Goal: Task Accomplishment & Management: Manage account settings

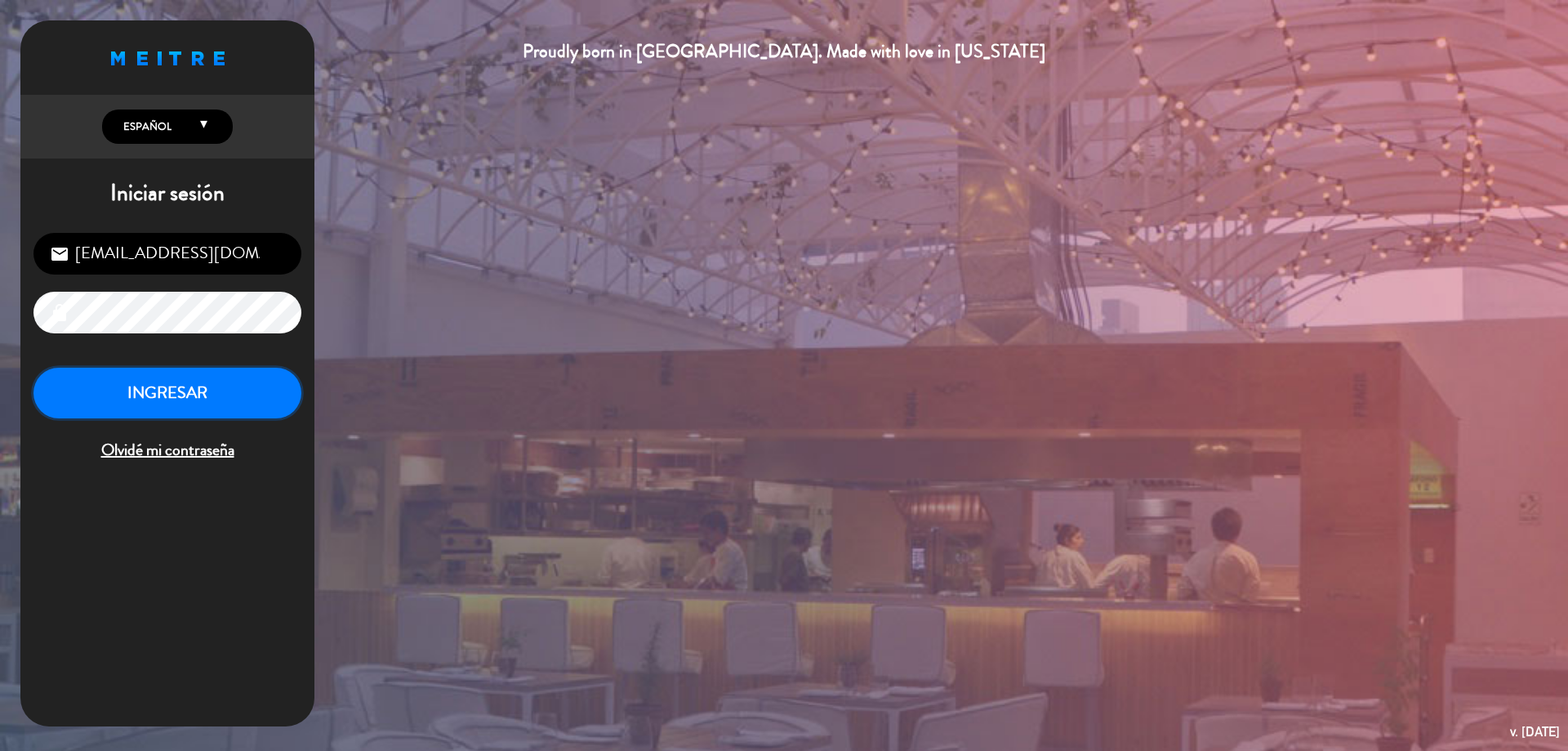
click at [278, 406] on button "INGRESAR" at bounding box center [168, 393] width 268 height 51
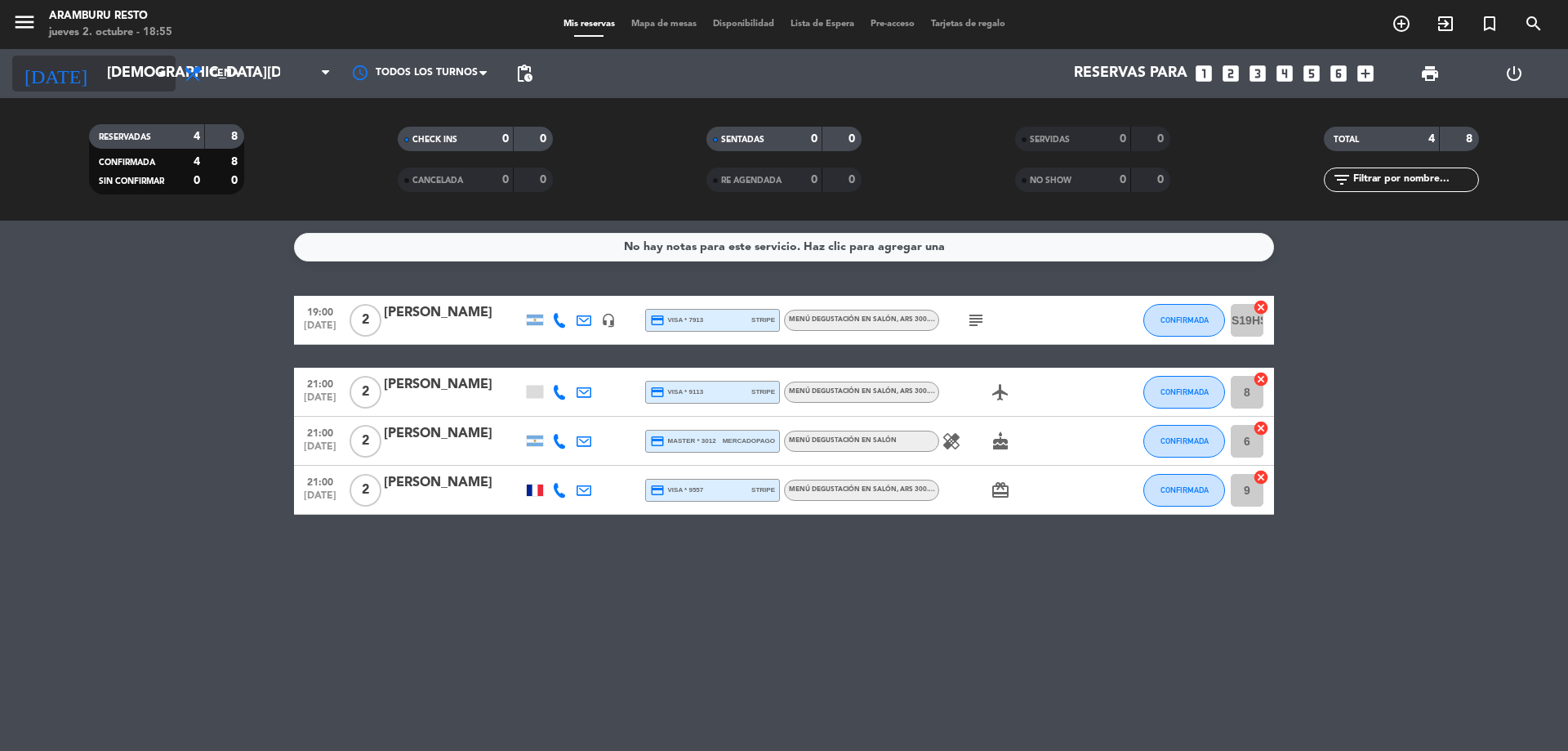
click at [133, 74] on input "[DEMOGRAPHIC_DATA][DATE]" at bounding box center [193, 74] width 190 height 33
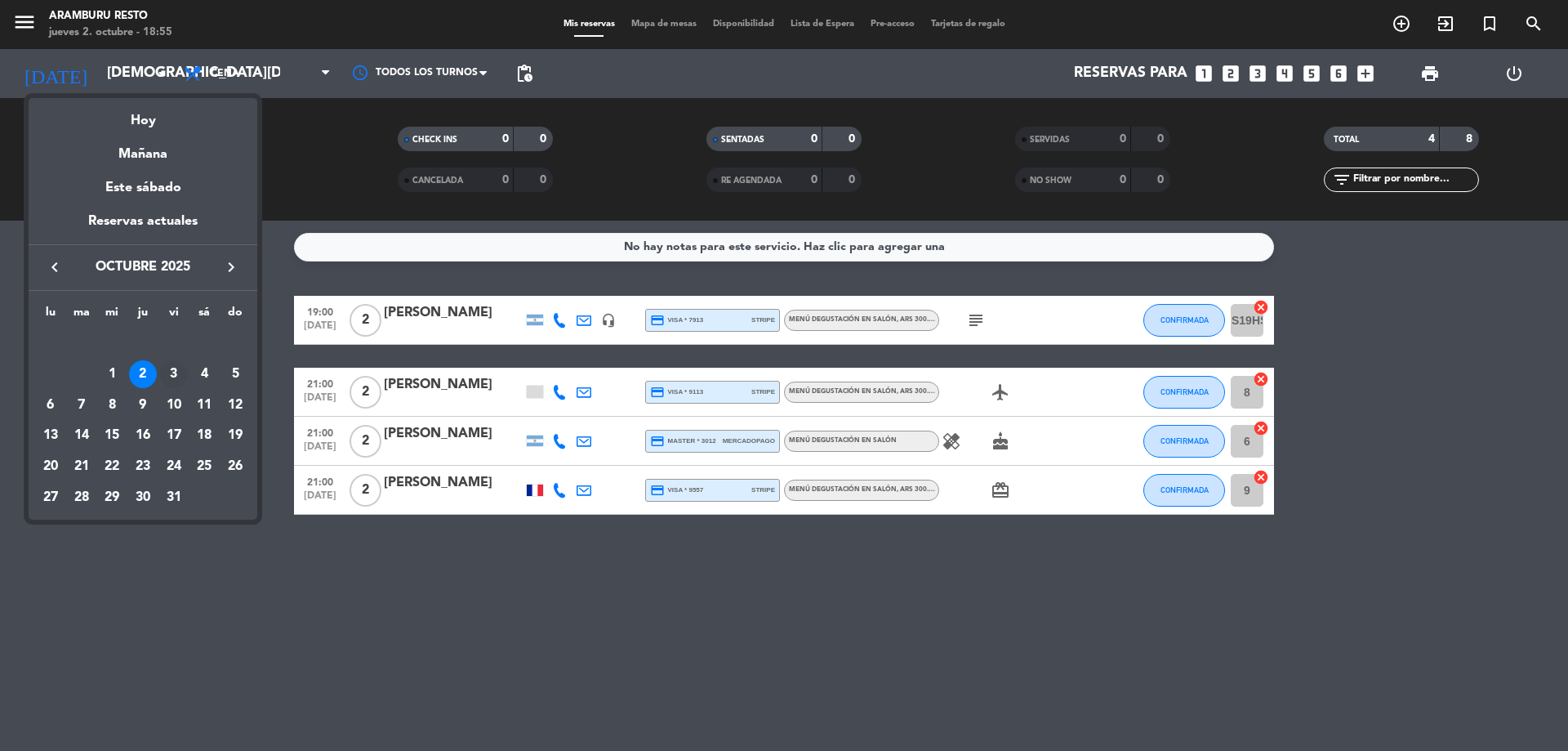
click at [170, 372] on div "3" at bounding box center [174, 374] width 27 height 27
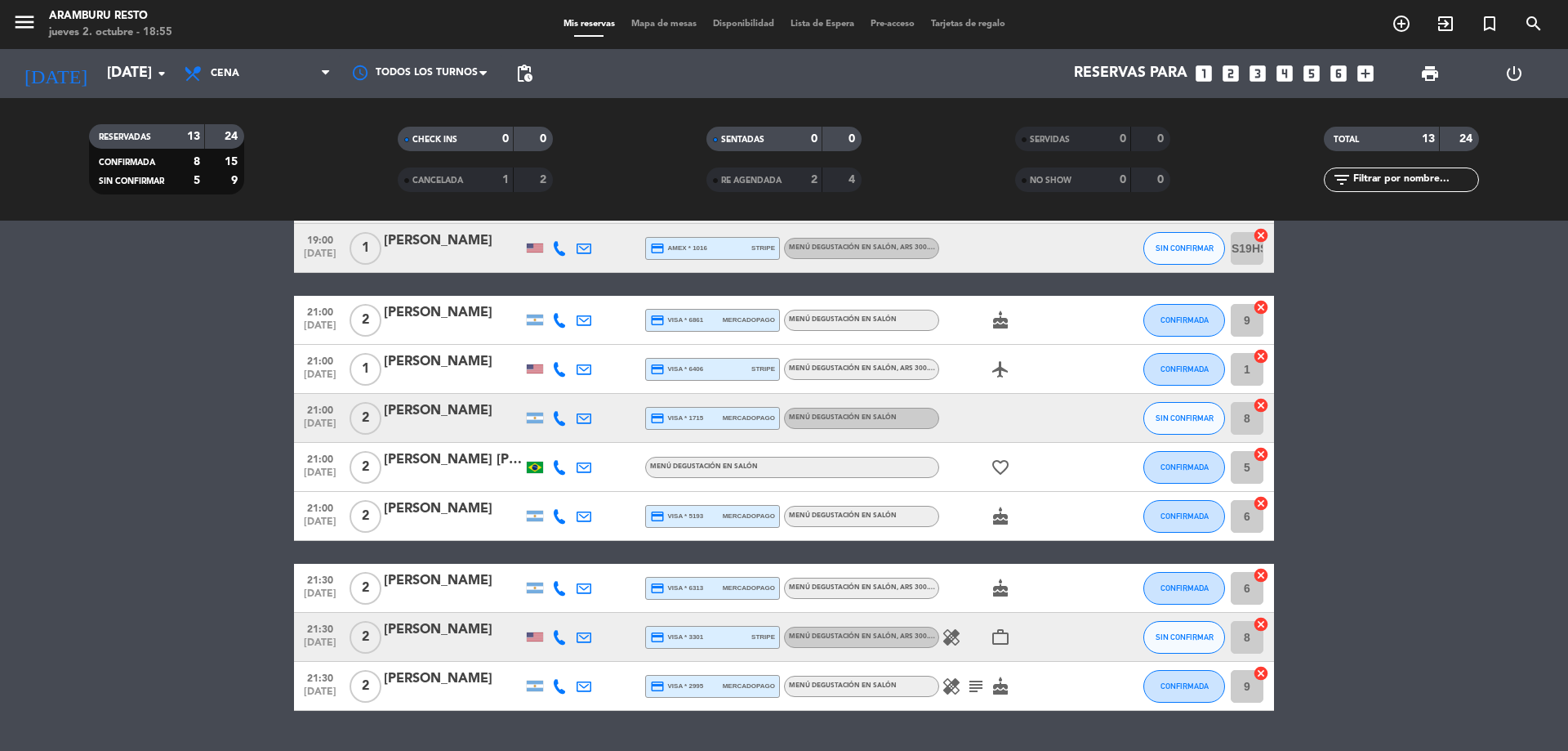
scroll to position [333, 0]
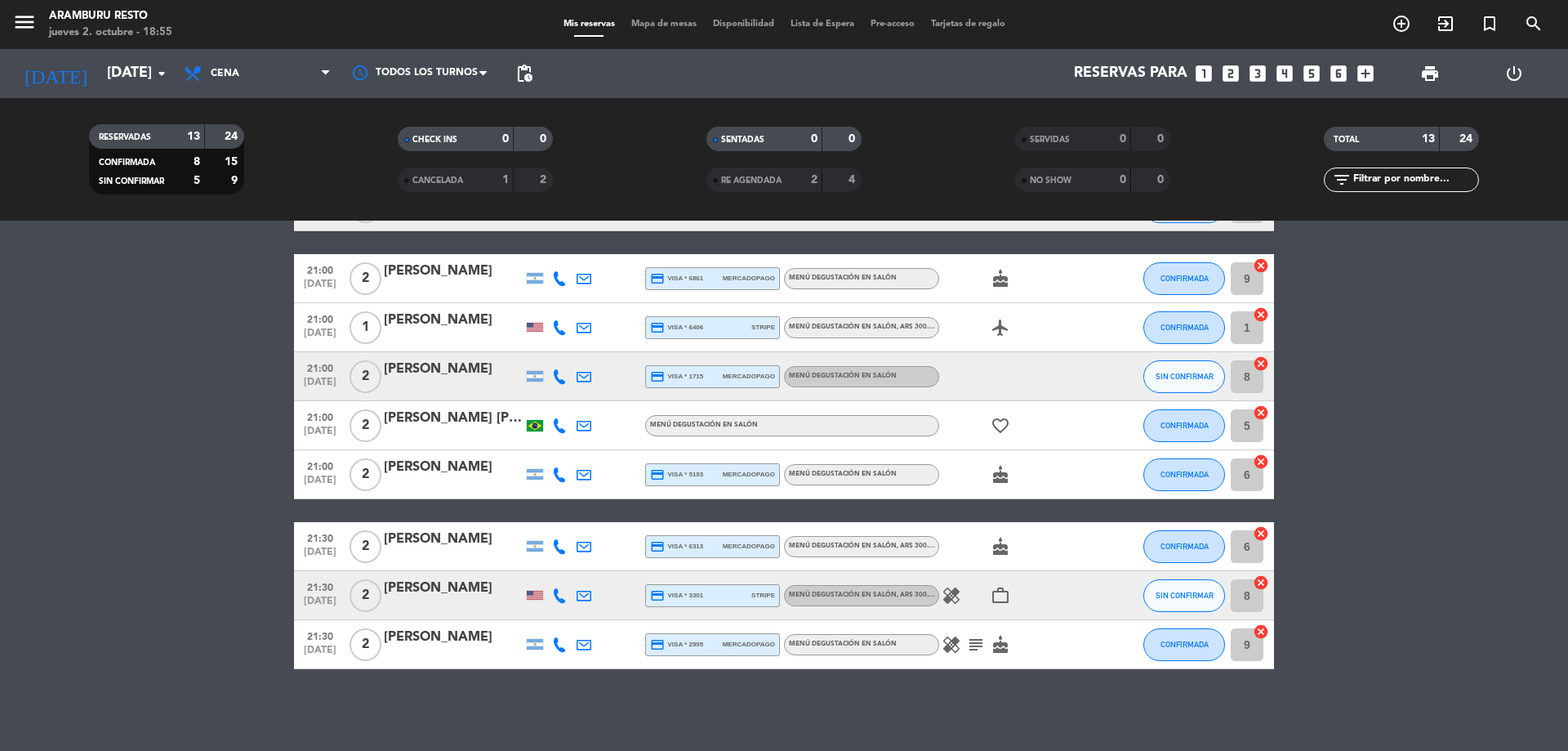
click at [953, 638] on icon "healing" at bounding box center [951, 644] width 20 height 20
click at [950, 587] on icon "healing" at bounding box center [951, 596] width 20 height 20
click at [999, 628] on div "healing subject cake" at bounding box center [1012, 643] width 147 height 48
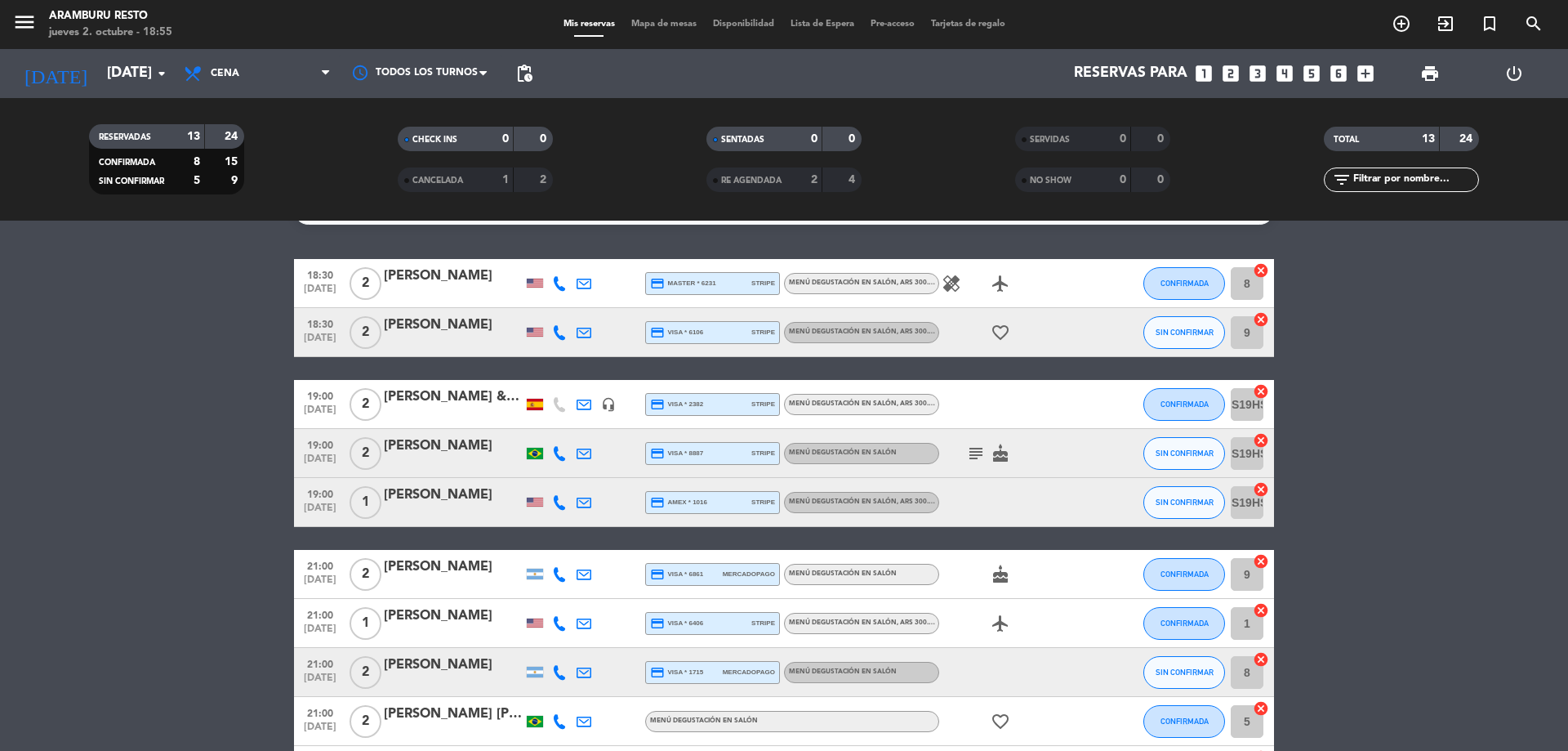
scroll to position [0, 0]
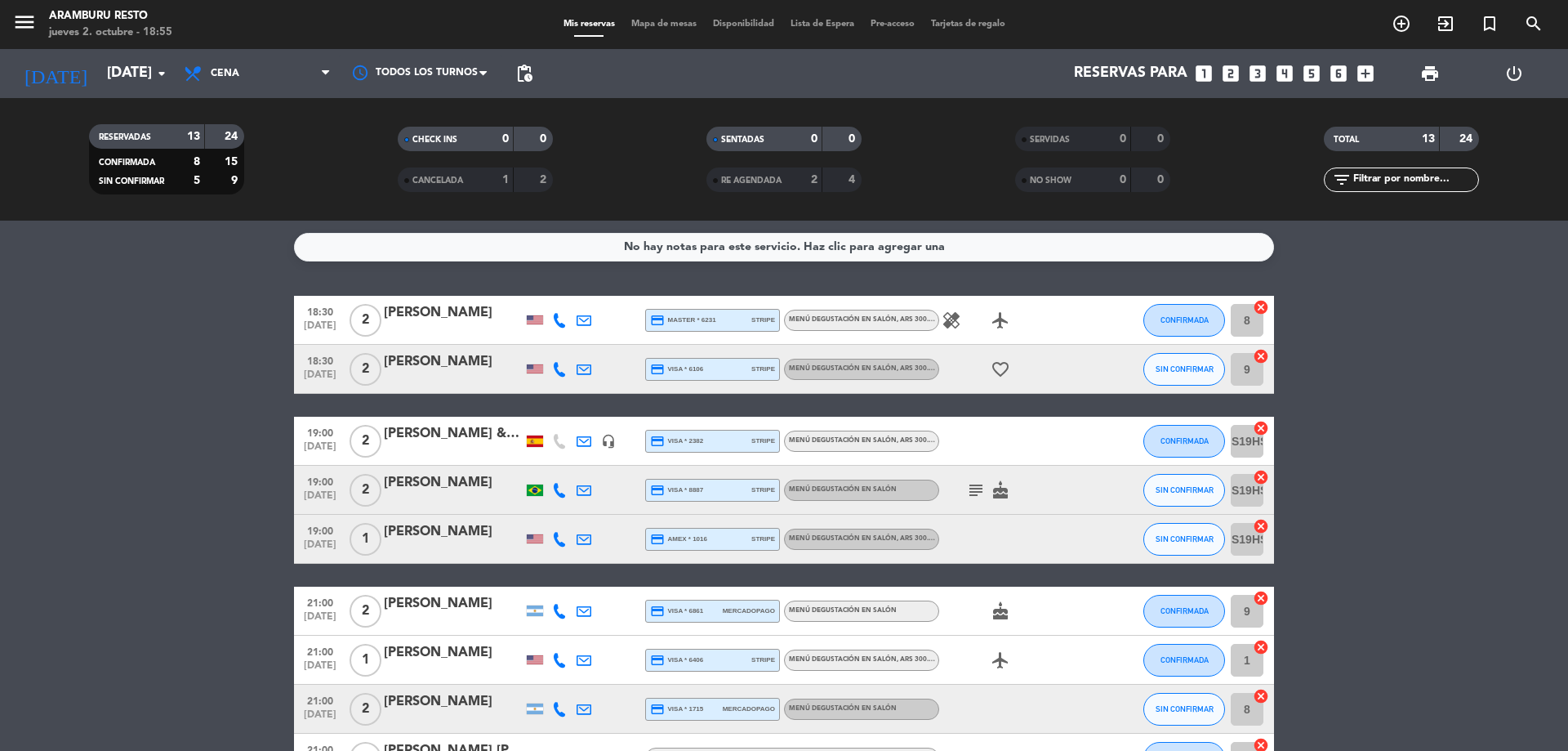
click at [970, 492] on icon "subject" at bounding box center [976, 490] width 20 height 20
click at [956, 326] on icon "healing" at bounding box center [951, 321] width 20 height 20
drag, startPoint x: 0, startPoint y: 425, endPoint x: 0, endPoint y: 388, distance: 37.0
click at [0, 392] on bookings-row "18:30 [DATE] 2 [PERSON_NAME] credit_card master * 6231 stripe Menú degustación …" at bounding box center [784, 648] width 1568 height 705
click at [138, 75] on input "[DATE]" at bounding box center [193, 74] width 190 height 33
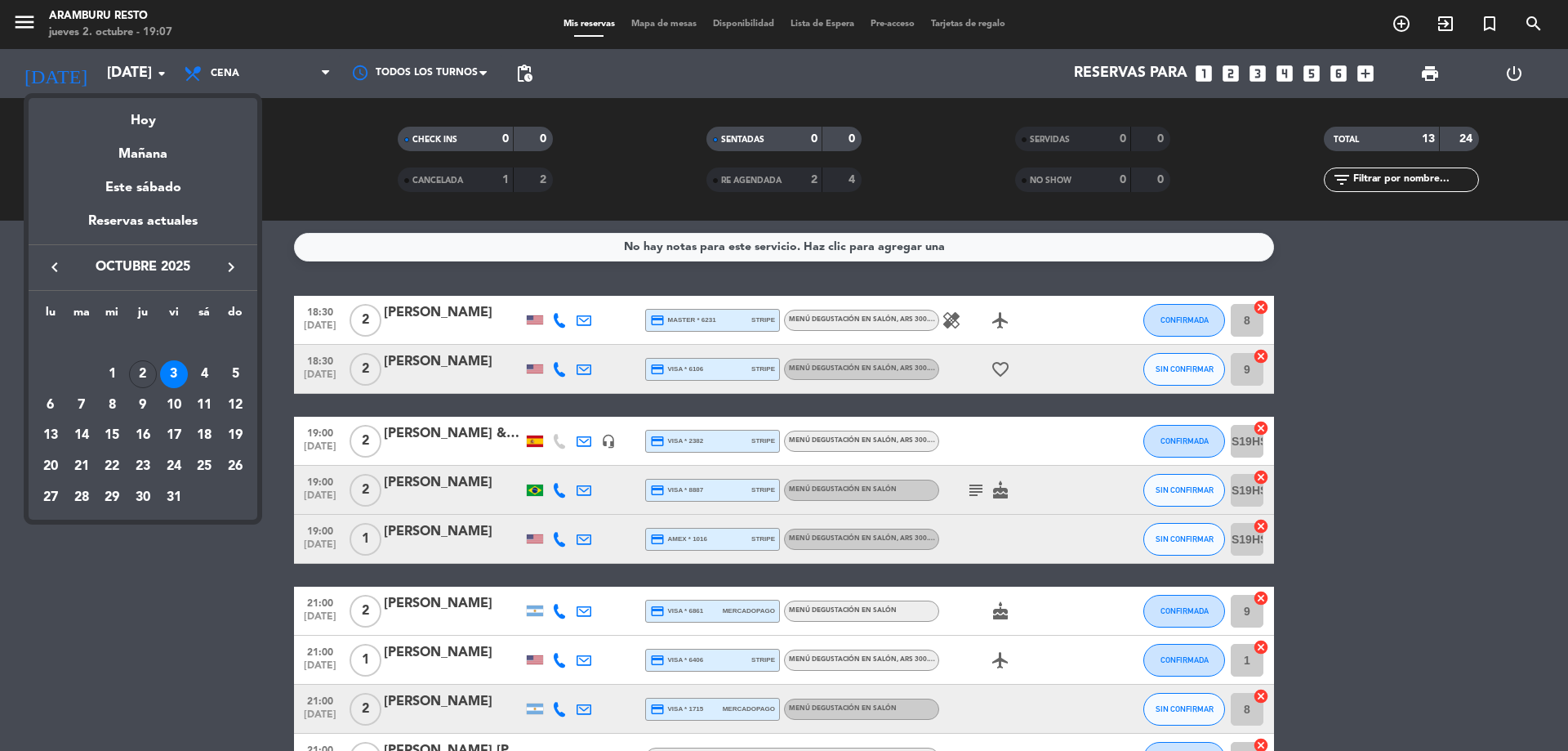
click at [168, 502] on div "31" at bounding box center [174, 498] width 27 height 27
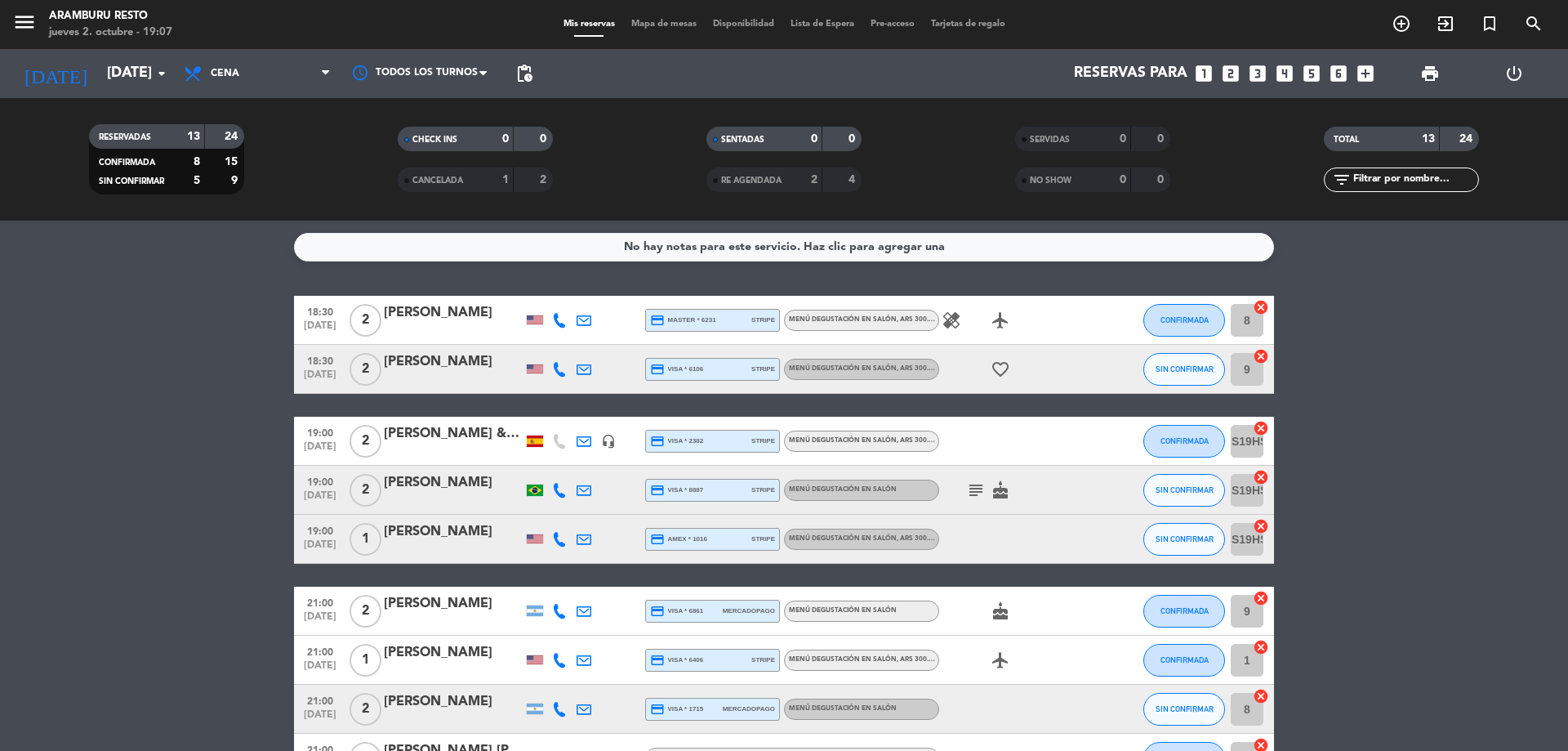
type input "[DATE]"
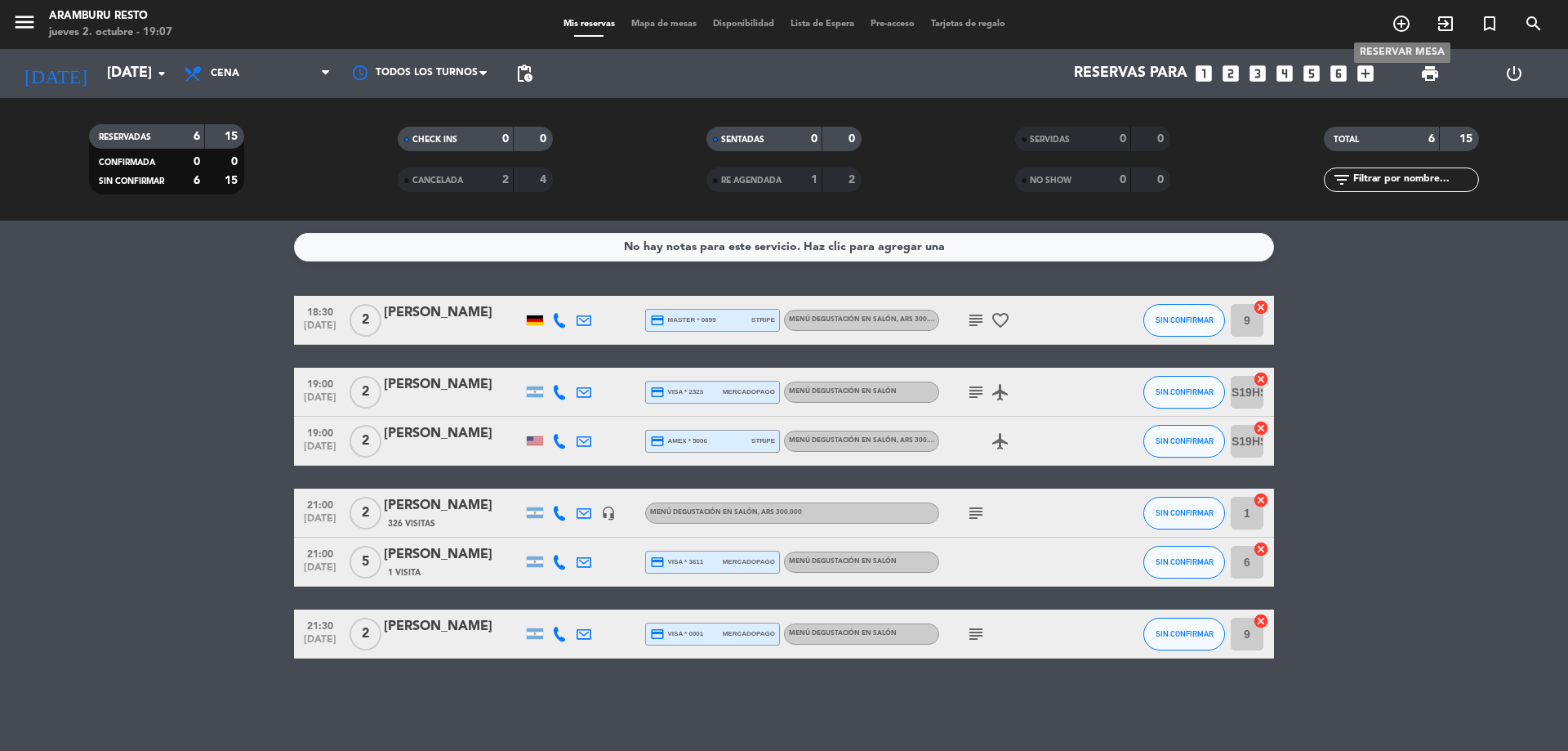
click at [1402, 14] on icon "add_circle_outline" at bounding box center [1401, 24] width 20 height 20
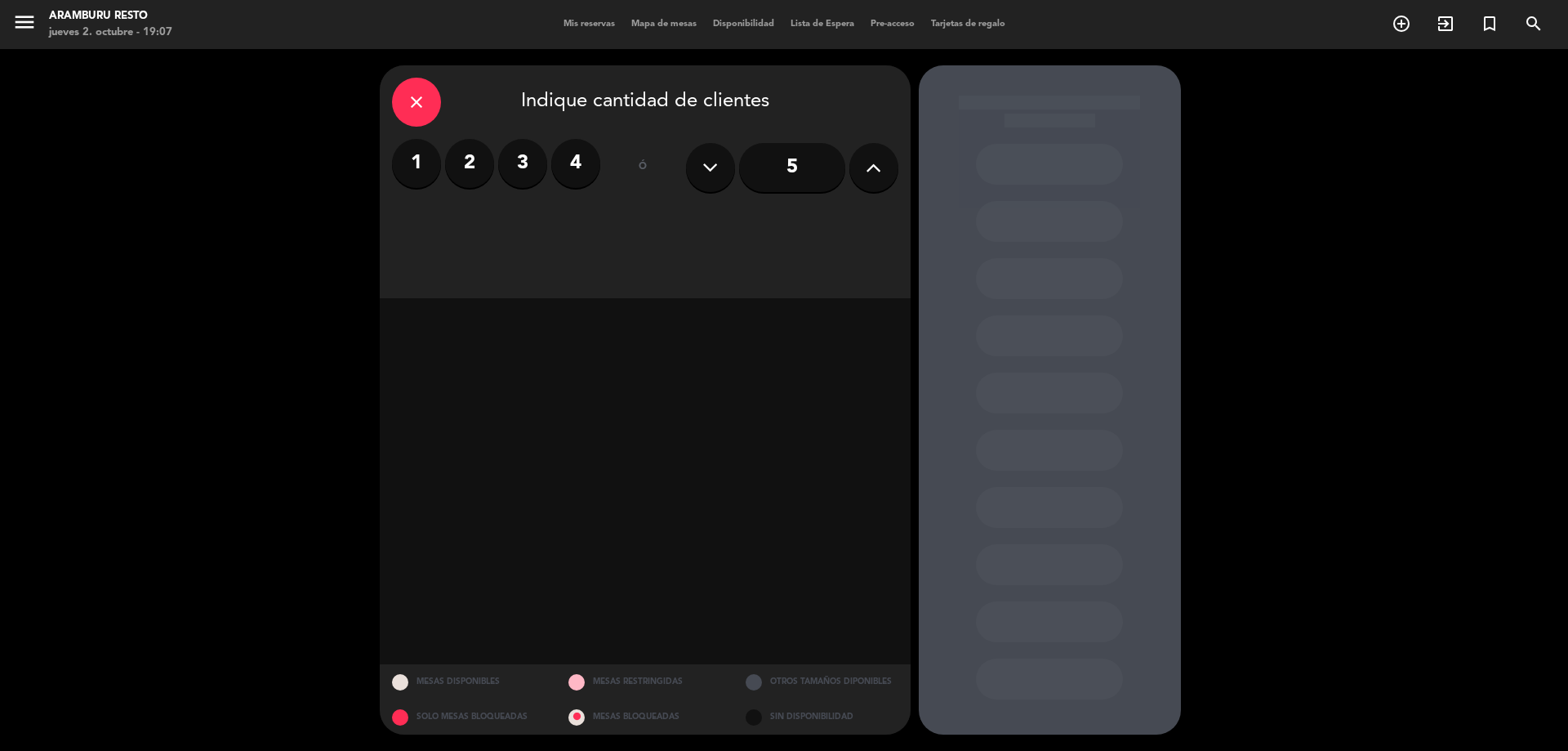
click at [458, 138] on div "close Indique cantidad de clientes 1 2 3 4 ó 5" at bounding box center [645, 181] width 531 height 232
click at [462, 169] on label "2" at bounding box center [470, 163] width 49 height 49
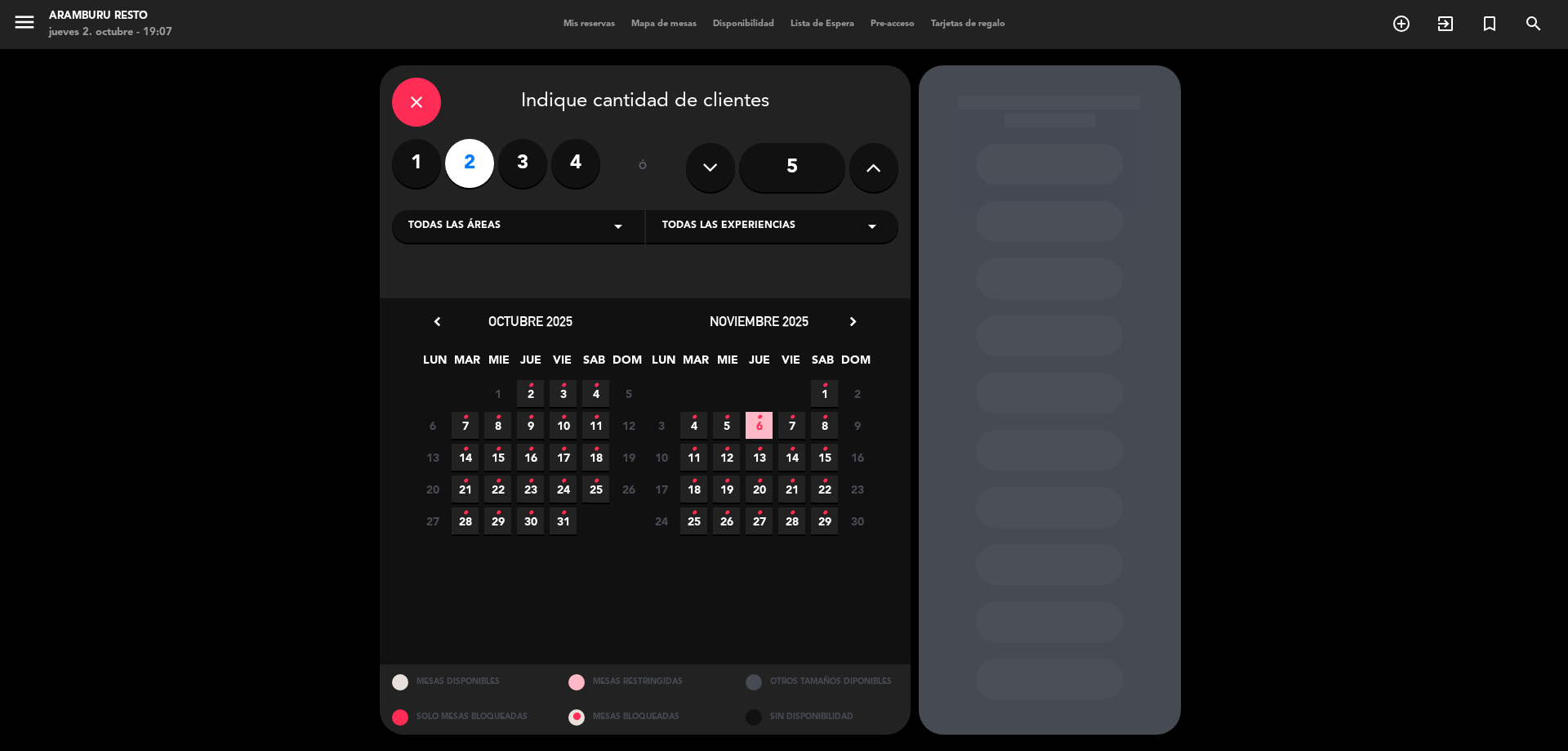
click at [567, 522] on span "31 •" at bounding box center [563, 521] width 27 height 27
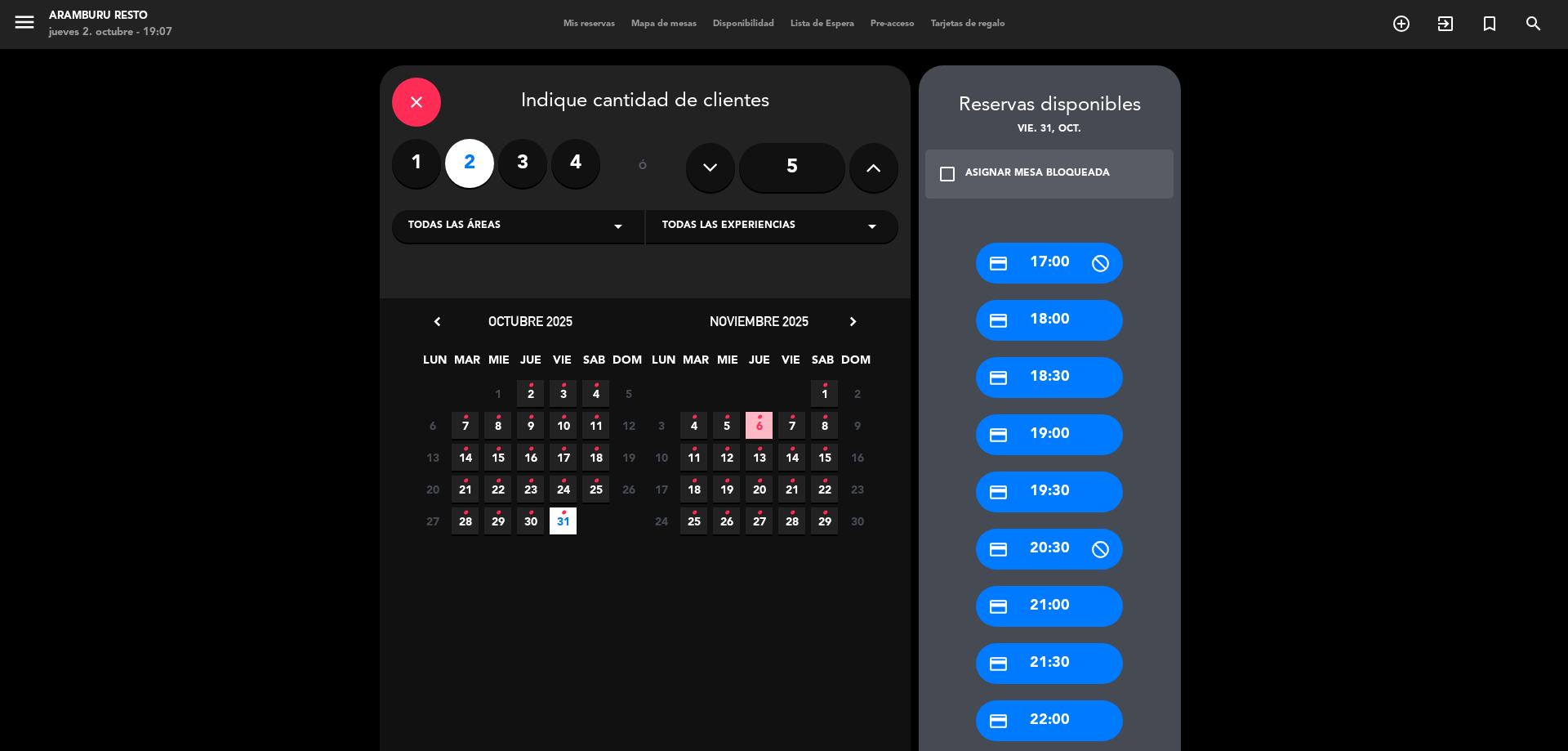
drag, startPoint x: 1044, startPoint y: 605, endPoint x: 1036, endPoint y: 607, distance: 8.2
click at [1037, 610] on div "credit_card 21:00" at bounding box center [1049, 606] width 147 height 41
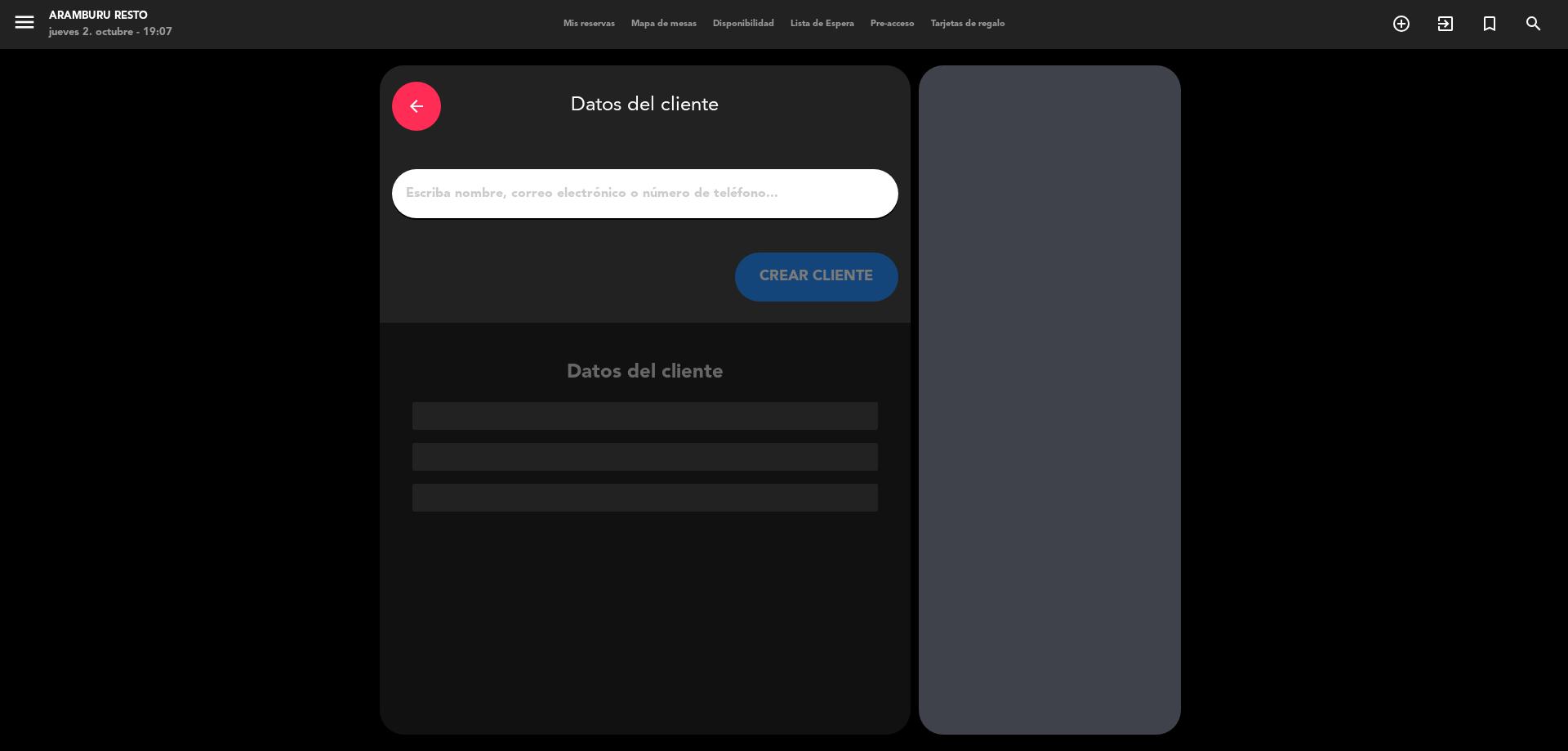
click at [503, 188] on input "1" at bounding box center [645, 193] width 482 height 23
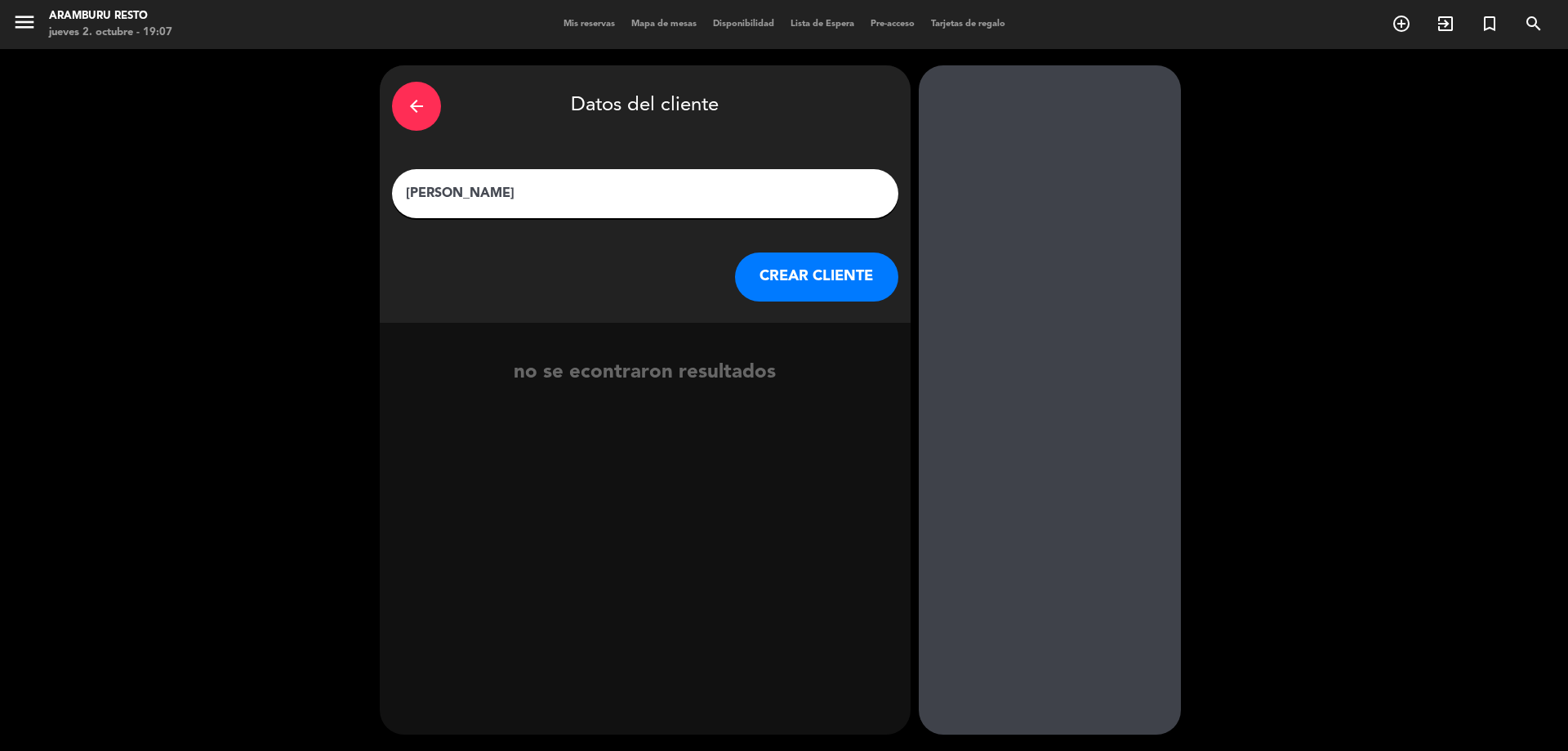
type input "[PERSON_NAME]"
click at [797, 281] on button "CREAR CLIENTE" at bounding box center [816, 277] width 163 height 49
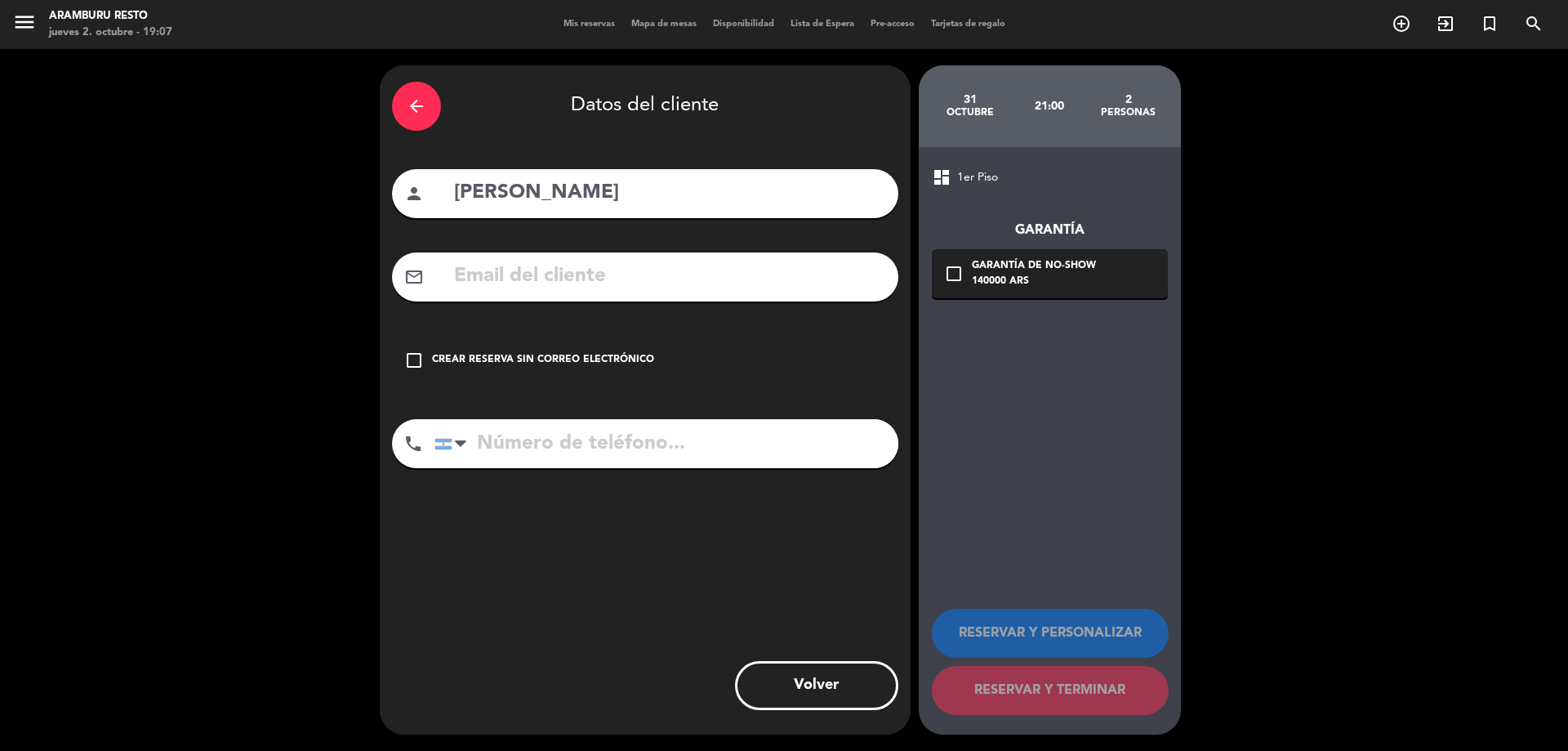
click at [636, 276] on input "text" at bounding box center [670, 276] width 434 height 34
paste input "[EMAIL_ADDRESS][DOMAIN_NAME]"
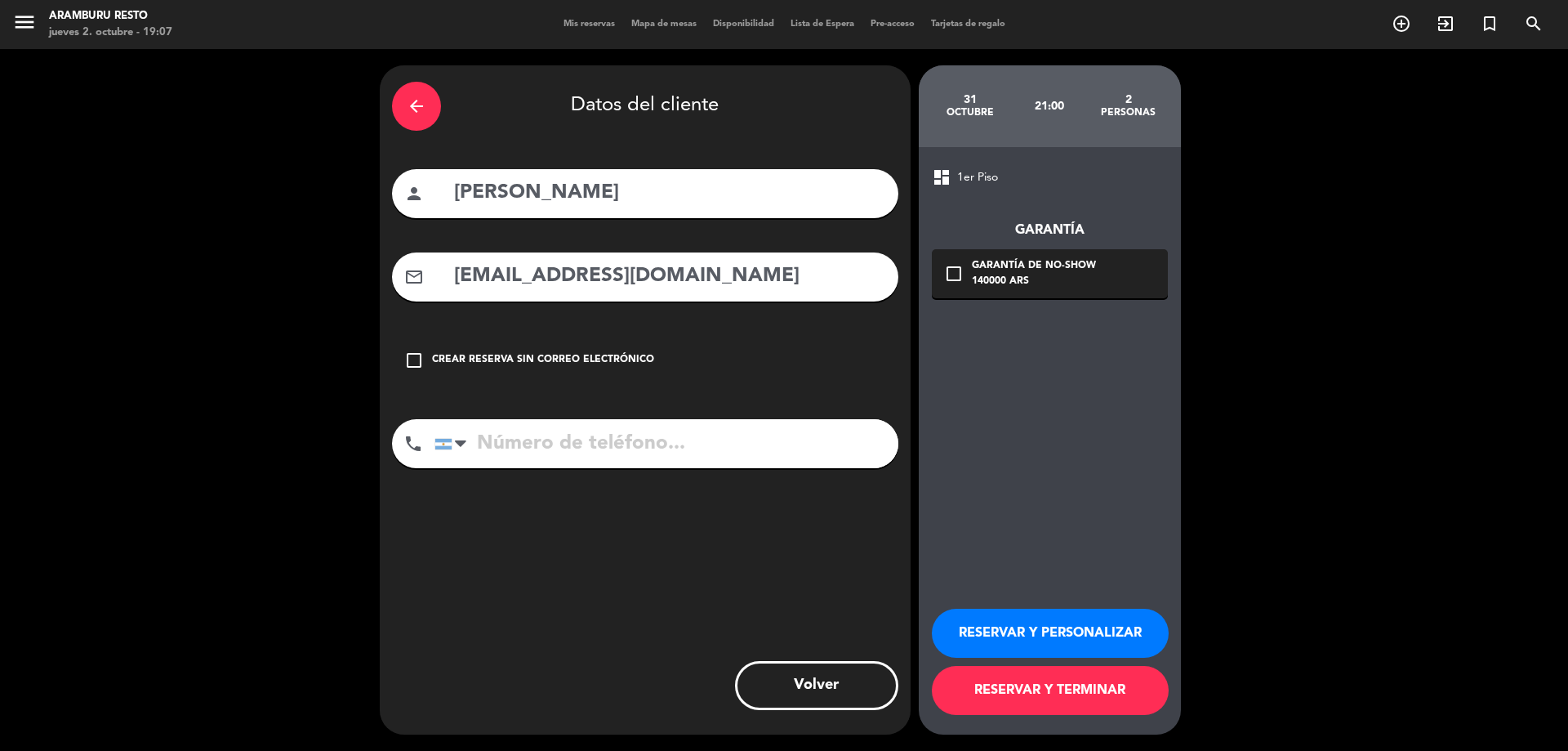
type input "[EMAIL_ADDRESS][DOMAIN_NAME]"
click at [591, 449] on input "tel" at bounding box center [666, 444] width 464 height 49
paste input "[PHONE_NUMBER]"
click at [703, 437] on input "[PHONE_NUMBER]" at bounding box center [666, 444] width 464 height 49
type input "[PHONE_NUMBER]"
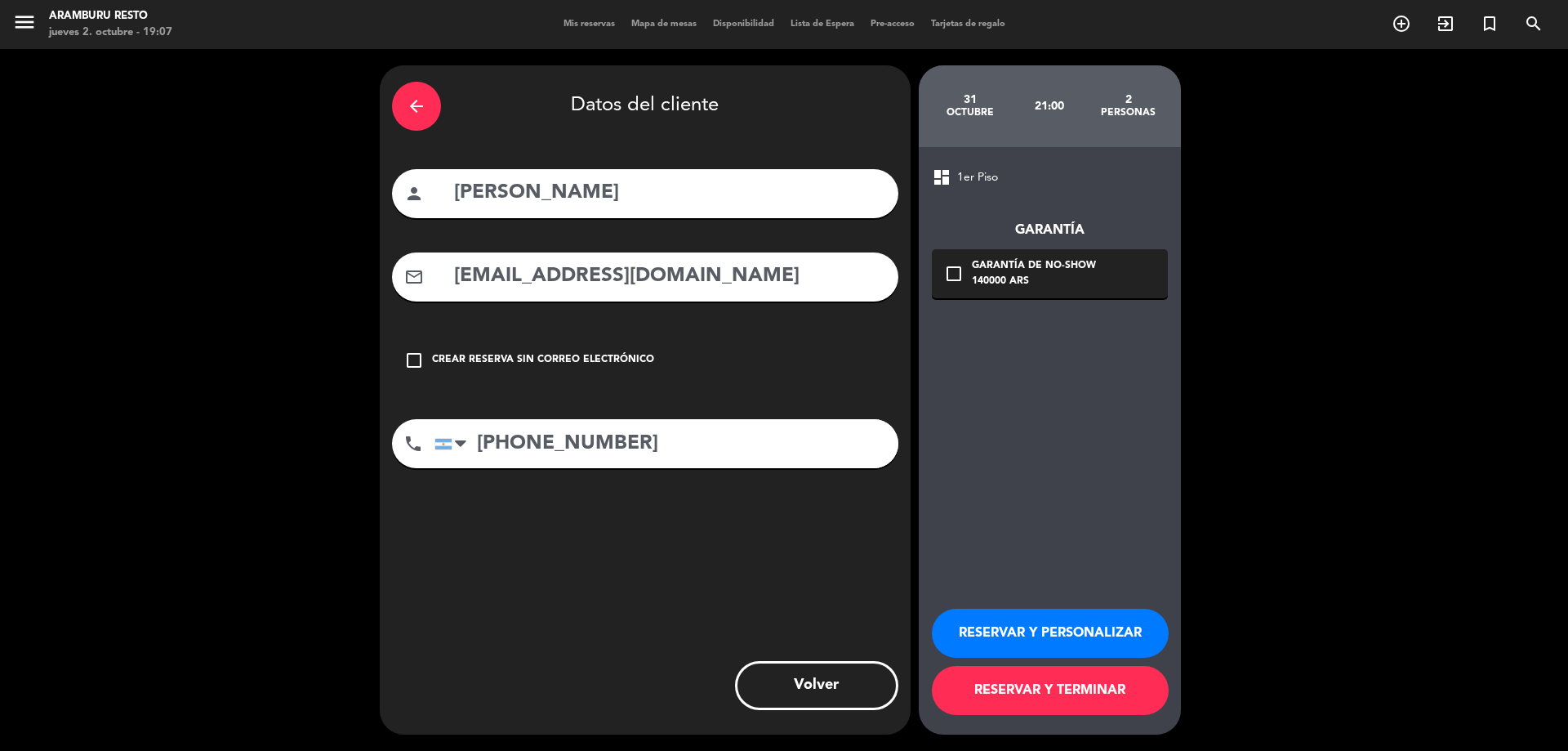
click at [987, 688] on button "RESERVAR Y TERMINAR" at bounding box center [1050, 691] width 237 height 49
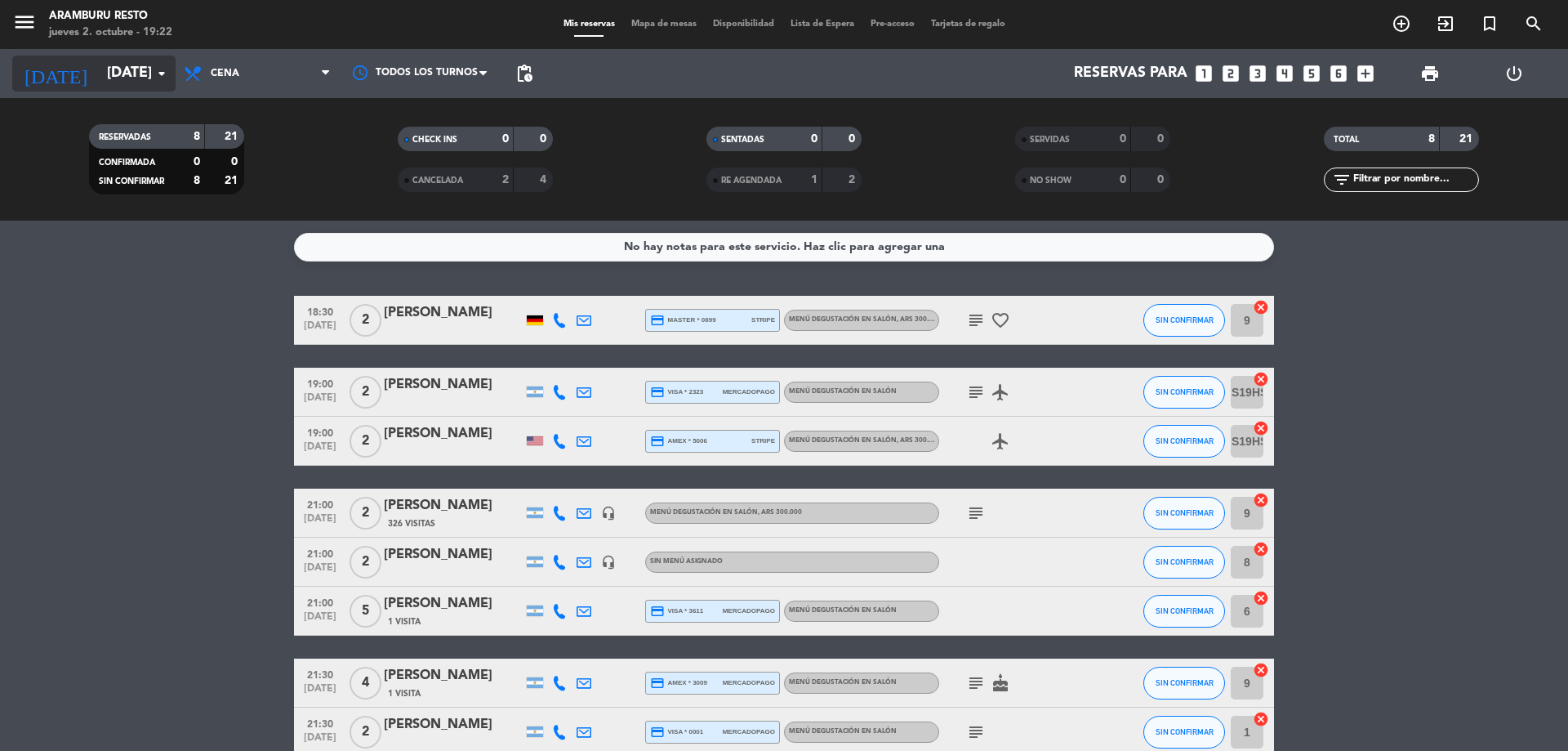
click at [140, 58] on input "[DATE]" at bounding box center [193, 74] width 190 height 33
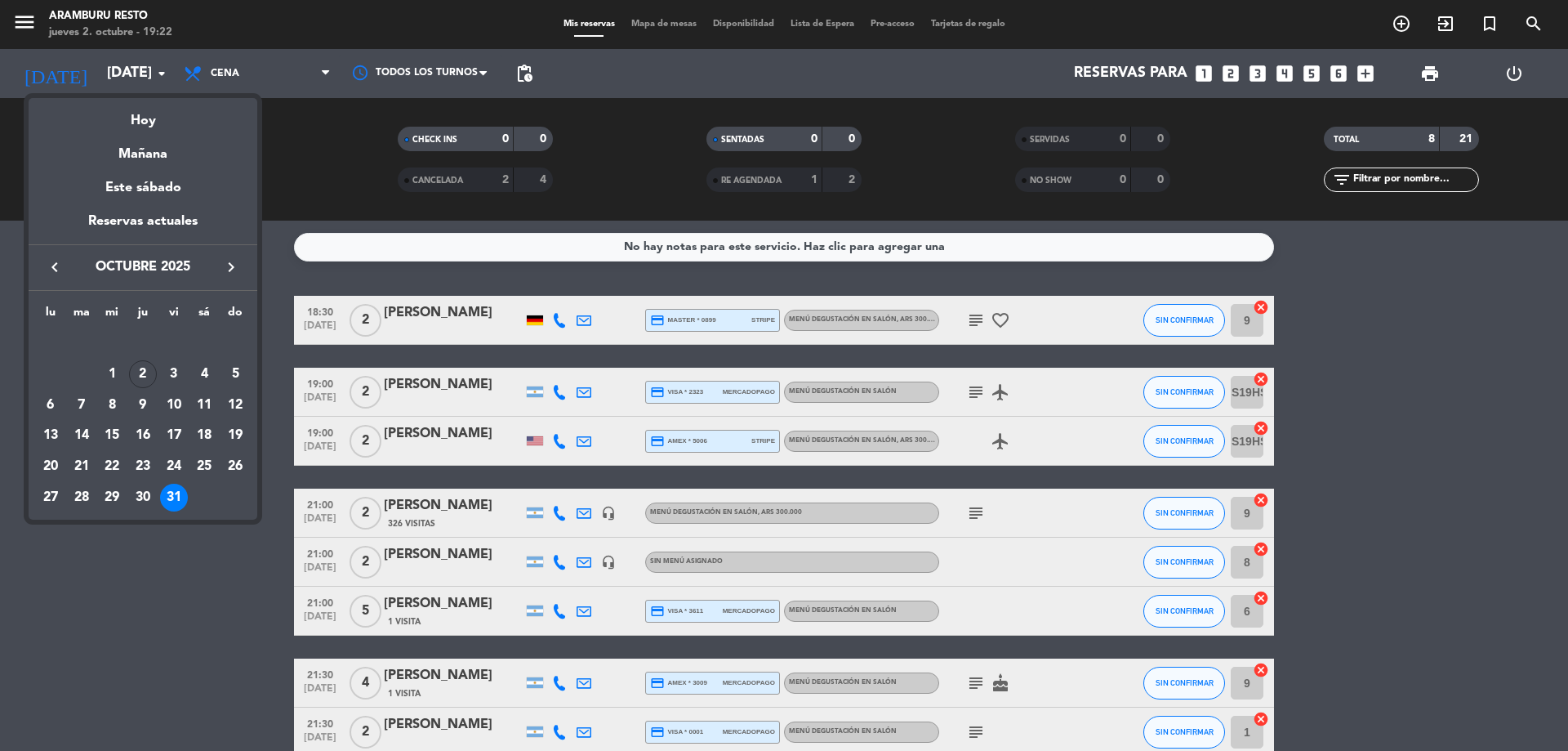
click at [234, 264] on icon "keyboard_arrow_right" at bounding box center [231, 267] width 20 height 20
click at [205, 345] on div "1" at bounding box center [204, 343] width 27 height 27
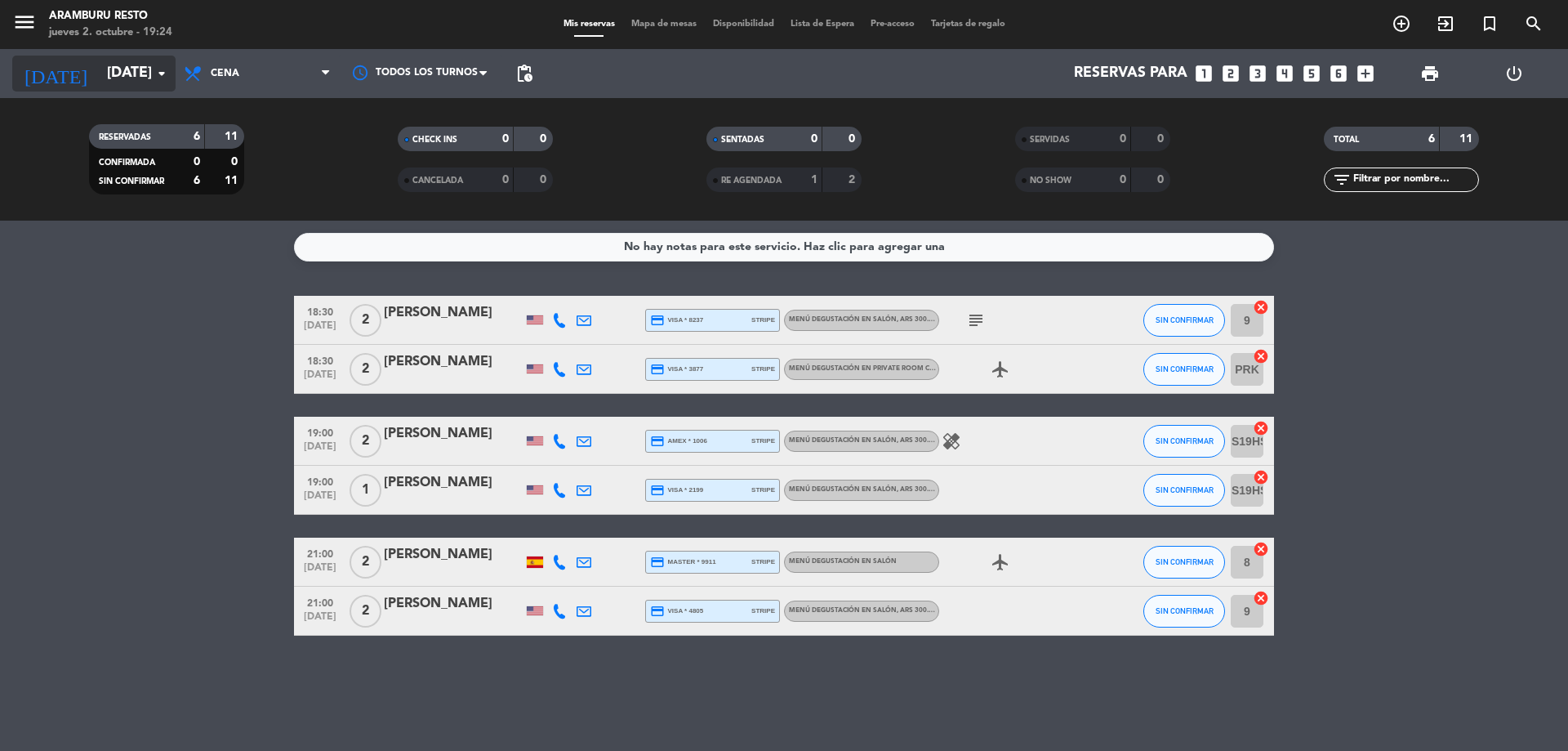
click at [138, 81] on input "[DATE]" at bounding box center [193, 74] width 190 height 33
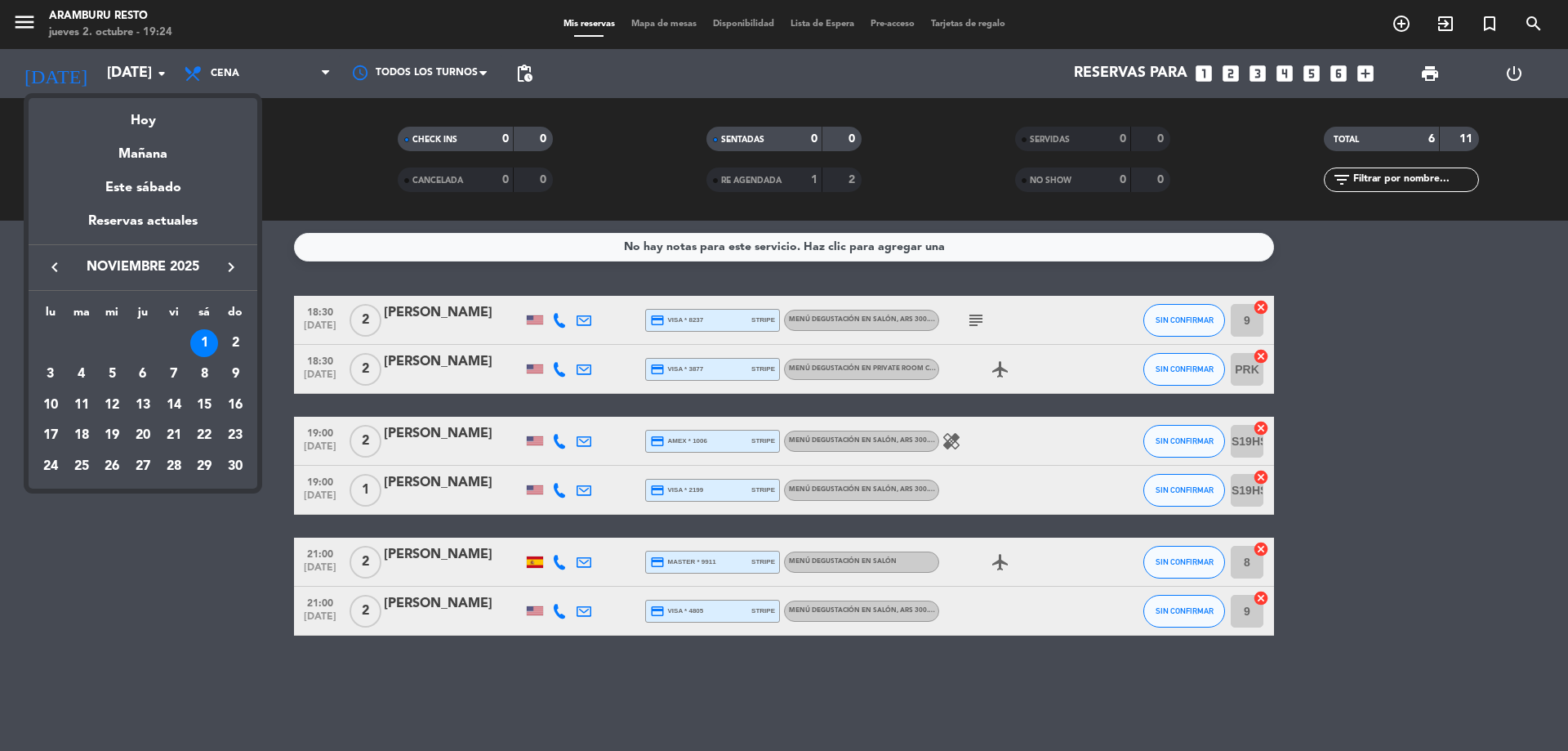
click at [51, 263] on icon "keyboard_arrow_left" at bounding box center [55, 267] width 20 height 20
click at [172, 499] on div "31" at bounding box center [174, 498] width 27 height 27
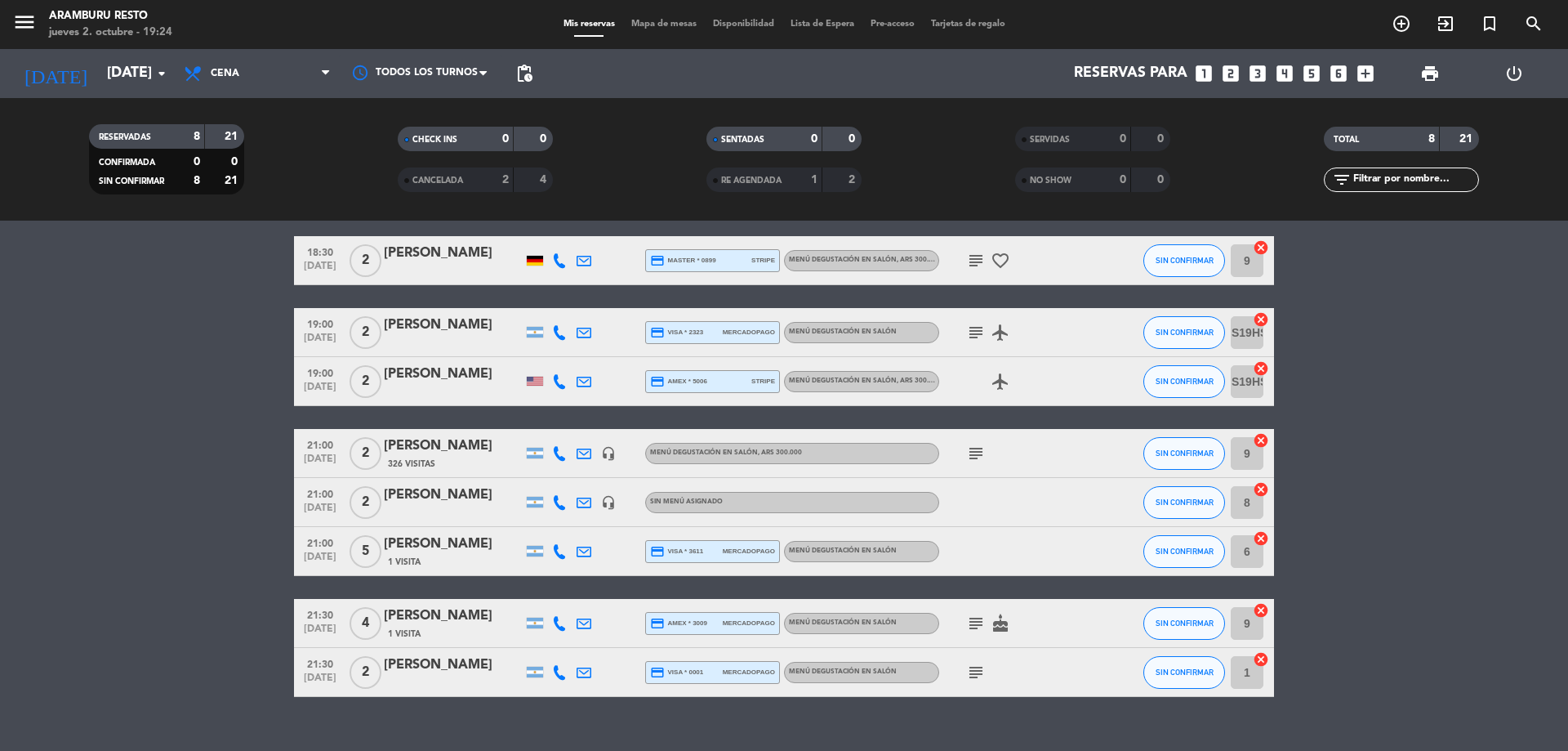
scroll to position [87, 0]
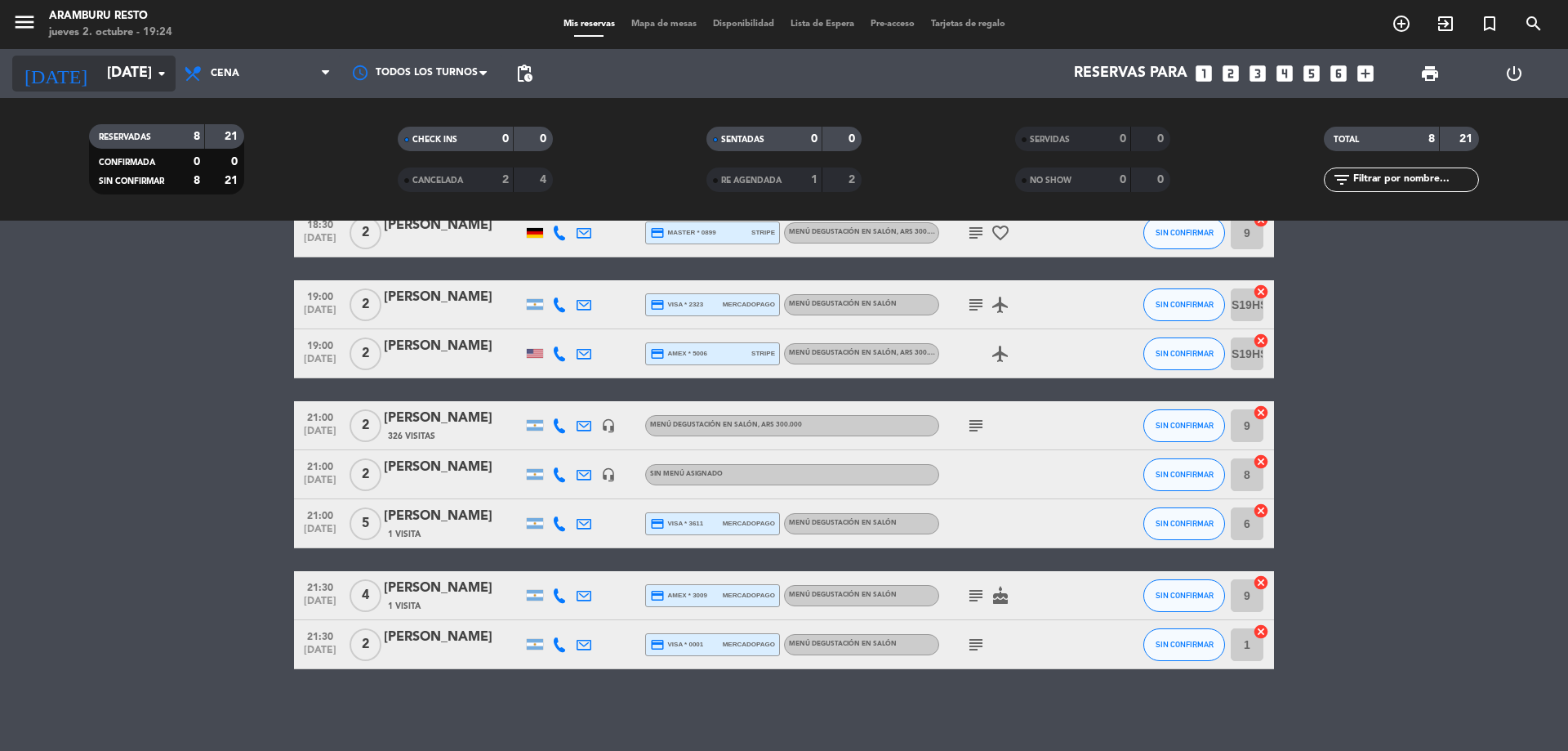
click at [120, 67] on input "[DATE]" at bounding box center [193, 74] width 190 height 33
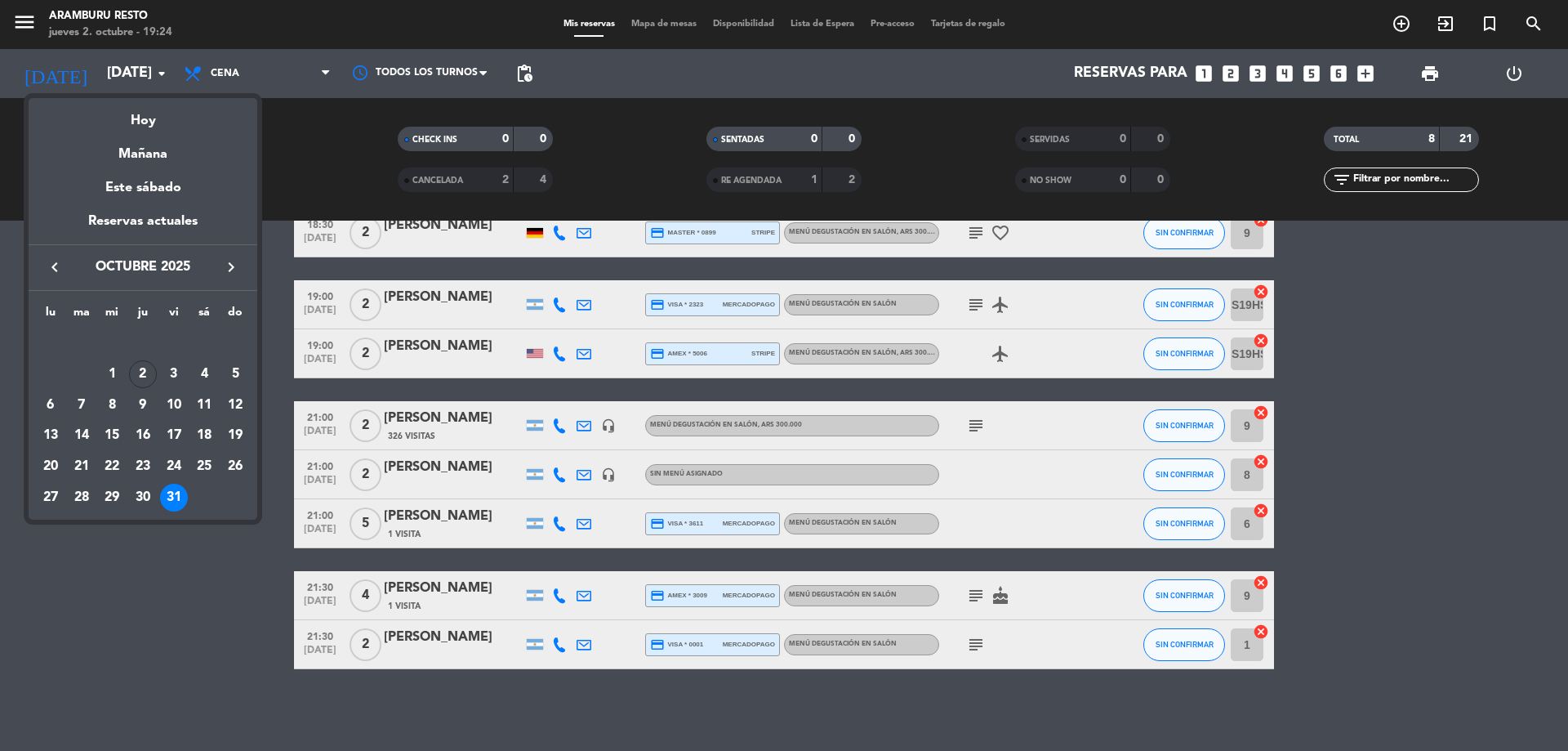
click at [129, 372] on div "2" at bounding box center [143, 374] width 27 height 27
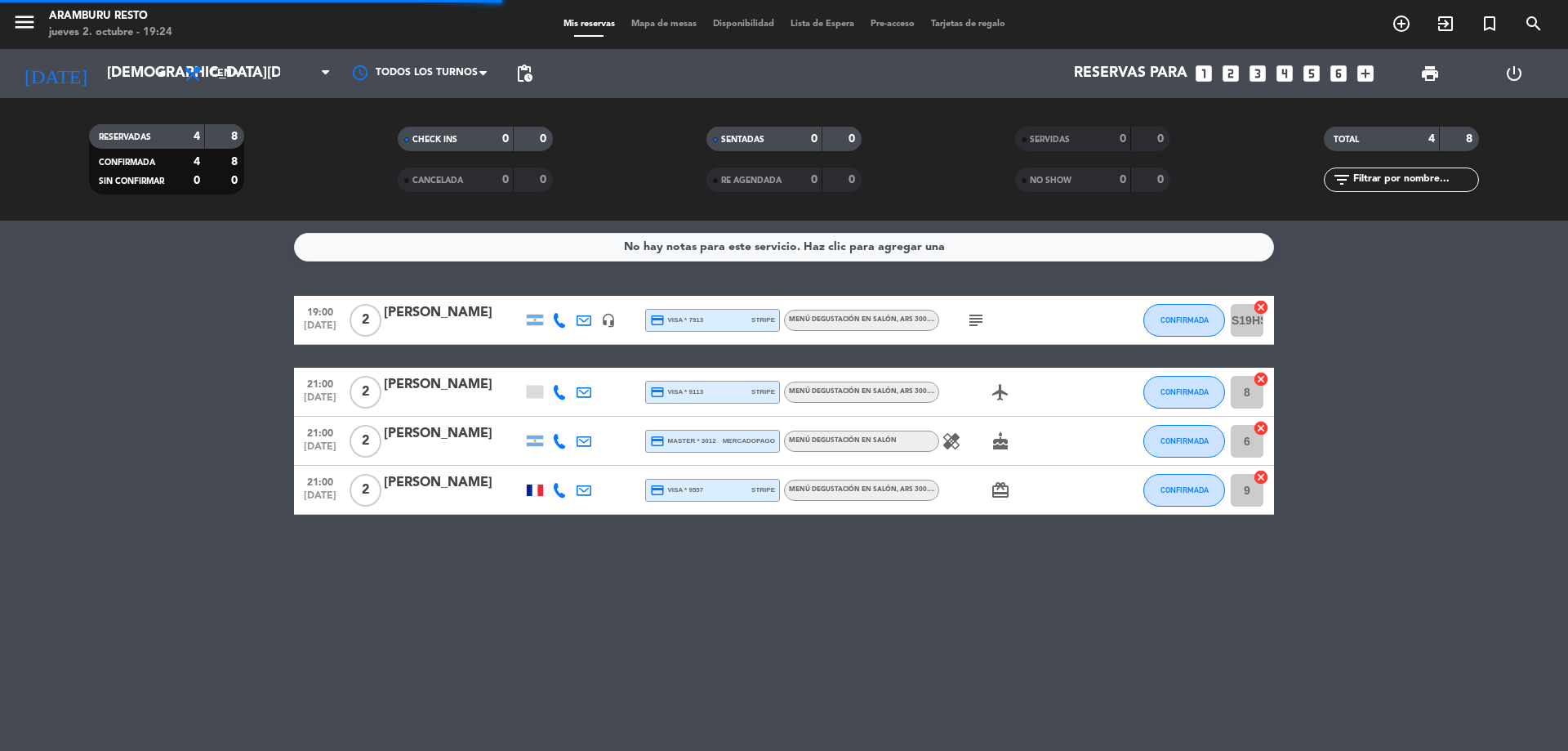
scroll to position [0, 0]
click at [985, 329] on icon "subject" at bounding box center [976, 321] width 20 height 20
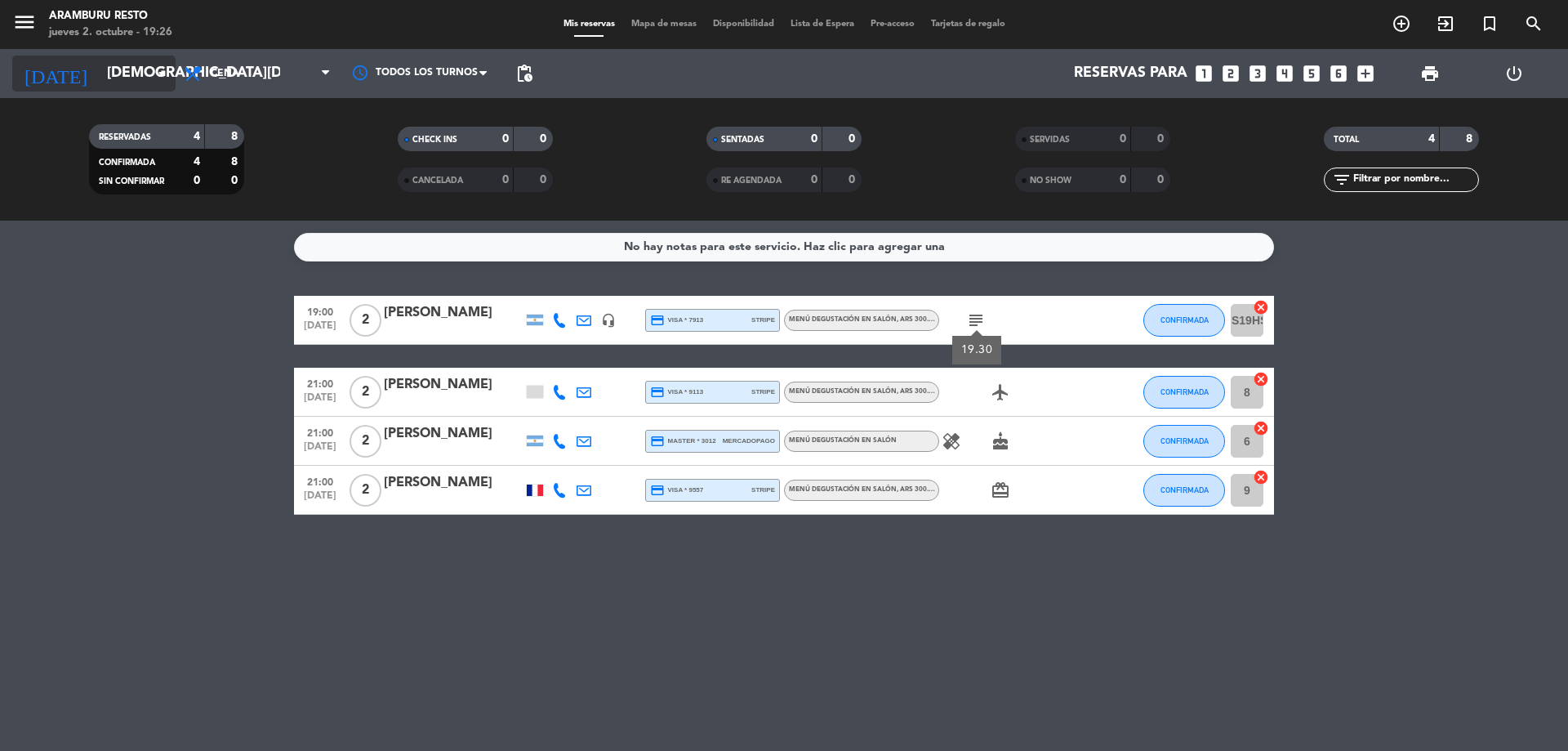
click at [98, 68] on input "[DEMOGRAPHIC_DATA][DATE]" at bounding box center [193, 74] width 190 height 33
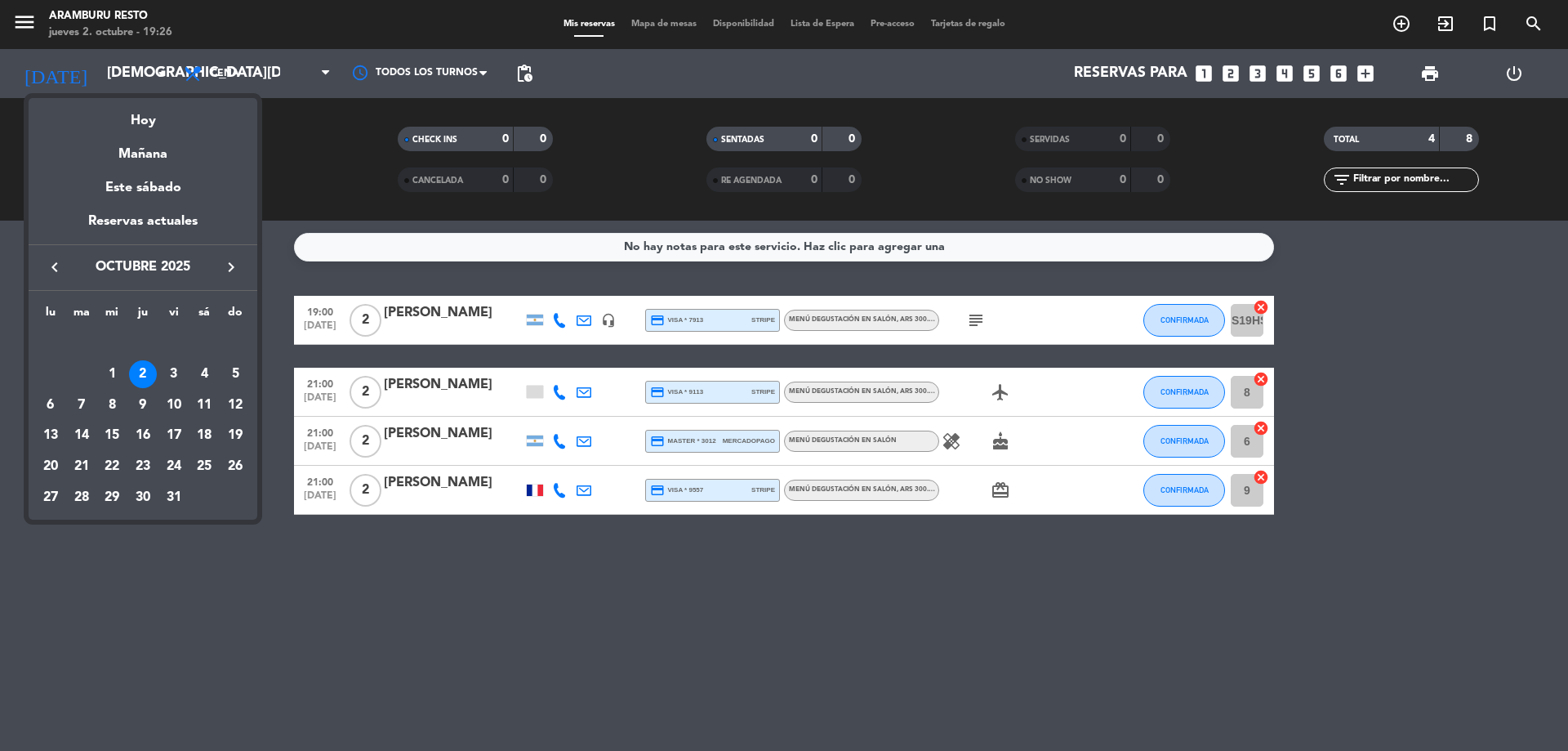
click at [174, 379] on div "3" at bounding box center [174, 374] width 27 height 27
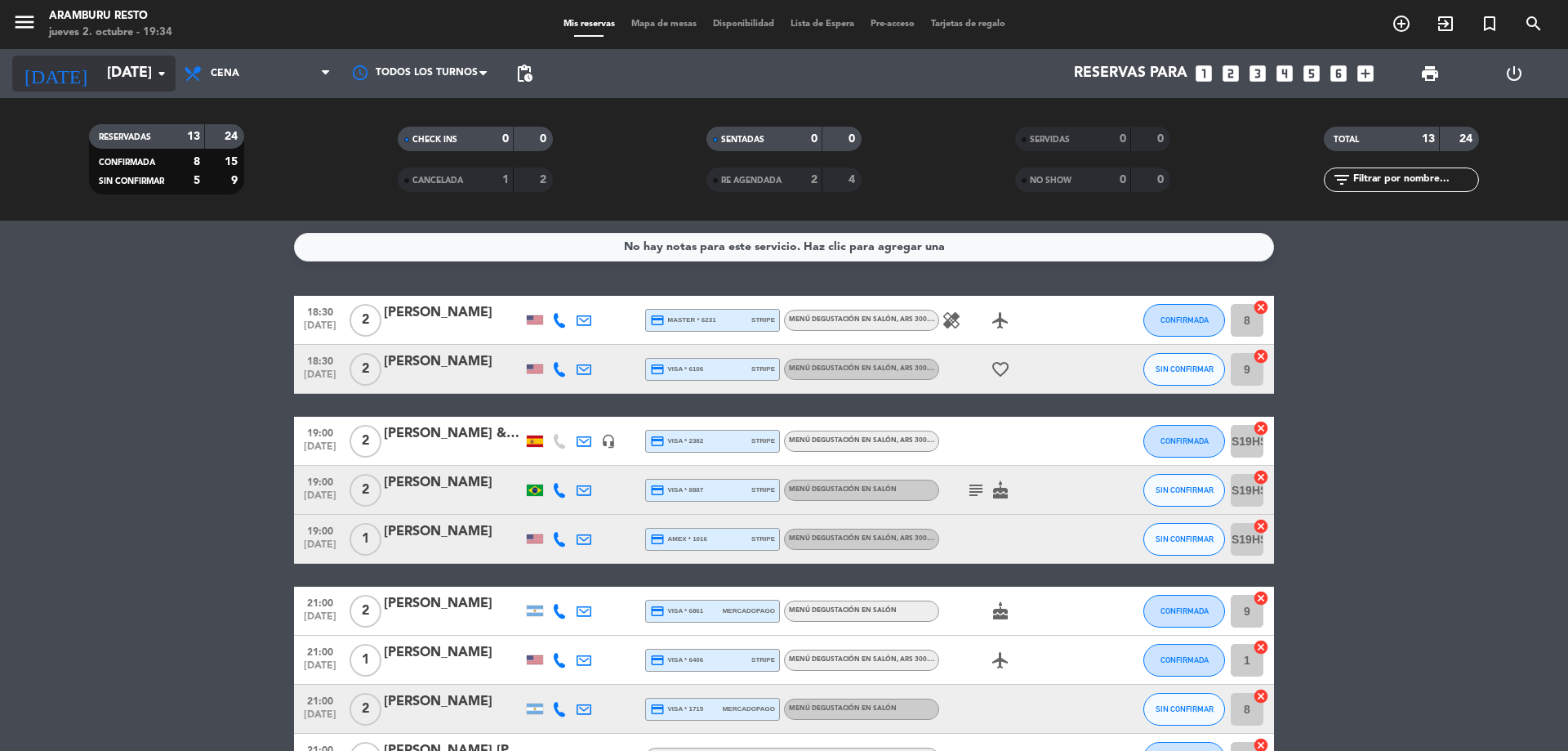
click at [120, 72] on input "[DATE]" at bounding box center [193, 74] width 190 height 33
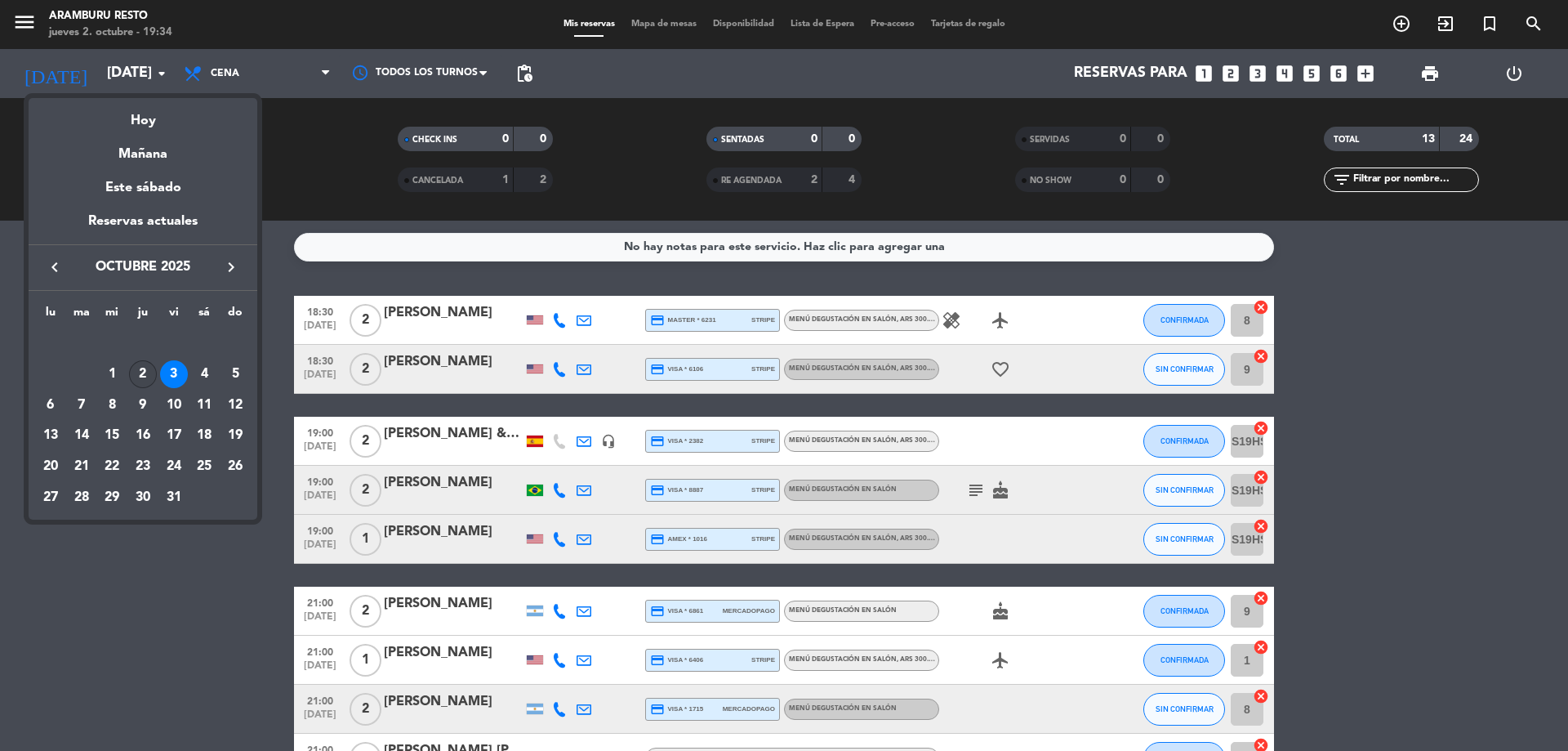
click at [146, 376] on div "2" at bounding box center [143, 374] width 27 height 27
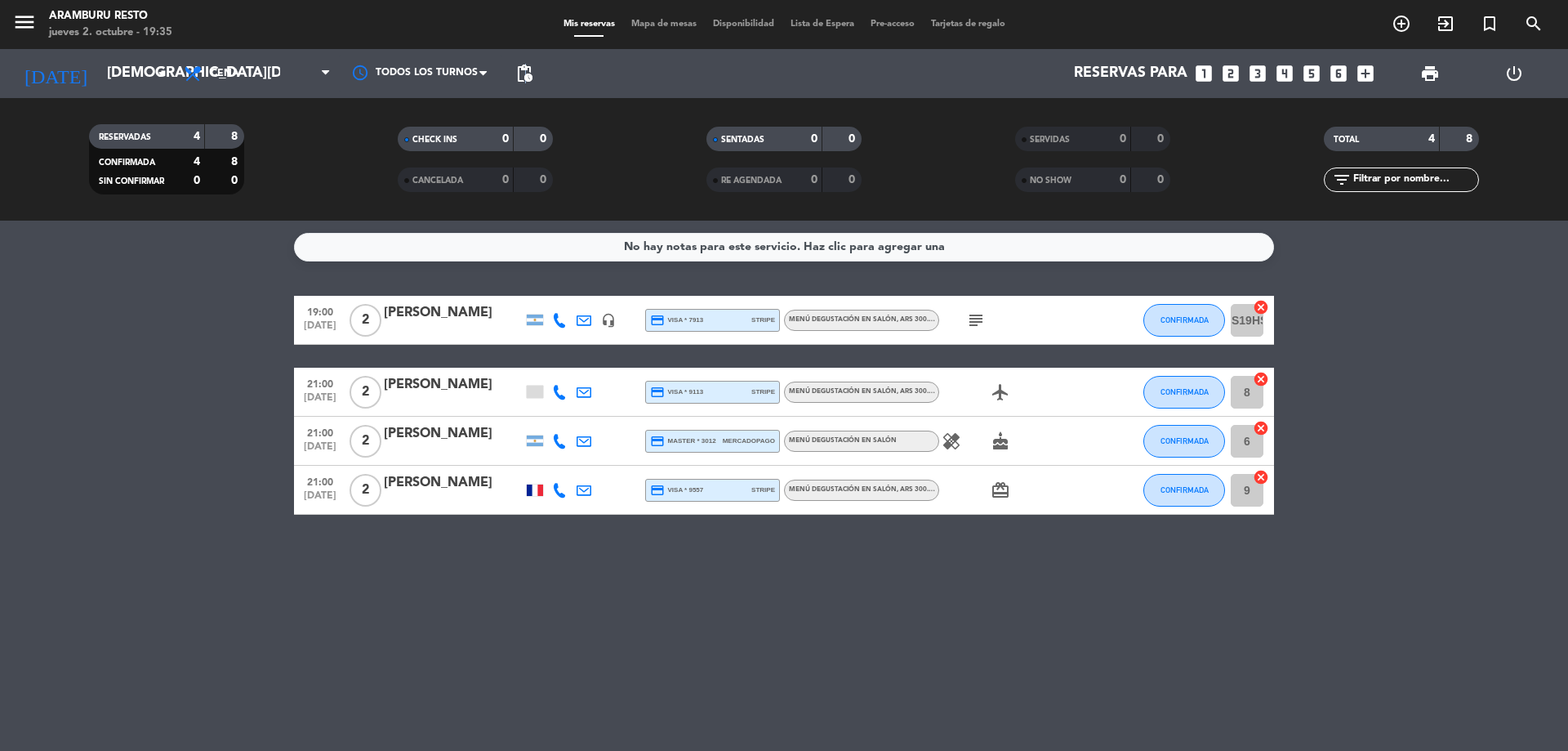
click at [524, 87] on span "pending_actions" at bounding box center [525, 74] width 33 height 33
click at [528, 75] on span "pending_actions" at bounding box center [525, 74] width 20 height 20
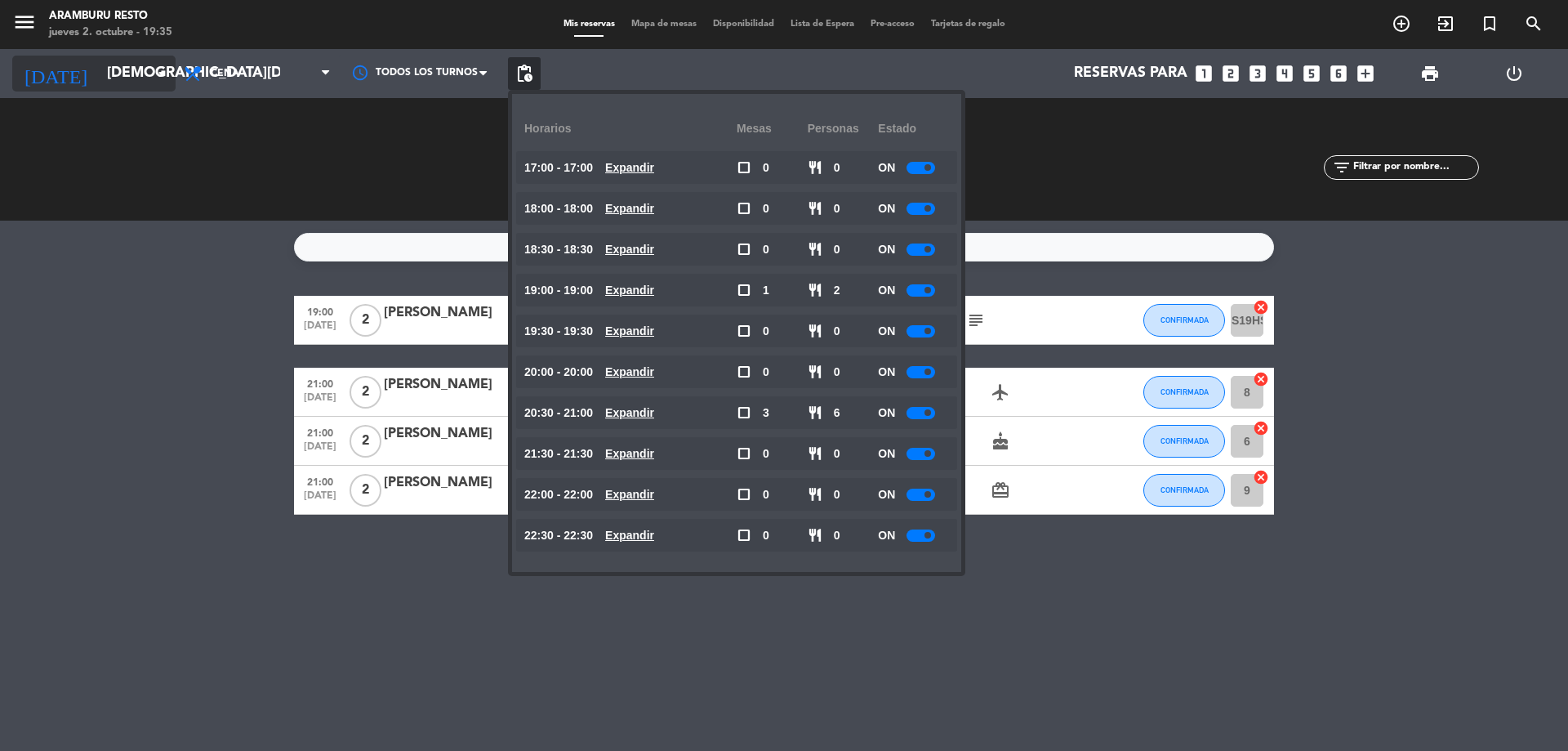
click at [128, 79] on input "[DEMOGRAPHIC_DATA][DATE]" at bounding box center [193, 74] width 190 height 33
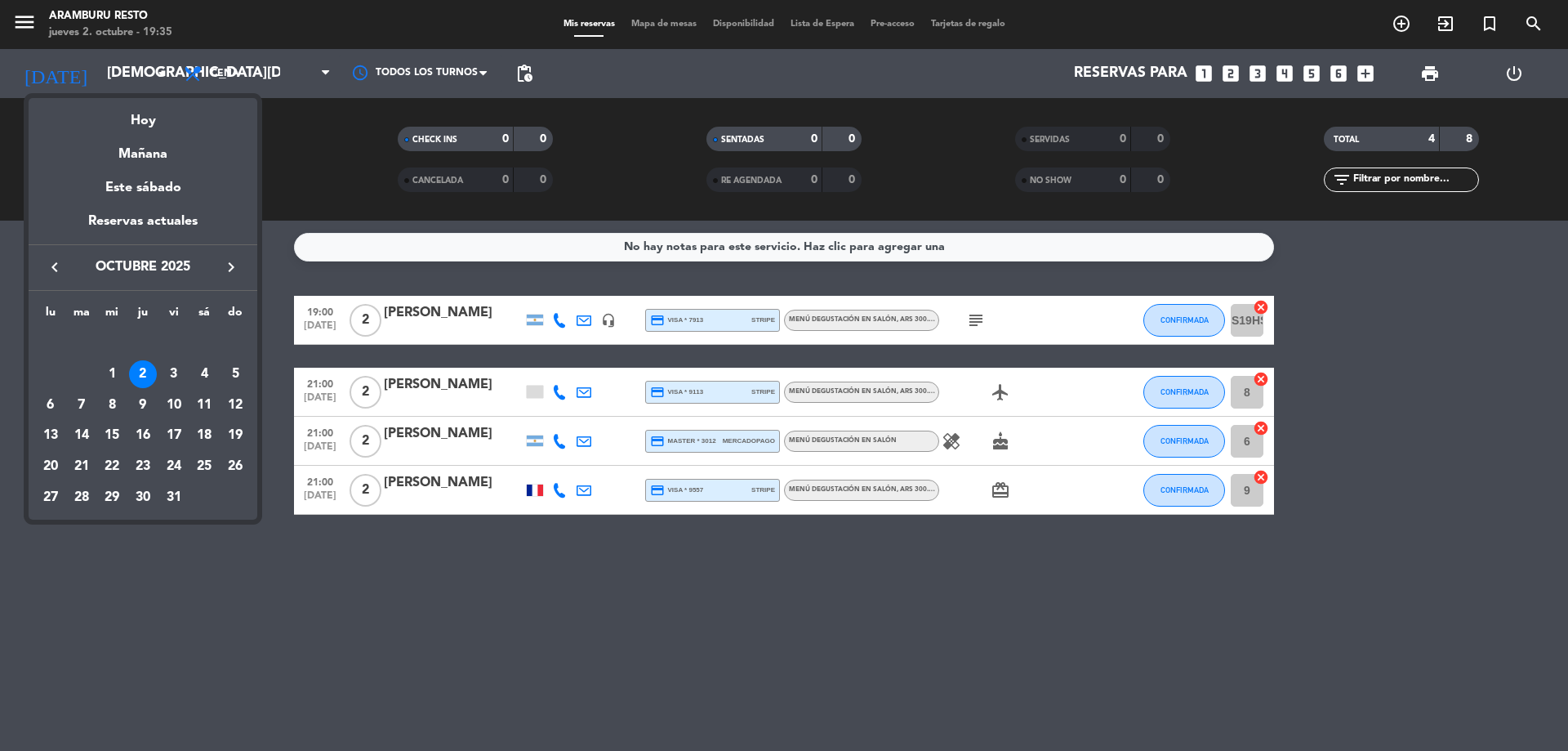
click at [166, 376] on div "3" at bounding box center [174, 374] width 27 height 27
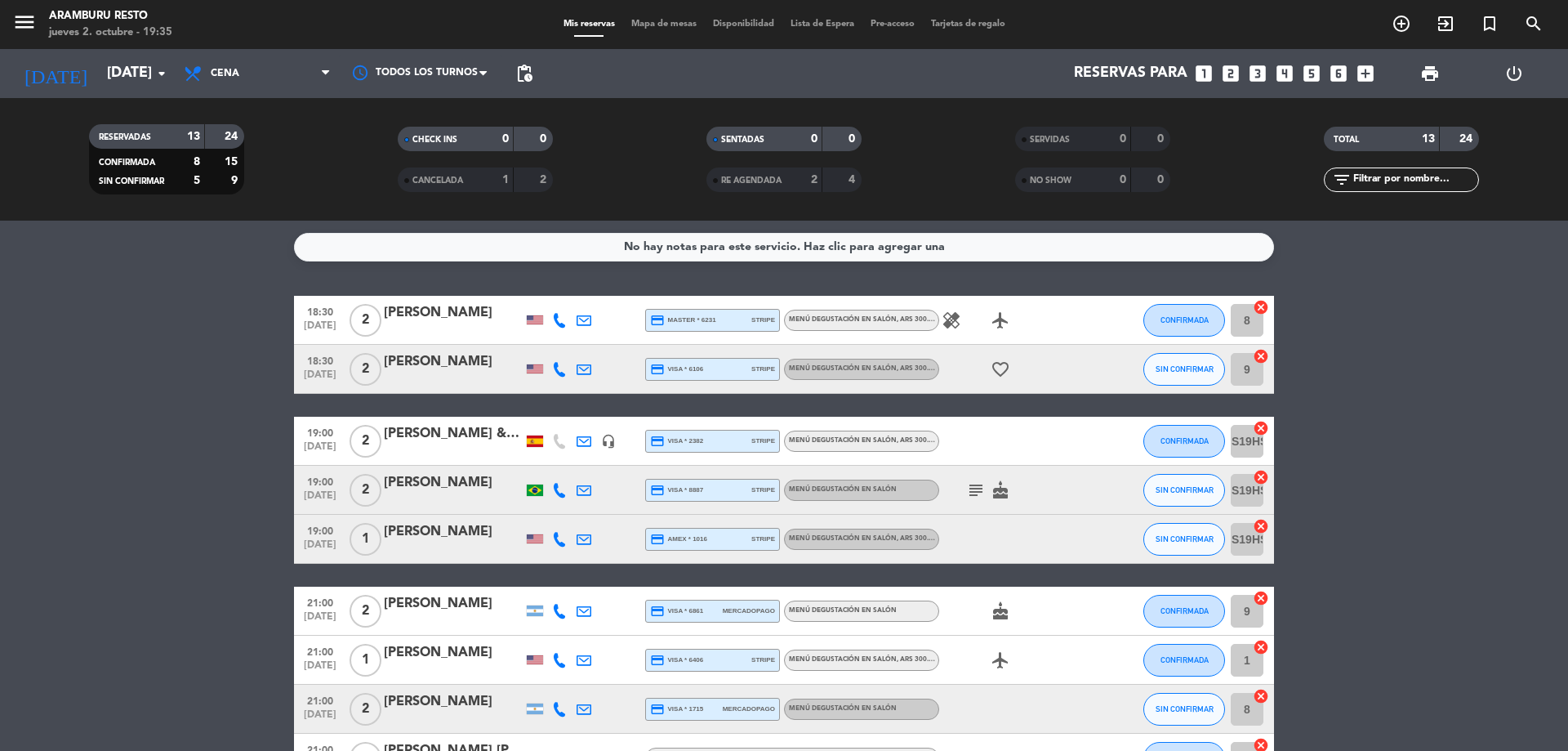
click at [559, 324] on icon at bounding box center [559, 320] width 15 height 15
click at [556, 365] on icon at bounding box center [559, 369] width 15 height 15
click at [0, 458] on bookings-row "18:30 [DATE] 2 [PERSON_NAME] credit_card master * 6231 stripe Menú degustación …" at bounding box center [784, 648] width 1568 height 705
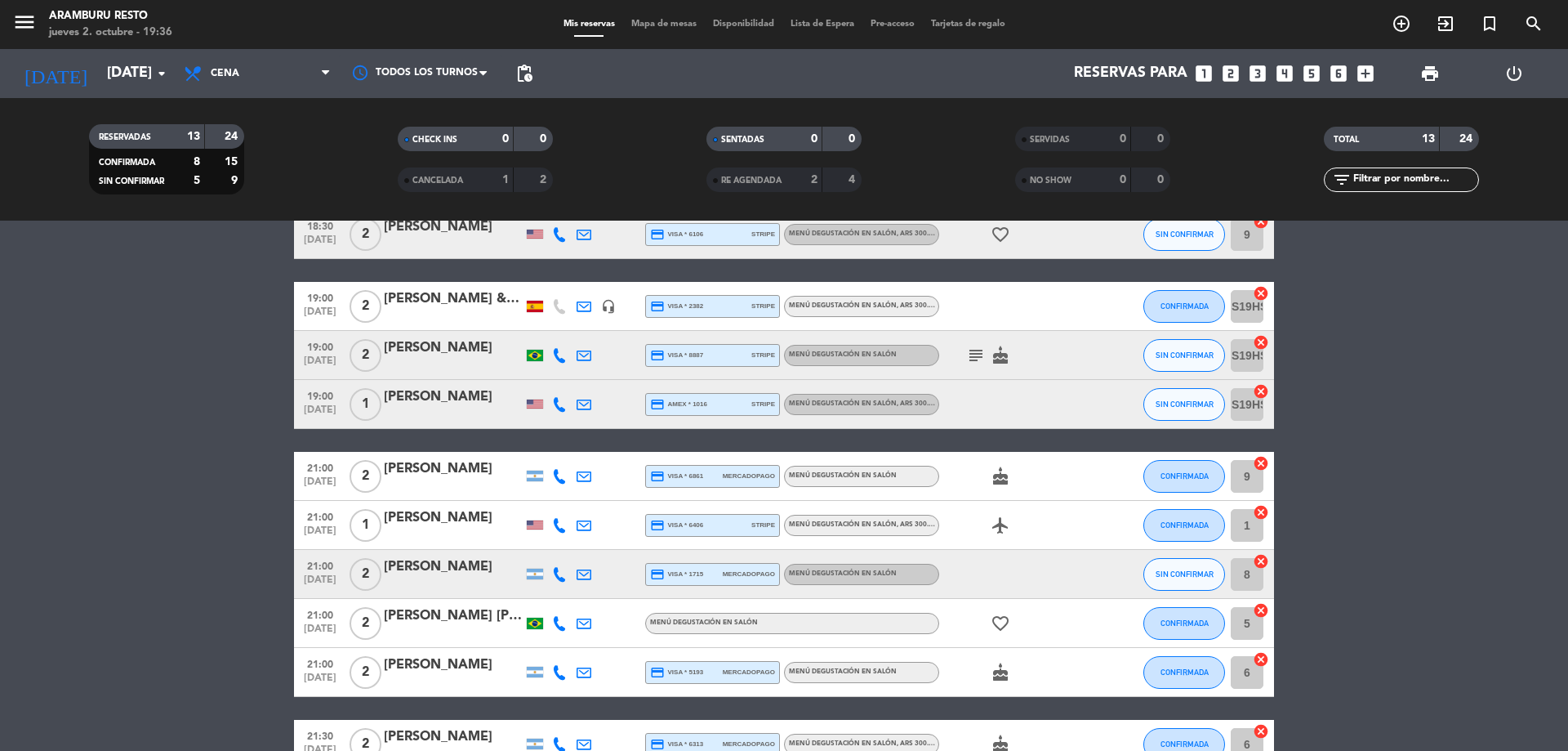
scroll to position [163, 0]
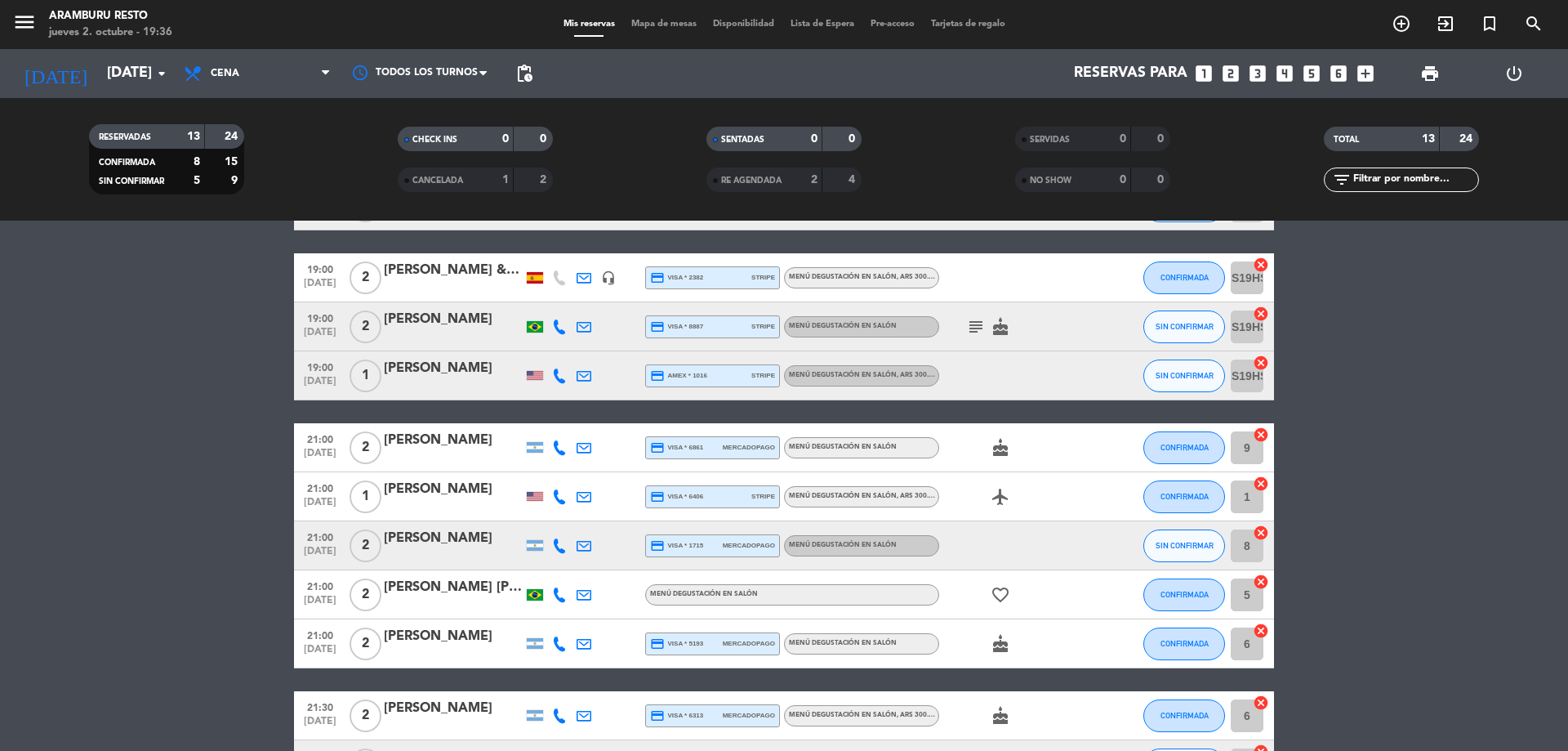
click at [558, 280] on icon at bounding box center [559, 278] width 15 height 15
click at [582, 283] on icon at bounding box center [584, 278] width 15 height 15
click at [620, 273] on div "headset_mic" at bounding box center [608, 277] width 25 height 48
drag, startPoint x: 613, startPoint y: 274, endPoint x: 595, endPoint y: 264, distance: 20.6
click at [611, 274] on icon "headset_mic" at bounding box center [609, 278] width 15 height 15
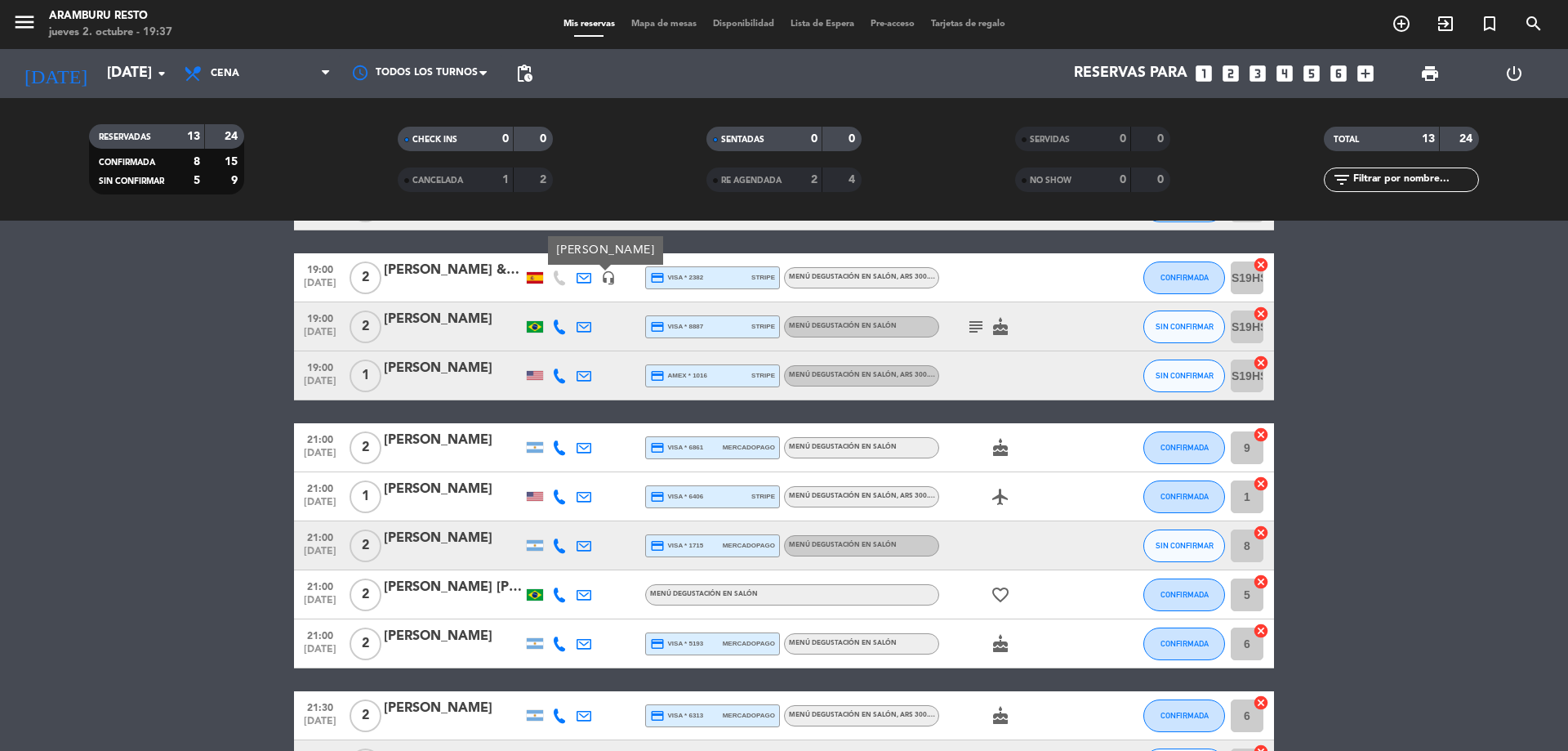
drag, startPoint x: 1, startPoint y: 431, endPoint x: 27, endPoint y: 415, distance: 30.5
click at [22, 417] on bookings-row "18:30 [DATE] 2 [PERSON_NAME] credit_card master * 6231 stripe Menú degustación …" at bounding box center [784, 485] width 1568 height 705
drag, startPoint x: 563, startPoint y: 314, endPoint x: 559, endPoint y: 324, distance: 10.8
click at [562, 318] on div at bounding box center [559, 326] width 25 height 48
click at [559, 324] on icon at bounding box center [559, 326] width 15 height 15
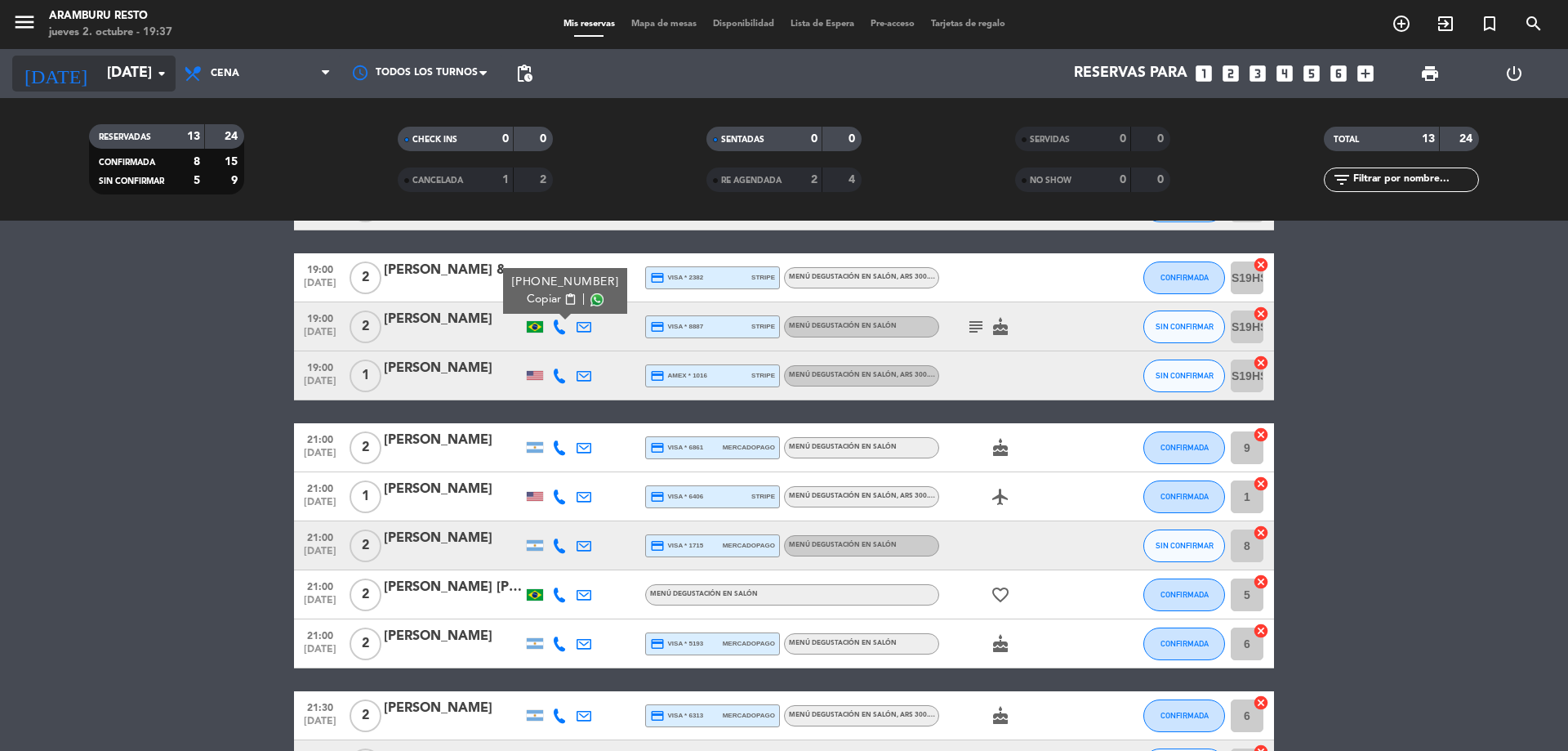
click at [127, 67] on input "[DATE]" at bounding box center [193, 74] width 190 height 33
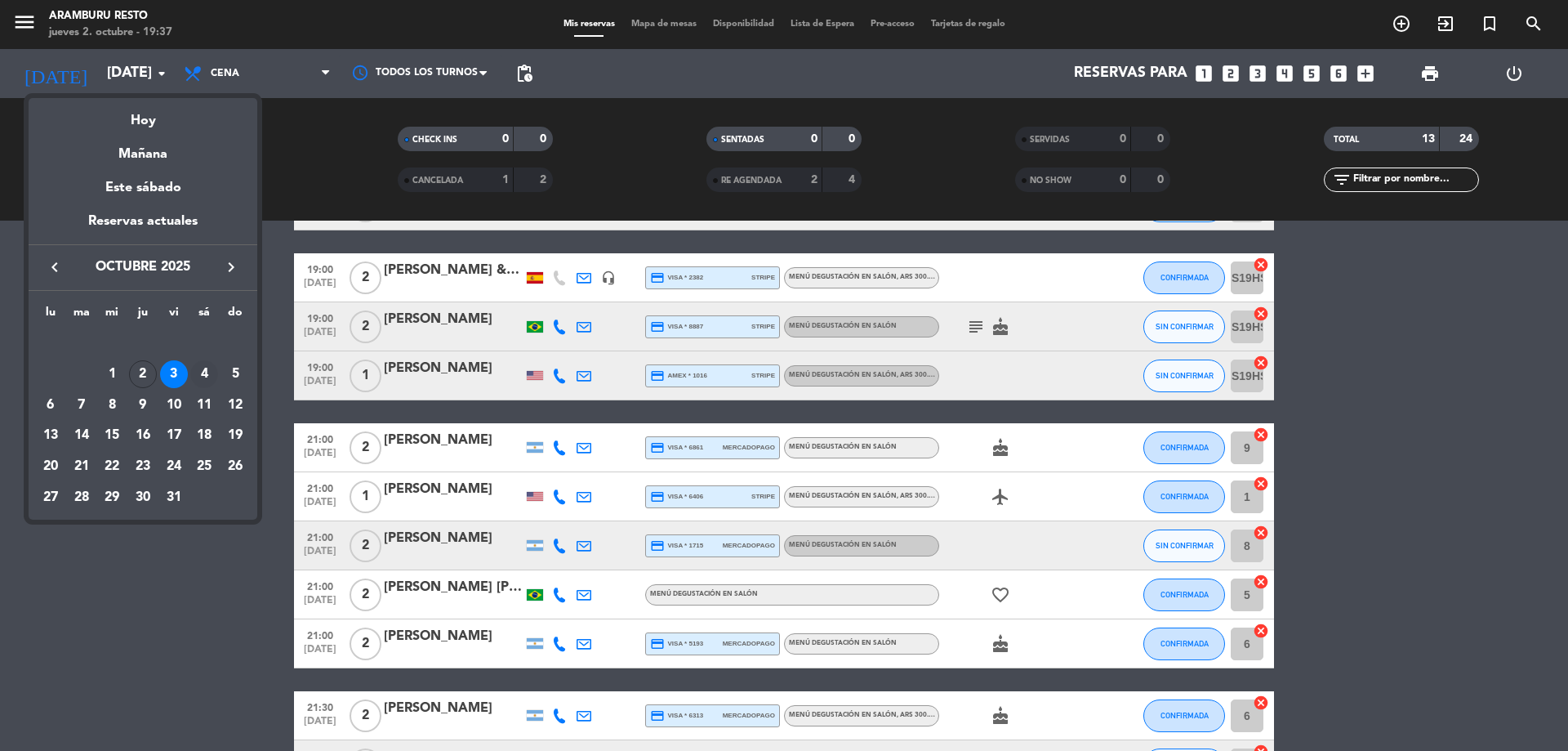
click at [209, 374] on div "4" at bounding box center [204, 374] width 27 height 27
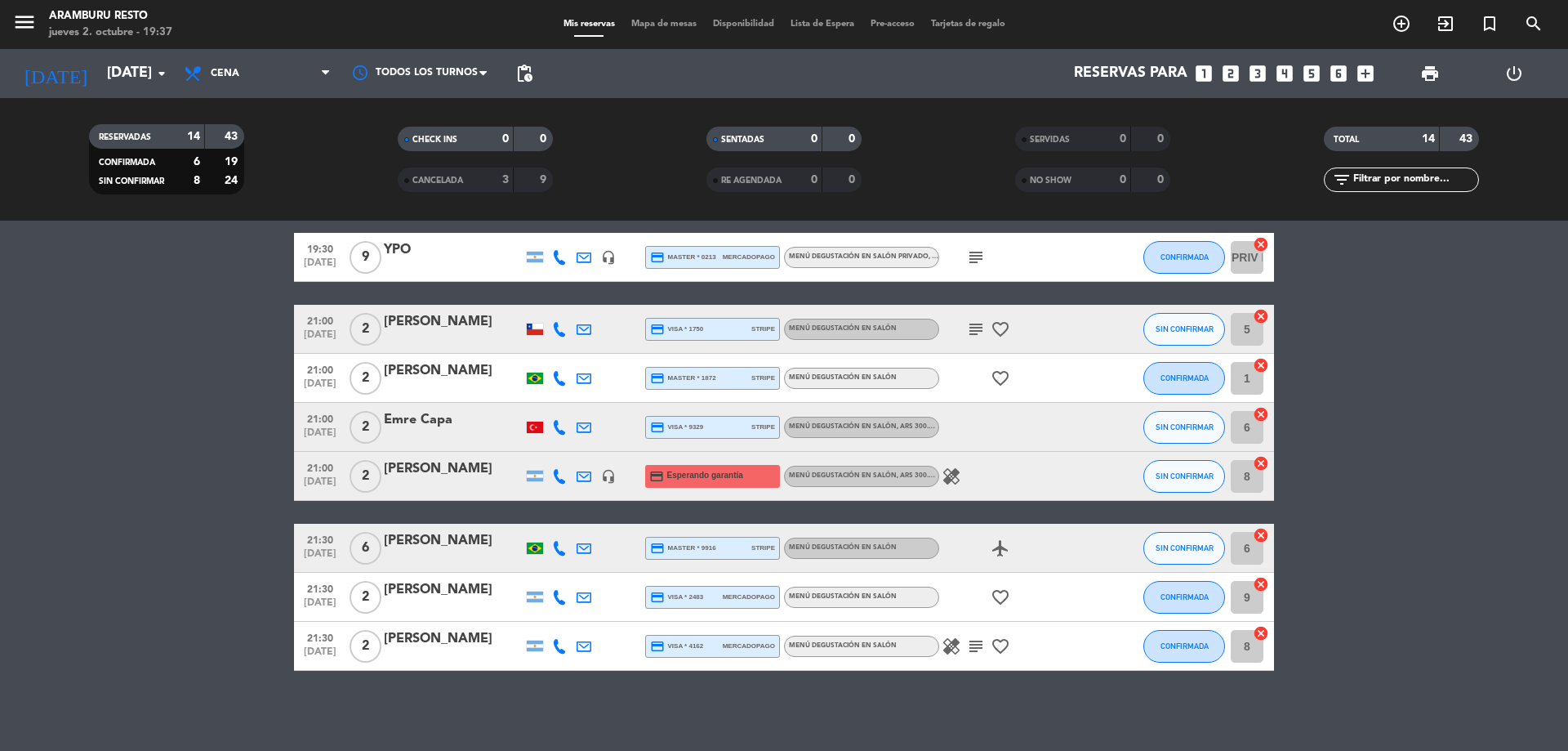
scroll to position [405, 0]
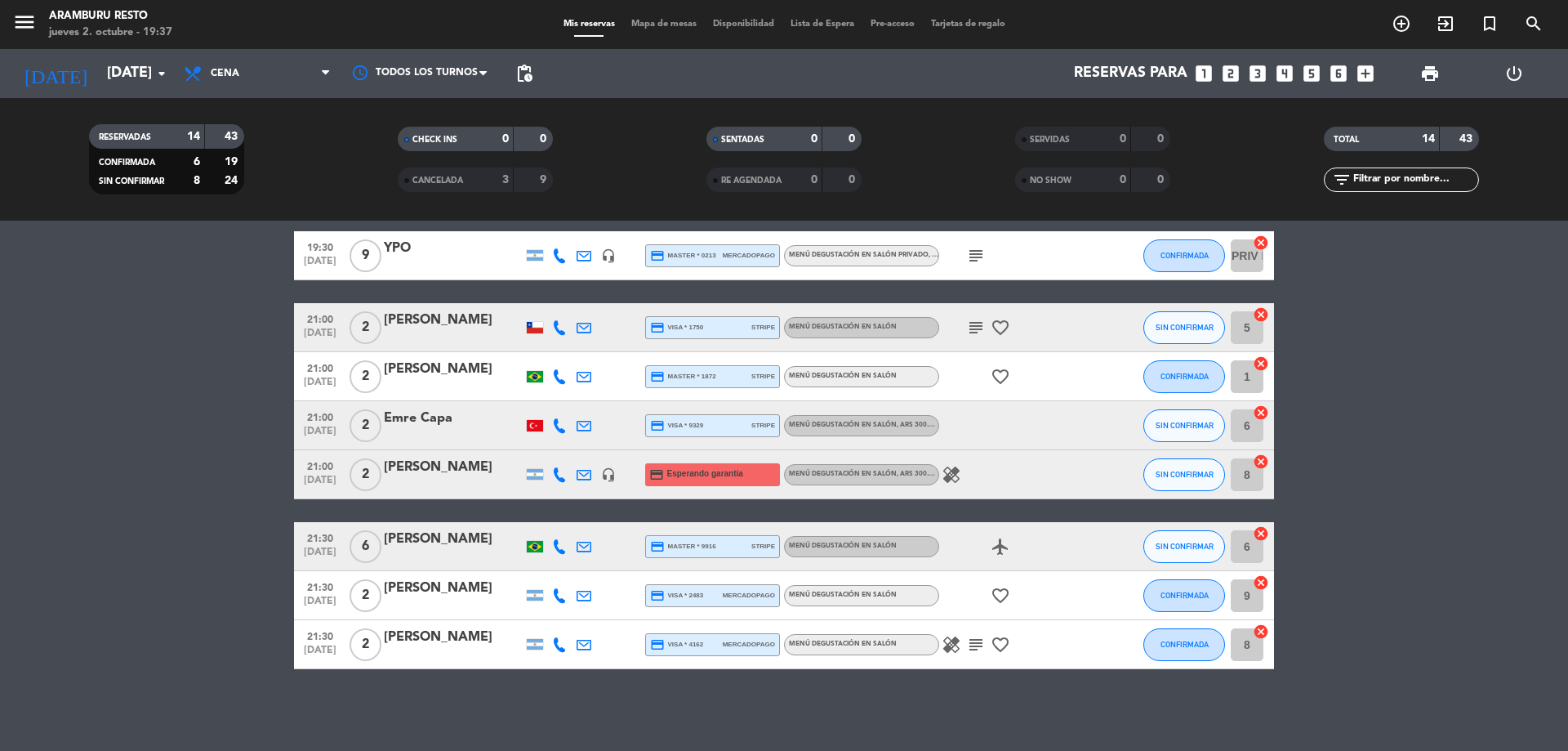
click at [532, 433] on div at bounding box center [535, 425] width 25 height 48
click at [533, 429] on div at bounding box center [535, 426] width 16 height 12
click at [128, 428] on bookings-row "18:30 [DATE] 2 [PERSON_NAME] credit_card visa * 8591 stripe Menú degustación en…" at bounding box center [784, 280] width 1568 height 777
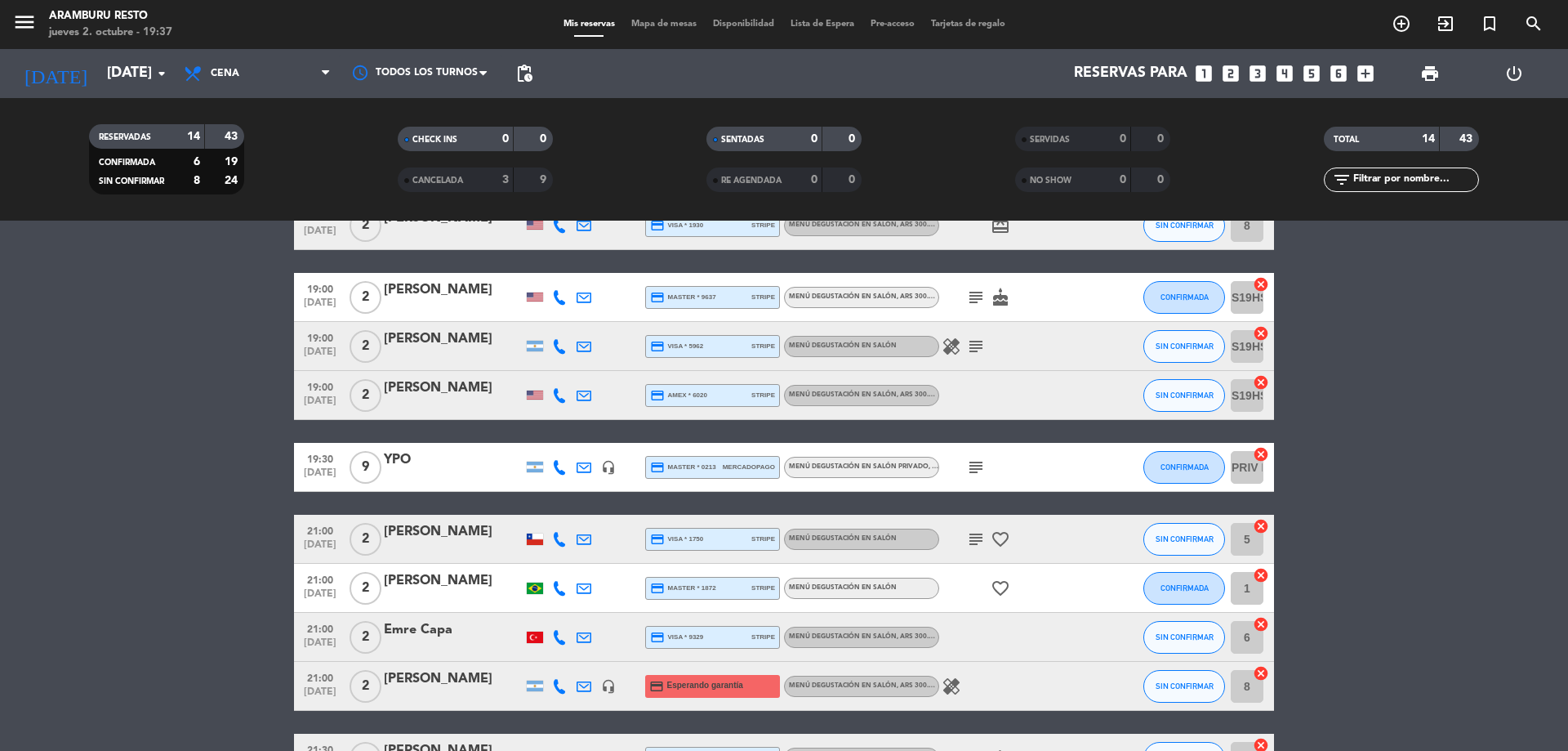
scroll to position [0, 0]
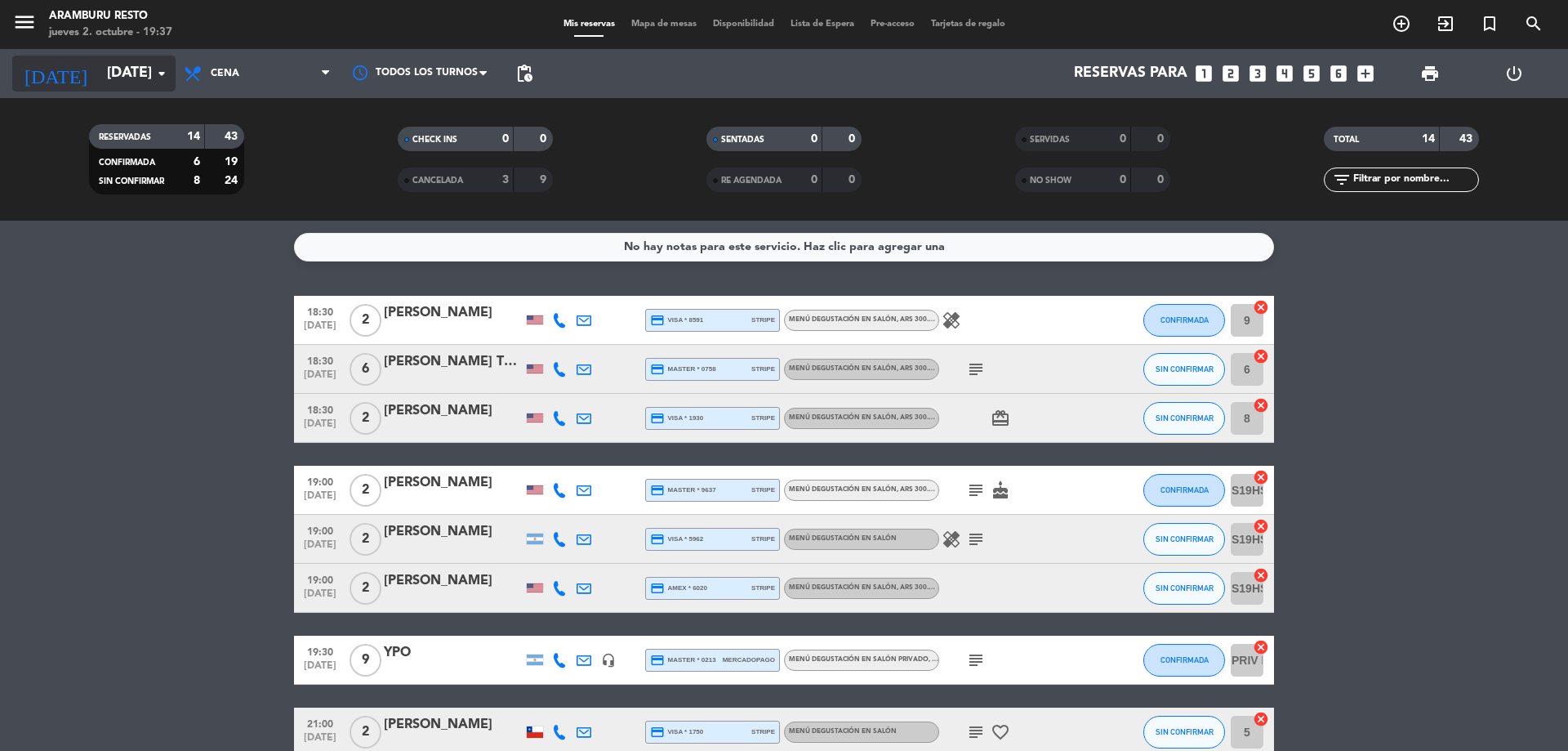
click at [118, 67] on input "[DATE]" at bounding box center [193, 74] width 190 height 33
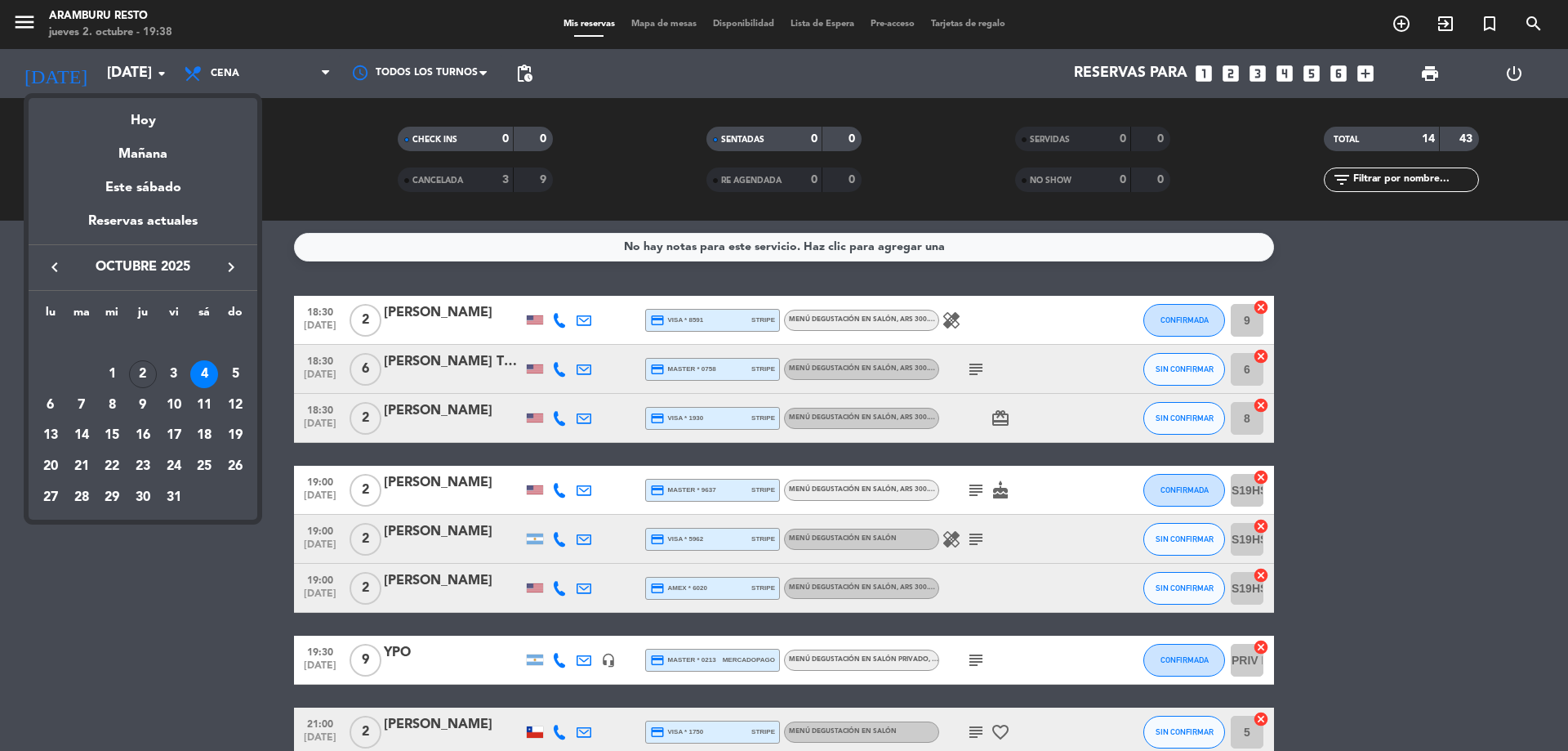
click at [146, 382] on div "2" at bounding box center [143, 374] width 27 height 27
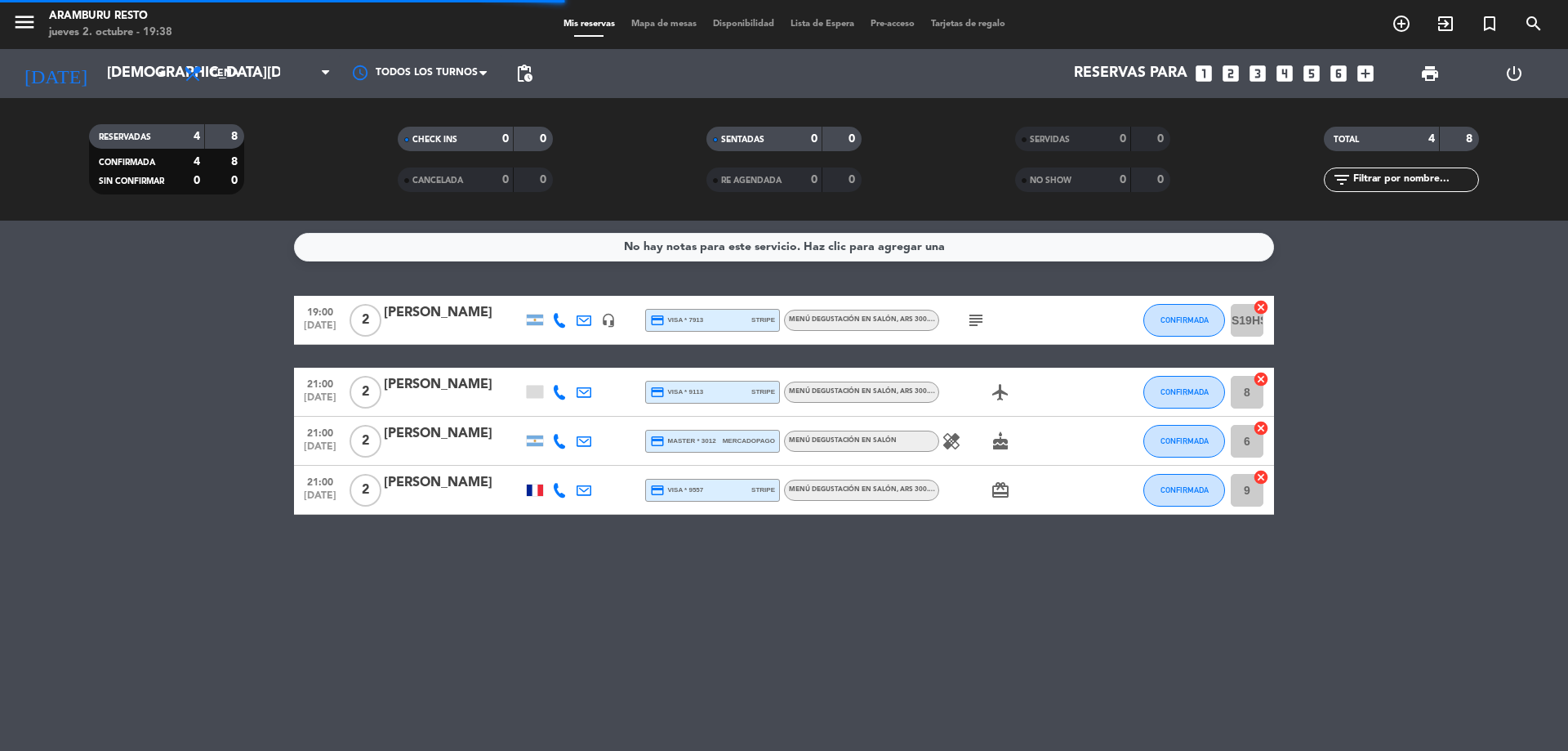
click at [121, 91] on div "[DATE] [DATE] arrow_drop_down" at bounding box center [93, 74] width 163 height 49
click at [136, 72] on input "[DEMOGRAPHIC_DATA][DATE]" at bounding box center [193, 74] width 190 height 33
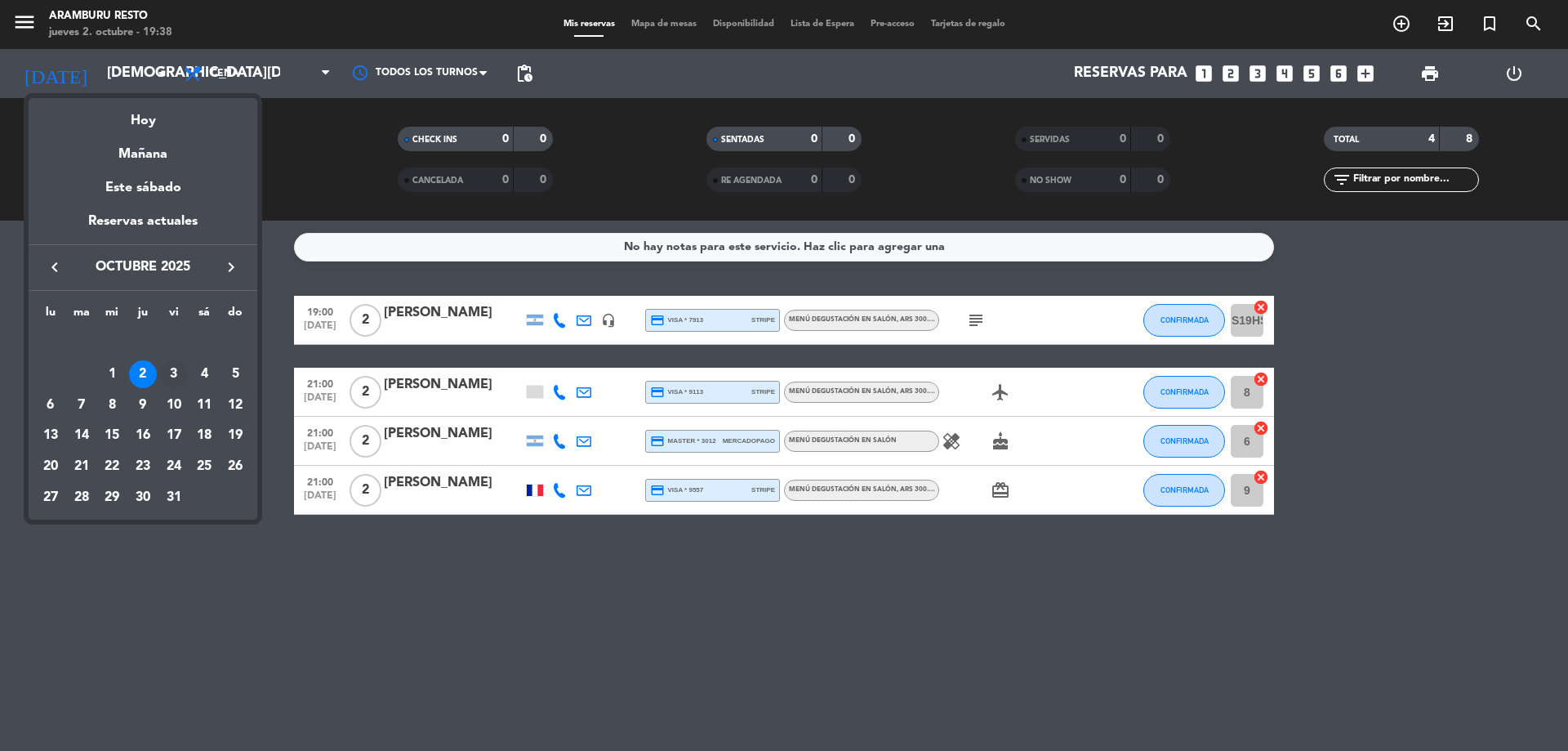
click at [174, 366] on div "3" at bounding box center [174, 374] width 27 height 27
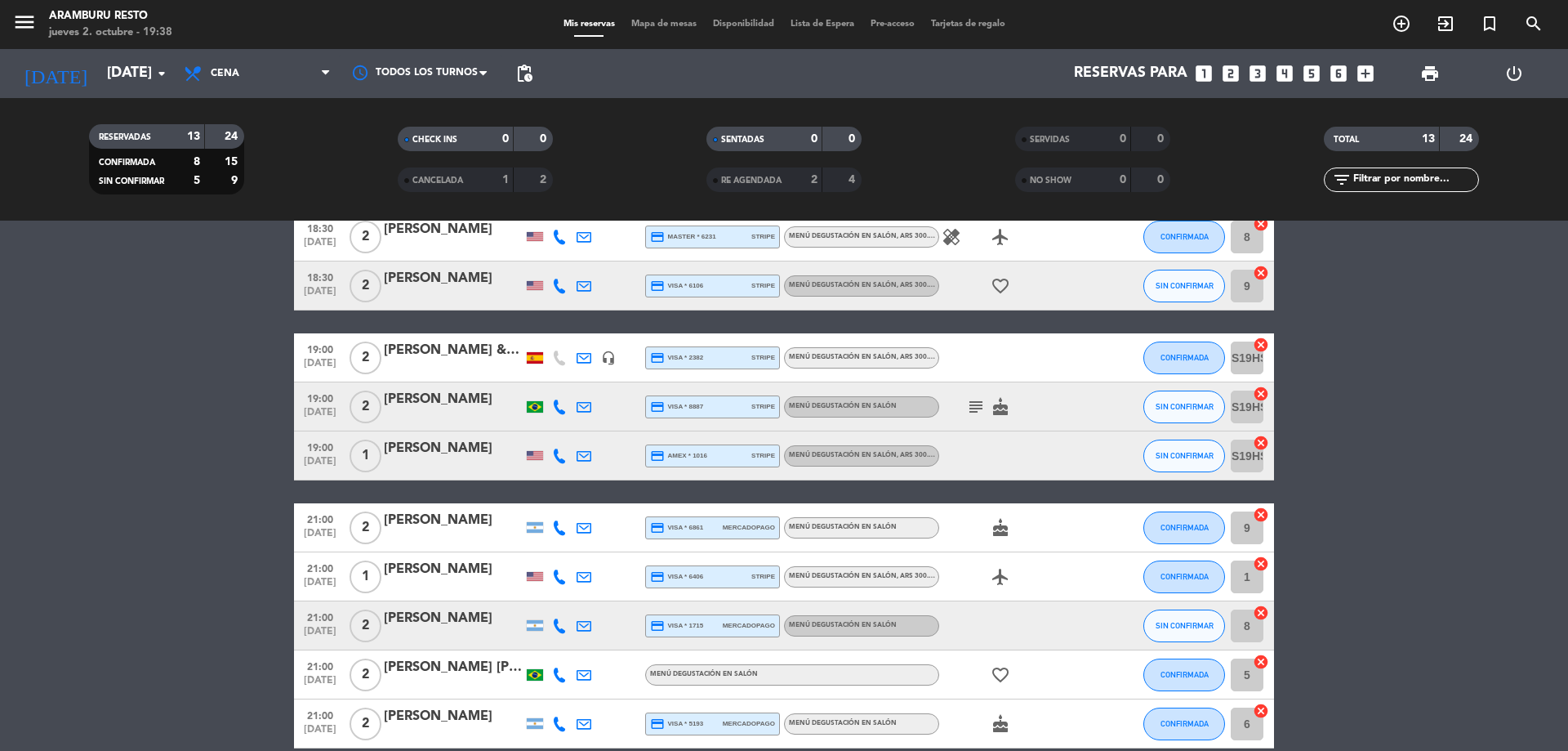
scroll to position [82, 0]
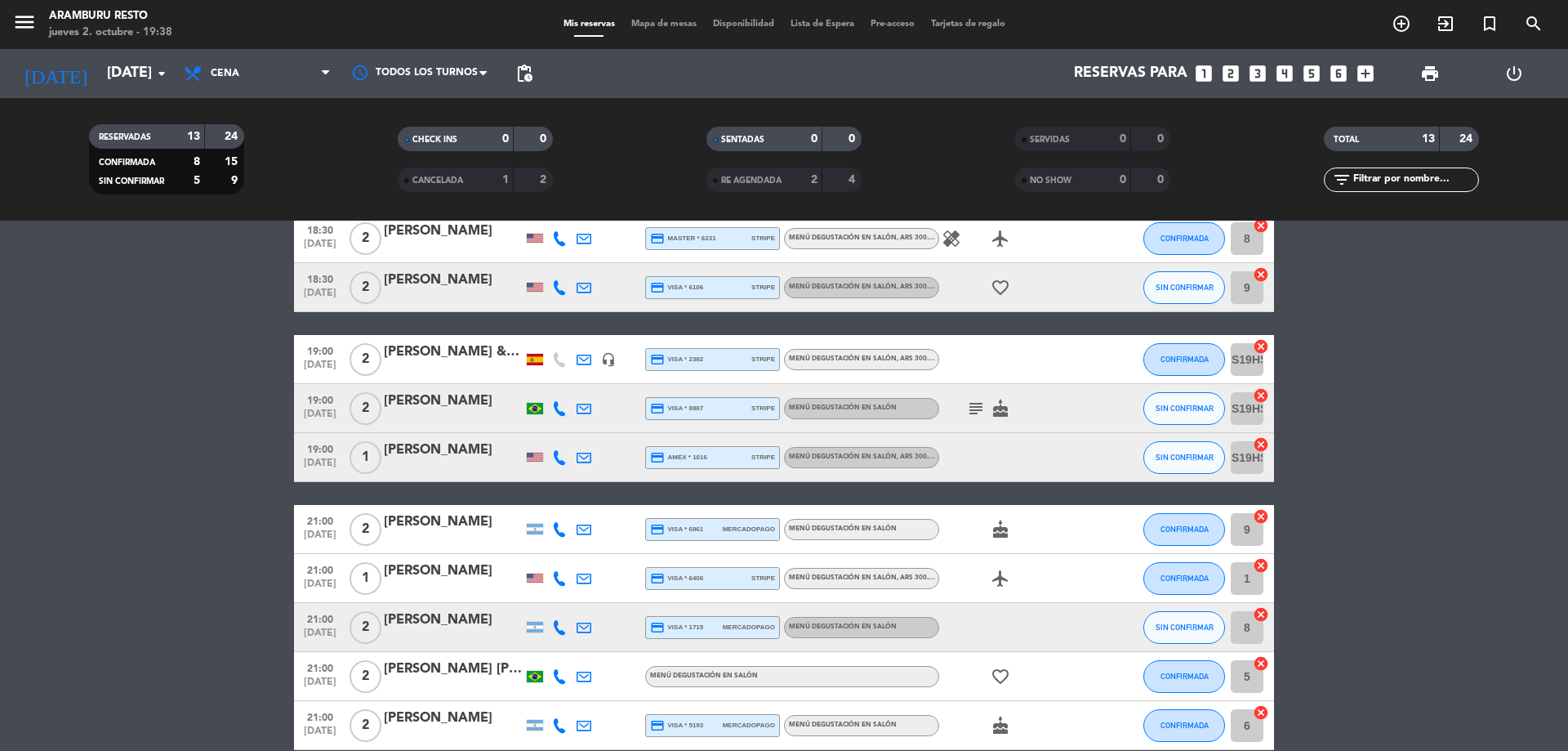
click at [563, 408] on icon at bounding box center [559, 408] width 15 height 15
click at [559, 460] on icon at bounding box center [559, 458] width 15 height 15
click at [5, 504] on bookings-row "18:30 [DATE] 2 [PERSON_NAME] credit_card master * 6231 stripe Menú degustación …" at bounding box center [784, 567] width 1568 height 705
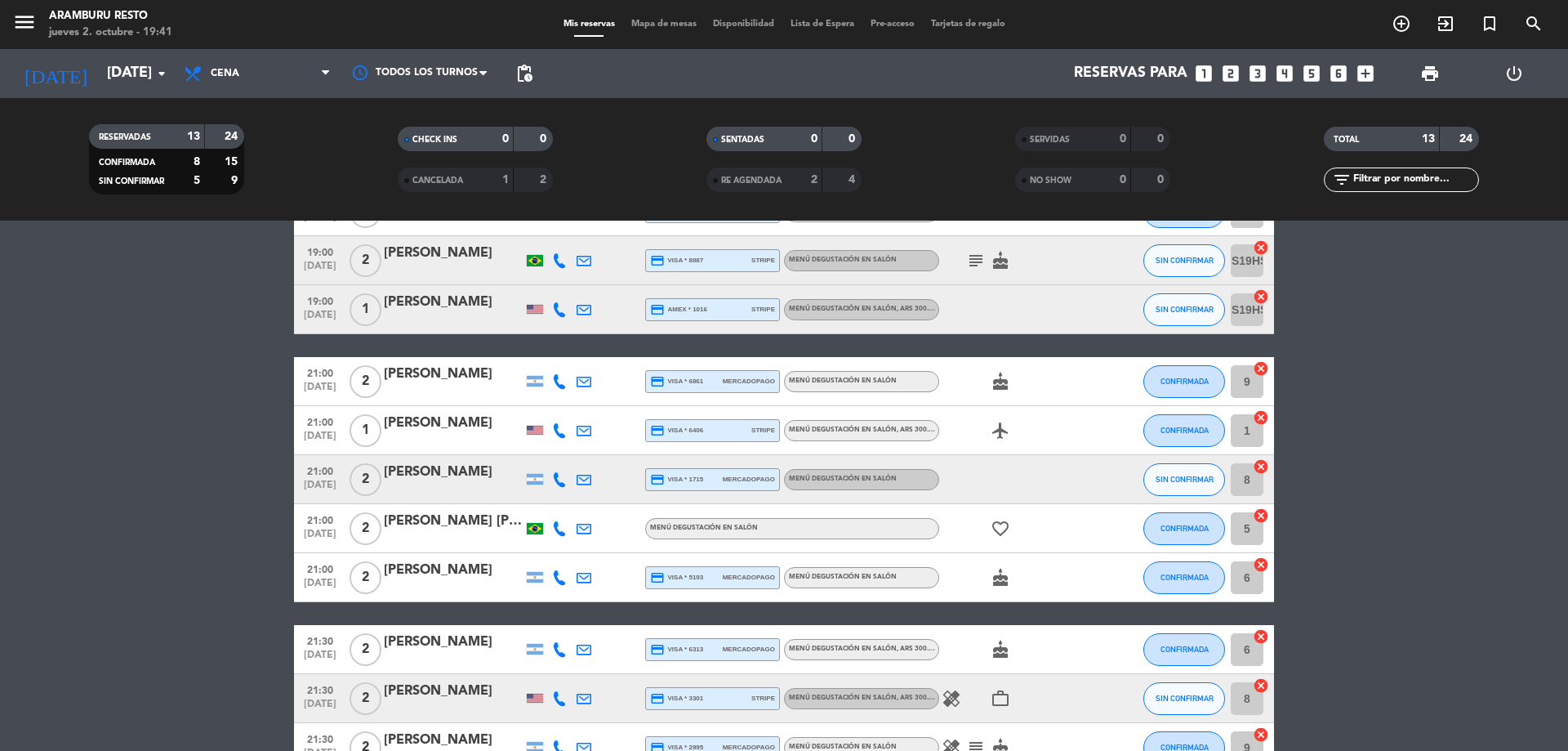
scroll to position [245, 0]
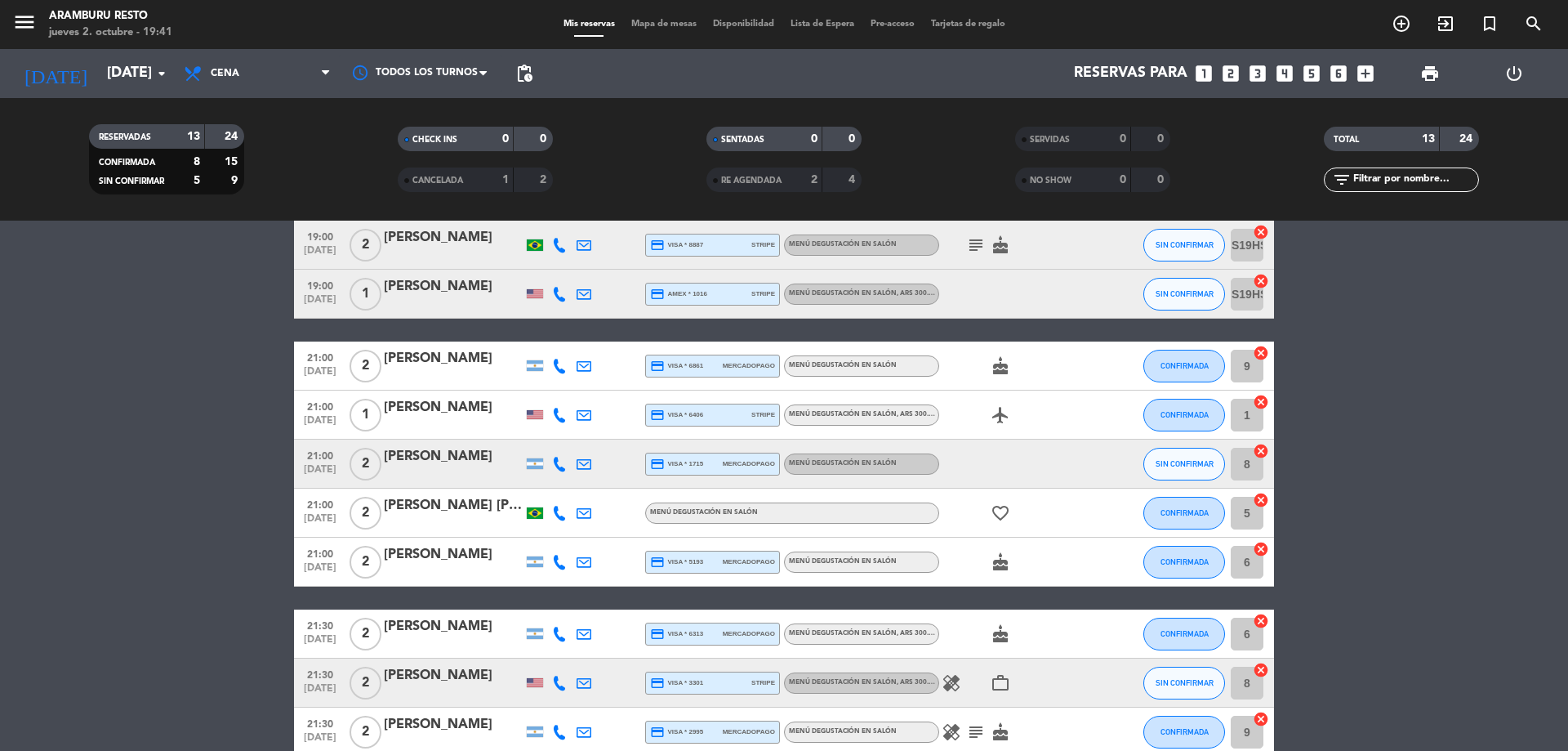
click at [556, 353] on div at bounding box center [559, 365] width 25 height 48
click at [557, 369] on icon at bounding box center [559, 365] width 15 height 15
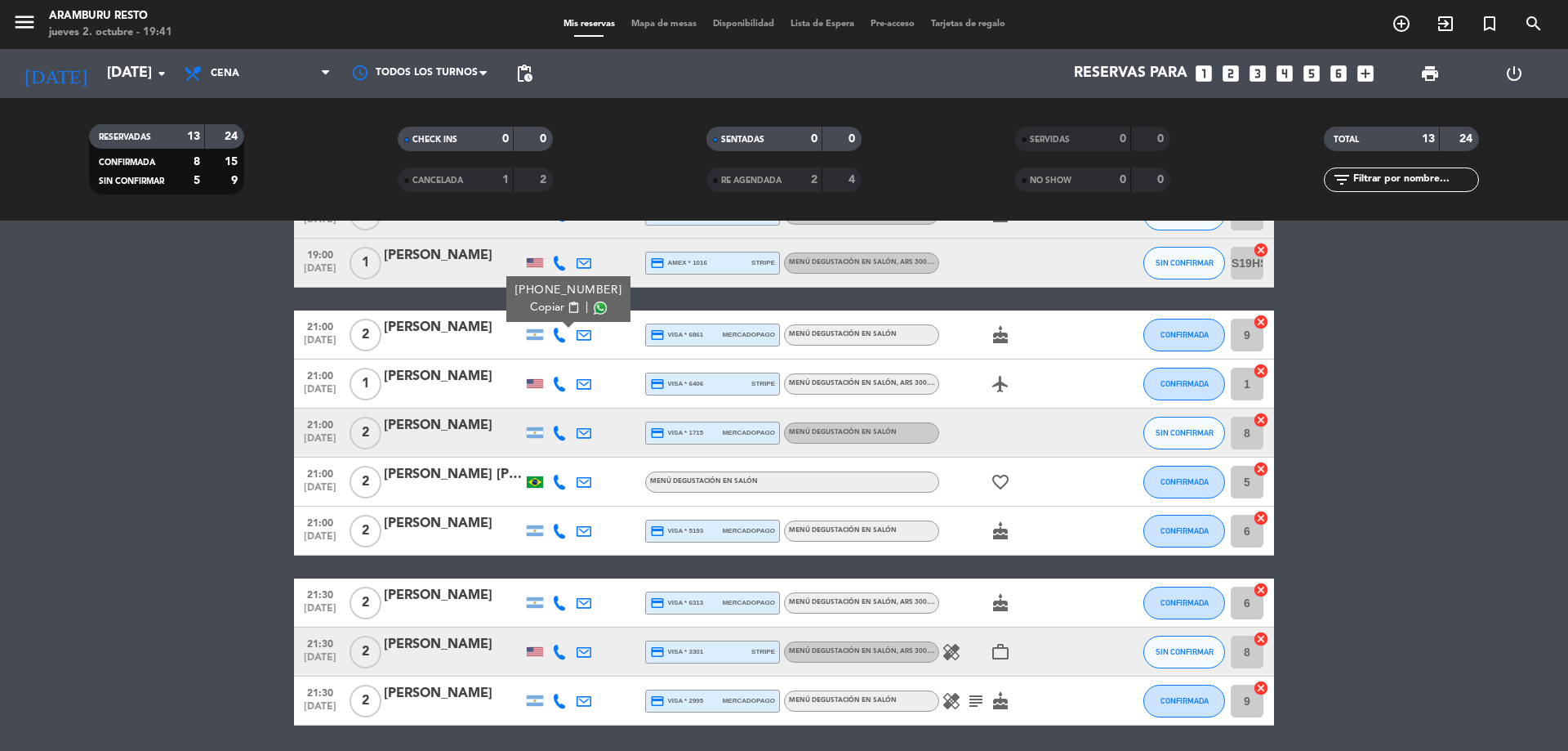
scroll to position [251, 0]
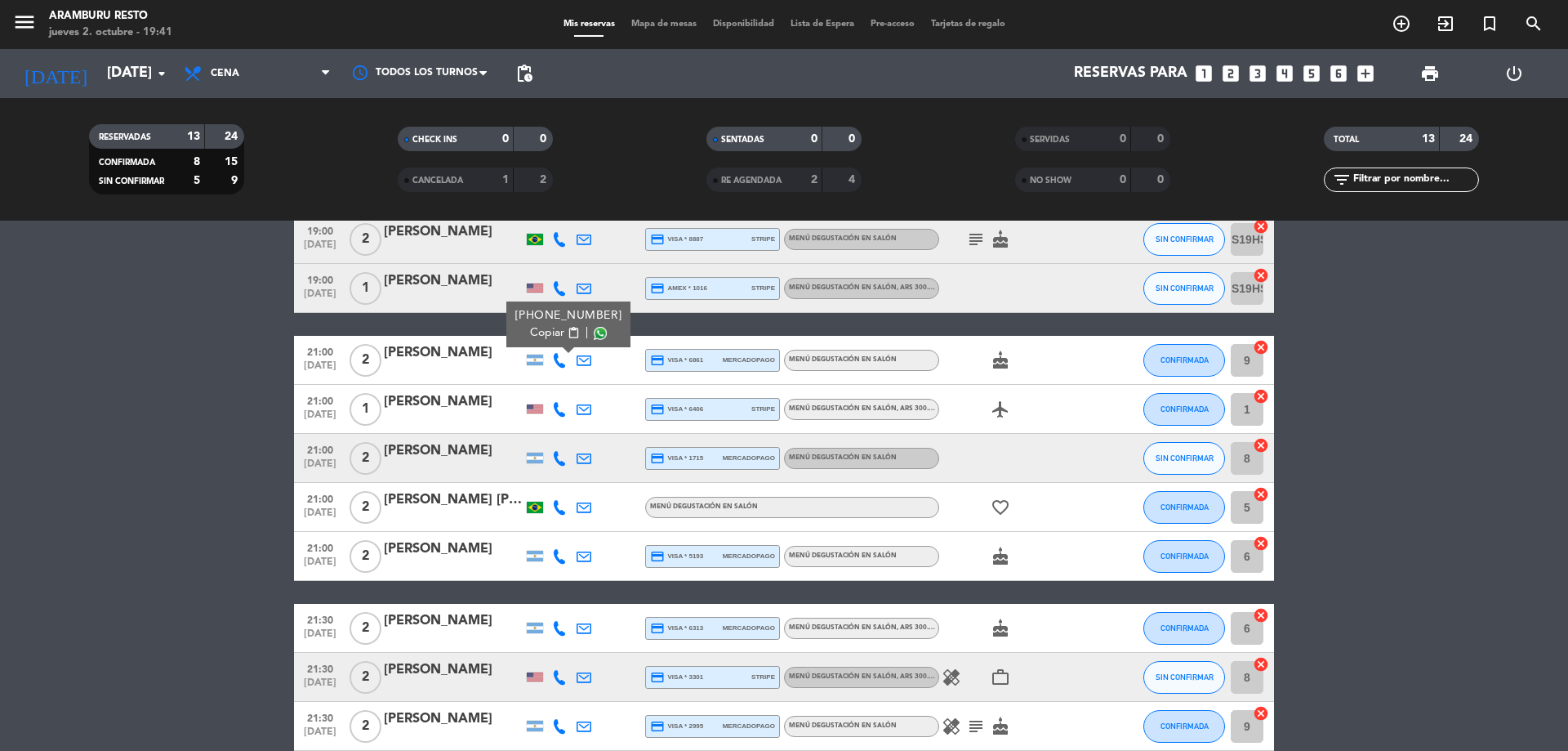
click at [557, 413] on icon at bounding box center [559, 409] width 15 height 15
click at [554, 461] on icon at bounding box center [559, 458] width 15 height 15
click at [553, 511] on icon at bounding box center [559, 508] width 15 height 15
click at [556, 555] on icon at bounding box center [559, 556] width 15 height 15
click at [220, 539] on bookings-row "18:30 [DATE] 2 [PERSON_NAME] credit_card master * 6231 stripe Menú degustación …" at bounding box center [784, 397] width 1568 height 705
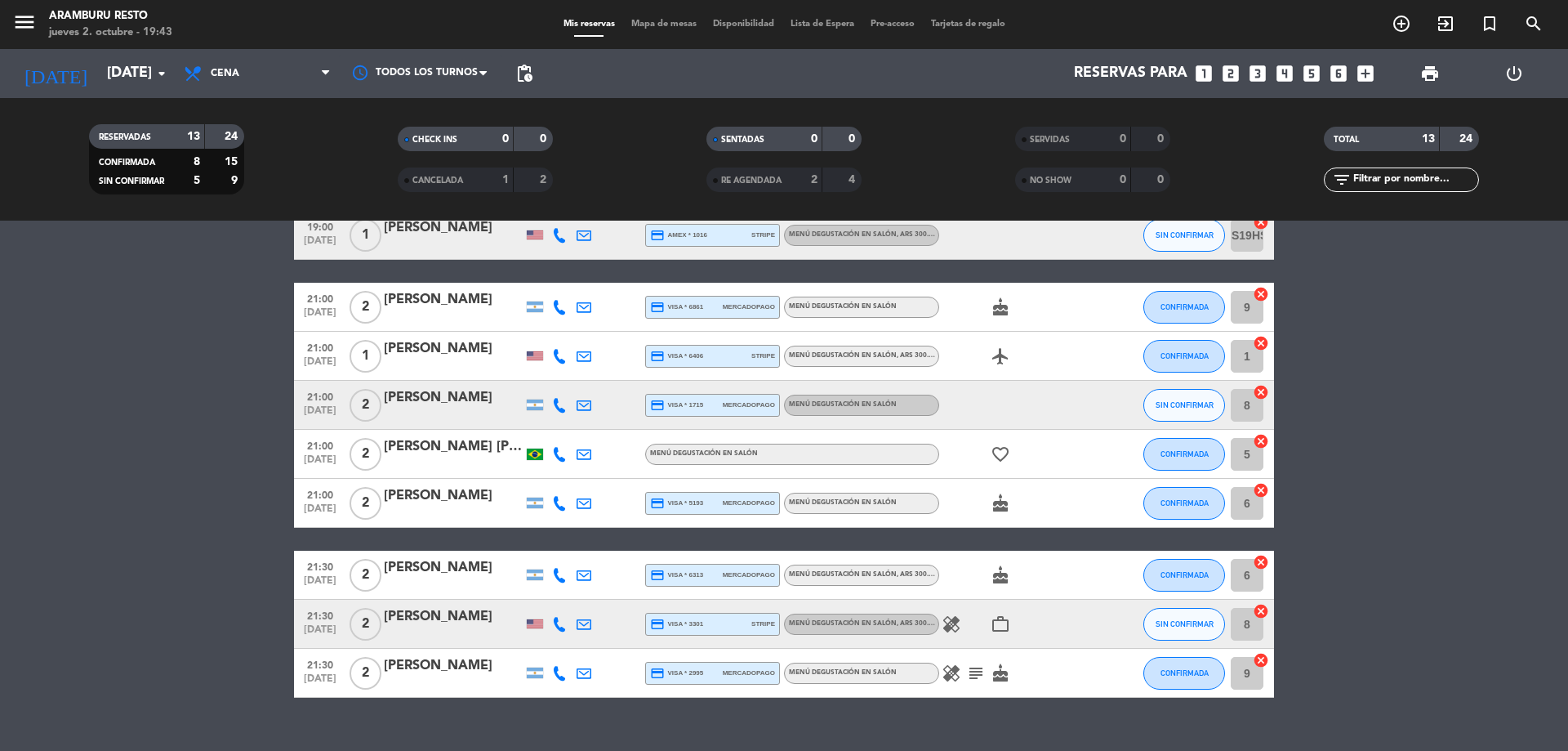
scroll to position [333, 0]
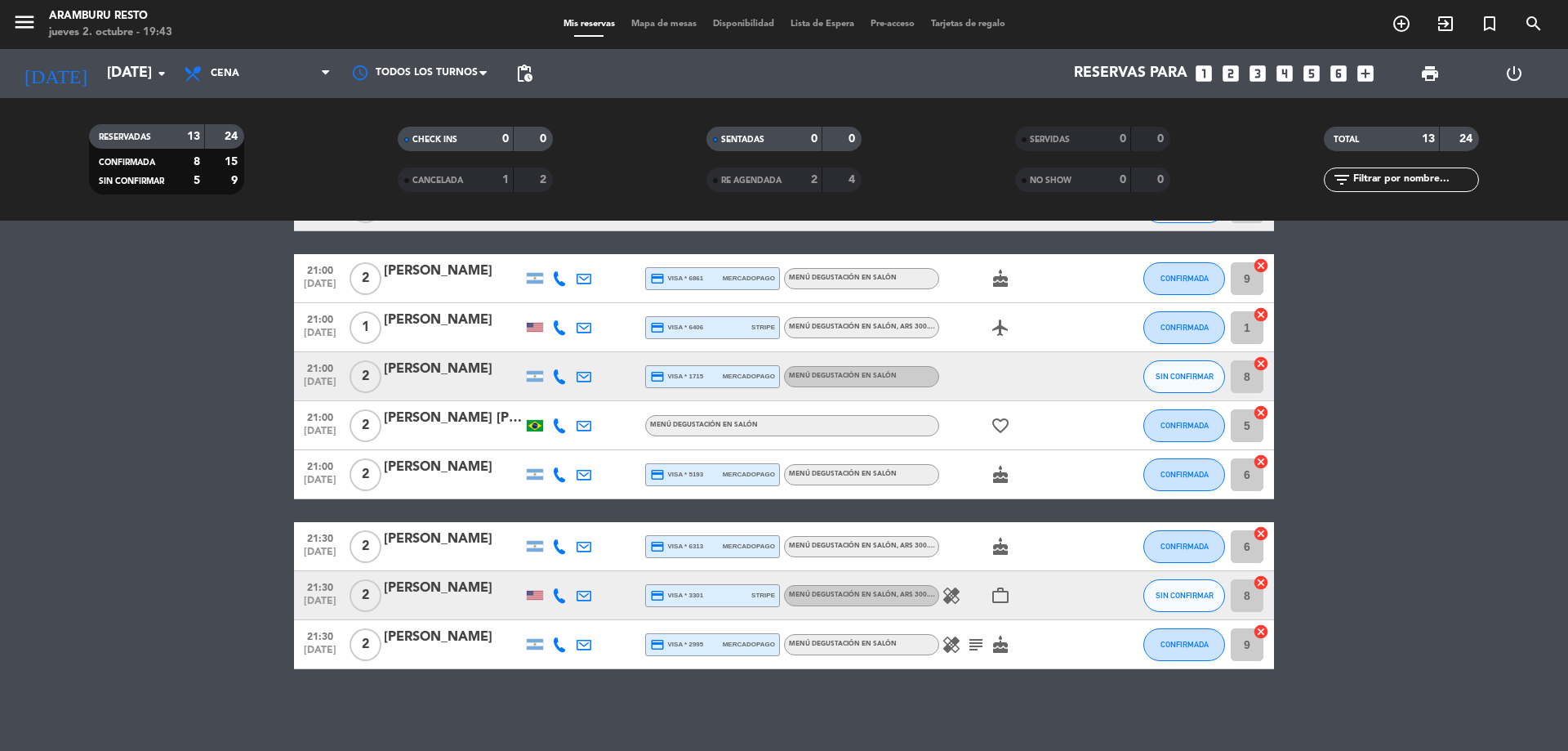
click at [554, 546] on icon at bounding box center [559, 547] width 15 height 15
click at [555, 593] on icon at bounding box center [559, 595] width 15 height 15
click at [559, 644] on icon at bounding box center [559, 644] width 15 height 15
drag, startPoint x: 3, startPoint y: 480, endPoint x: 38, endPoint y: 458, distance: 41.3
click at [4, 478] on bookings-row "18:30 [DATE] 2 [PERSON_NAME] credit_card master * 6231 stripe Menú degustación …" at bounding box center [784, 316] width 1568 height 705
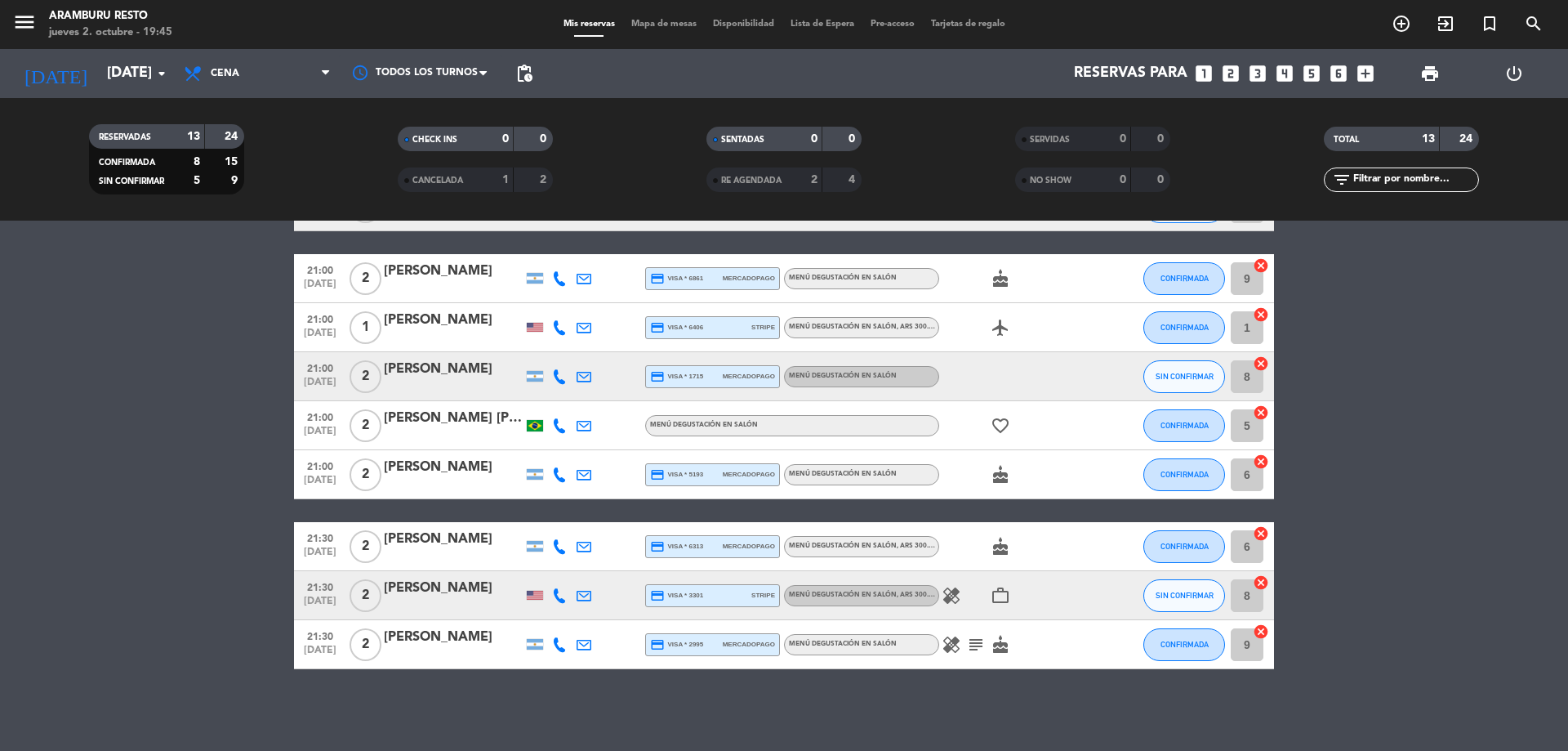
scroll to position [0, 0]
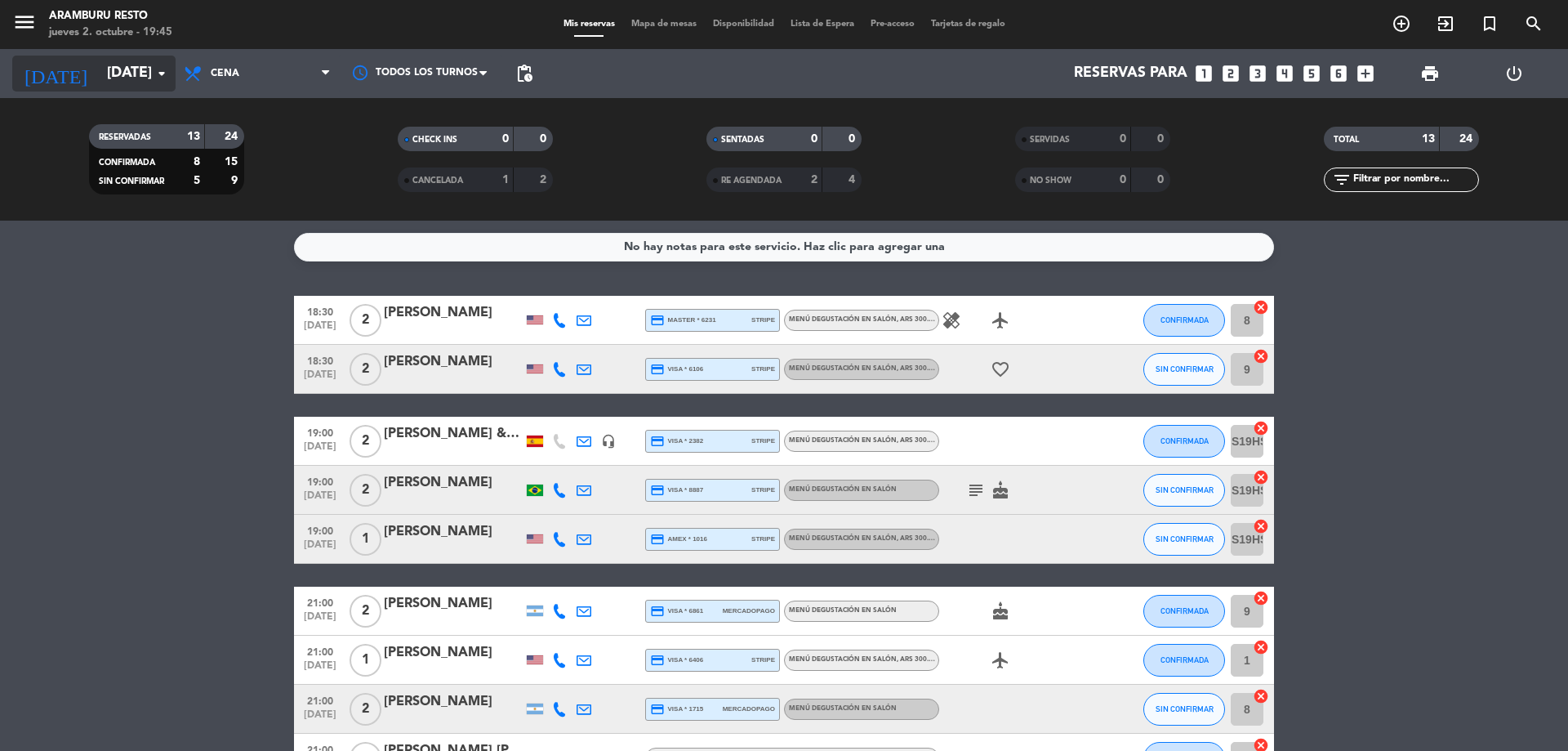
click at [139, 64] on input "[DATE]" at bounding box center [193, 74] width 190 height 33
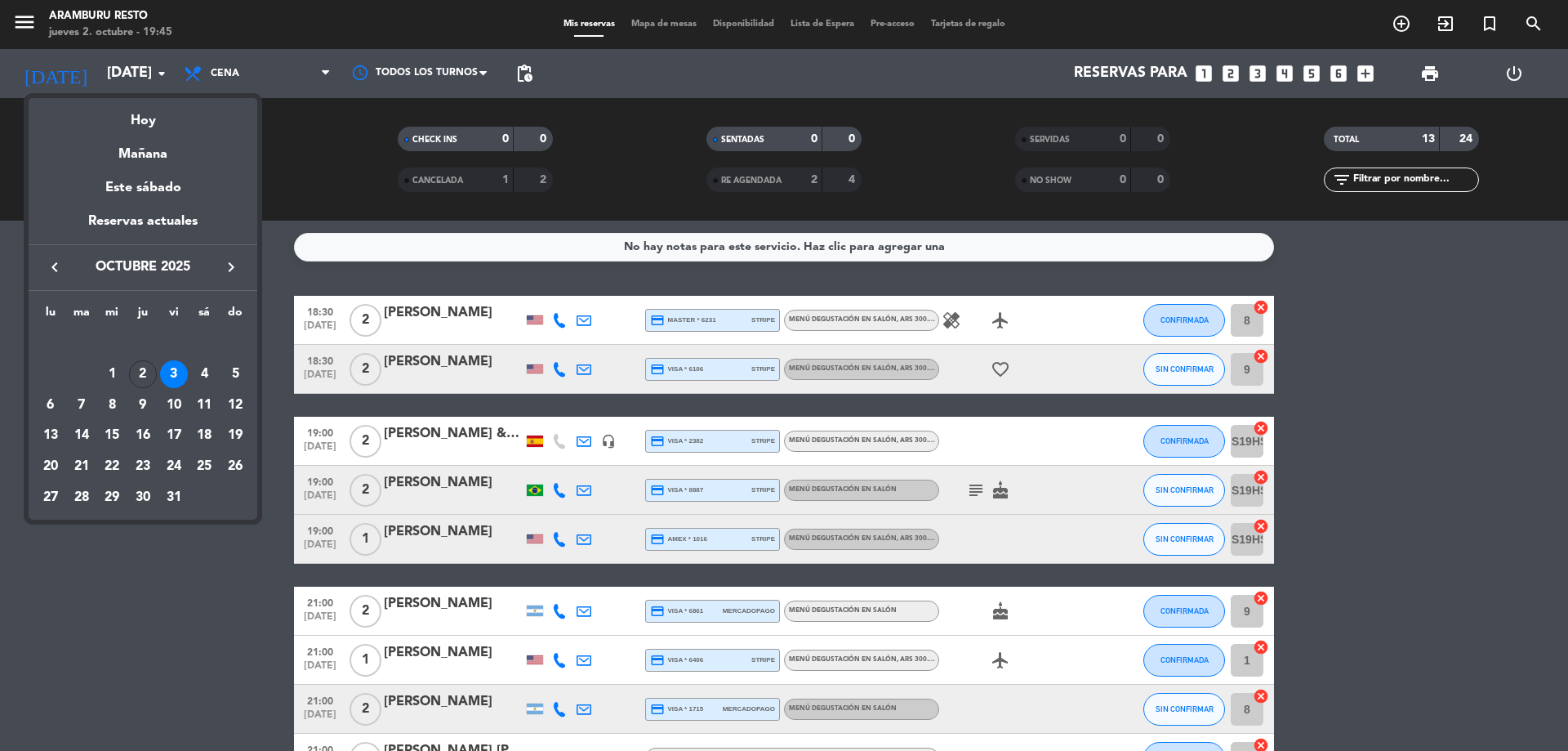
click at [172, 499] on div "31" at bounding box center [174, 498] width 27 height 27
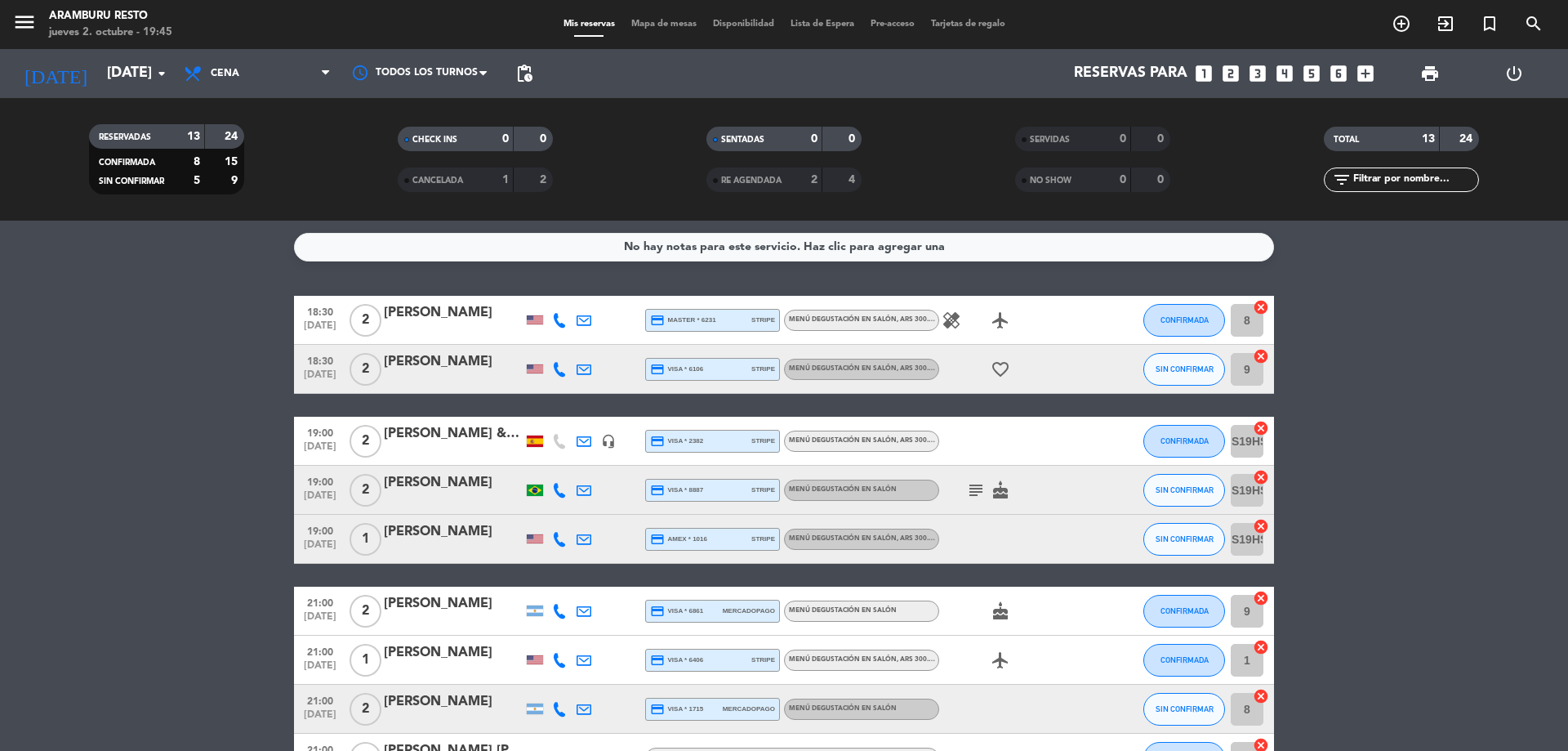
type input "[DATE]"
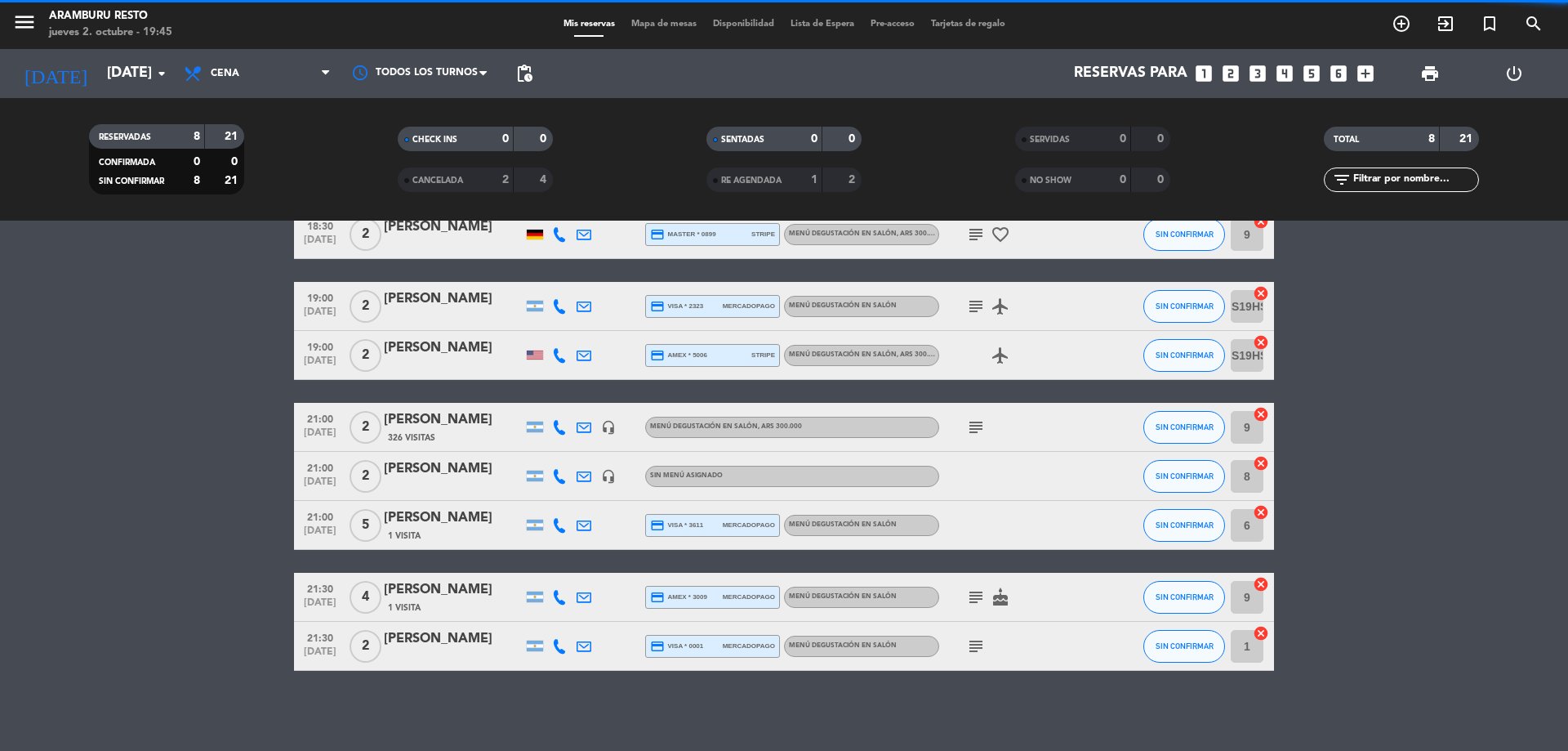
scroll to position [87, 0]
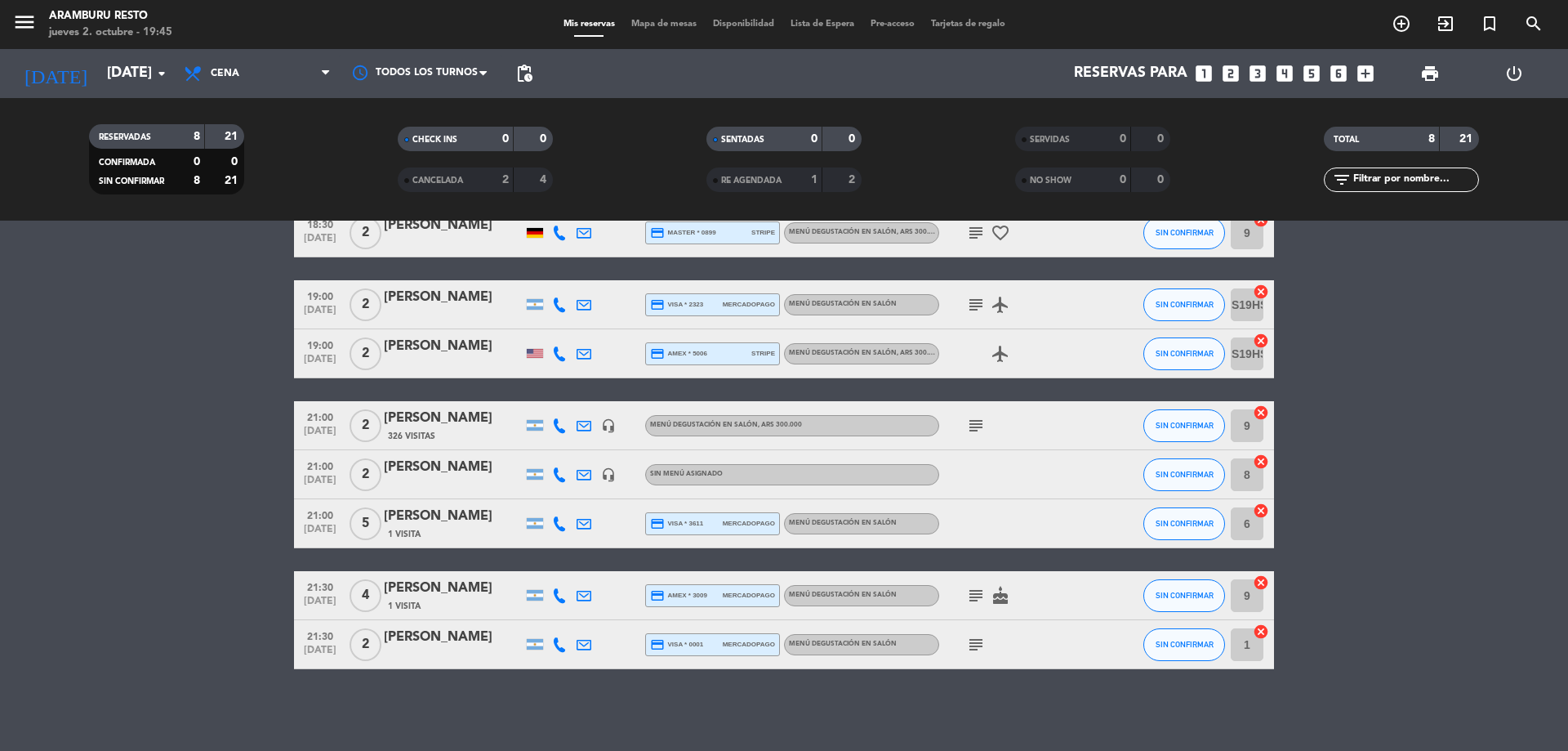
click at [974, 419] on icon "subject" at bounding box center [976, 426] width 20 height 20
click at [451, 480] on div at bounding box center [453, 485] width 138 height 13
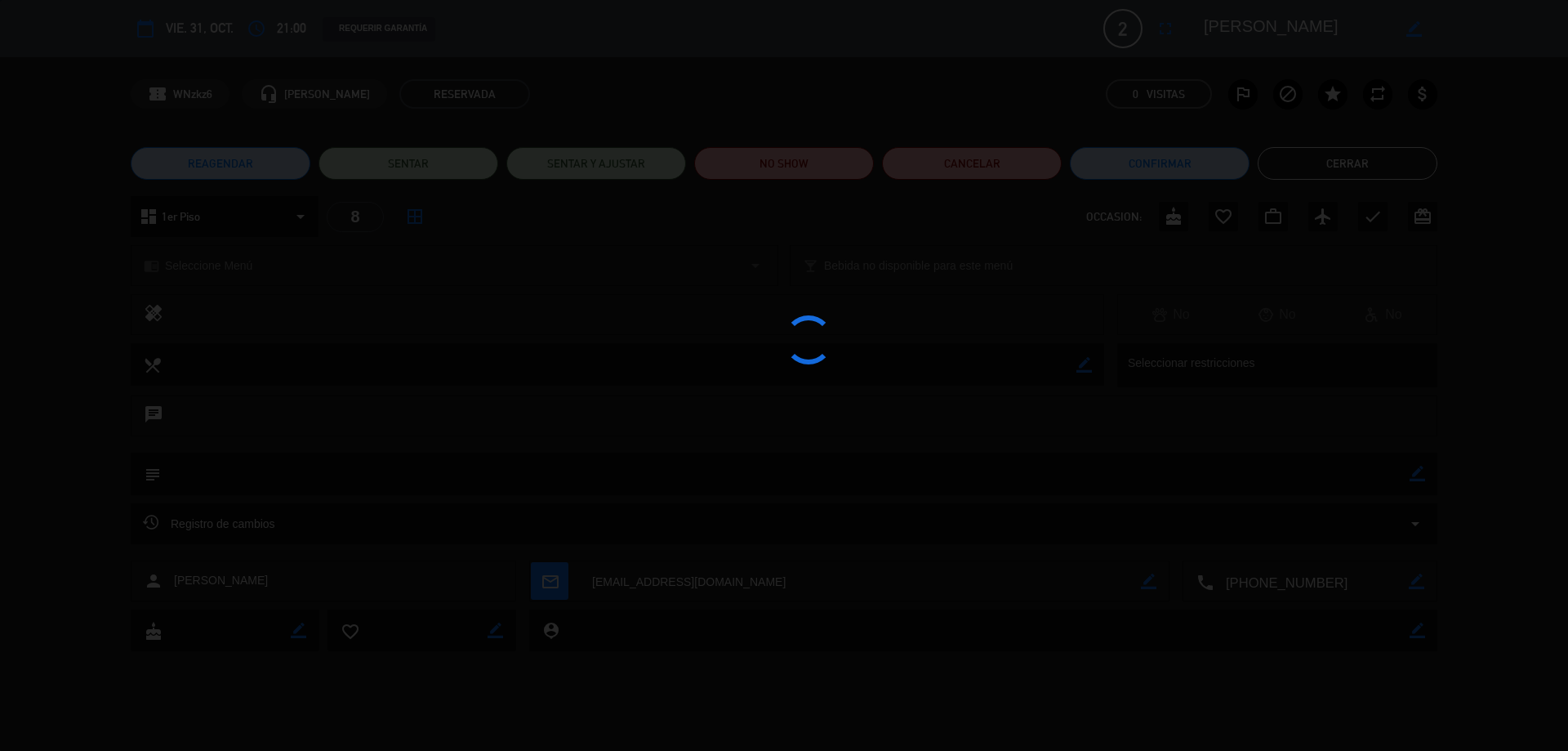
click at [451, 480] on div at bounding box center [784, 376] width 1568 height 751
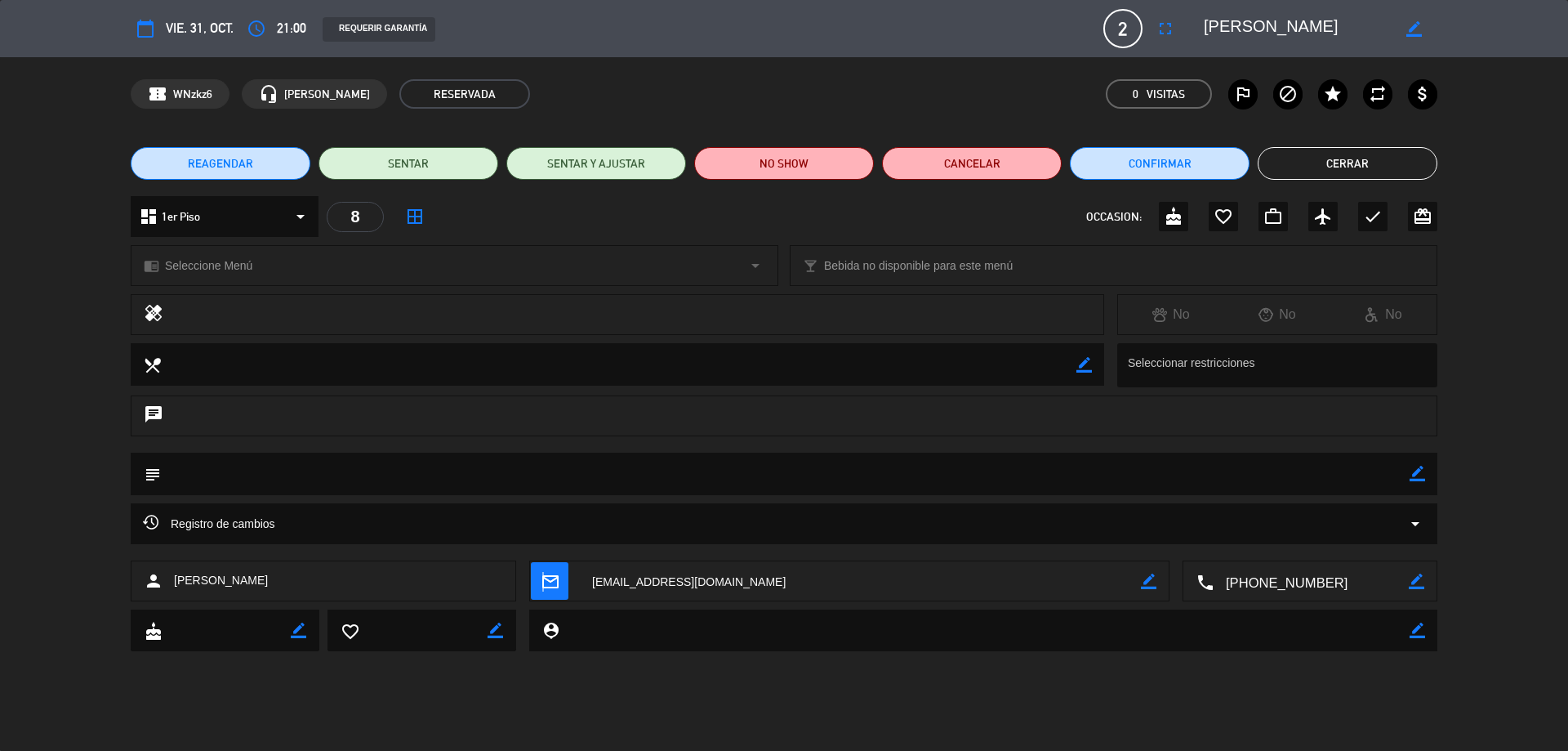
click at [542, 571] on icon "mail_outline" at bounding box center [549, 581] width 18 height 18
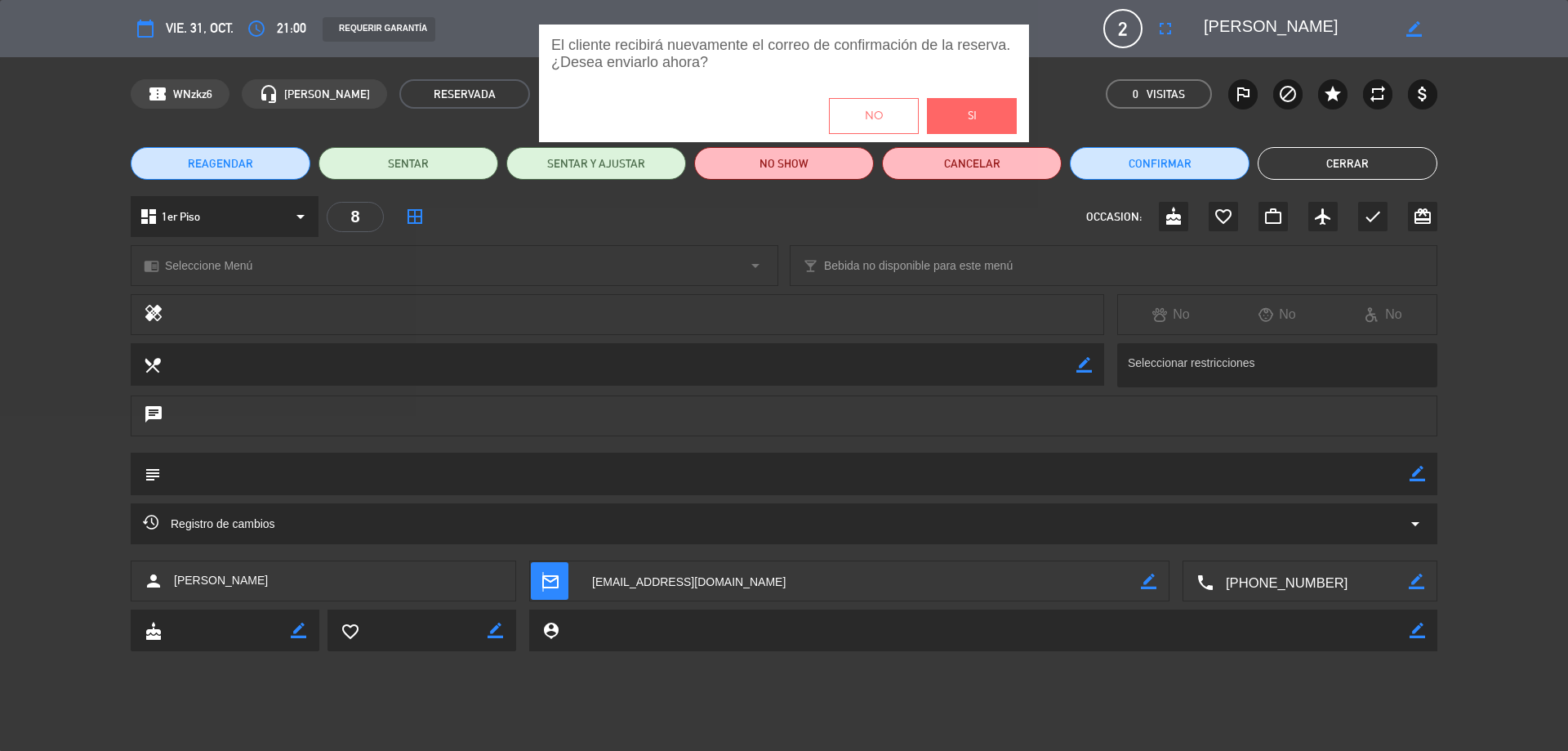
click at [950, 121] on button "Si" at bounding box center [971, 116] width 90 height 36
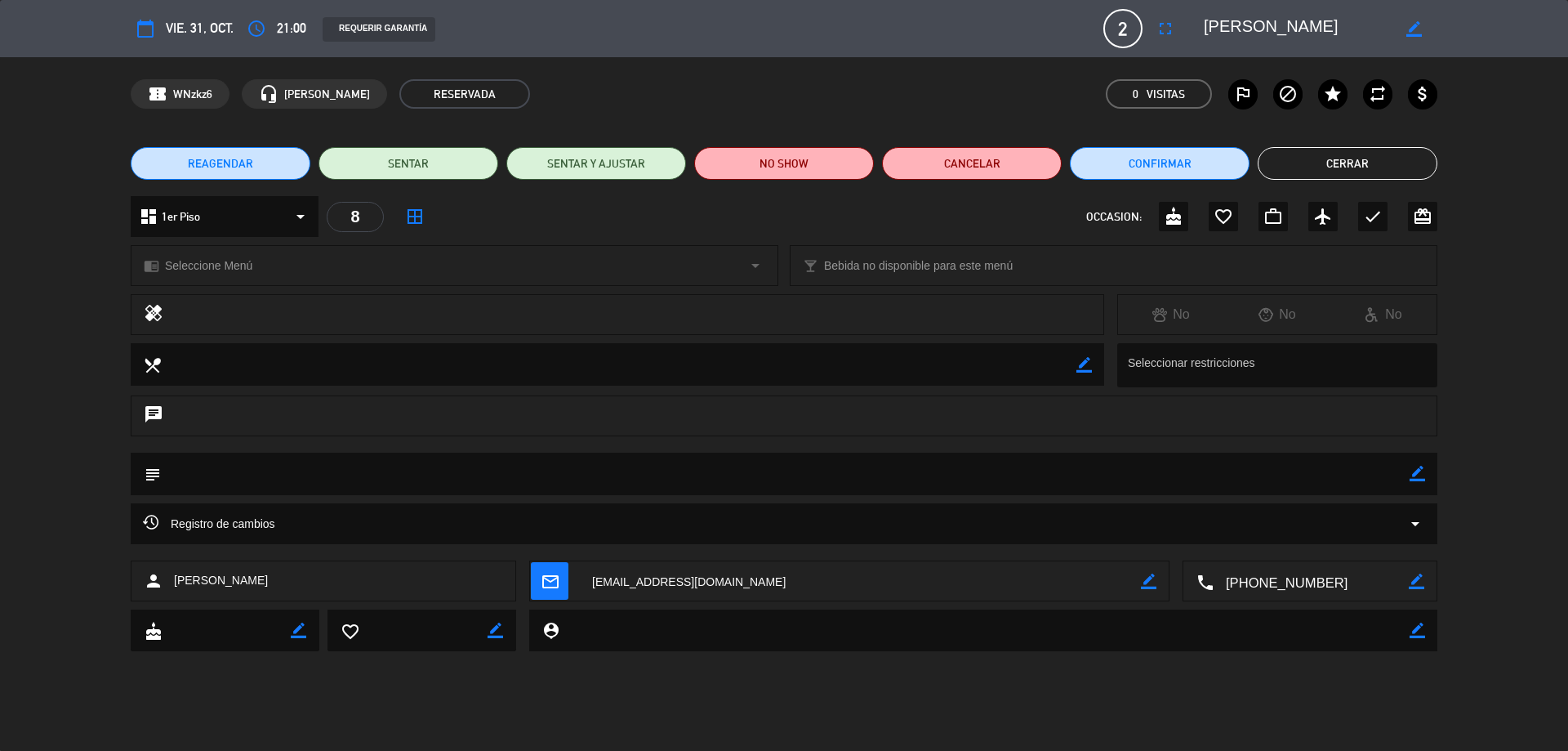
click at [1414, 477] on icon "border_color" at bounding box center [1417, 473] width 15 height 15
click at [1359, 476] on textarea at bounding box center [785, 474] width 1249 height 42
type textarea "i"
type textarea "INVITACION"
click at [1418, 472] on icon at bounding box center [1417, 473] width 15 height 15
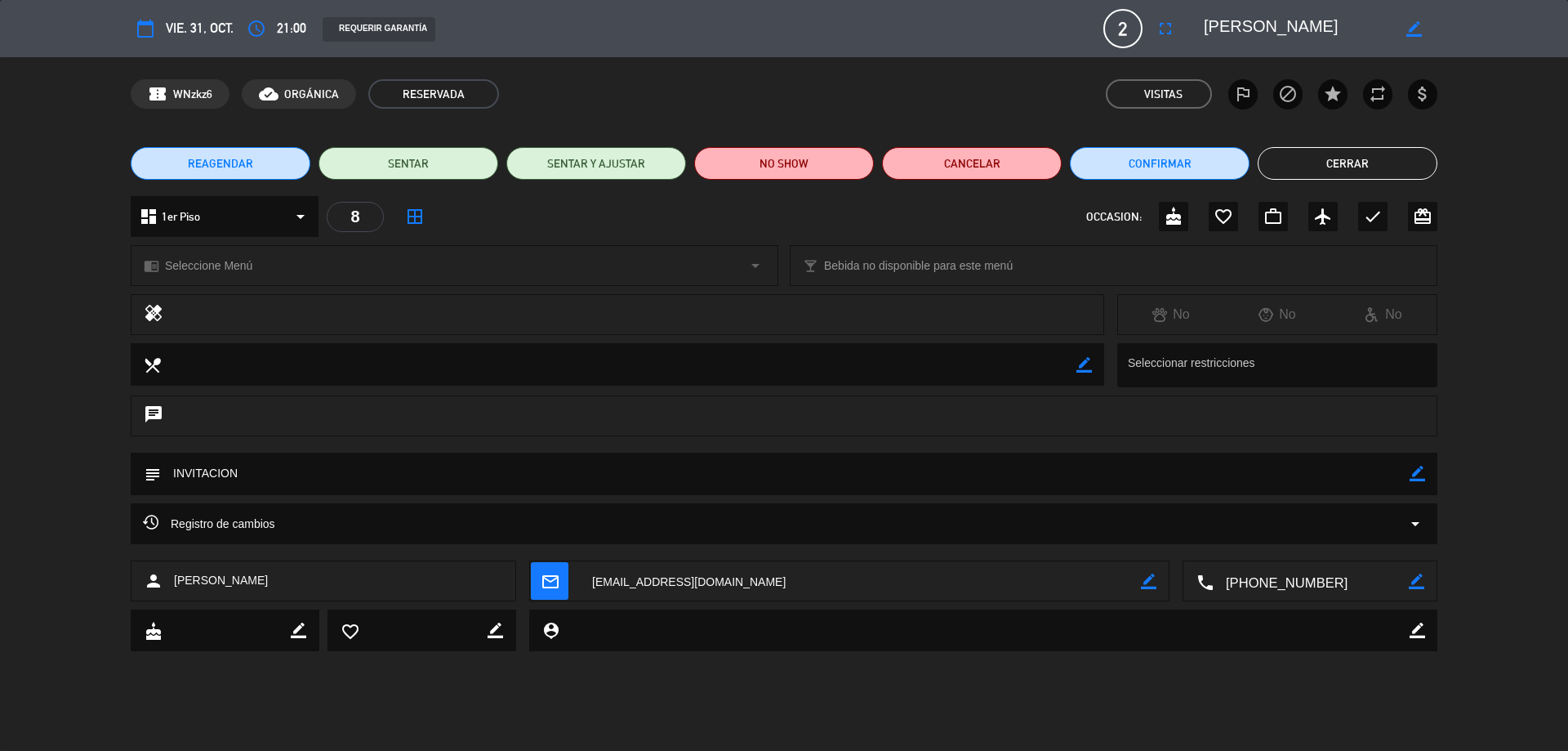
click at [1377, 164] on button "Cerrar" at bounding box center [1347, 163] width 179 height 33
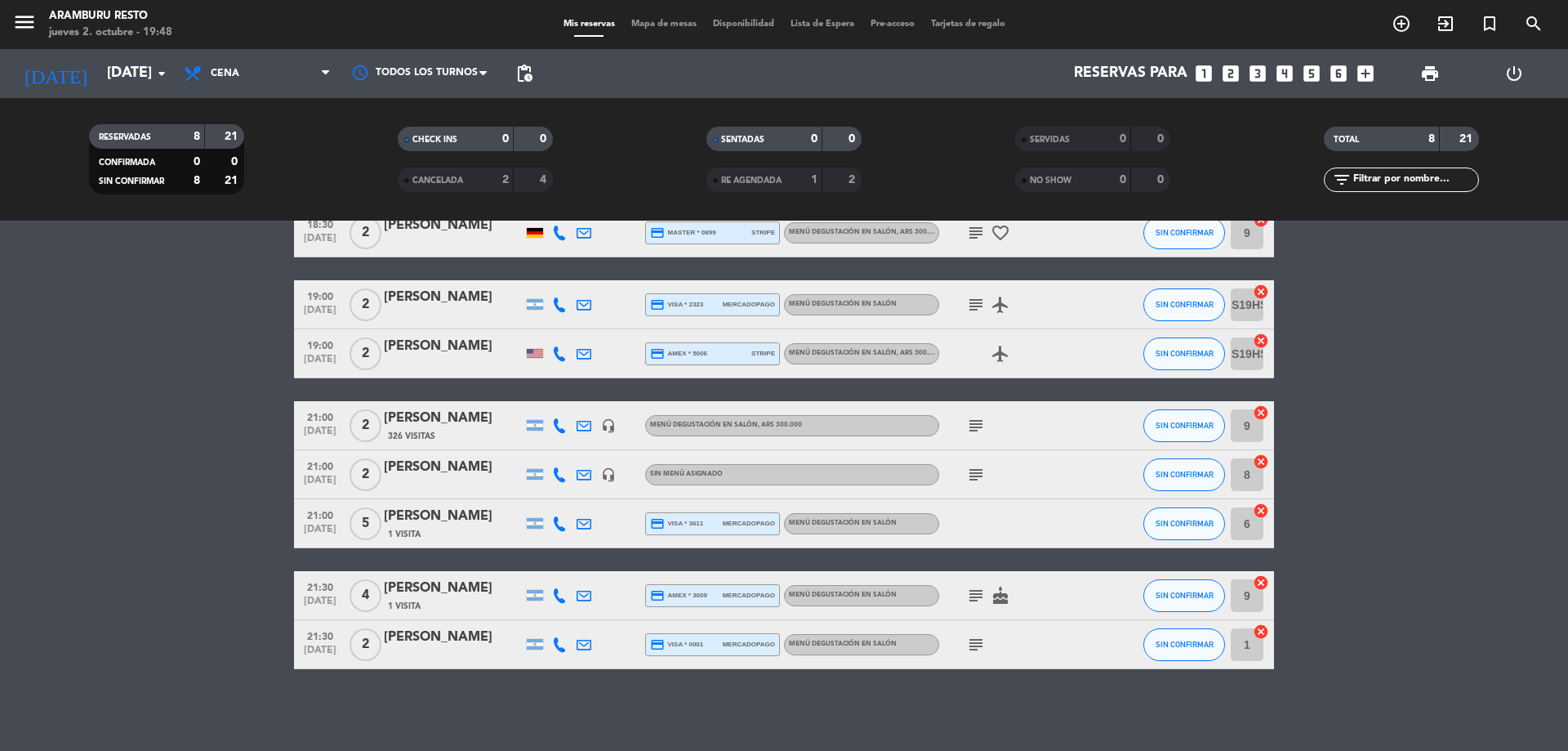
click at [1361, 448] on bookings-row "18:30 [DATE] 2 [PERSON_NAME] credit_card master * 0899 stripe Menú degustación …" at bounding box center [784, 439] width 1568 height 461
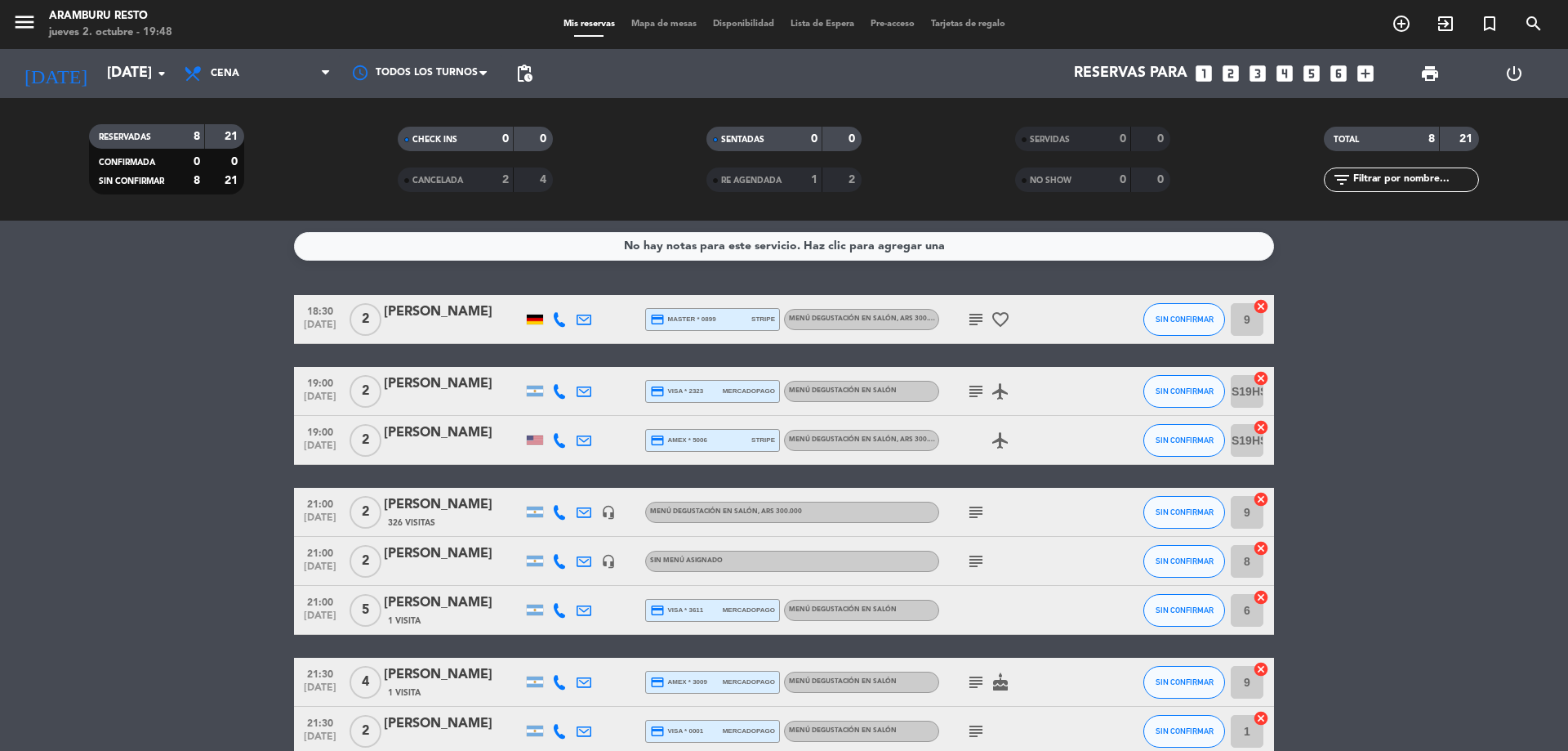
scroll to position [0, 0]
click at [156, 88] on input "[DATE]" at bounding box center [193, 74] width 190 height 33
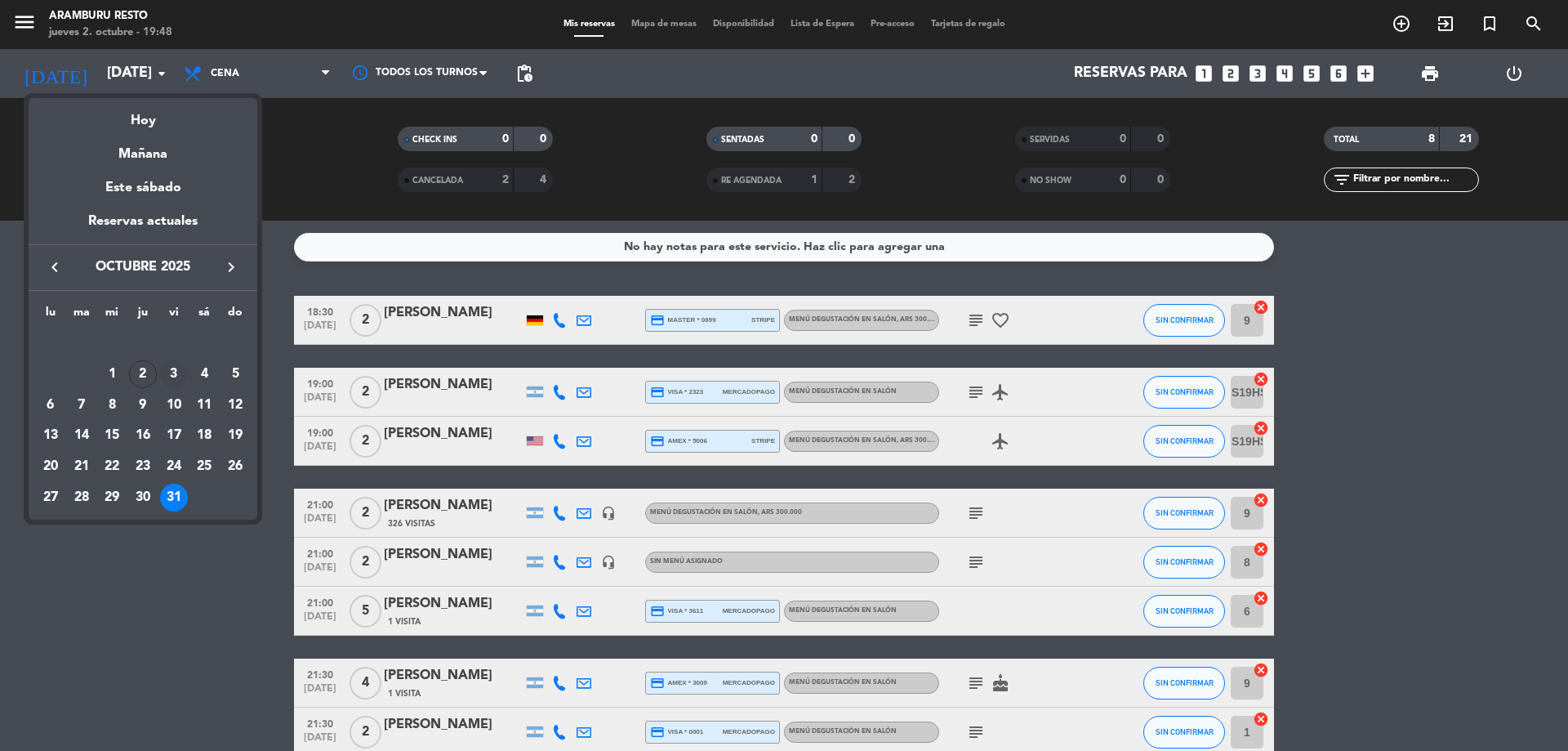
click at [170, 376] on div "3" at bounding box center [174, 374] width 27 height 27
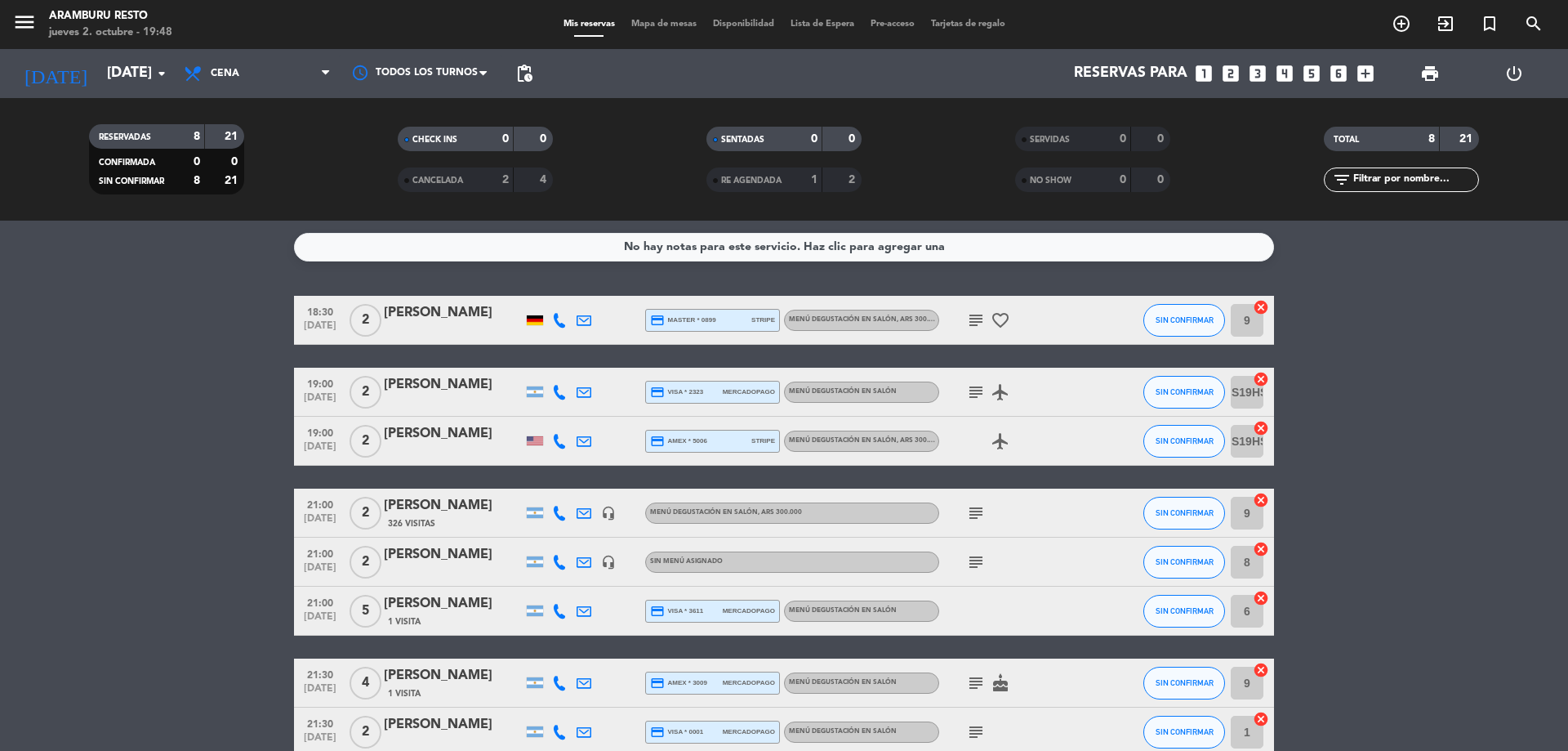
type input "[DATE]"
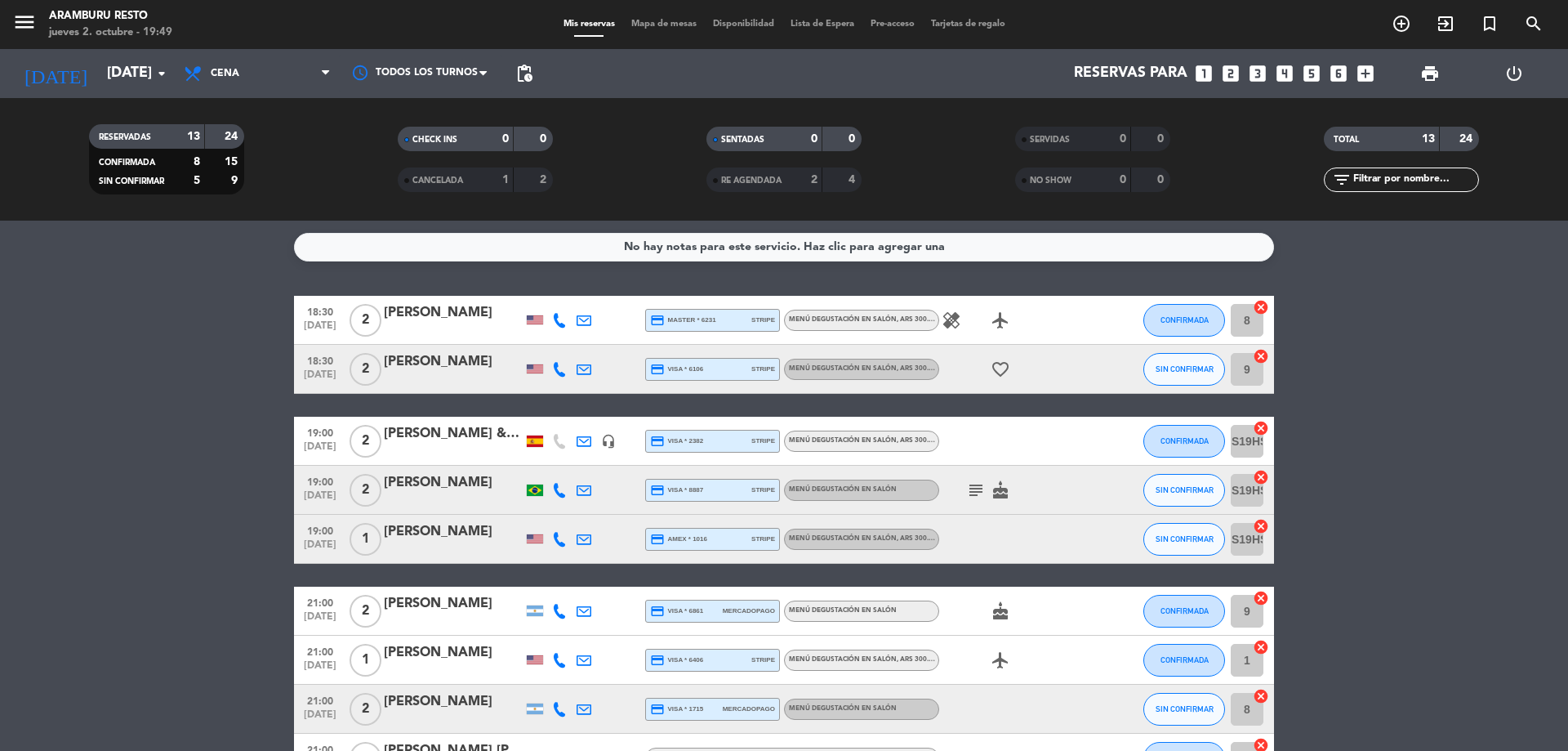
click at [958, 319] on icon "healing" at bounding box center [951, 321] width 20 height 20
click at [587, 319] on icon at bounding box center [584, 320] width 15 height 15
click at [940, 320] on span "healing" at bounding box center [951, 321] width 25 height 20
click at [951, 320] on icon "healing" at bounding box center [951, 321] width 20 height 20
drag, startPoint x: 138, startPoint y: 484, endPoint x: 268, endPoint y: 465, distance: 131.4
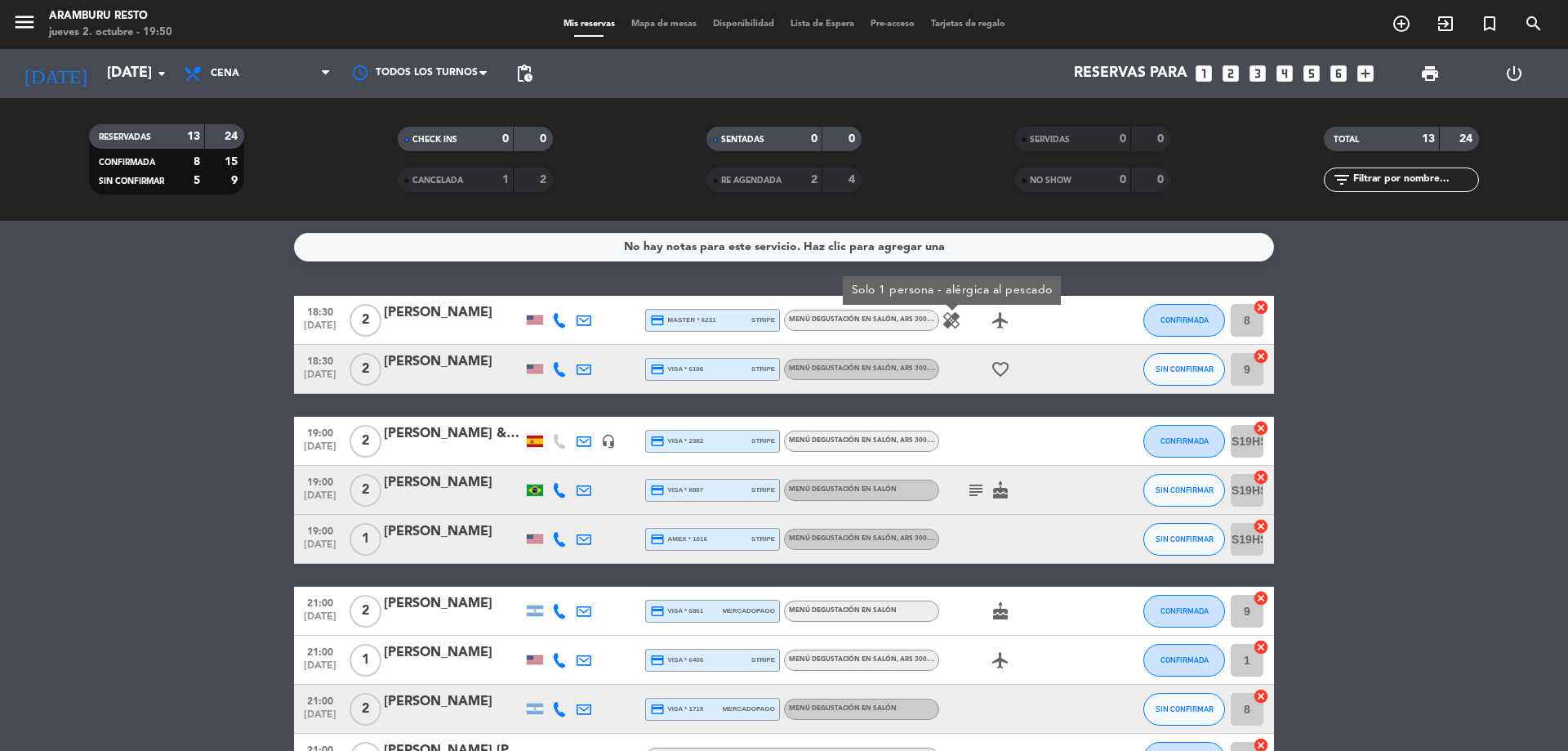
click at [172, 477] on bookings-row "18:30 [DATE] 2 [PERSON_NAME] credit_card master * 6231 stripe Menú degustación …" at bounding box center [784, 648] width 1568 height 705
click at [561, 368] on icon at bounding box center [559, 369] width 15 height 15
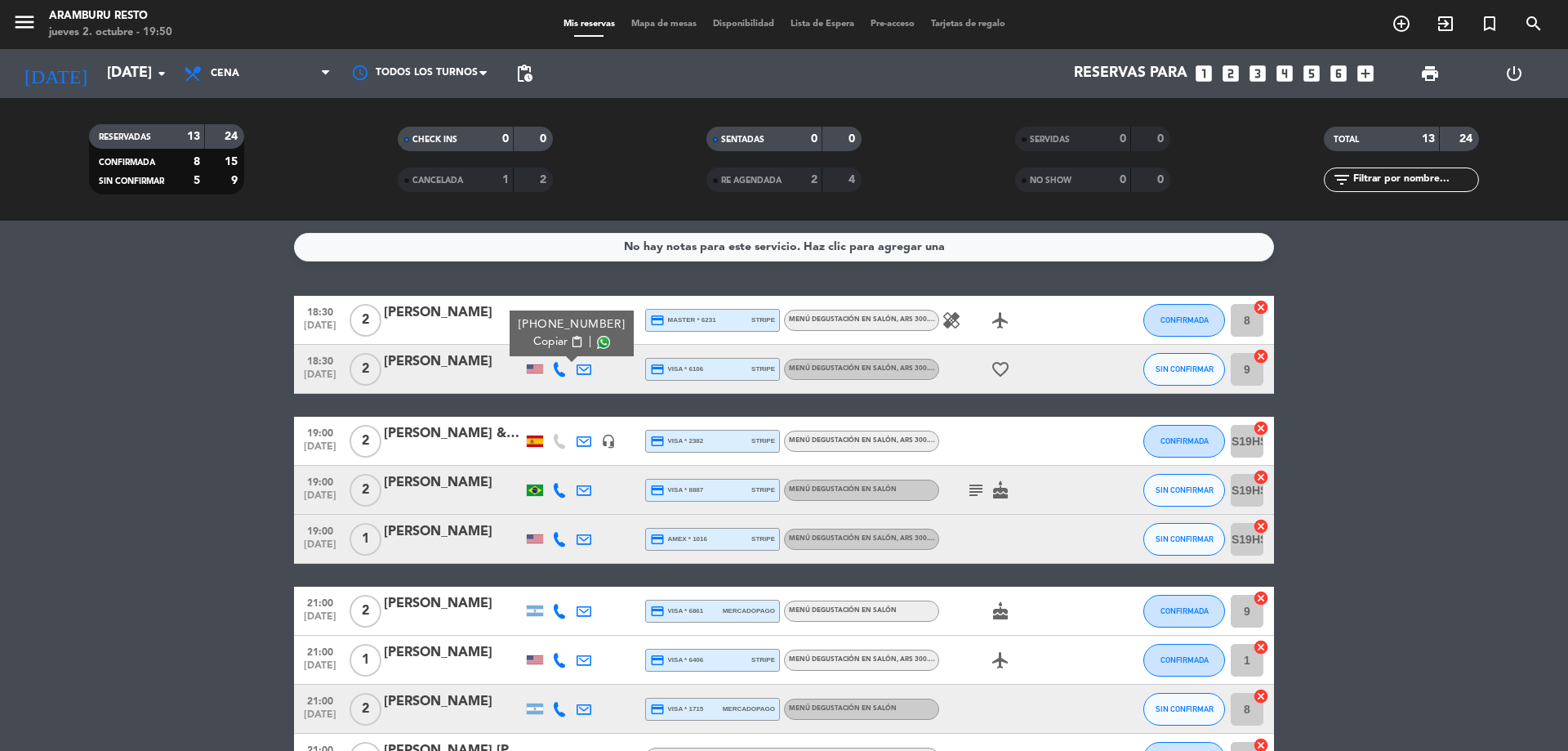
click at [58, 289] on div "No hay notas para este servicio. Haz clic para agregar una 18:30 [DATE] 2 [PERS…" at bounding box center [784, 486] width 1568 height 530
click at [579, 364] on icon at bounding box center [584, 369] width 15 height 15
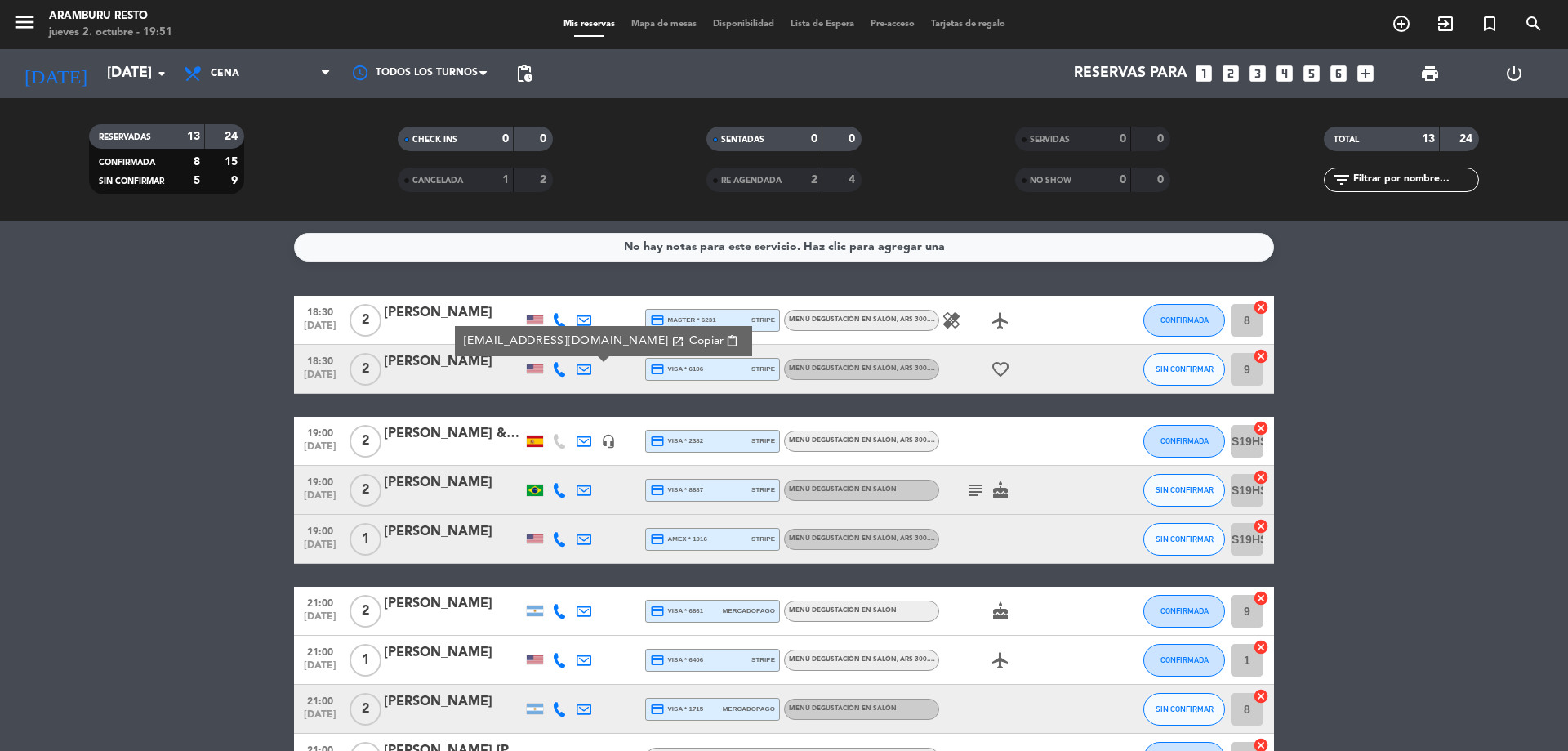
click at [557, 491] on icon at bounding box center [559, 490] width 15 height 15
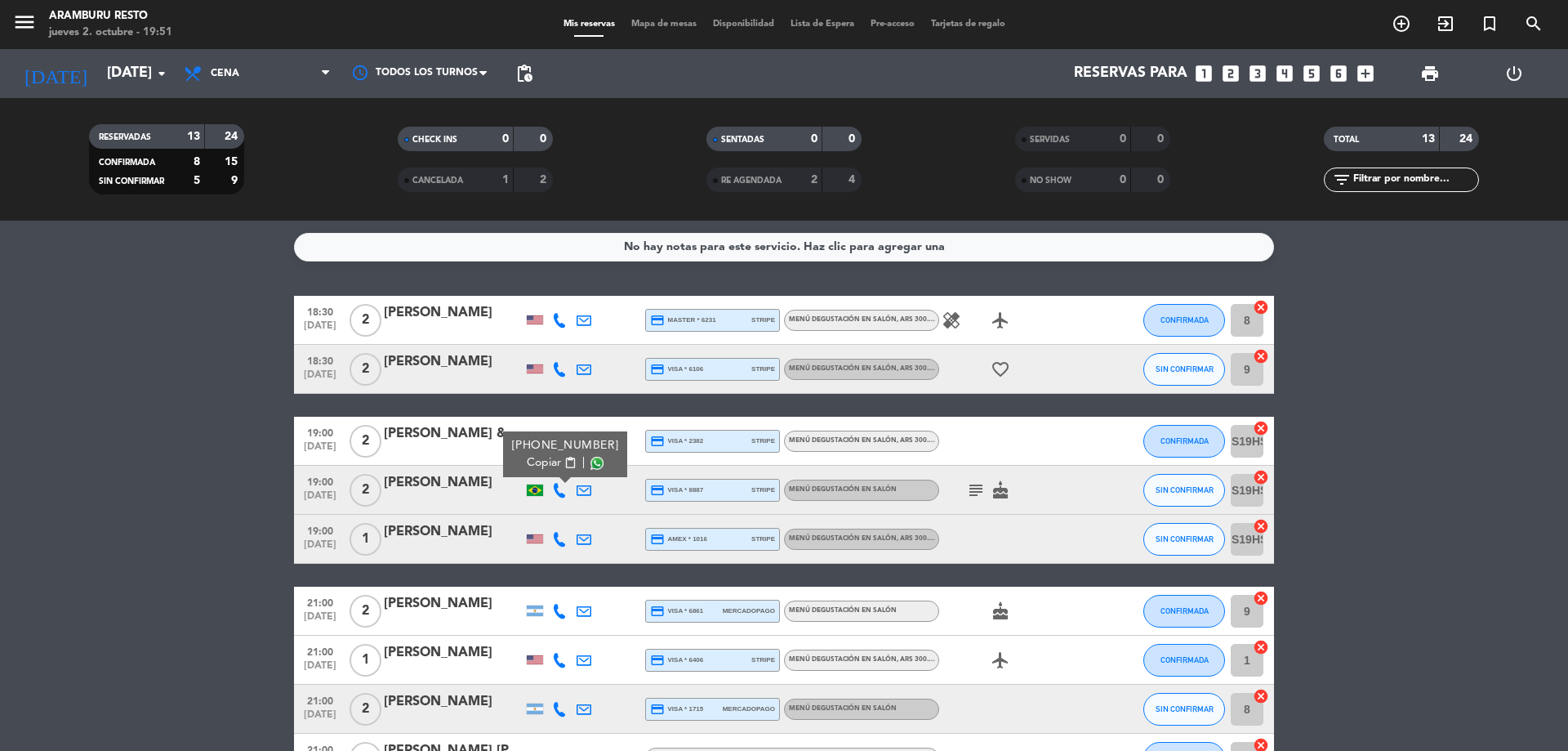
drag, startPoint x: 158, startPoint y: 494, endPoint x: 162, endPoint y: 360, distance: 134.1
click at [154, 493] on bookings-row "18:30 [DATE] 2 [PERSON_NAME] credit_card master * 6231 stripe Menú degustación …" at bounding box center [784, 648] width 1568 height 705
drag, startPoint x: 103, startPoint y: 674, endPoint x: 180, endPoint y: 674, distance: 77.0
click at [113, 670] on bookings-row "18:30 [DATE] 2 [PERSON_NAME] credit_card master * 6231 stripe Menú degustación …" at bounding box center [784, 648] width 1568 height 705
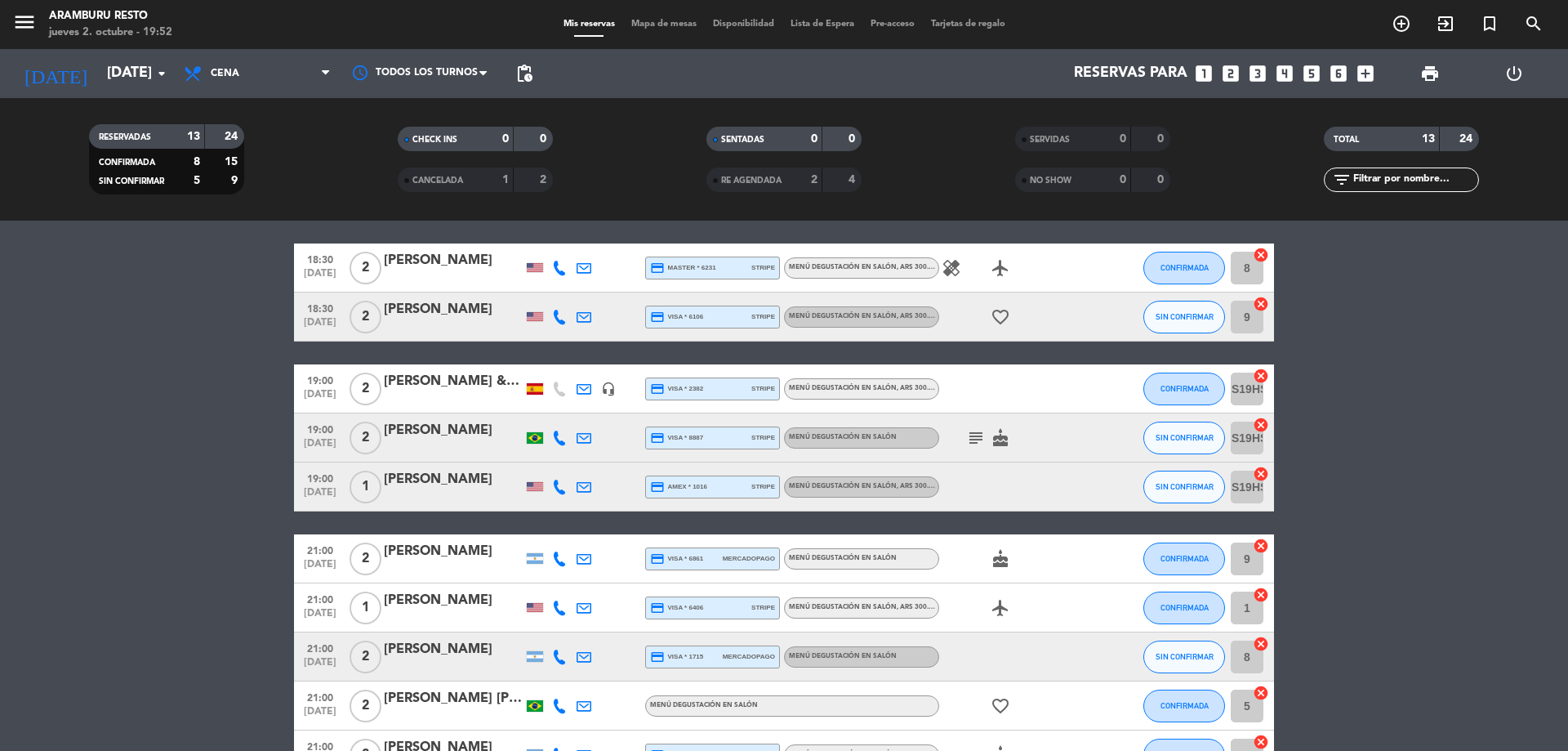
scroll to position [82, 0]
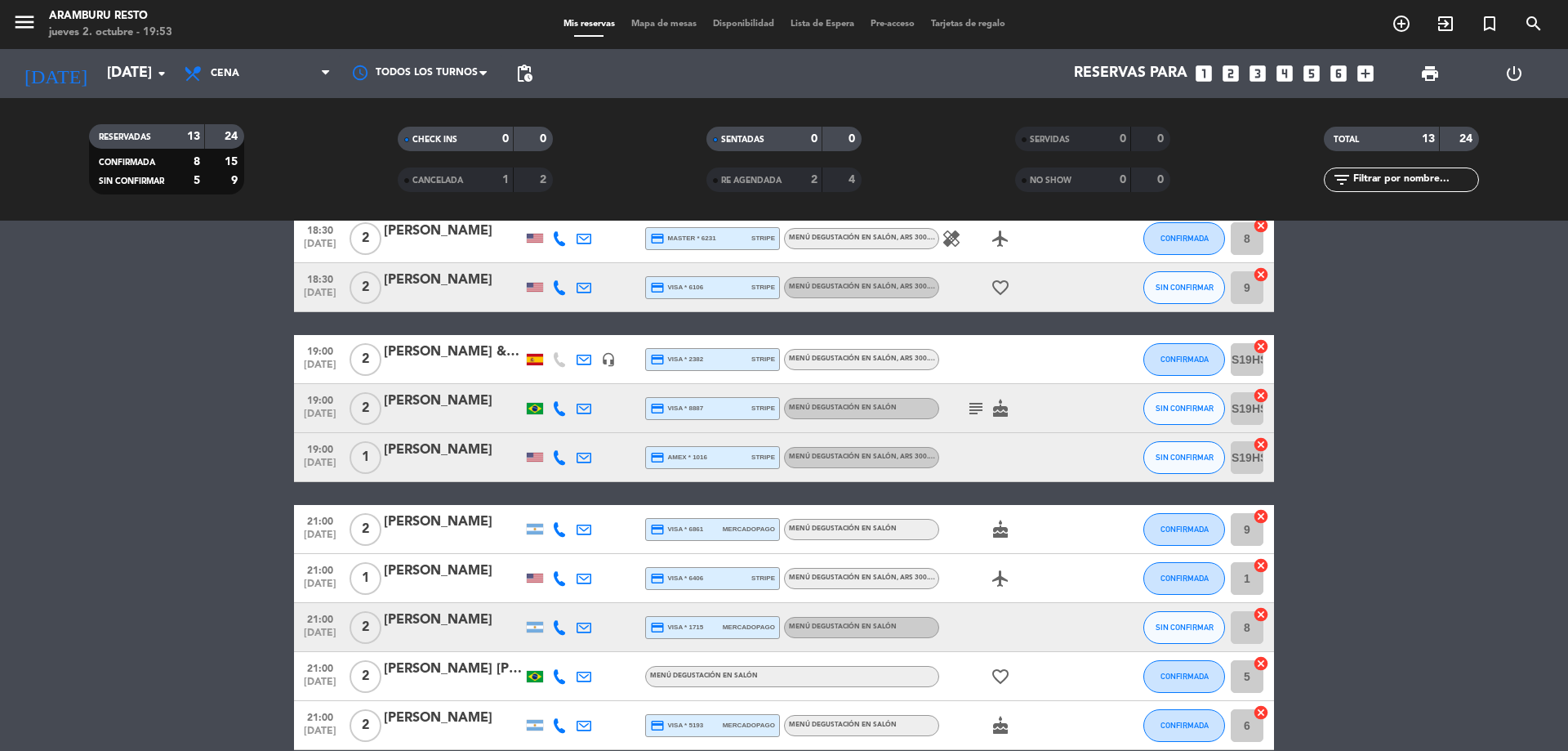
click at [589, 457] on icon at bounding box center [584, 458] width 15 height 15
click at [13, 353] on bookings-row "18:30 [DATE] 2 [PERSON_NAME] credit_card master * 6231 stripe Menú degustación …" at bounding box center [784, 567] width 1568 height 705
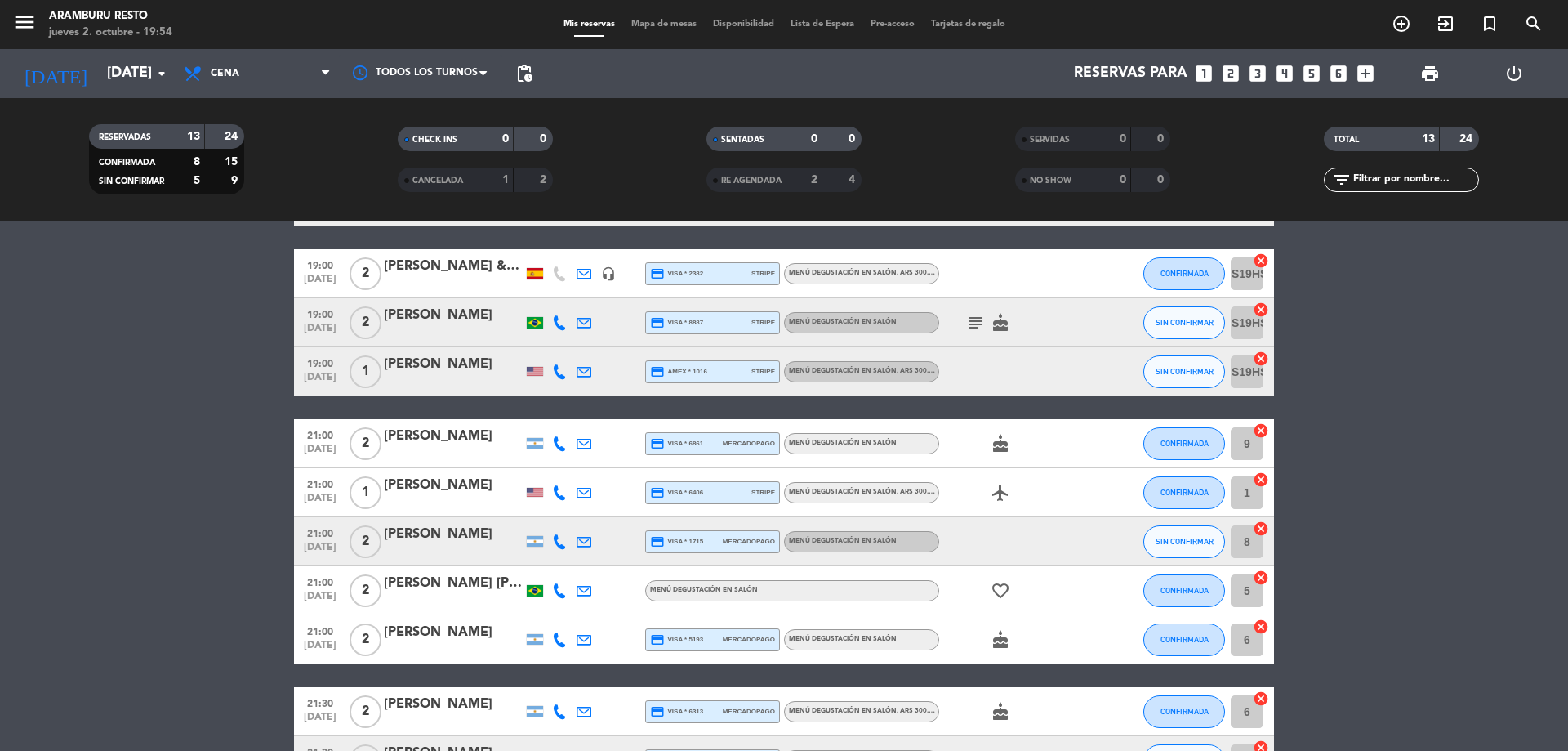
scroll to position [163, 0]
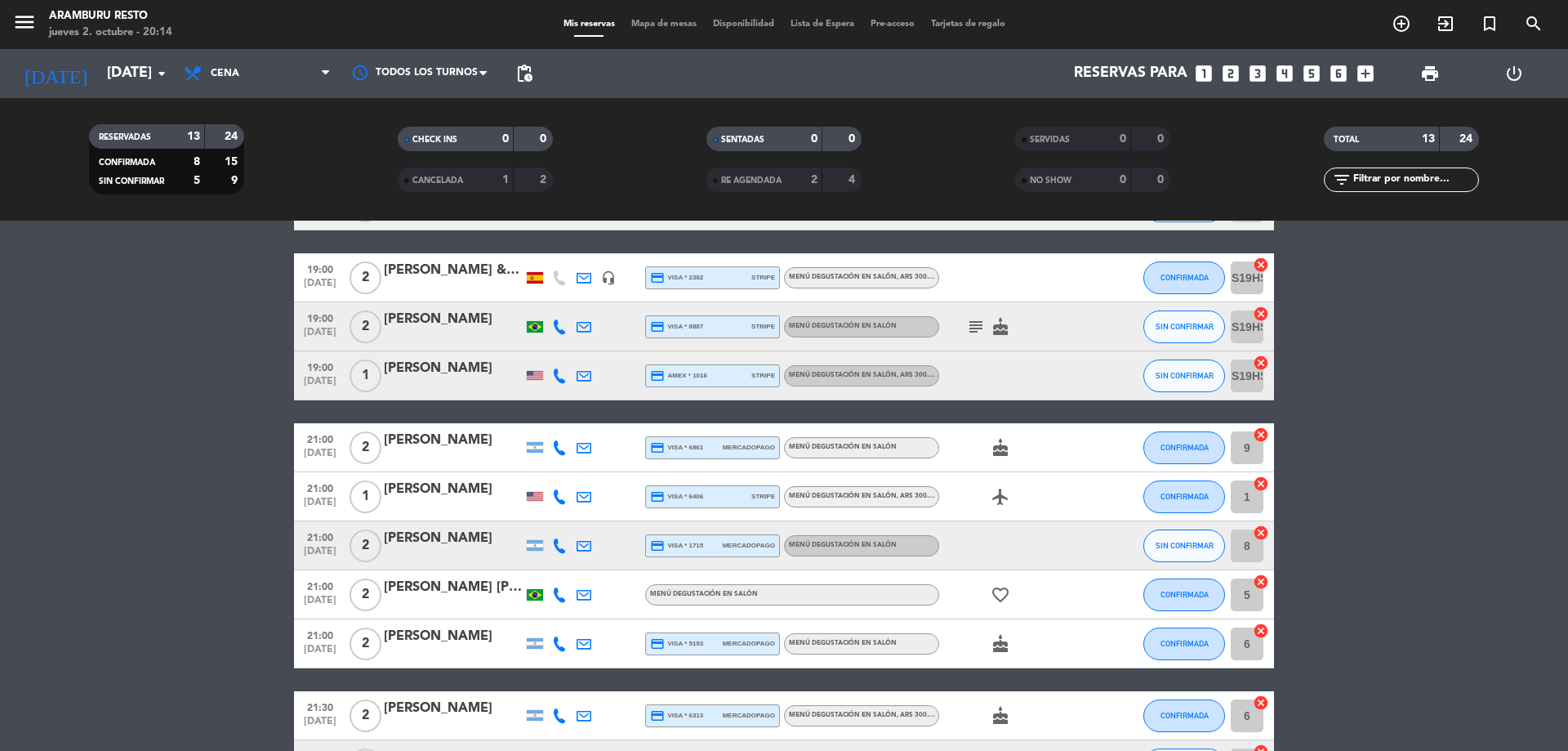
click at [148, 365] on bookings-row "18:30 [DATE] 2 [PERSON_NAME] credit_card master * 6231 stripe Menú degustación …" at bounding box center [784, 485] width 1568 height 705
click at [561, 549] on icon at bounding box center [559, 546] width 15 height 15
click at [543, 512] on span "Copiar" at bounding box center [548, 518] width 35 height 17
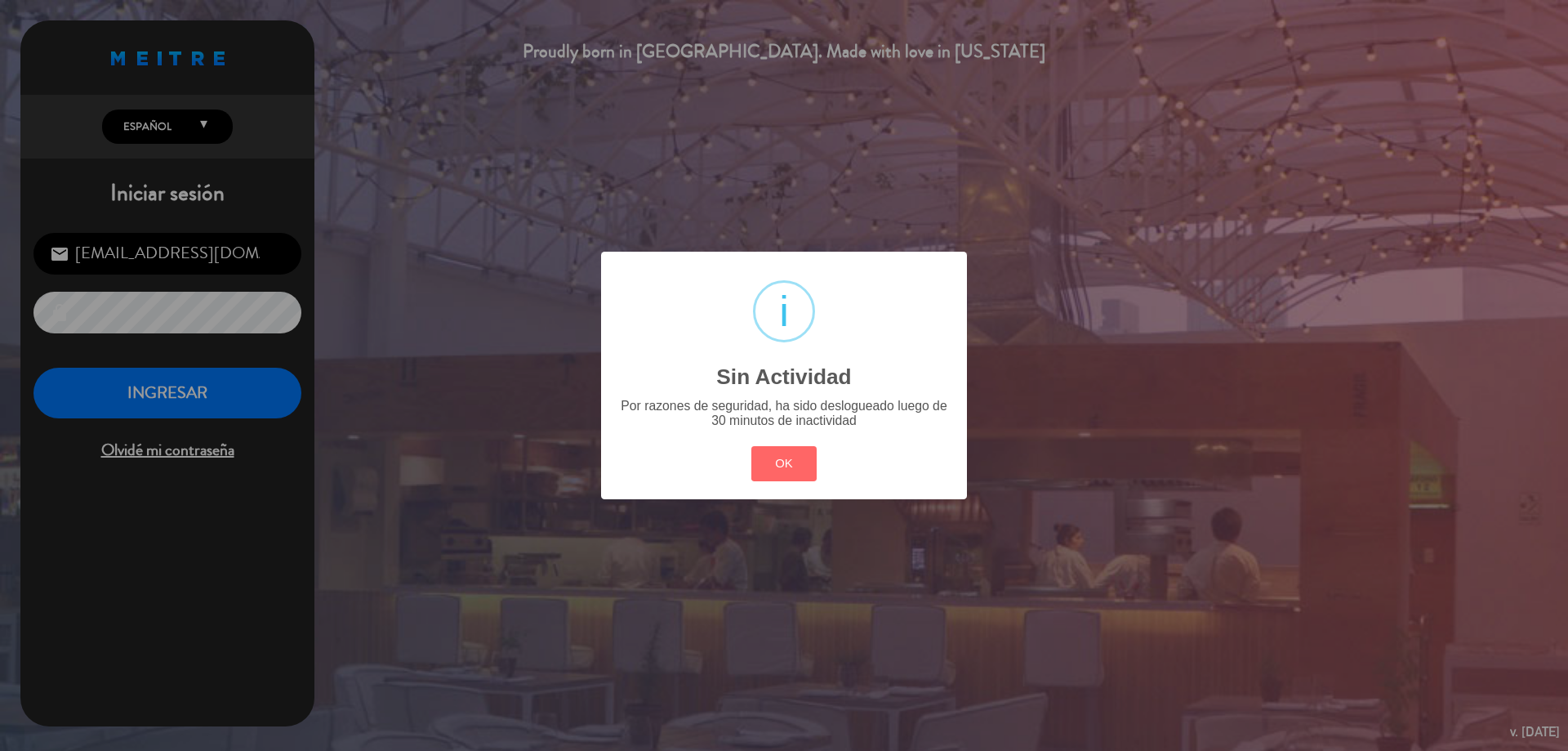
click at [818, 439] on div "? ! i Sin Actividad × Por razones de seguridad, ha sido deslogueado luego de 30…" at bounding box center [784, 375] width 366 height 247
drag, startPoint x: 794, startPoint y: 464, endPoint x: 438, endPoint y: 398, distance: 362.1
click at [789, 463] on button "OK" at bounding box center [784, 463] width 67 height 36
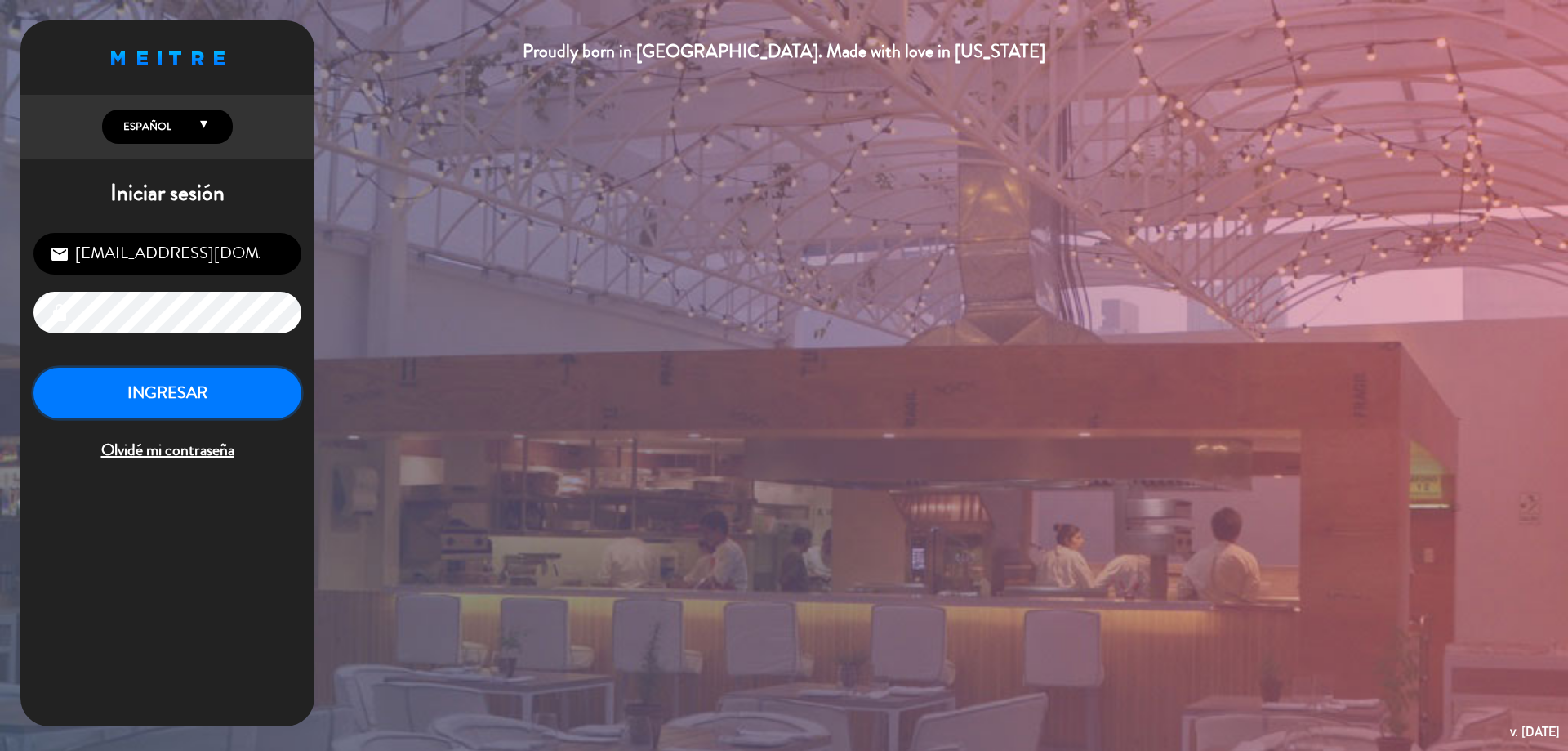
click at [255, 399] on button "INGRESAR" at bounding box center [168, 393] width 268 height 51
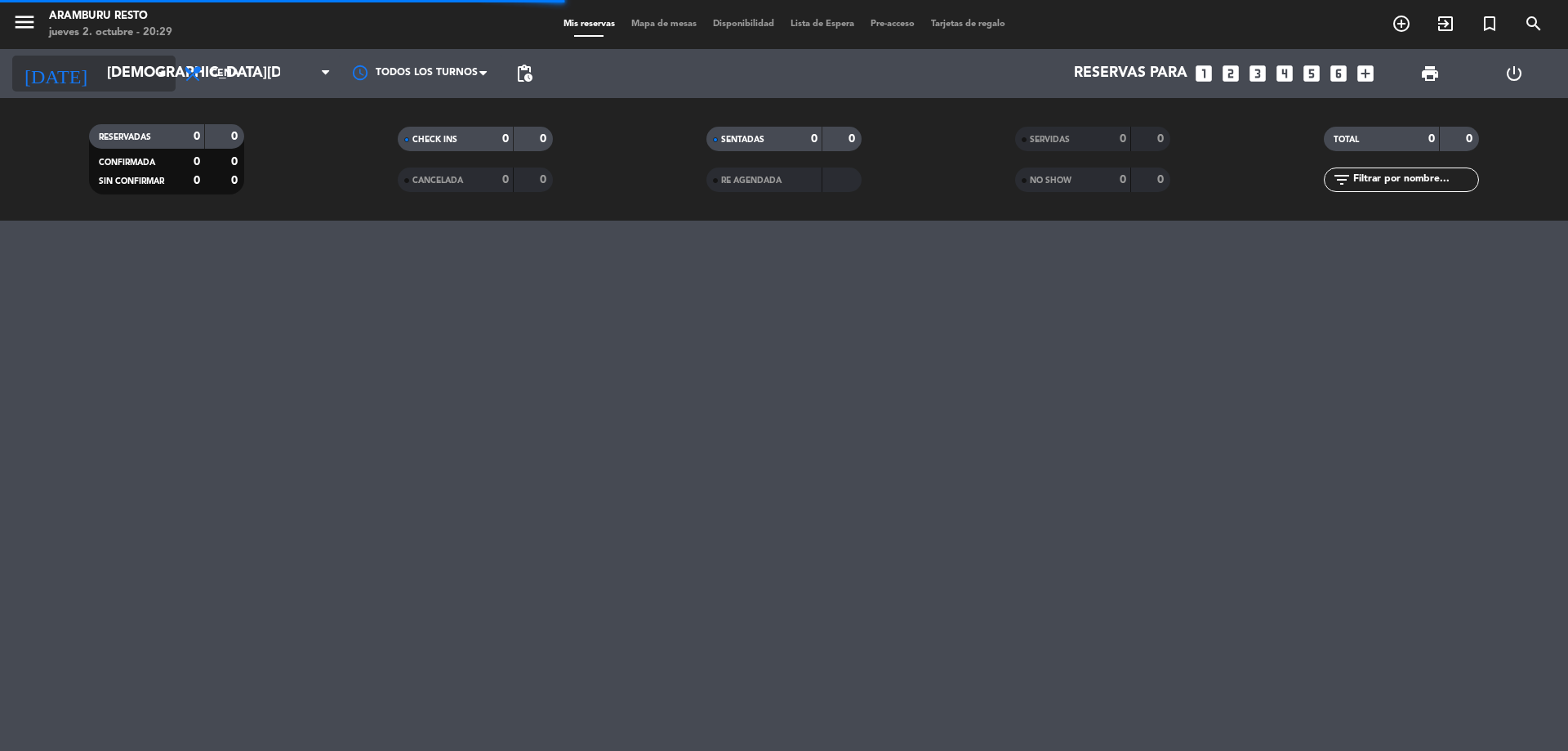
click at [162, 65] on icon "arrow_drop_down" at bounding box center [162, 74] width 20 height 20
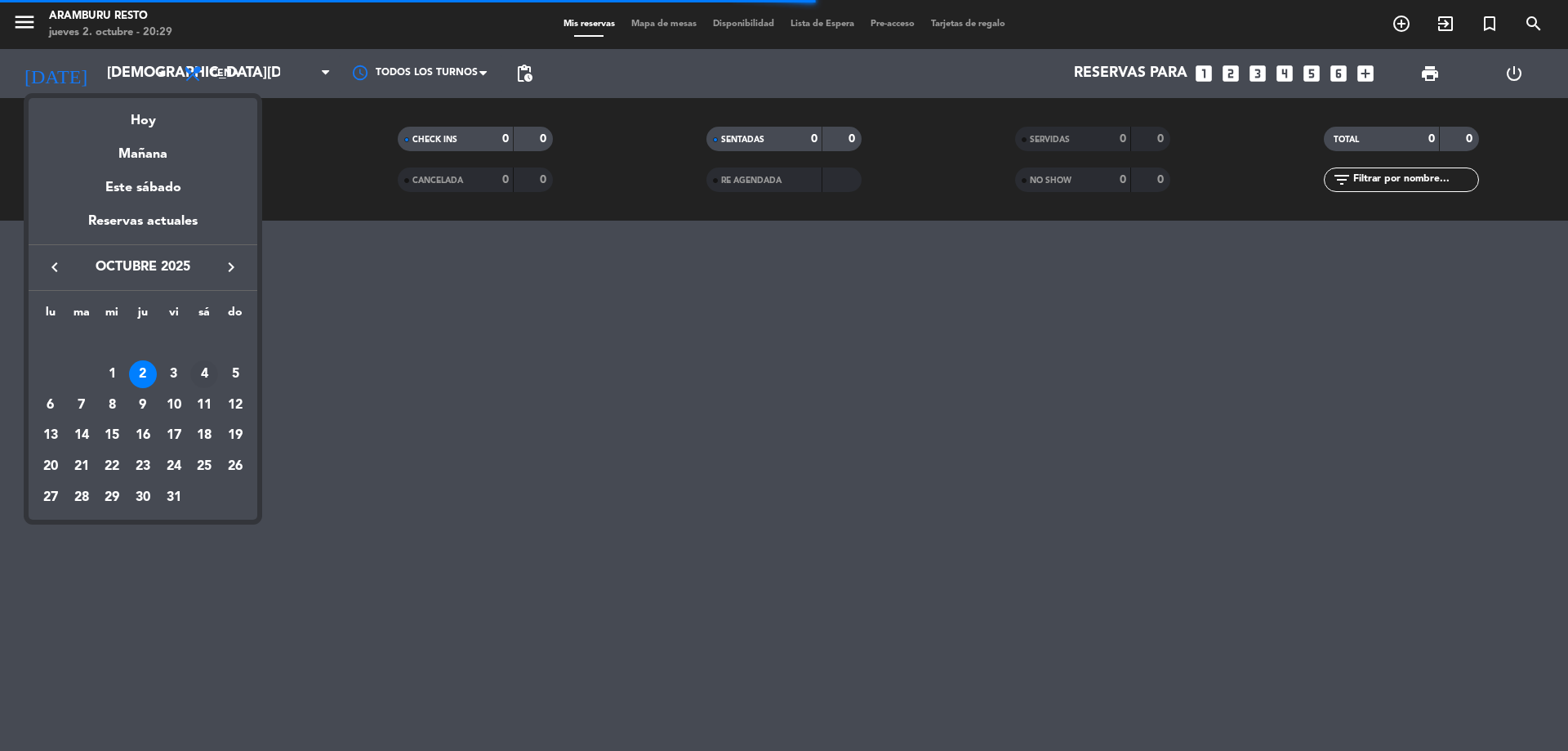
click at [209, 378] on div "4" at bounding box center [204, 374] width 27 height 27
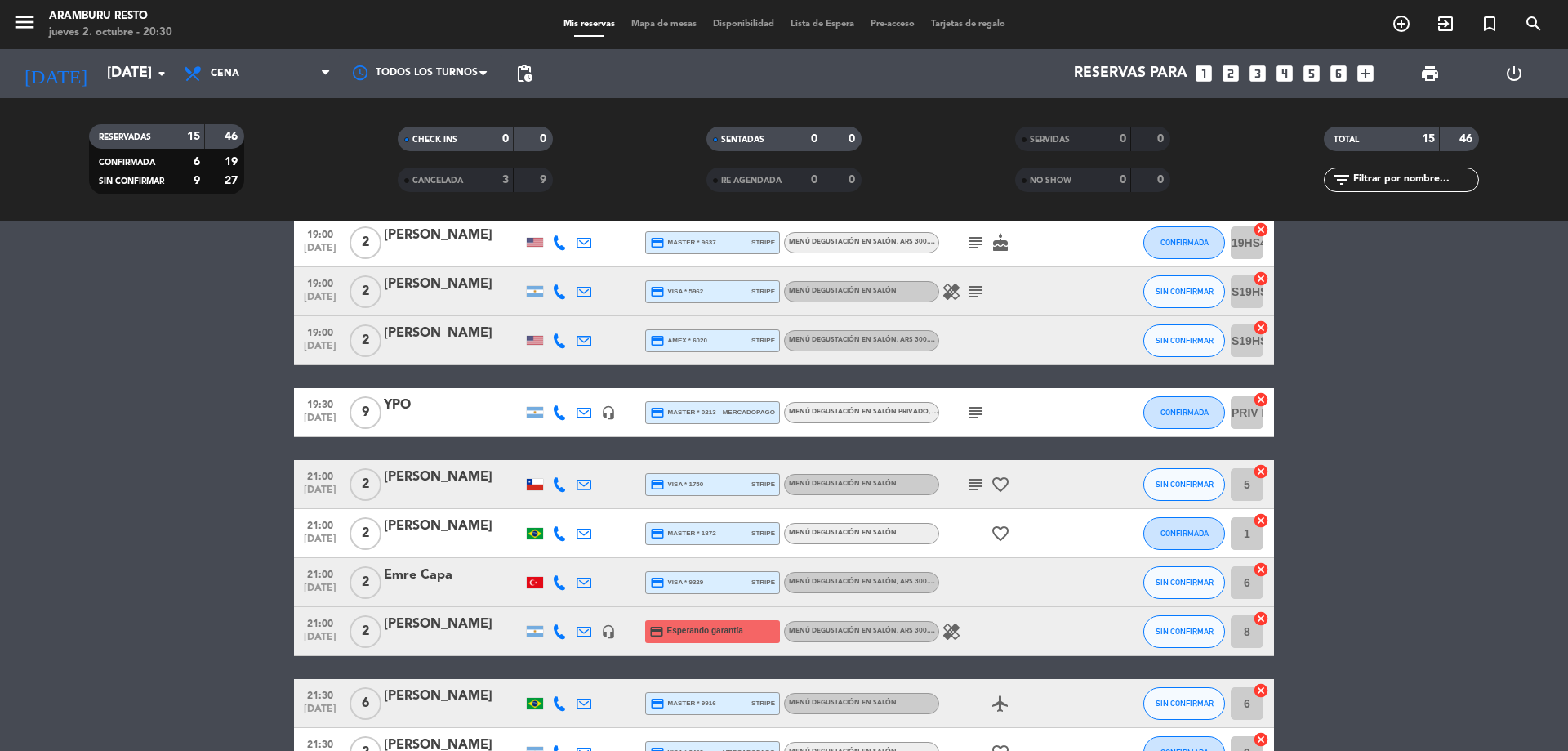
scroll to position [290, 0]
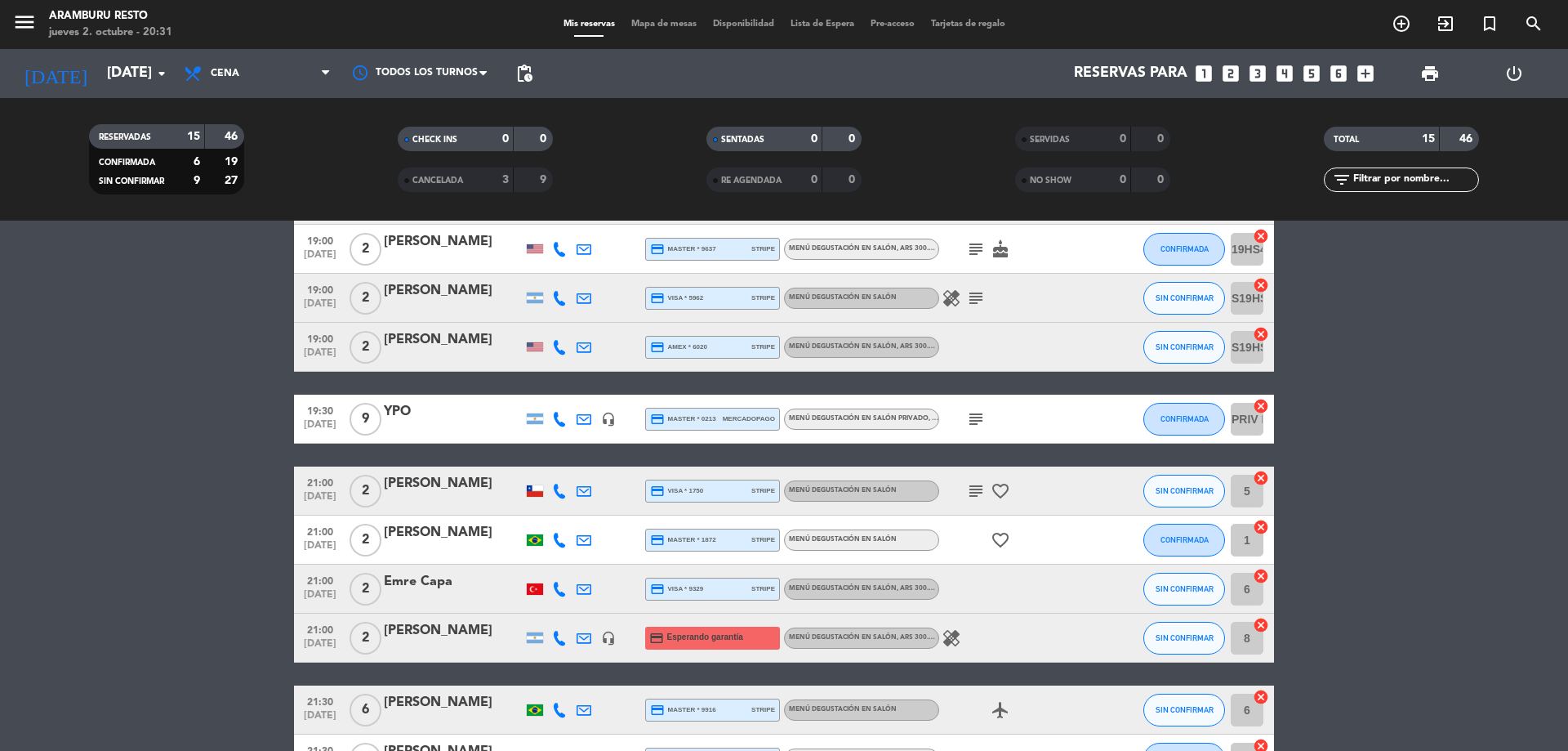
click at [260, 406] on bookings-row "18:30 [DATE] 2 [PERSON_NAME] credit_card visa * 8591 stripe Menú degustación en…" at bounding box center [784, 418] width 1568 height 827
click at [114, 76] on input "[DATE]" at bounding box center [193, 74] width 190 height 33
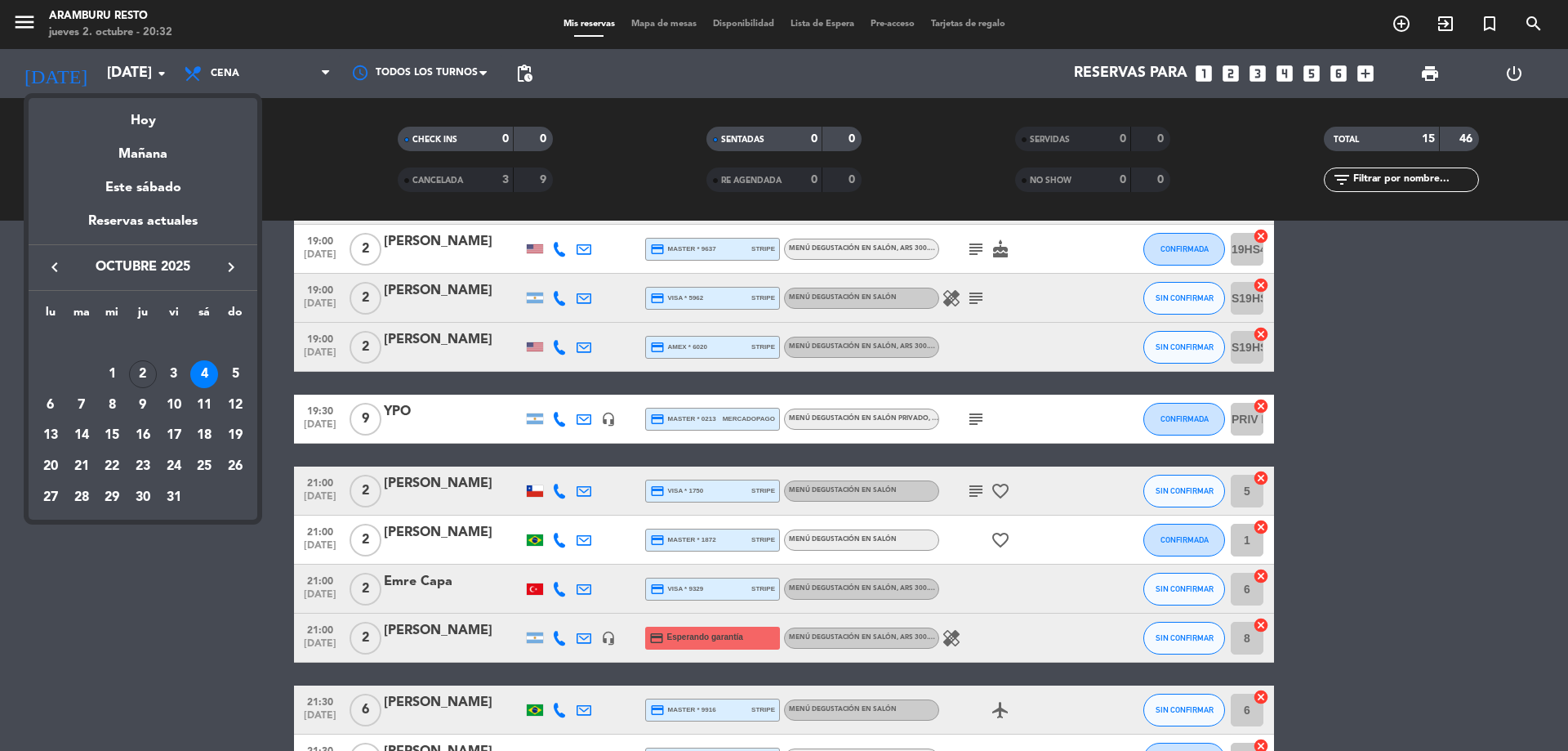
click at [278, 642] on div at bounding box center [784, 376] width 1568 height 751
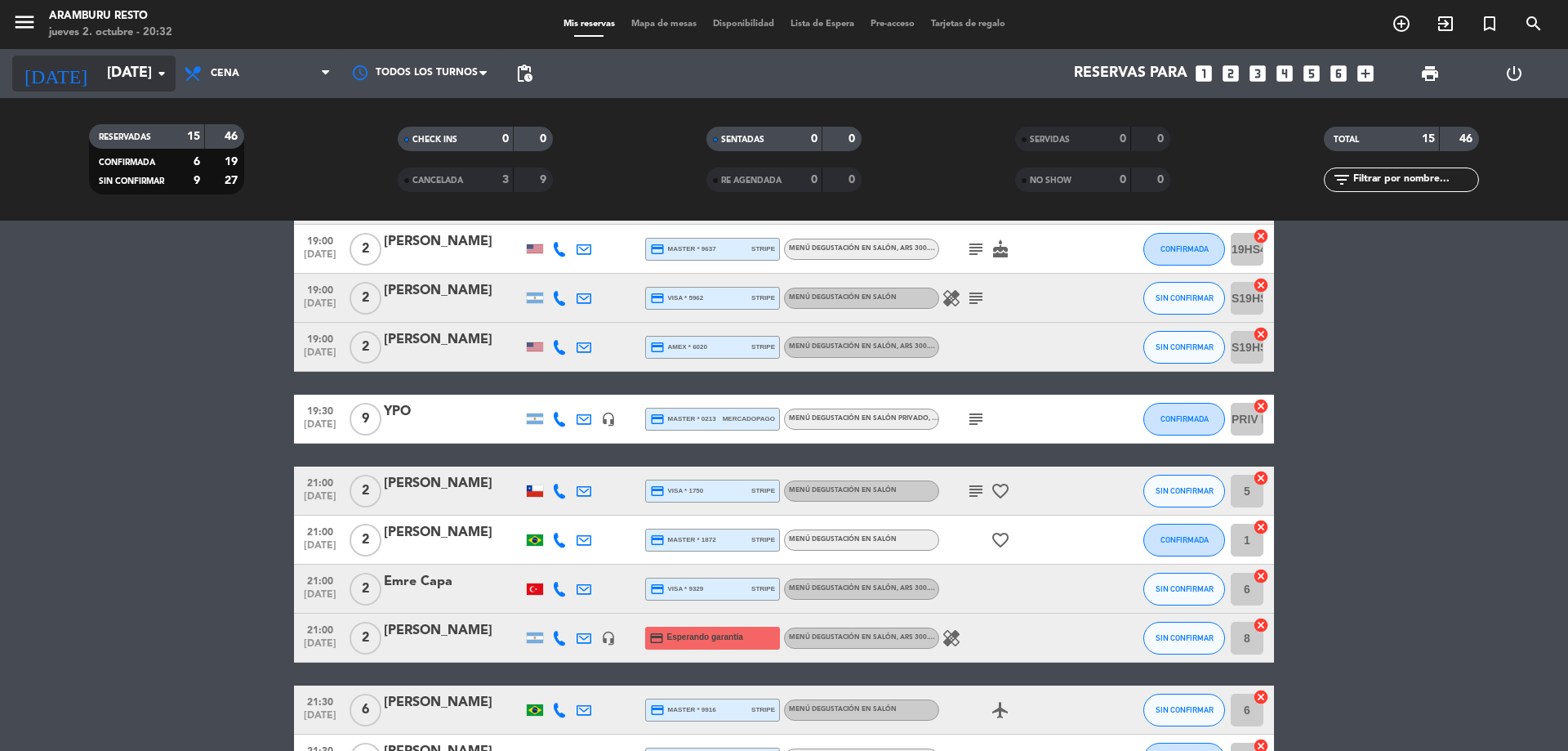
click at [136, 61] on input "[DATE]" at bounding box center [193, 74] width 190 height 33
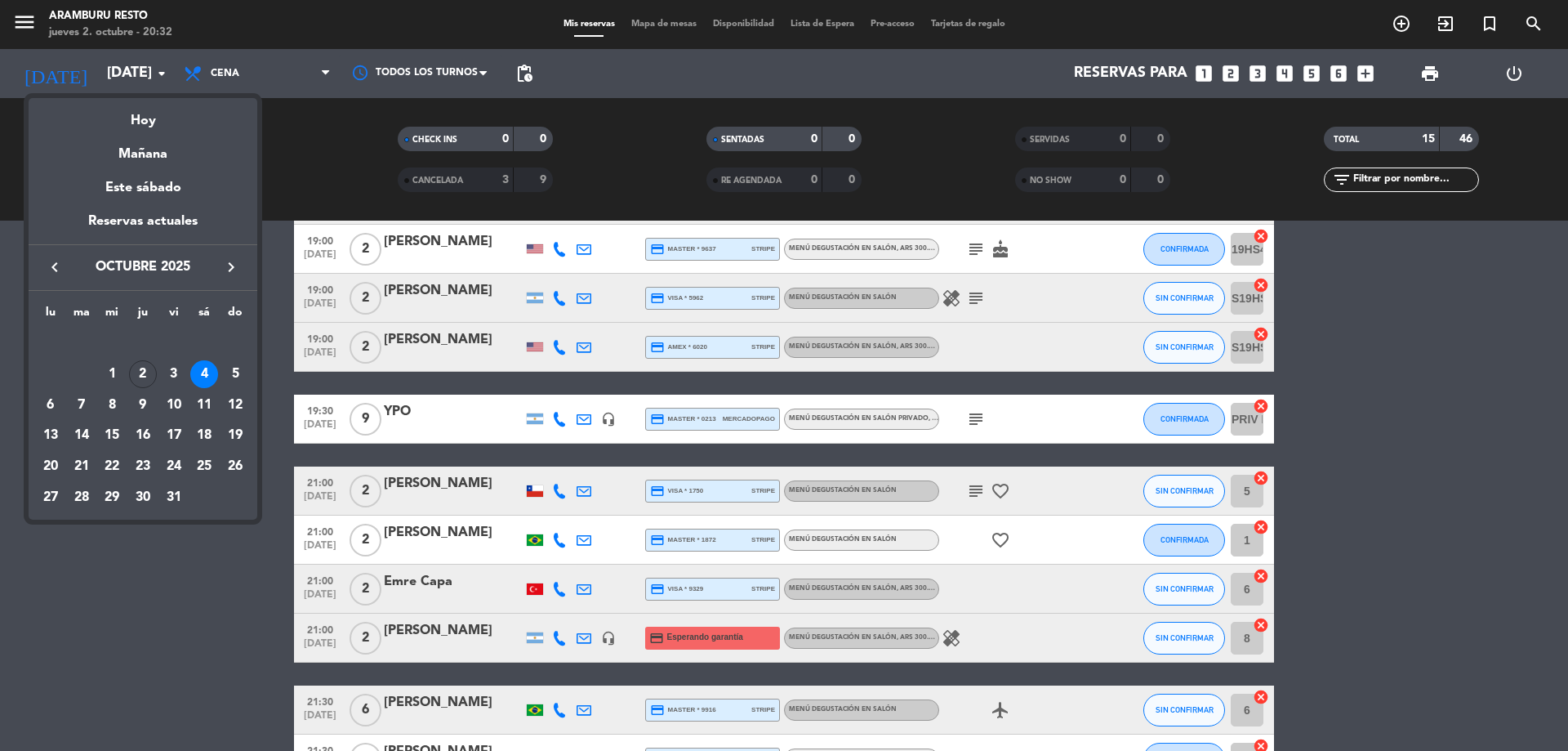
click at [168, 368] on div "3" at bounding box center [174, 374] width 27 height 27
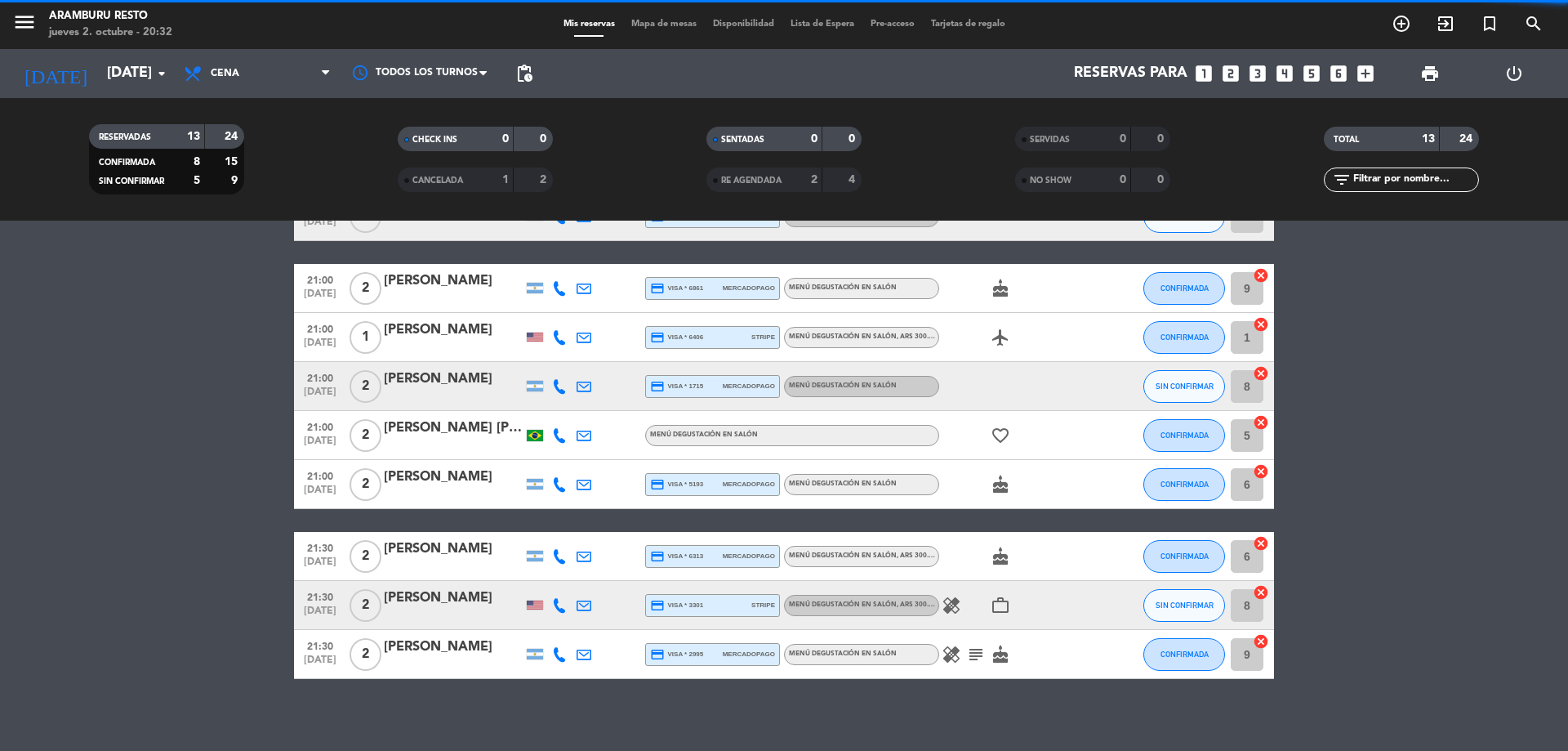
scroll to position [333, 0]
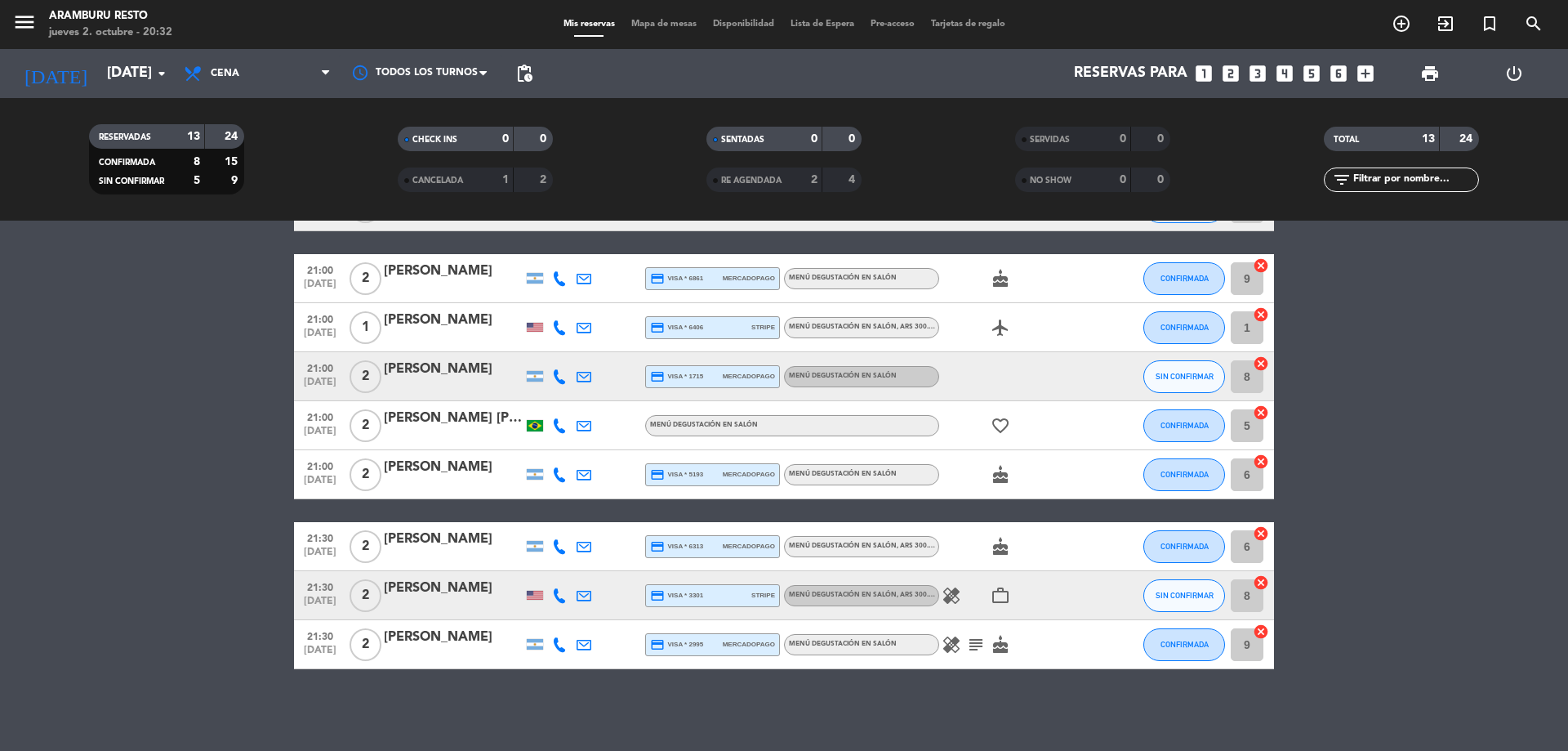
click at [554, 380] on icon at bounding box center [559, 376] width 15 height 15
drag, startPoint x: 552, startPoint y: 350, endPoint x: 462, endPoint y: 4, distance: 357.5
click at [549, 339] on div "[PHONE_NUMBER] Copiar content_paste |" at bounding box center [569, 341] width 107 height 35
click at [98, 515] on bookings-row "18:30 [DATE] 2 [PERSON_NAME] credit_card master * 6231 stripe Menú degustación …" at bounding box center [784, 316] width 1568 height 705
click at [564, 429] on icon at bounding box center [559, 426] width 15 height 15
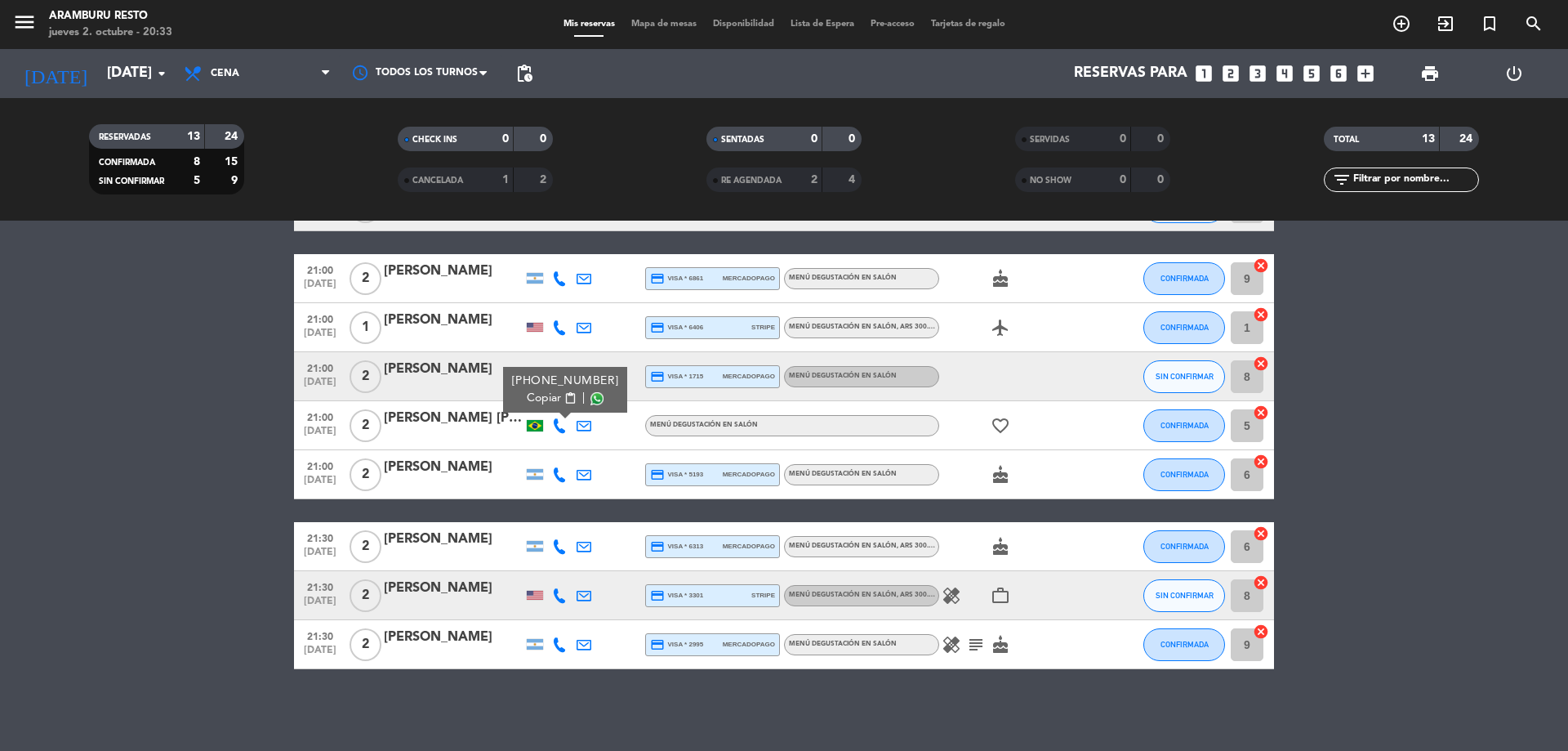
click at [87, 652] on bookings-row "18:30 [DATE] 2 [PERSON_NAME] credit_card master * 6231 stripe Menú degustación …" at bounding box center [784, 316] width 1568 height 705
drag, startPoint x: 203, startPoint y: 469, endPoint x: 492, endPoint y: 417, distance: 293.6
click at [207, 468] on bookings-row "18:30 [DATE] 2 [PERSON_NAME] credit_card master * 6231 stripe Menú degustación …" at bounding box center [784, 316] width 1568 height 705
click at [561, 422] on icon at bounding box center [559, 426] width 15 height 15
drag, startPoint x: 551, startPoint y: 396, endPoint x: 547, endPoint y: 368, distance: 28.3
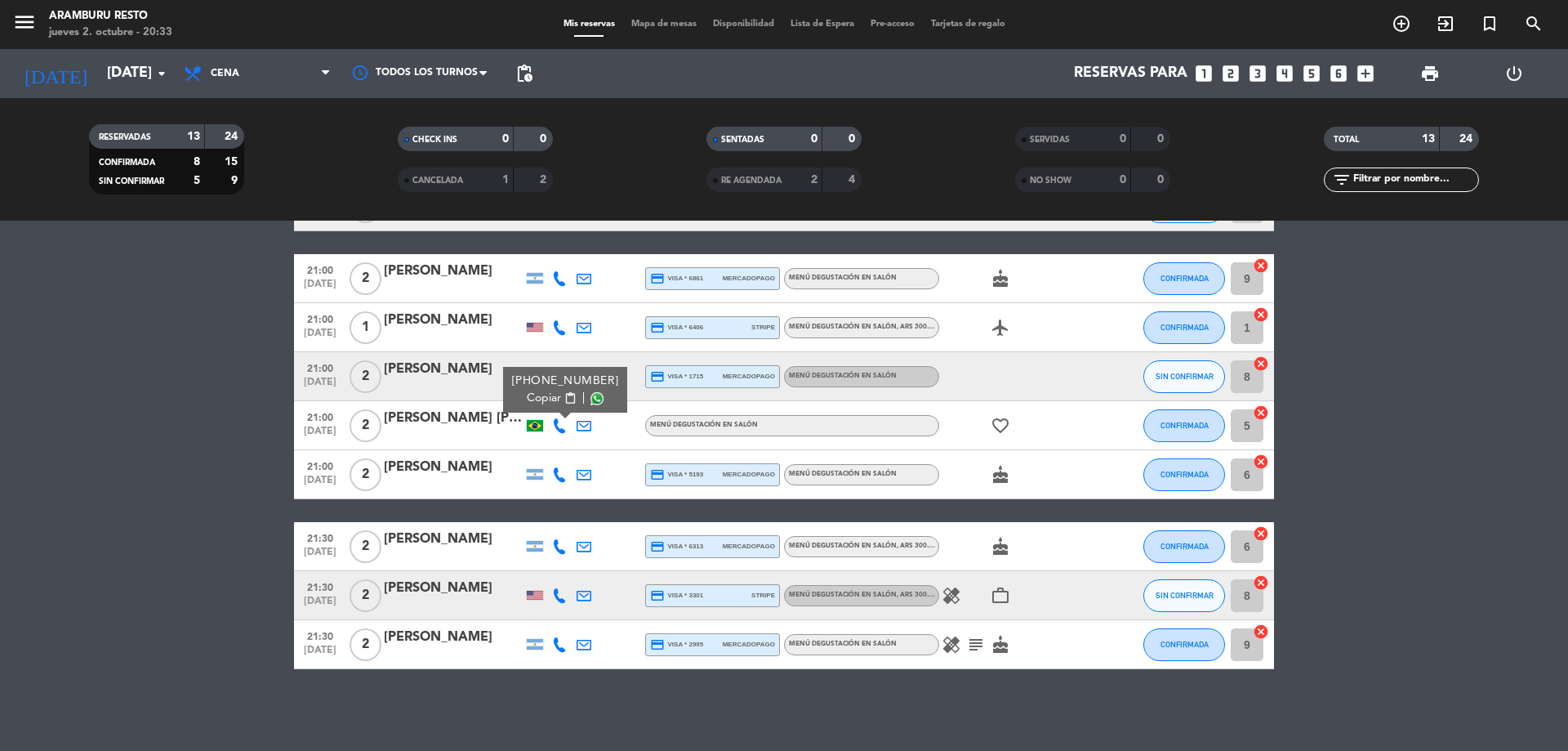
click at [548, 394] on span "Copiar" at bounding box center [544, 398] width 35 height 17
click at [957, 604] on icon "healing" at bounding box center [951, 596] width 20 height 20
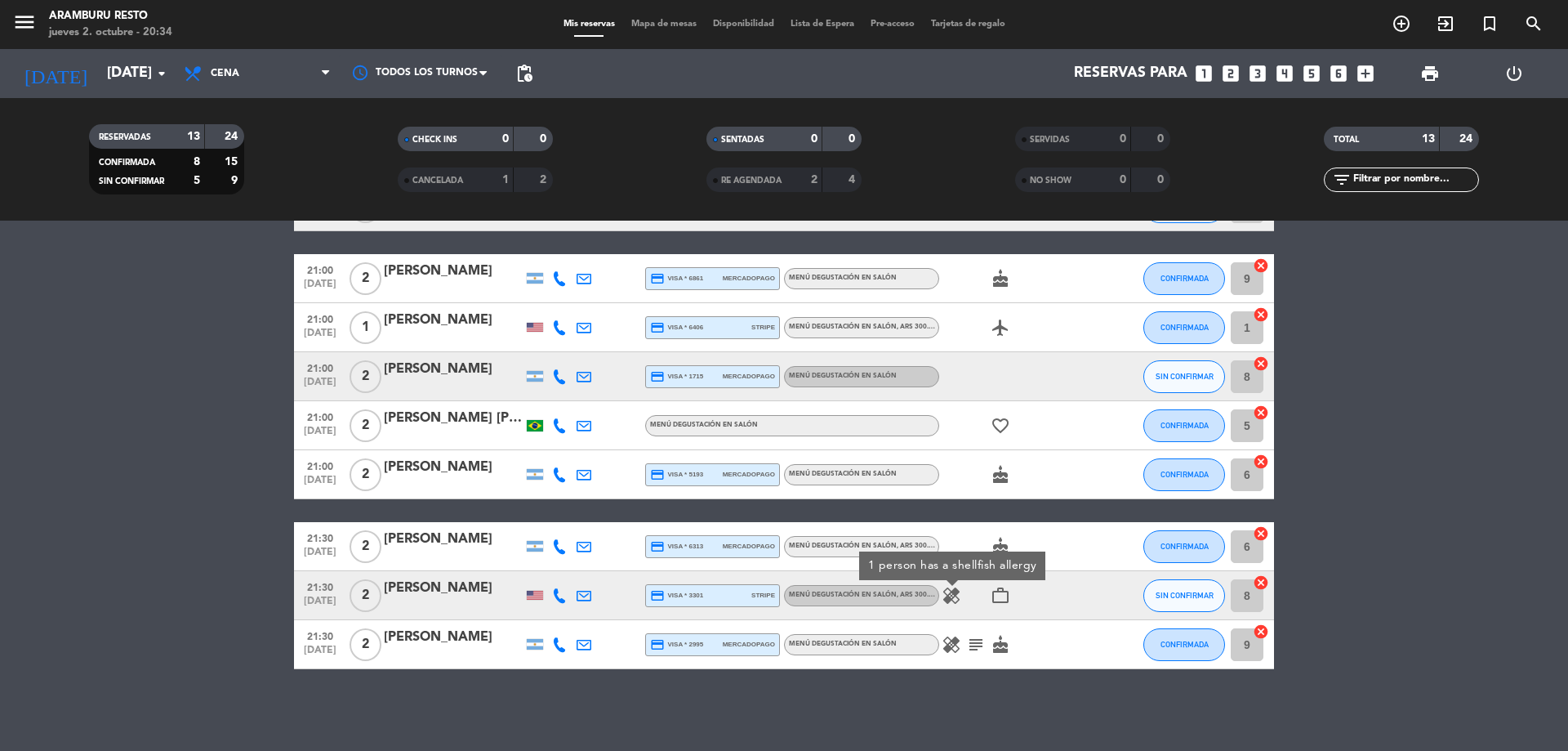
drag, startPoint x: 118, startPoint y: 535, endPoint x: 526, endPoint y: 611, distance: 415.0
click at [125, 530] on bookings-row "18:30 [DATE] 2 [PERSON_NAME] credit_card master * 6231 stripe Menú degustación …" at bounding box center [784, 316] width 1568 height 705
click at [949, 656] on div "healing subject cake" at bounding box center [1012, 643] width 147 height 48
click at [954, 651] on icon "healing" at bounding box center [951, 644] width 20 height 20
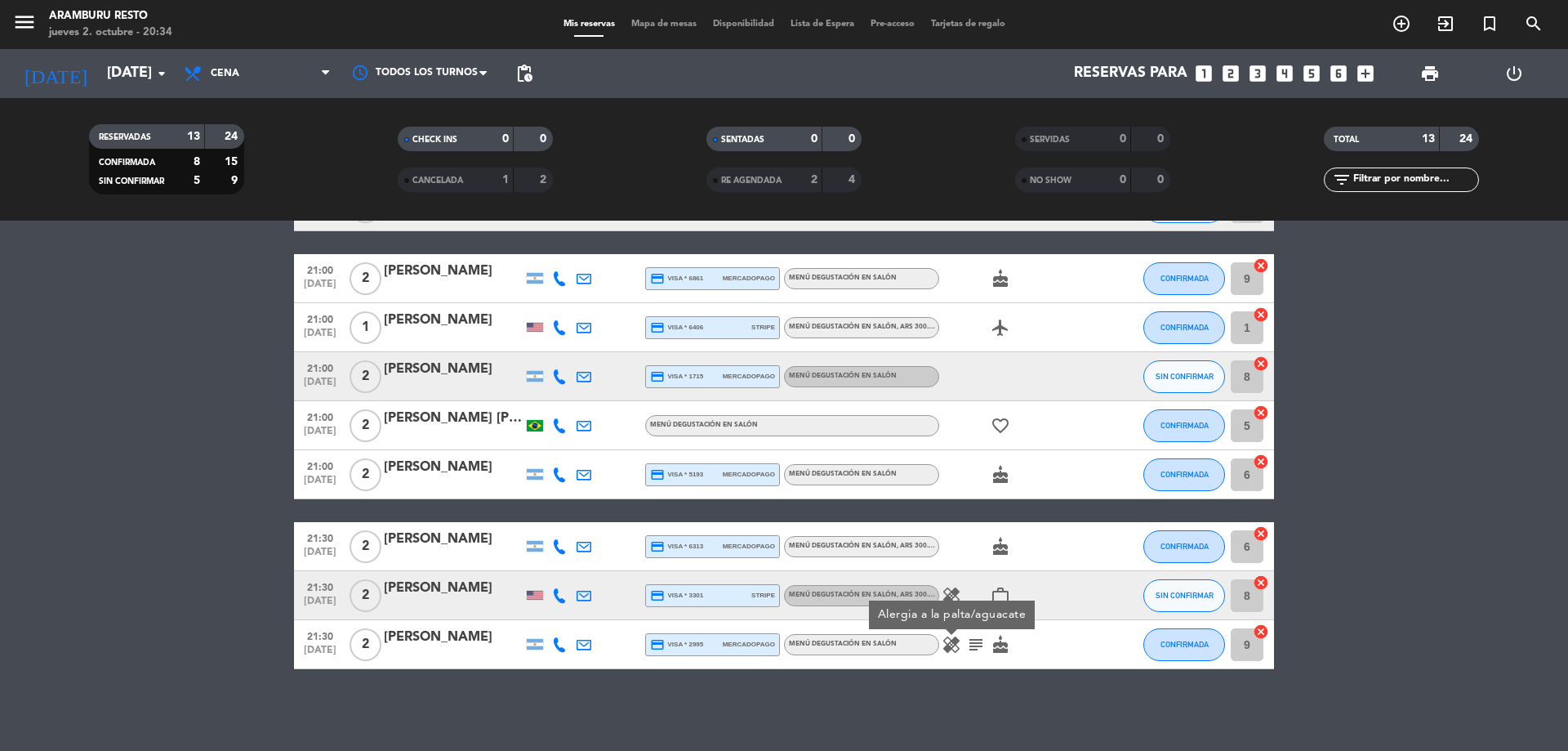
click at [973, 642] on icon "subject" at bounding box center [976, 644] width 20 height 20
drag, startPoint x: 97, startPoint y: 518, endPoint x: 352, endPoint y: 579, distance: 262.2
click at [98, 519] on bookings-row "18:30 [DATE] 2 [PERSON_NAME] credit_card master * 6231 stripe Menú degustación …" at bounding box center [784, 316] width 1568 height 705
click at [951, 643] on icon "healing" at bounding box center [951, 644] width 20 height 20
click at [975, 650] on icon "subject" at bounding box center [976, 644] width 20 height 20
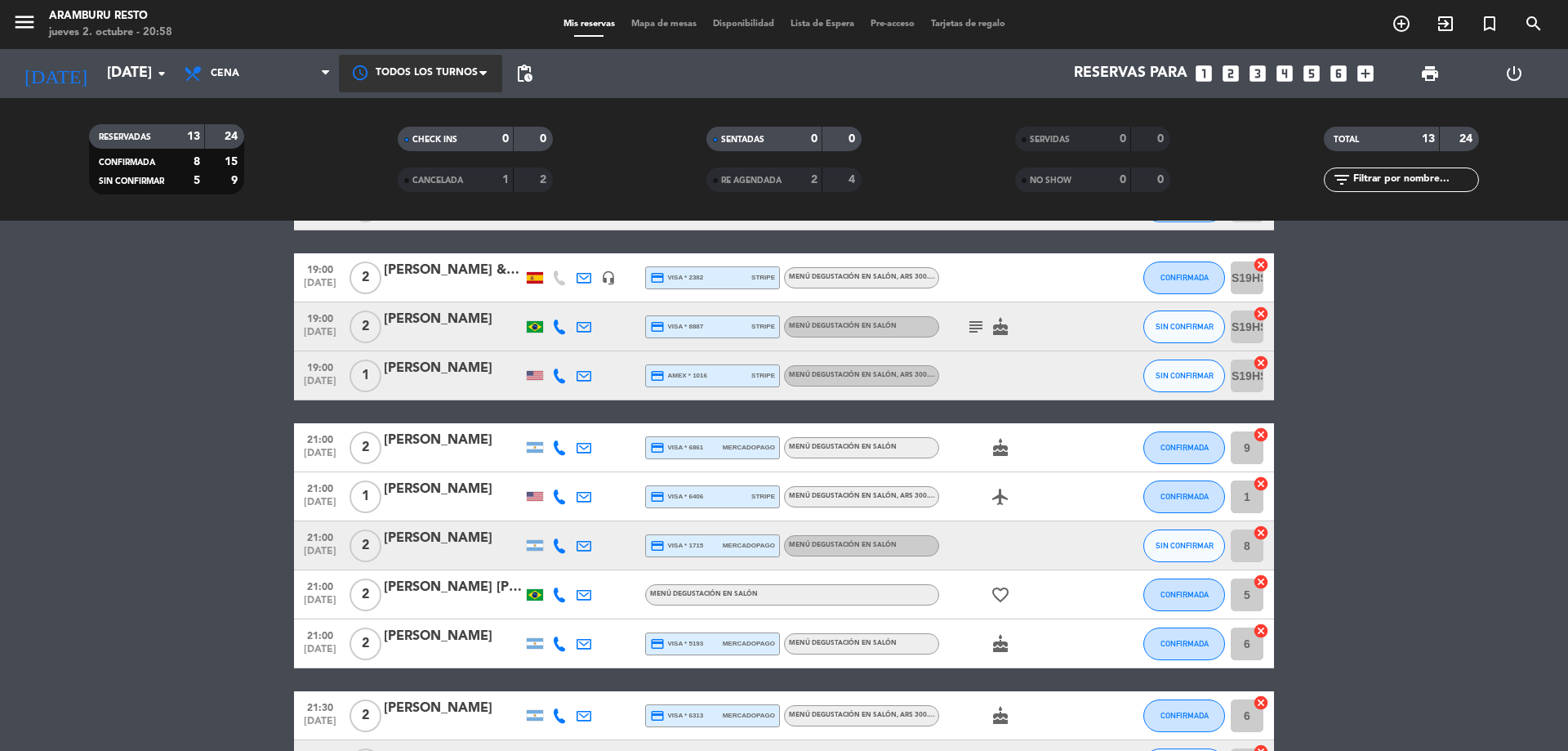
scroll to position [0, 0]
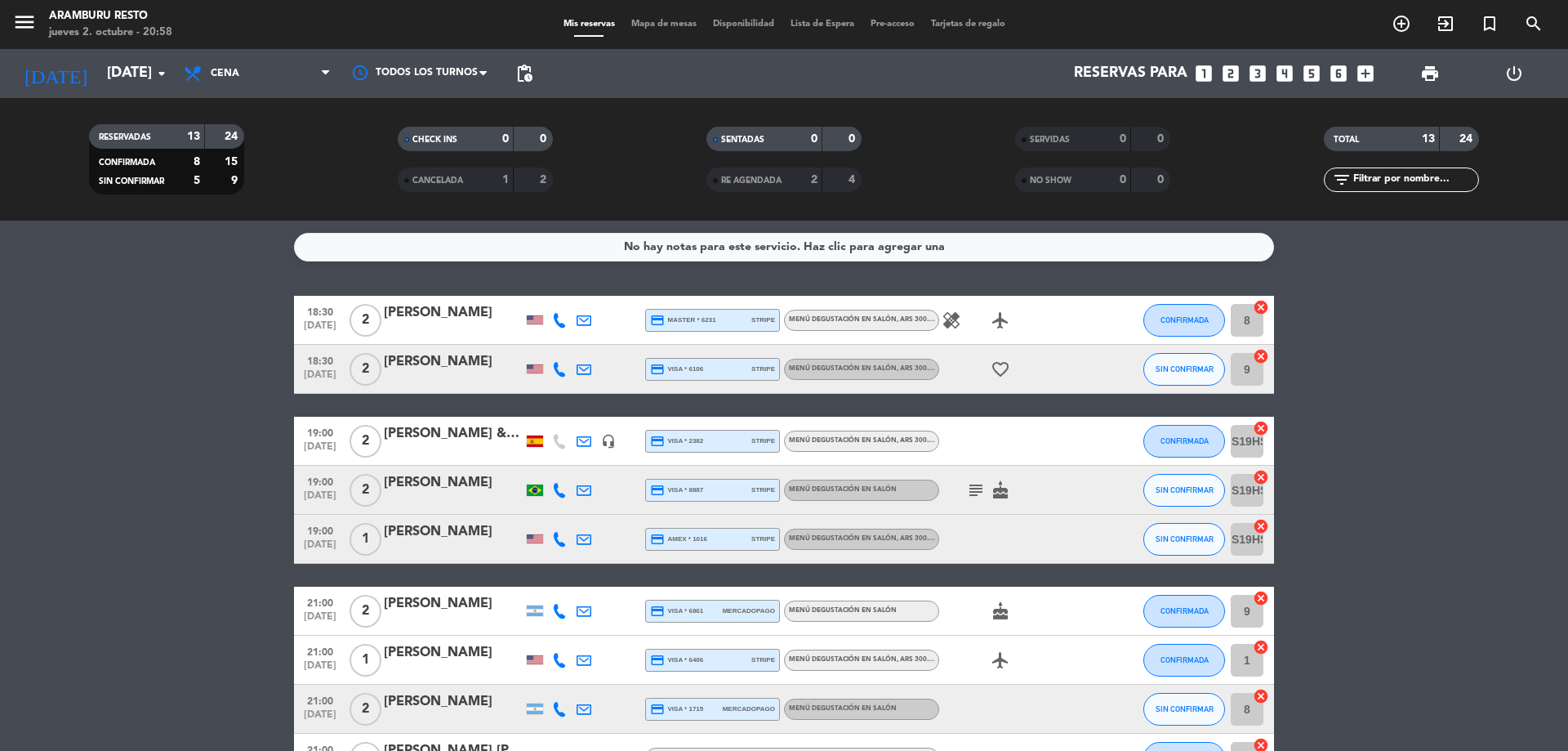
click at [960, 318] on icon "healing" at bounding box center [951, 321] width 20 height 20
click at [579, 446] on icon at bounding box center [584, 441] width 15 height 15
click at [710, 412] on span "Copiar" at bounding box center [727, 413] width 35 height 17
click at [466, 443] on div "[PERSON_NAME] & [PERSON_NAME]" at bounding box center [453, 433] width 138 height 21
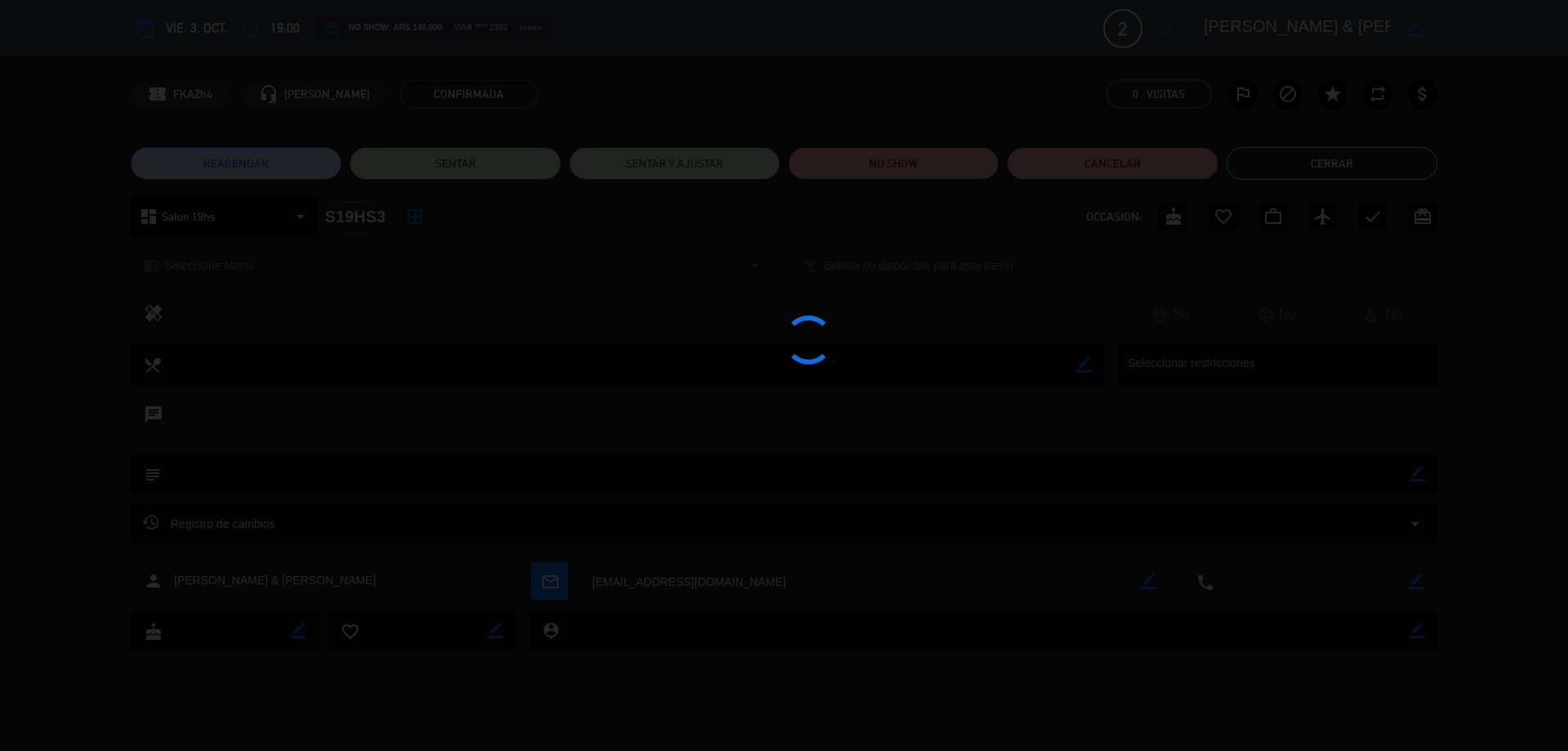
click at [466, 443] on div at bounding box center [784, 376] width 1568 height 751
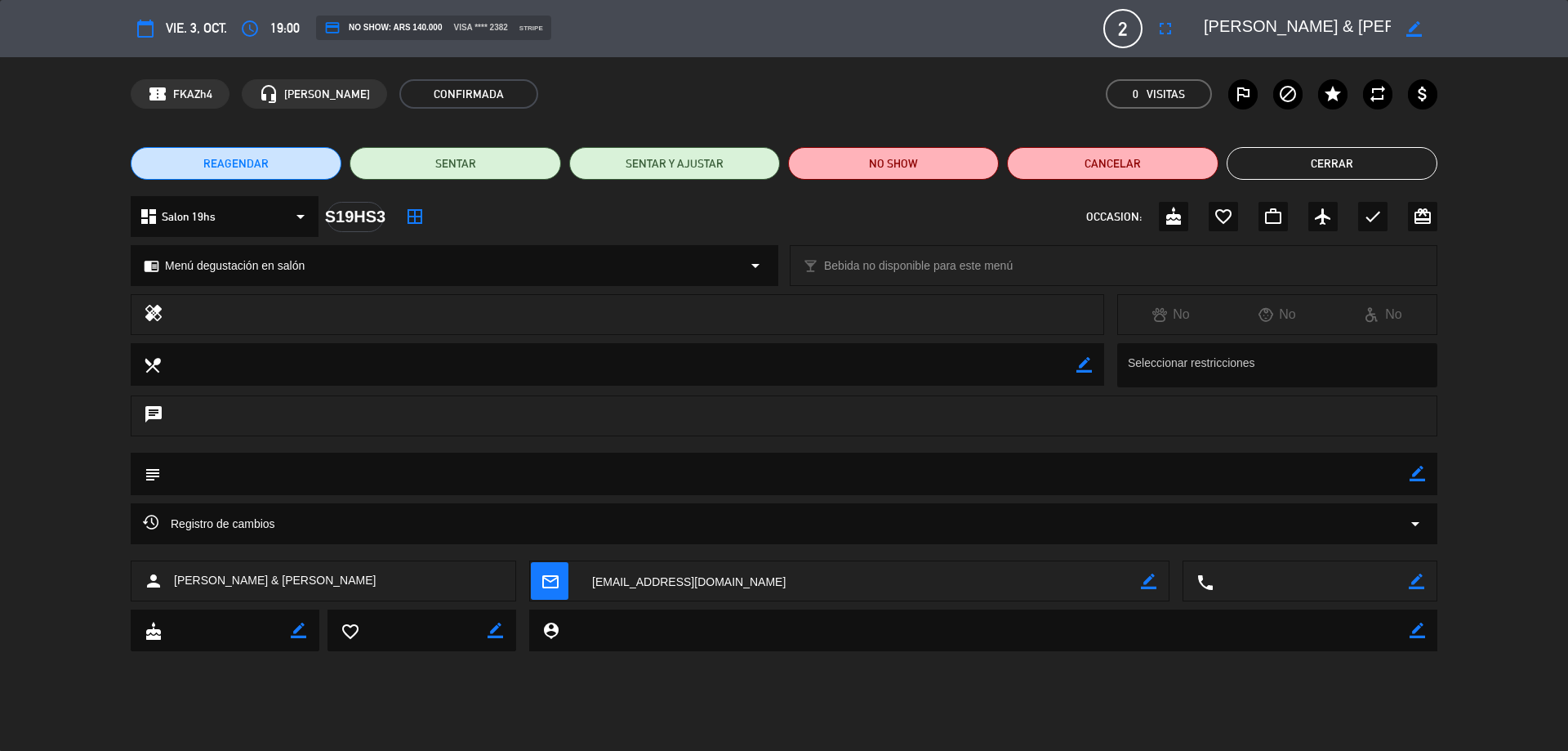
click at [1377, 154] on button "Cerrar" at bounding box center [1331, 163] width 210 height 33
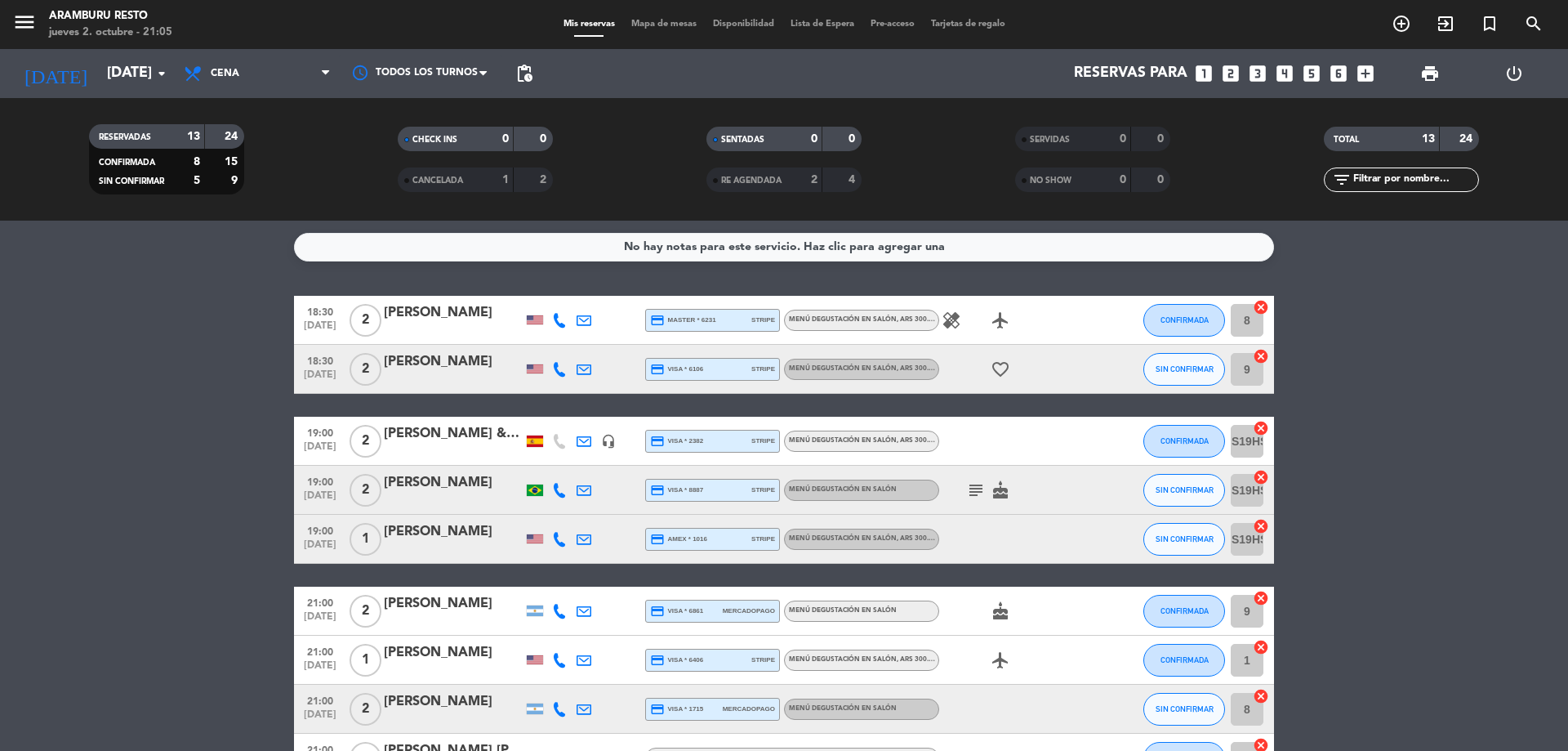
drag, startPoint x: 77, startPoint y: 441, endPoint x: 476, endPoint y: 552, distance: 414.2
click at [78, 441] on bookings-row "18:30 [DATE] 2 [PERSON_NAME] credit_card master * 6231 stripe Menú degustación …" at bounding box center [784, 648] width 1568 height 705
click at [939, 314] on span "healing" at bounding box center [951, 321] width 25 height 20
click at [951, 322] on icon "healing" at bounding box center [951, 321] width 20 height 20
click at [138, 77] on input "[DATE]" at bounding box center [193, 74] width 190 height 33
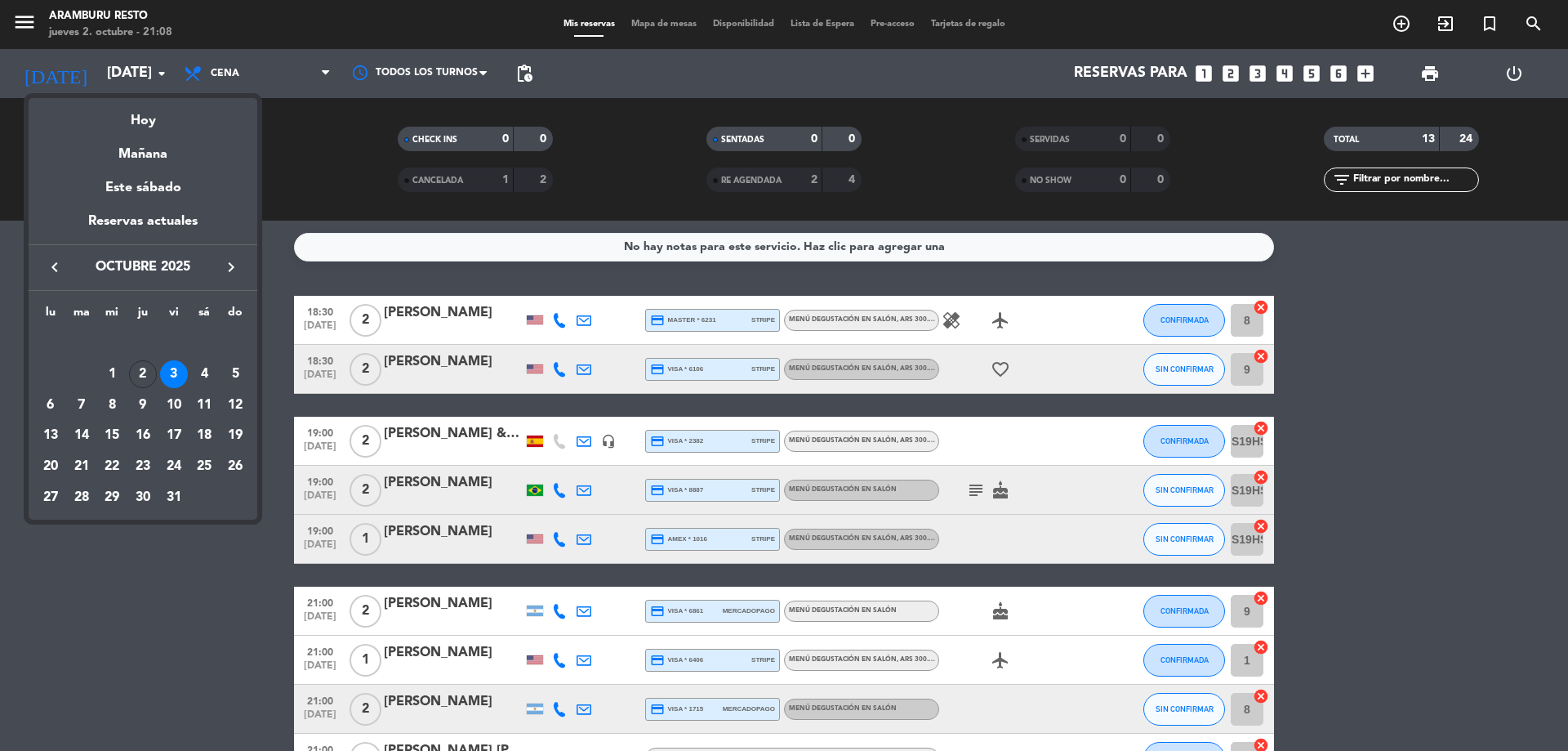
click at [140, 381] on div "2" at bounding box center [143, 374] width 27 height 27
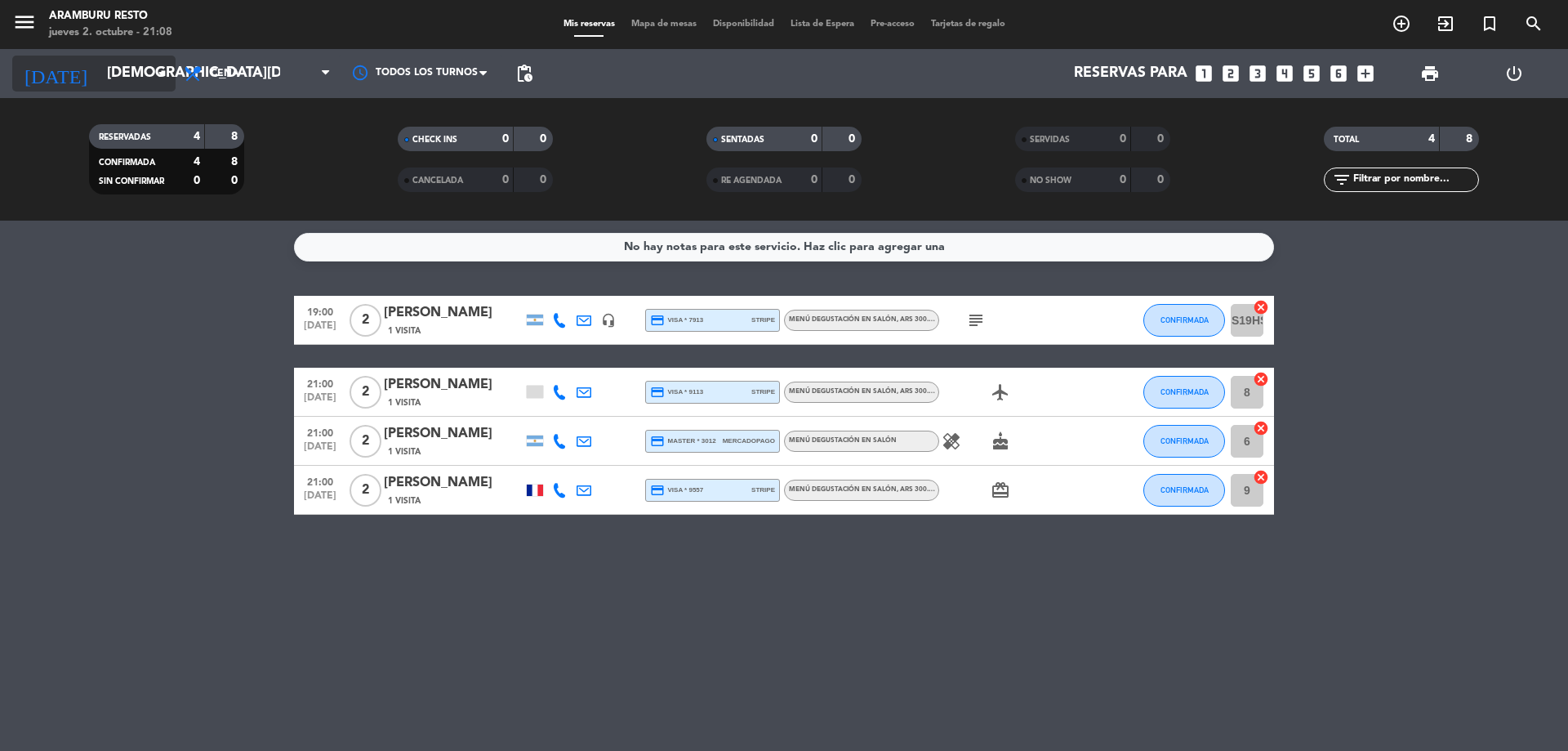
click at [147, 84] on input "[DEMOGRAPHIC_DATA][DATE]" at bounding box center [193, 74] width 190 height 33
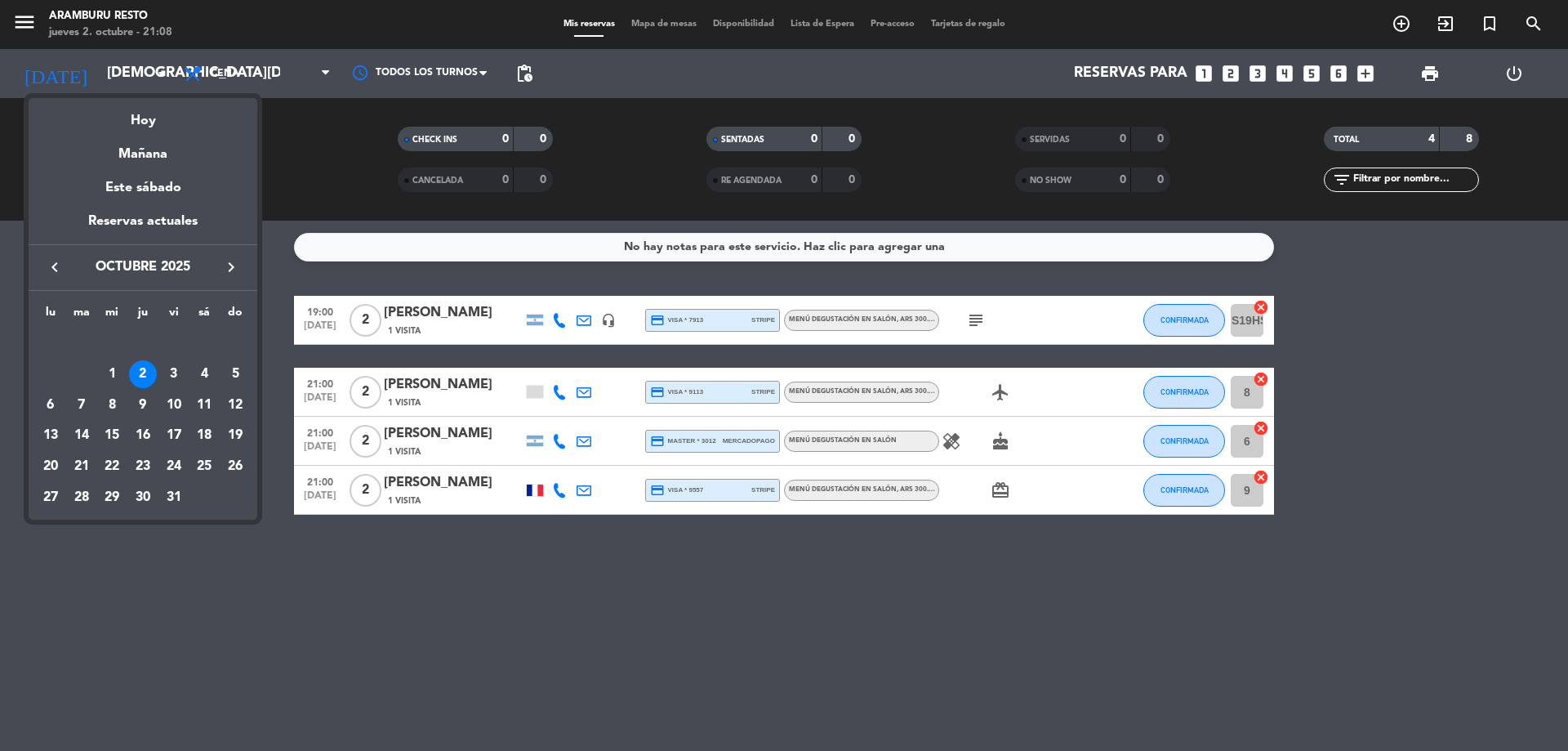
click at [173, 376] on div "3" at bounding box center [174, 374] width 27 height 27
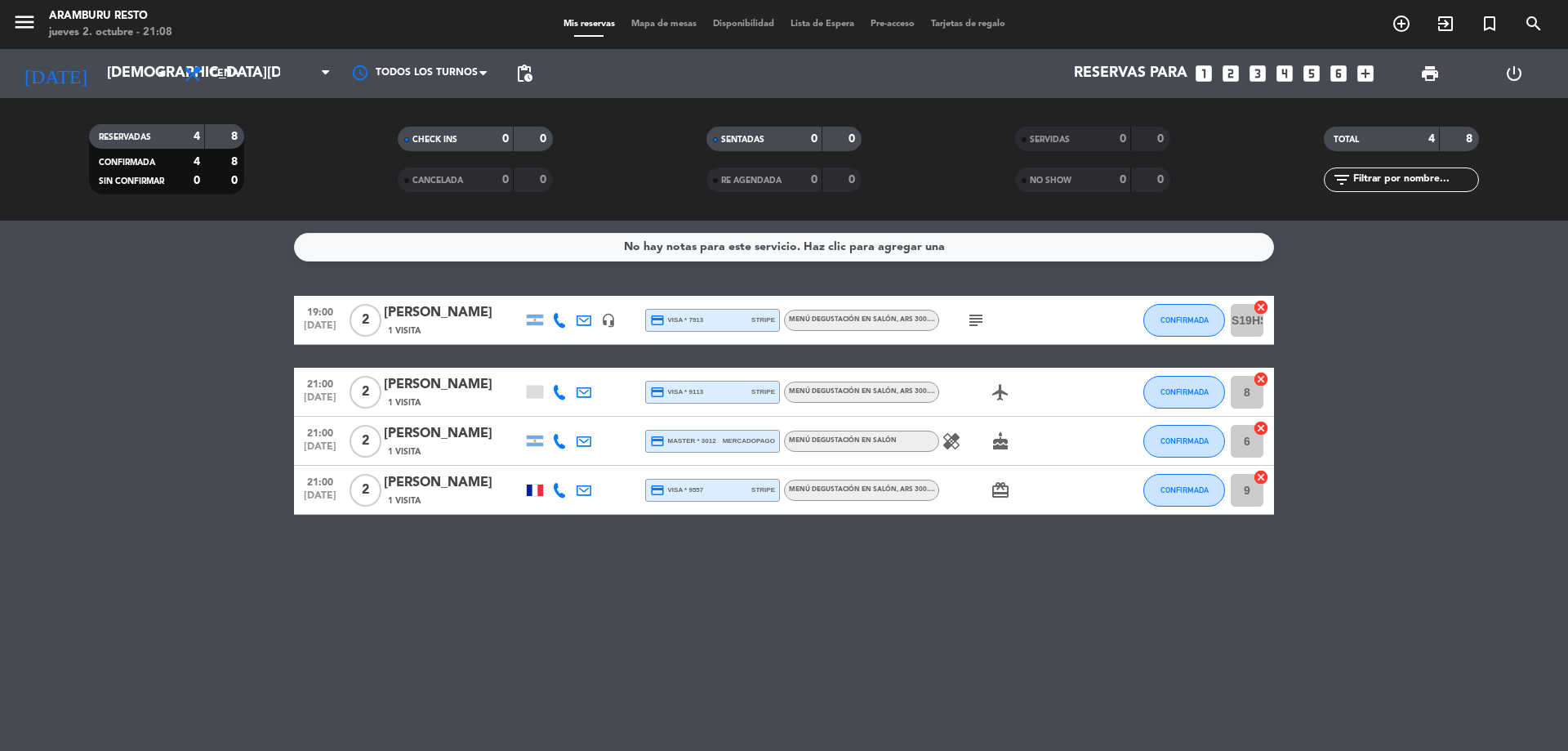
type input "[DATE]"
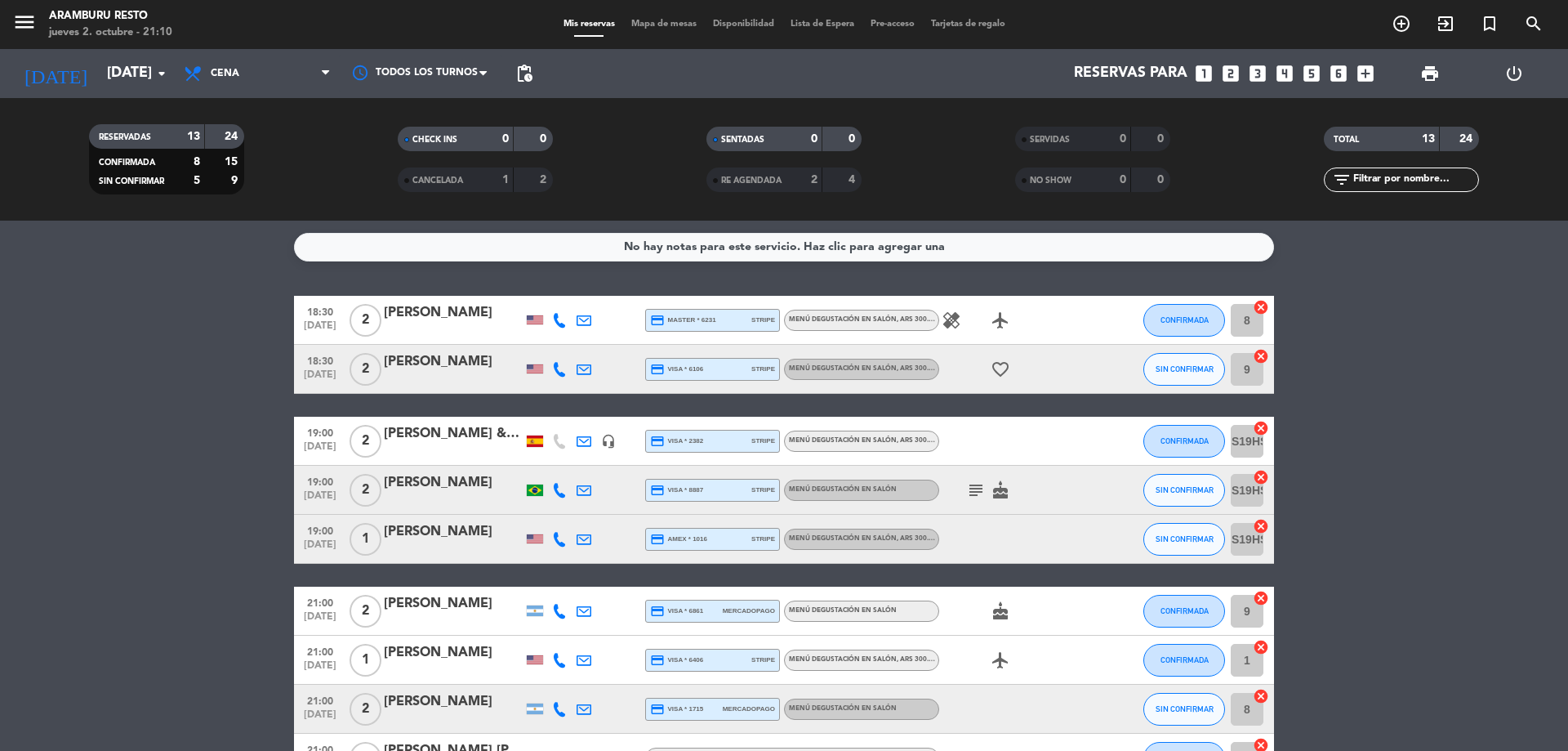
click at [209, 426] on bookings-row "18:30 [DATE] 2 [PERSON_NAME] credit_card master * 6231 stripe Menú degustación …" at bounding box center [784, 648] width 1568 height 705
click at [1007, 363] on icon "favorite_border" at bounding box center [1000, 369] width 20 height 20
click at [165, 521] on bookings-row "18:30 [DATE] 2 [PERSON_NAME] credit_card master * 6231 stripe Menú degustación …" at bounding box center [784, 648] width 1568 height 705
click at [974, 491] on icon "subject" at bounding box center [976, 490] width 20 height 20
click at [974, 488] on icon "subject" at bounding box center [976, 490] width 20 height 20
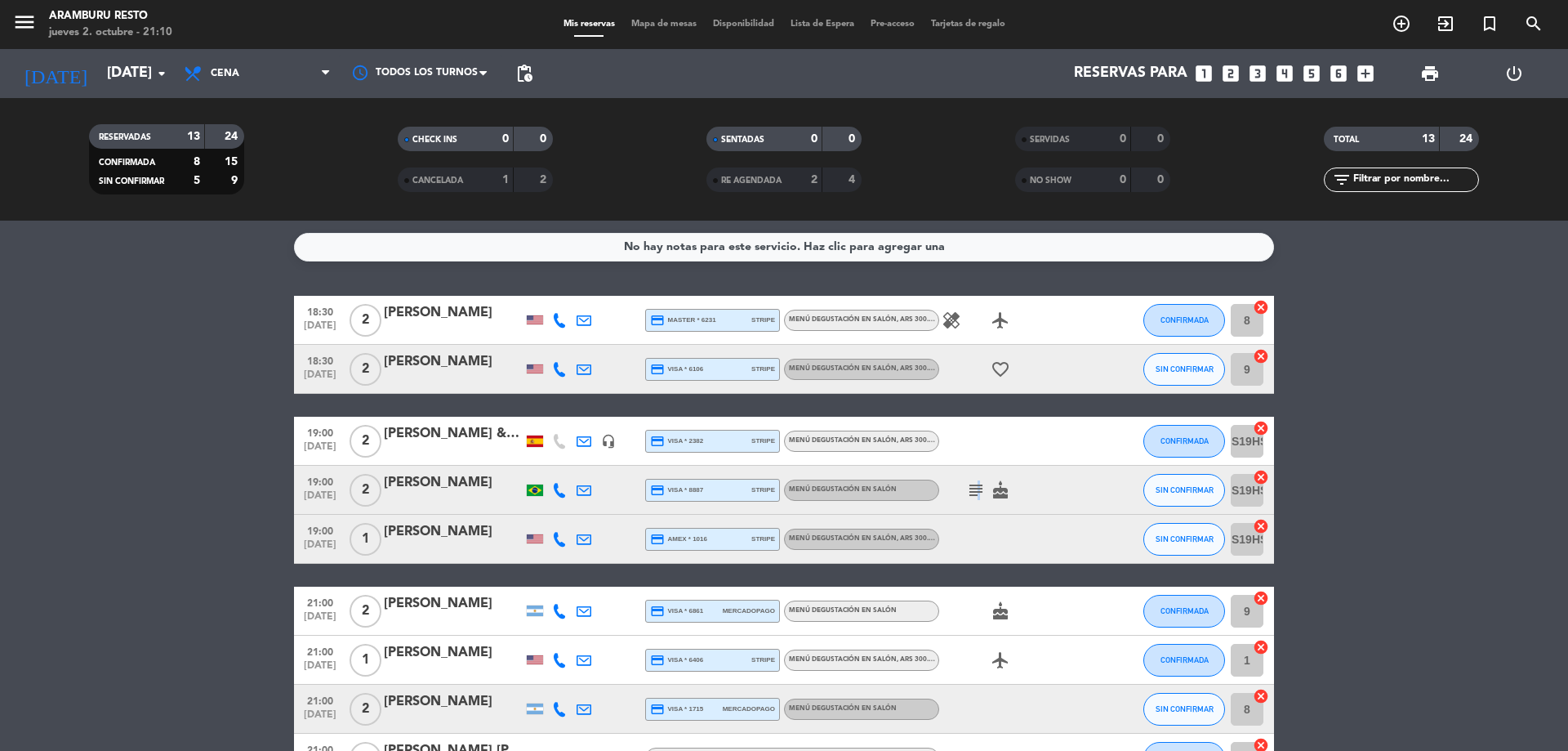
click at [974, 488] on icon "subject" at bounding box center [976, 490] width 20 height 20
click at [202, 471] on bookings-row "18:30 [DATE] 2 [PERSON_NAME] credit_card master * 6231 stripe Menú degustación …" at bounding box center [784, 648] width 1568 height 705
click at [15, 417] on bookings-row "18:30 [DATE] 2 [PERSON_NAME] credit_card master * 6231 stripe Menú degustación …" at bounding box center [784, 648] width 1568 height 705
click at [1132, 551] on div "19:00 [DATE] 1 [PERSON_NAME] credit_card amex * 1016 stripe Menú degustación en…" at bounding box center [784, 540] width 980 height 49
click at [1145, 548] on div "SIN CONFIRMAR" at bounding box center [1184, 539] width 82 height 48
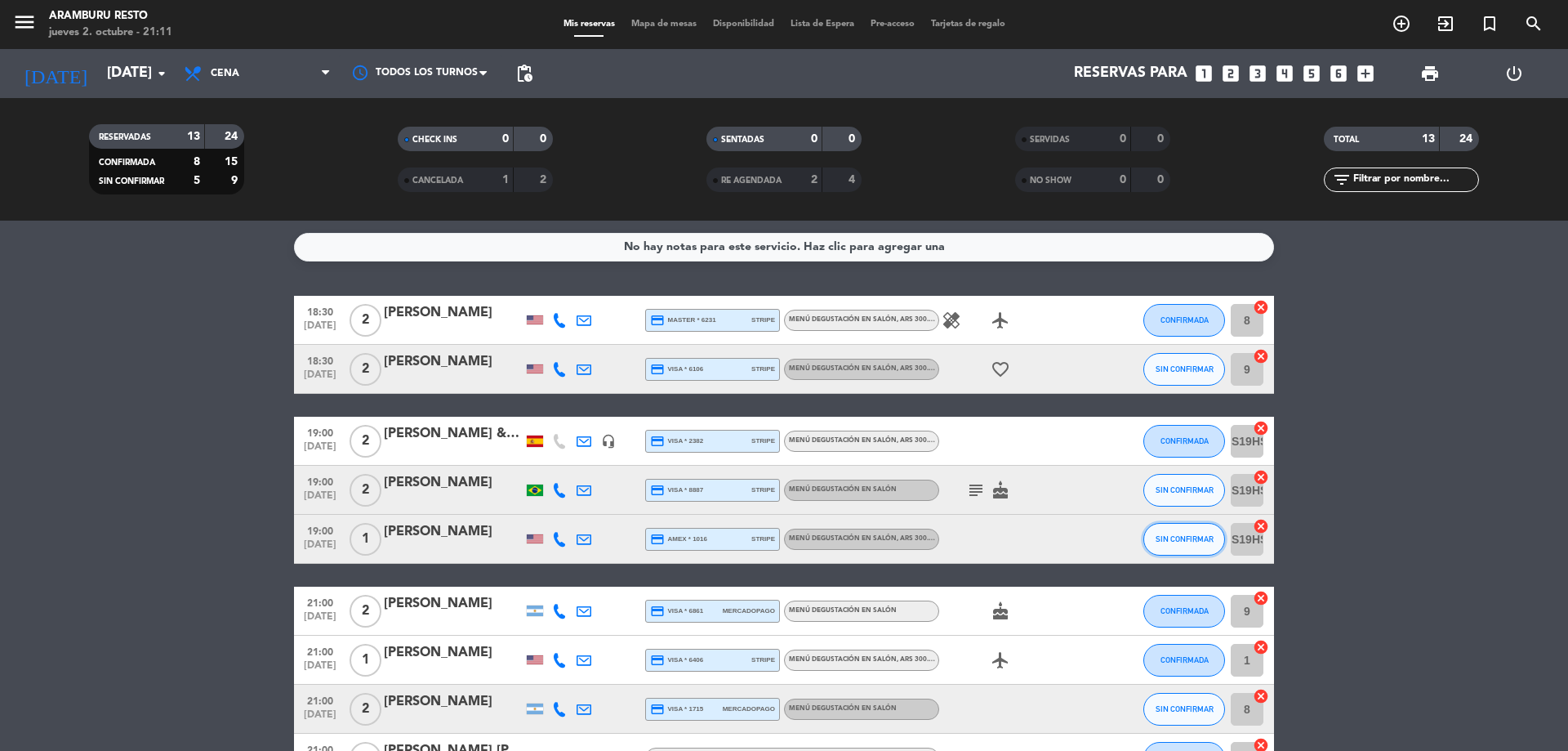
click at [1159, 537] on span "SIN CONFIRMAR" at bounding box center [1184, 539] width 58 height 9
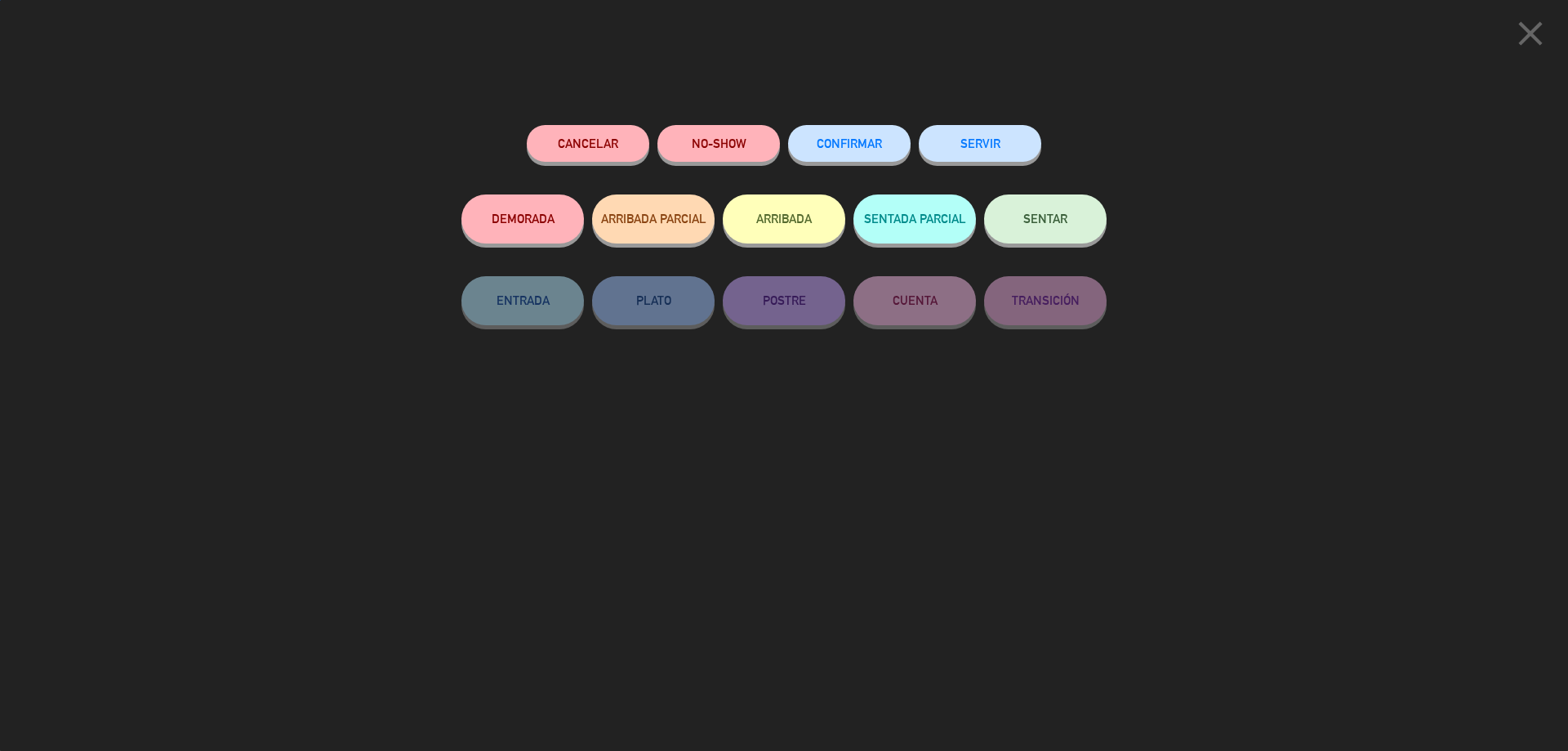
click at [839, 153] on button "CONFIRMAR" at bounding box center [849, 143] width 122 height 36
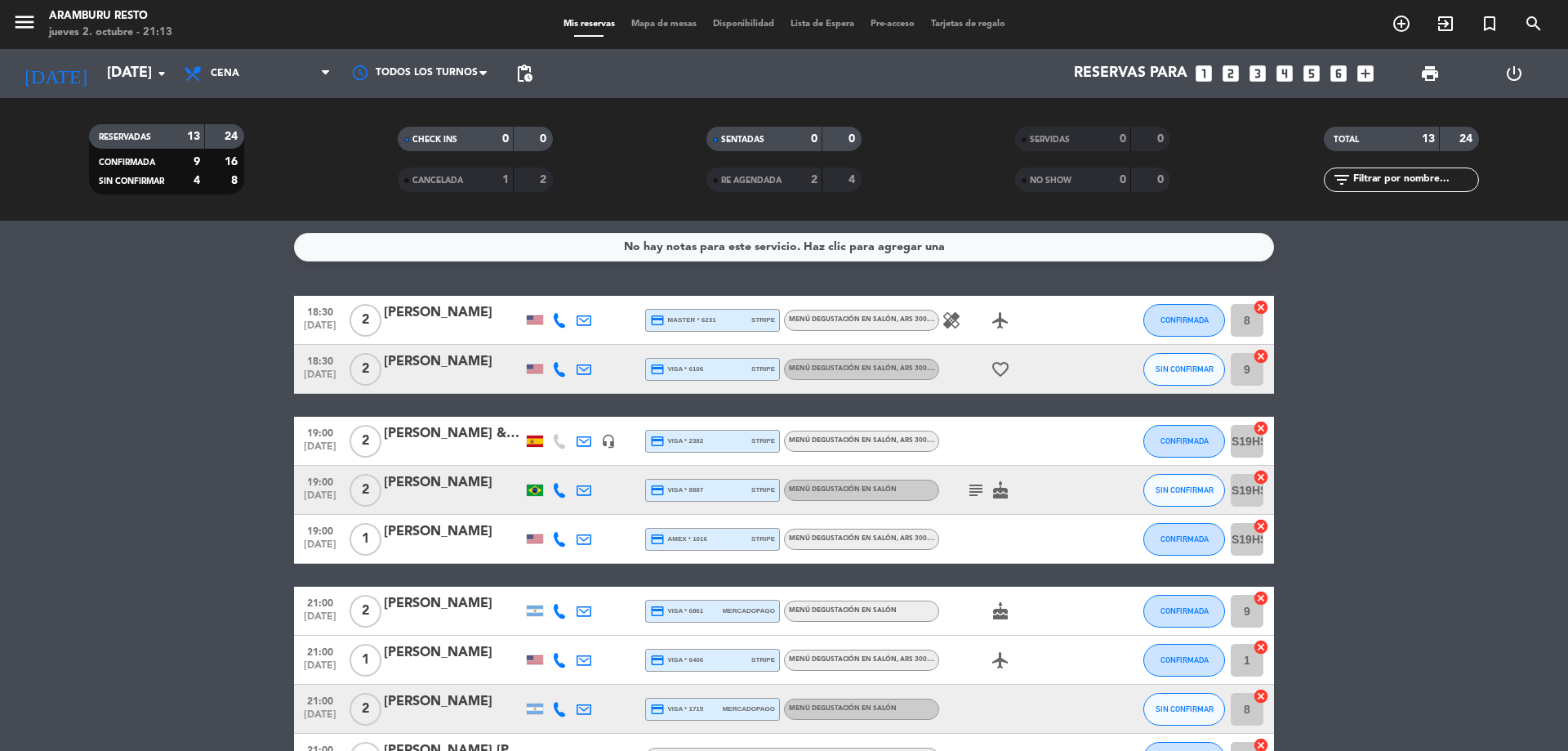
click at [487, 532] on div "[PERSON_NAME]" at bounding box center [453, 531] width 138 height 21
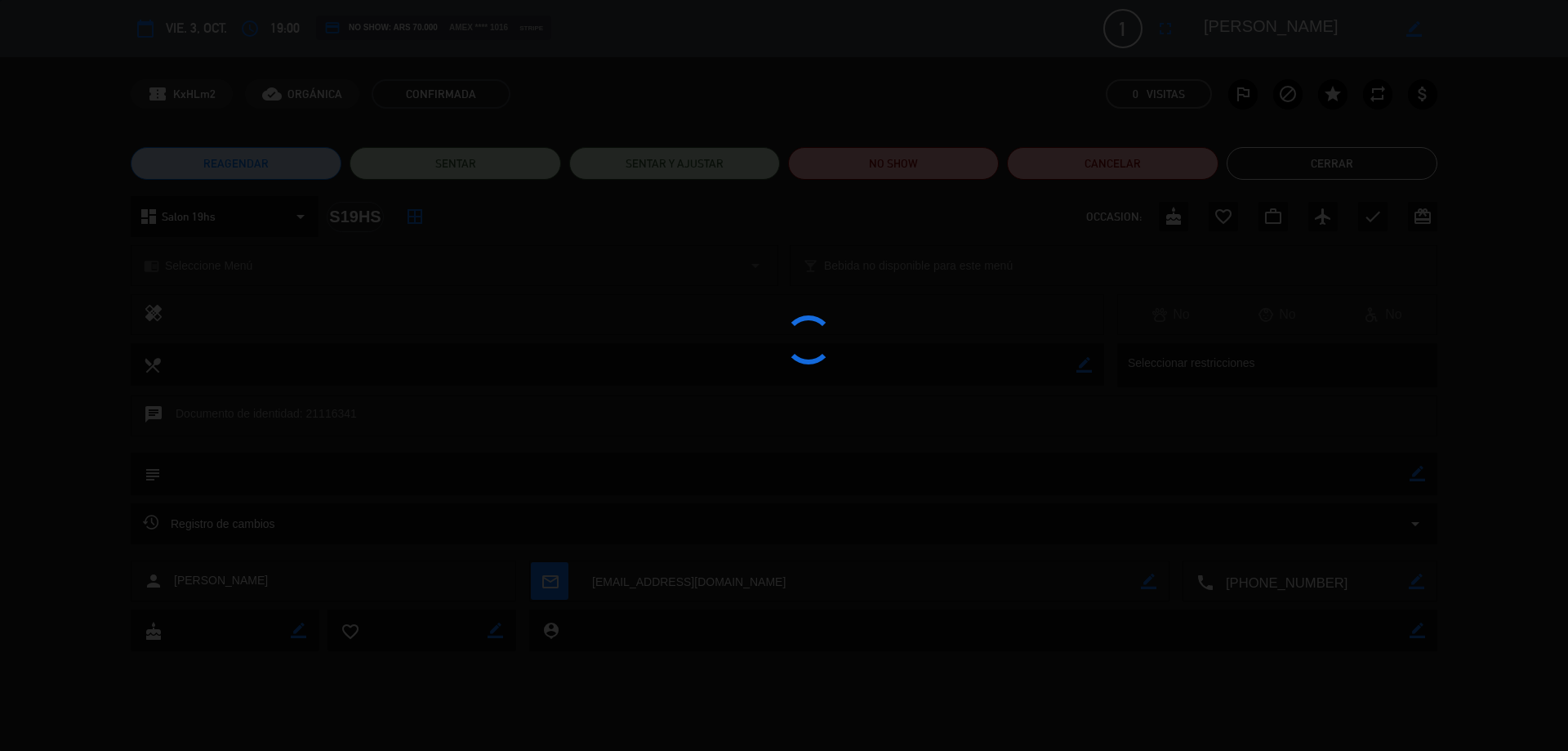
click at [1419, 481] on div at bounding box center [784, 376] width 1568 height 751
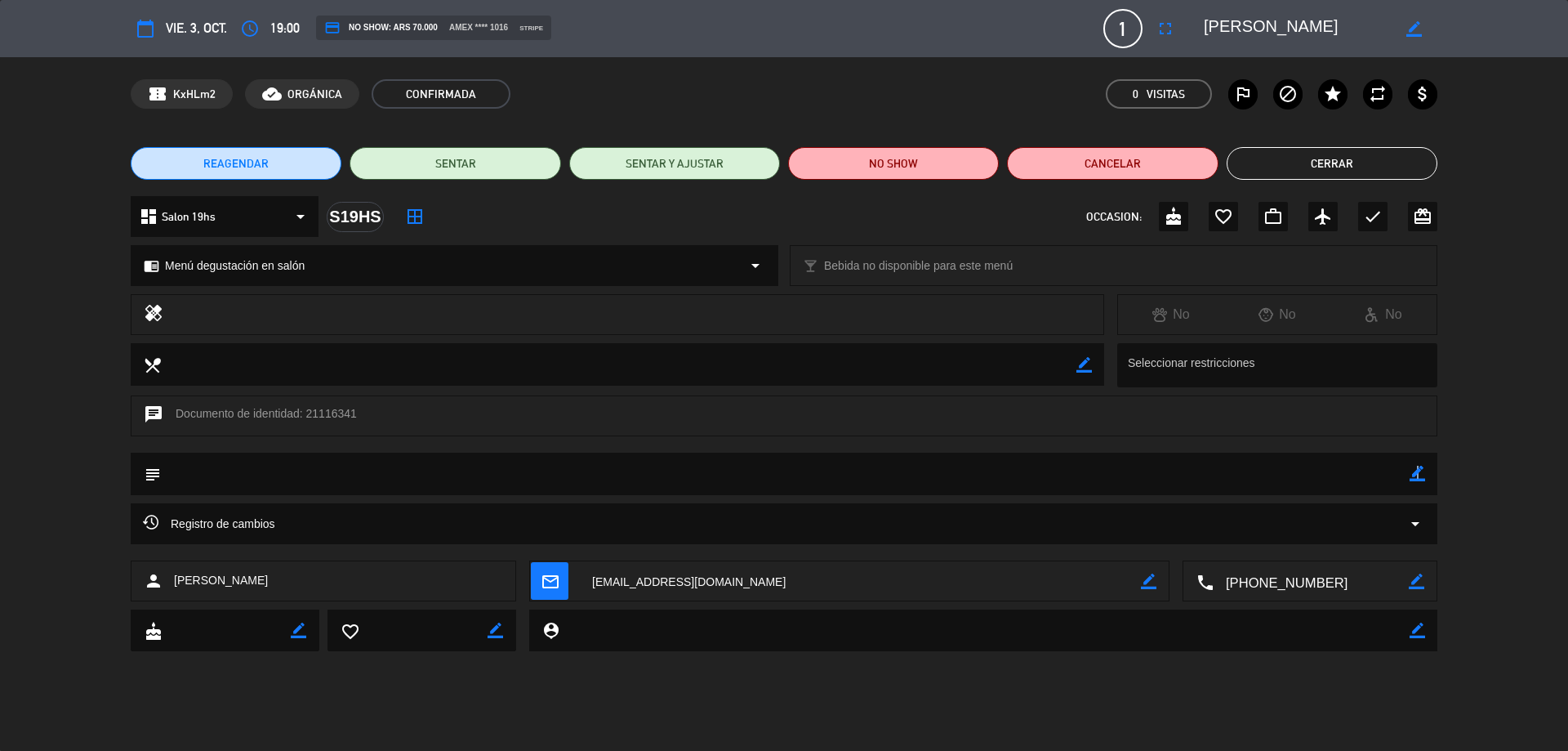
drag, startPoint x: 1416, startPoint y: 475, endPoint x: 1379, endPoint y: 477, distance: 37.1
click at [1415, 475] on icon "border_color" at bounding box center [1417, 473] width 15 height 15
click at [1377, 477] on textarea at bounding box center [785, 474] width 1249 height 42
type textarea "n"
type textarea "NO MAR / NO ES ALERGIA"
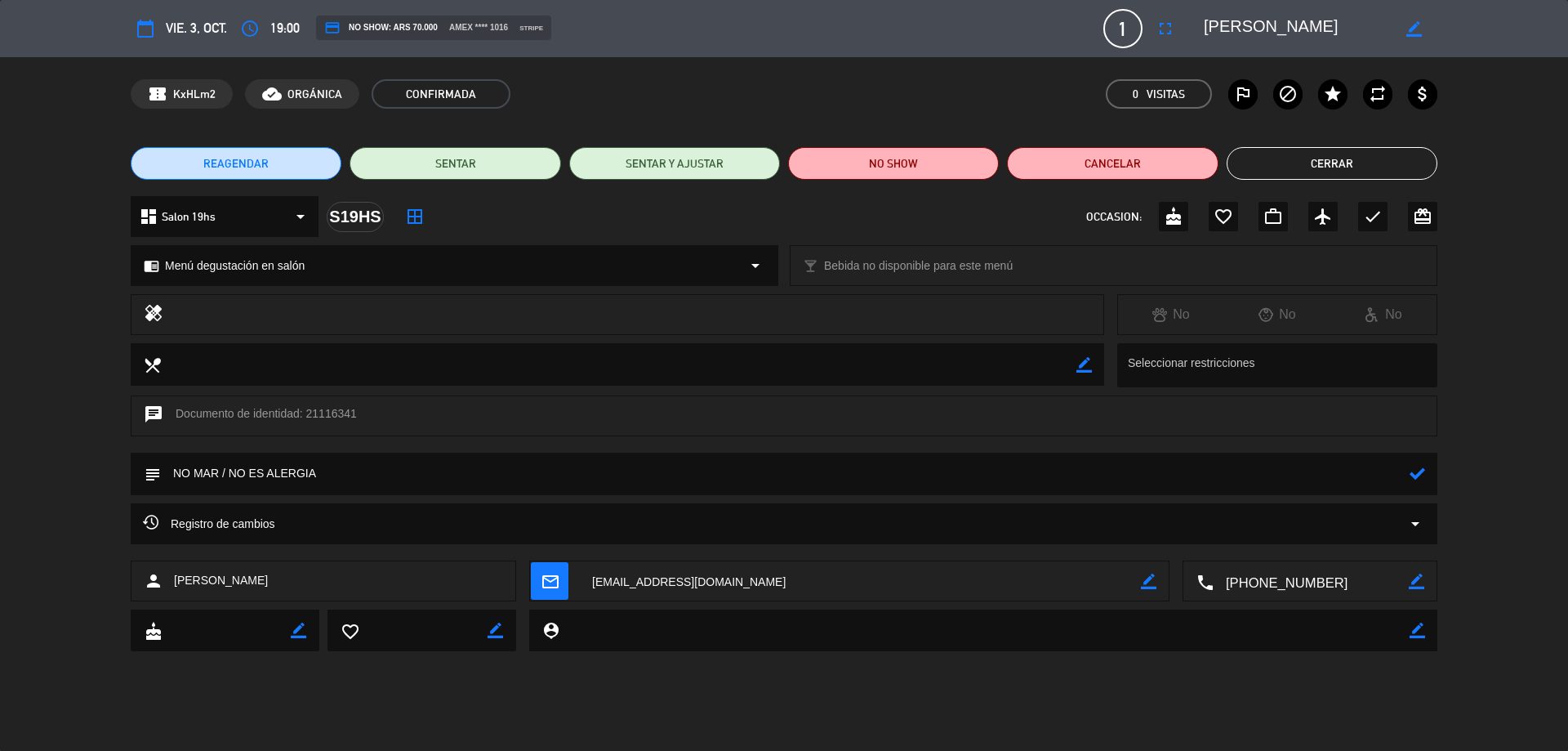
click at [1418, 472] on icon at bounding box center [1417, 473] width 15 height 15
click at [1407, 166] on button "Cerrar" at bounding box center [1331, 163] width 210 height 33
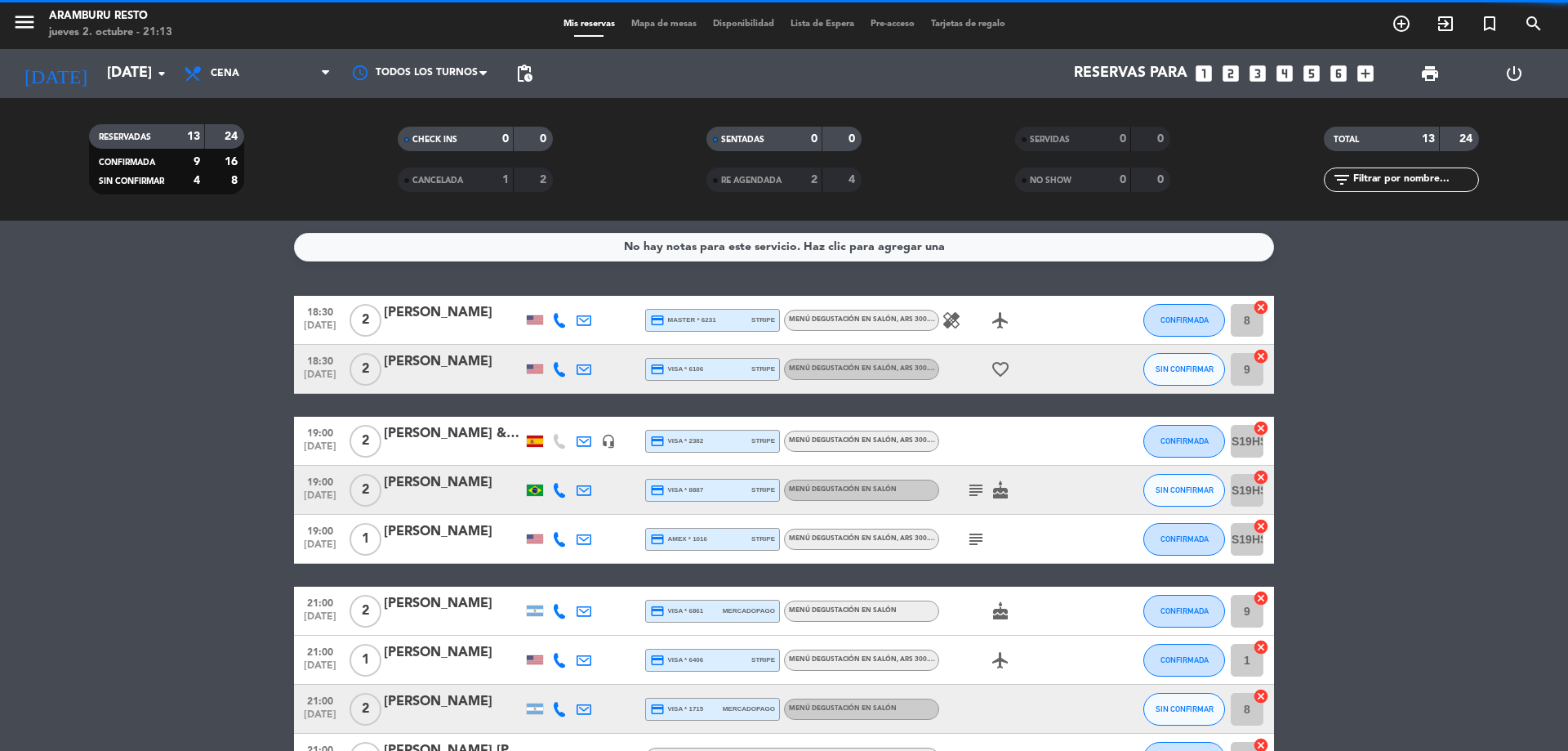
click at [41, 414] on bookings-row "18:30 [DATE] 2 [PERSON_NAME] credit_card master * 6231 stripe Menú degustación …" at bounding box center [784, 648] width 1568 height 705
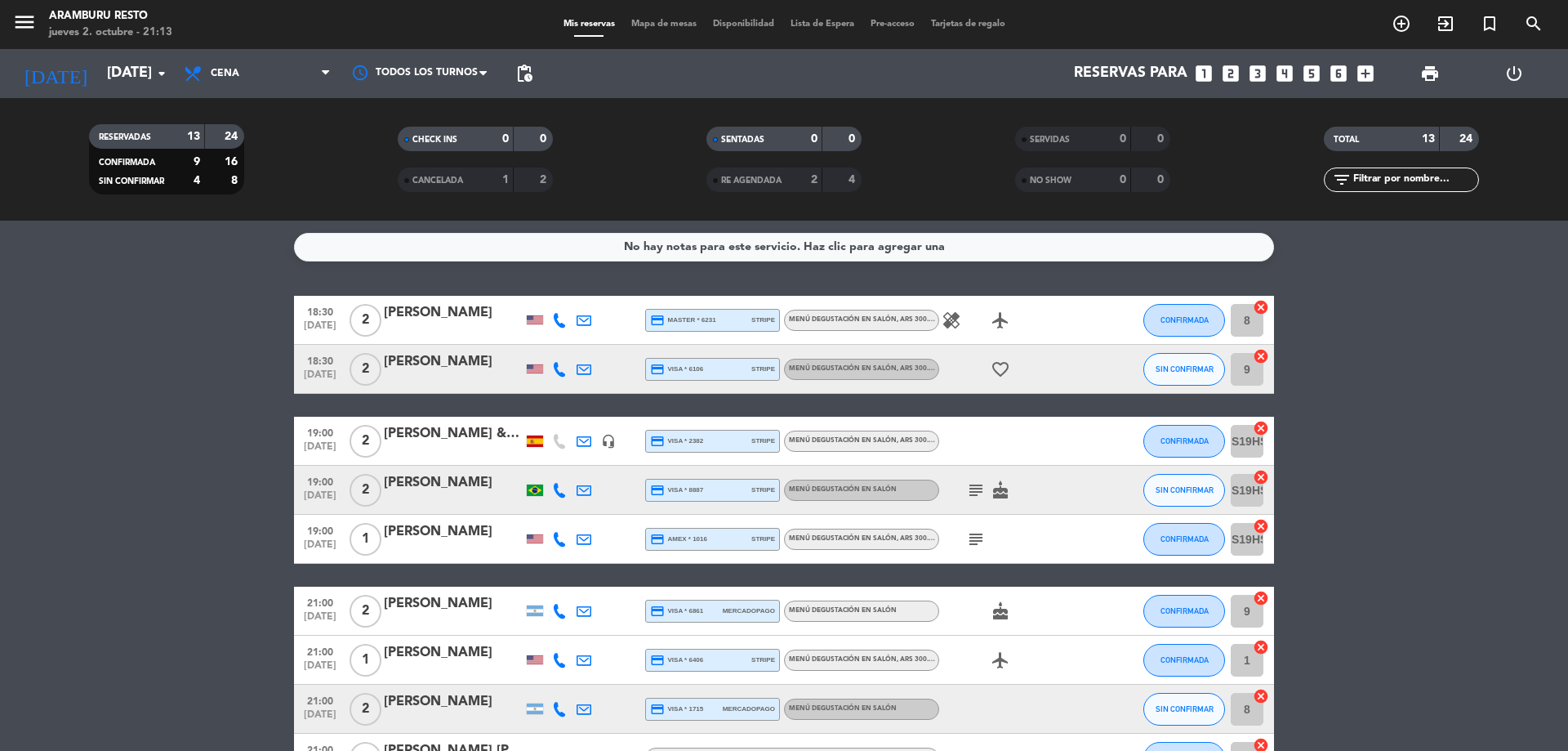
click at [975, 546] on icon "subject" at bounding box center [976, 540] width 20 height 20
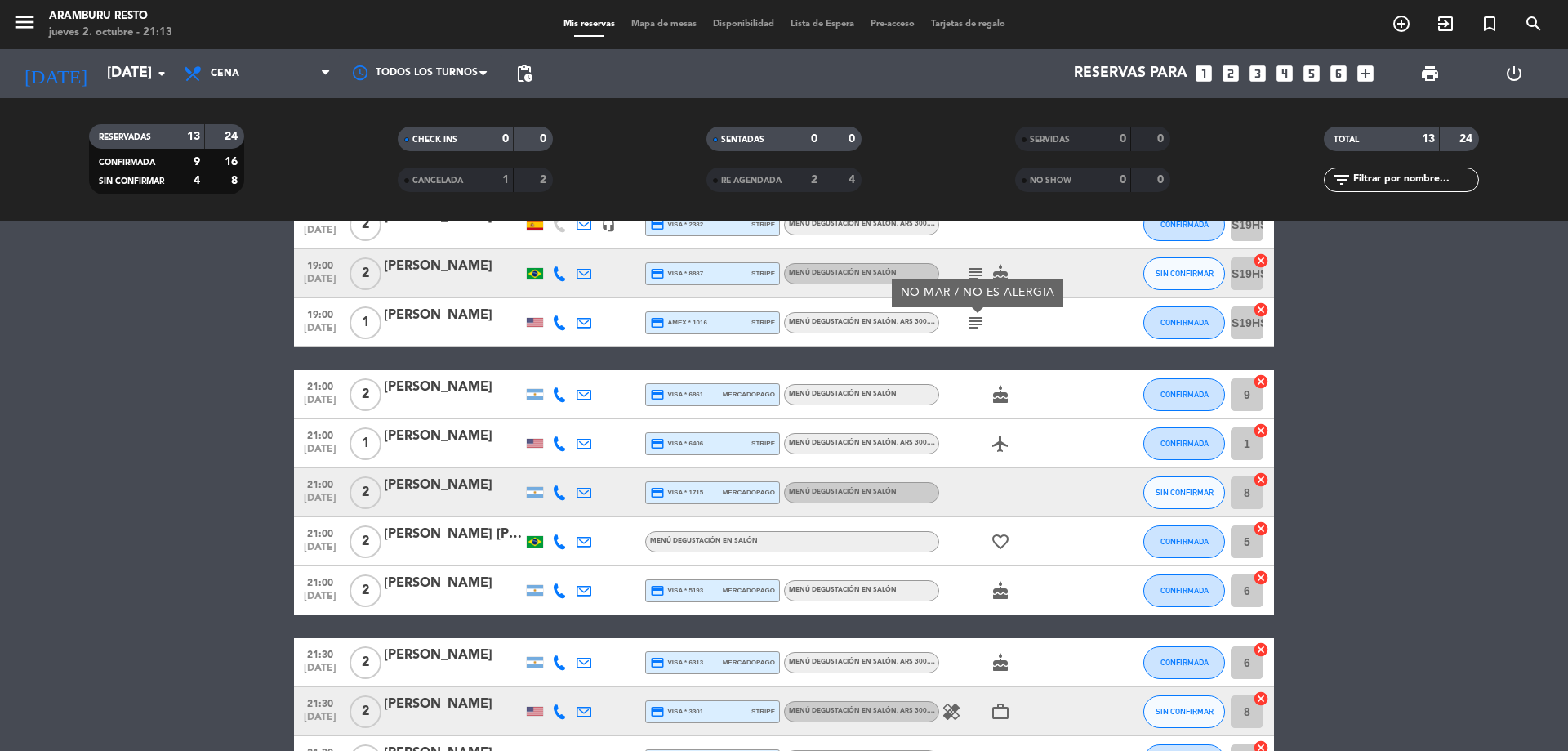
scroll to position [245, 0]
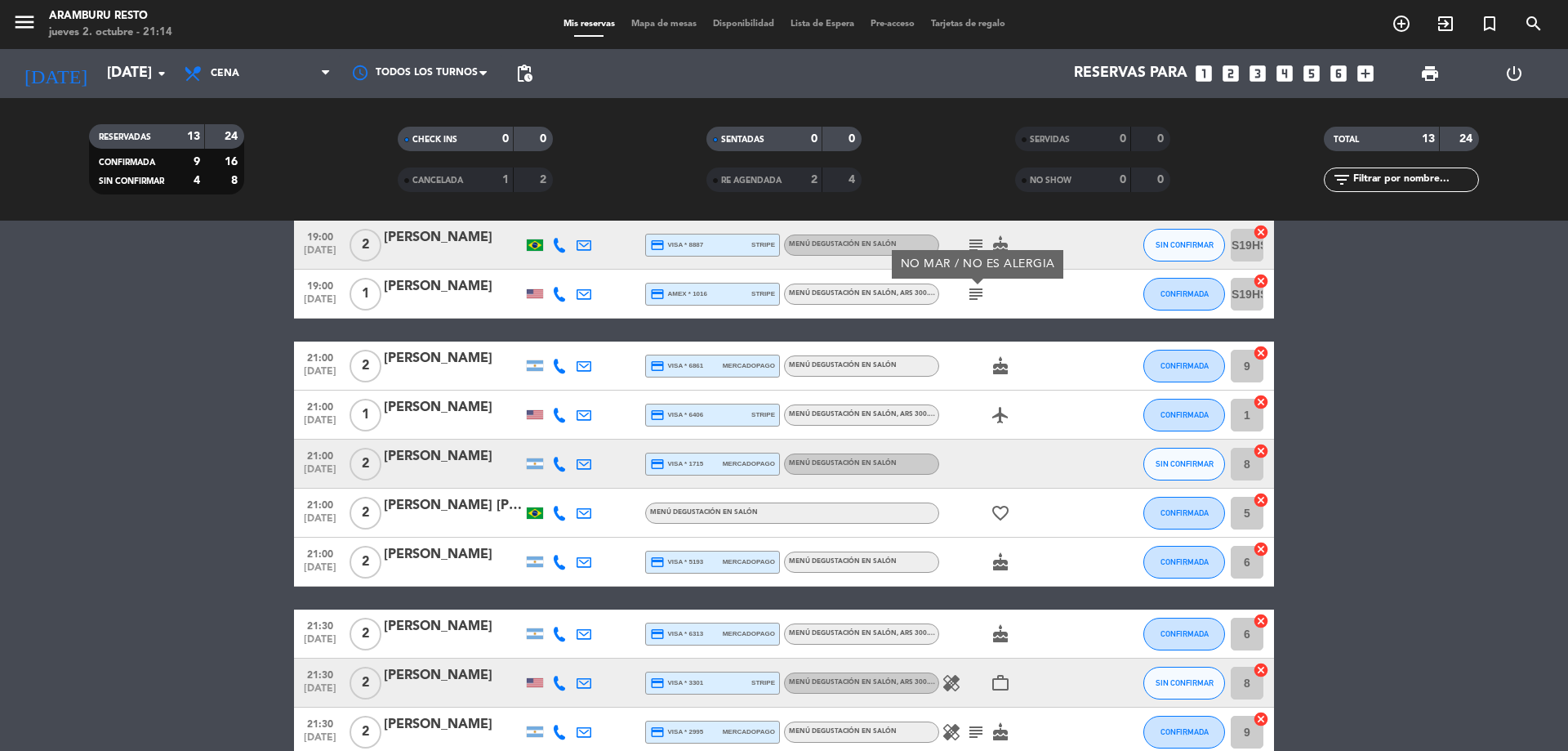
drag, startPoint x: 228, startPoint y: 264, endPoint x: 288, endPoint y: 261, distance: 60.1
click at [236, 258] on bookings-row "18:30 [DATE] 2 [PERSON_NAME] credit_card master * 6231 stripe Menú degustación …" at bounding box center [784, 404] width 1568 height 705
click at [462, 345] on div "21:00 [DATE] 2 [PERSON_NAME] Cores credit_card visa * 6861 mercadopago Menú deg…" at bounding box center [784, 366] width 980 height 49
click at [462, 351] on div "[PERSON_NAME]" at bounding box center [453, 358] width 138 height 21
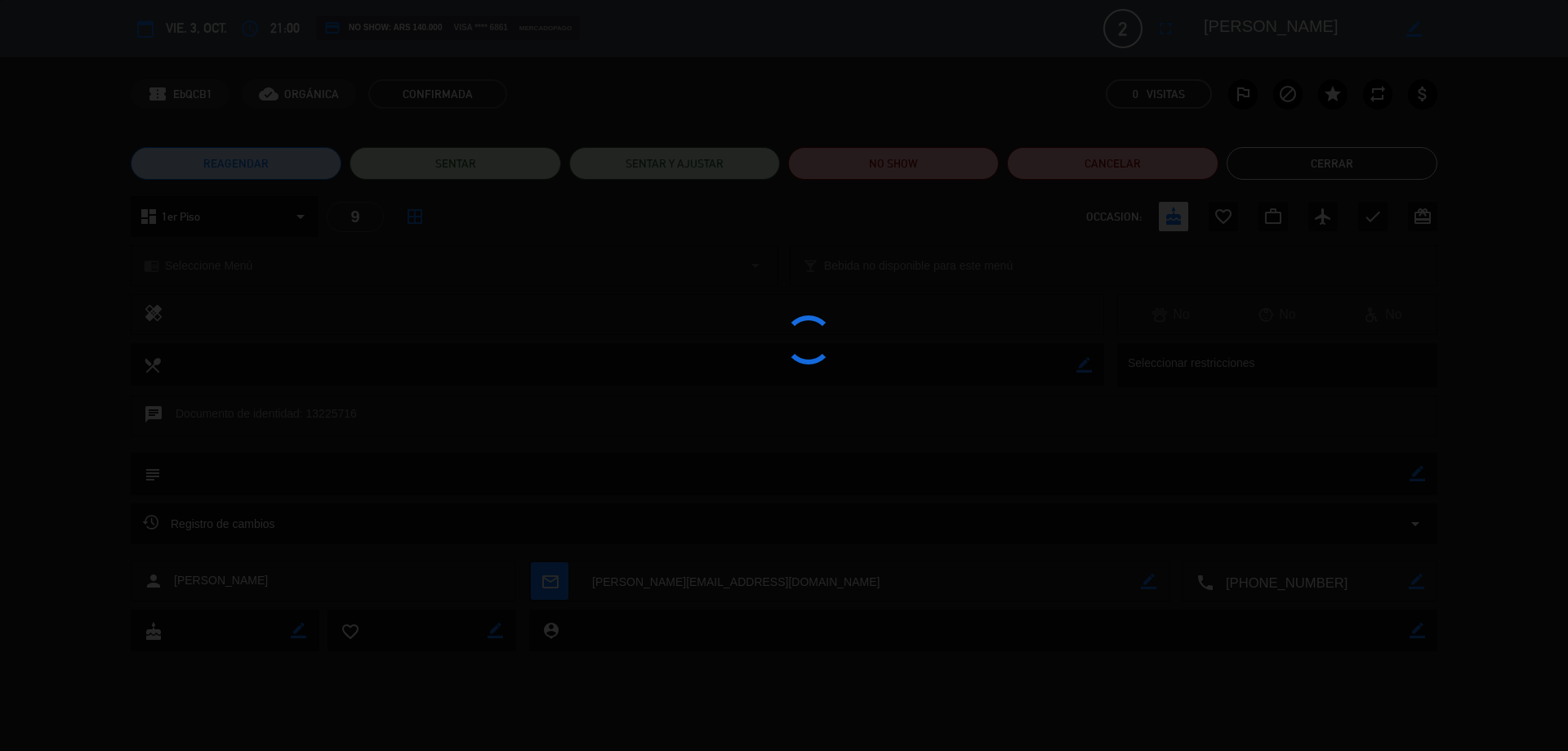
click at [1419, 475] on div at bounding box center [784, 376] width 1568 height 751
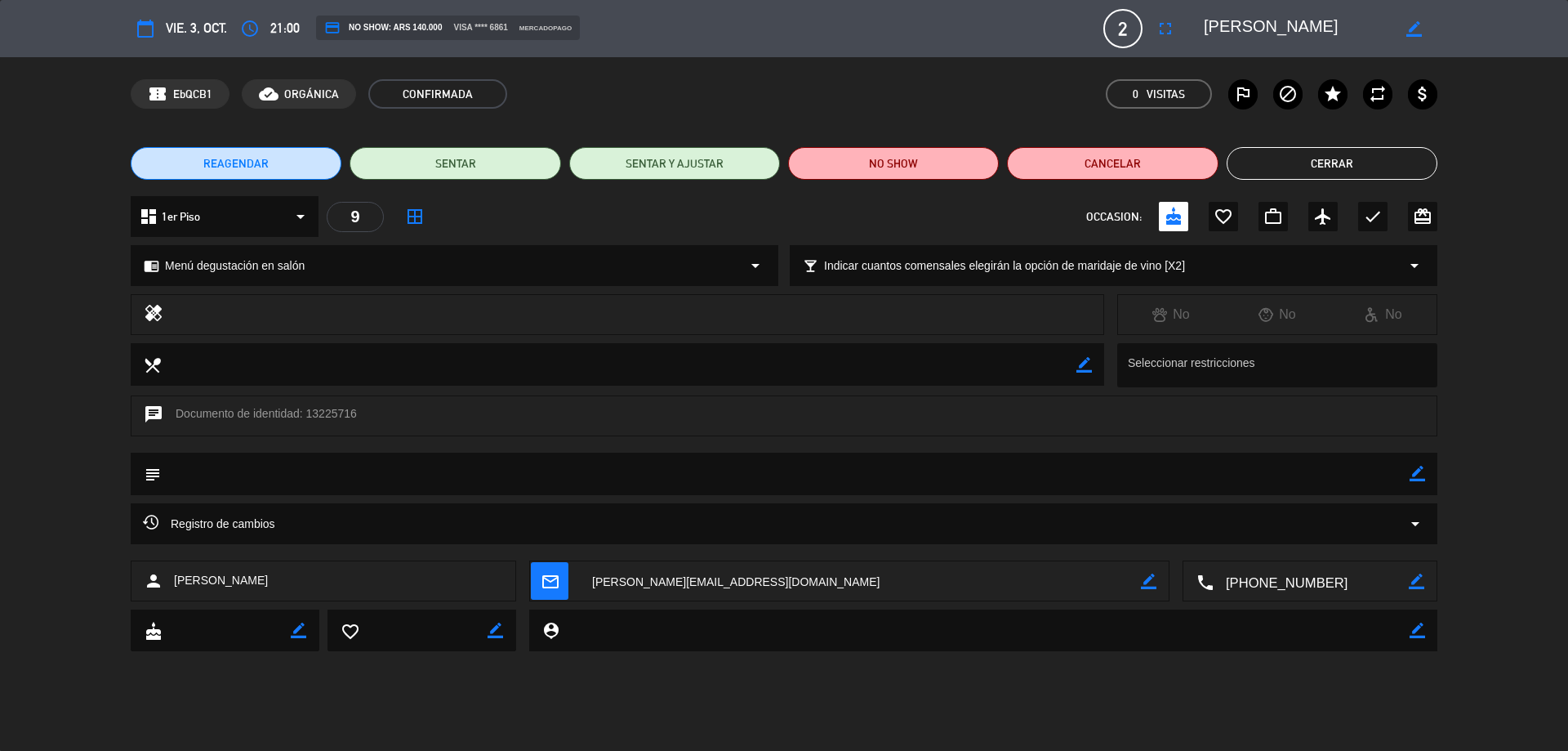
click at [1420, 464] on div "border_color" at bounding box center [1417, 474] width 15 height 43
click at [1420, 474] on icon "border_color" at bounding box center [1417, 473] width 15 height 15
click at [1370, 478] on textarea at bounding box center [785, 474] width 1249 height 42
type textarea "e"
type textarea "[PERSON_NAME] cumpleaños"
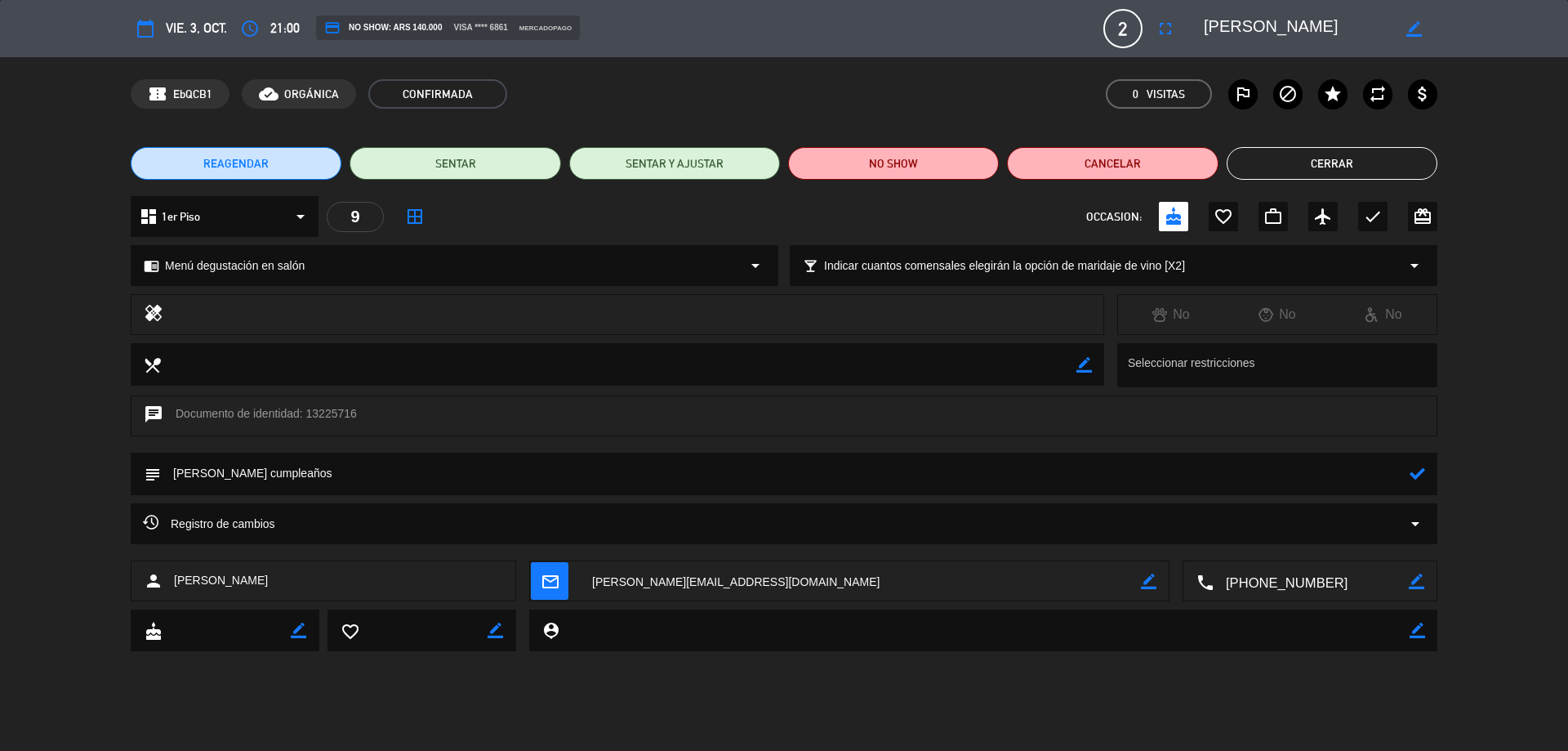
click at [1418, 478] on icon at bounding box center [1417, 473] width 15 height 15
click at [104, 524] on div "Registro de cambios arrow_drop_down" at bounding box center [784, 531] width 1568 height 57
click at [1384, 169] on button "Cerrar" at bounding box center [1331, 163] width 210 height 33
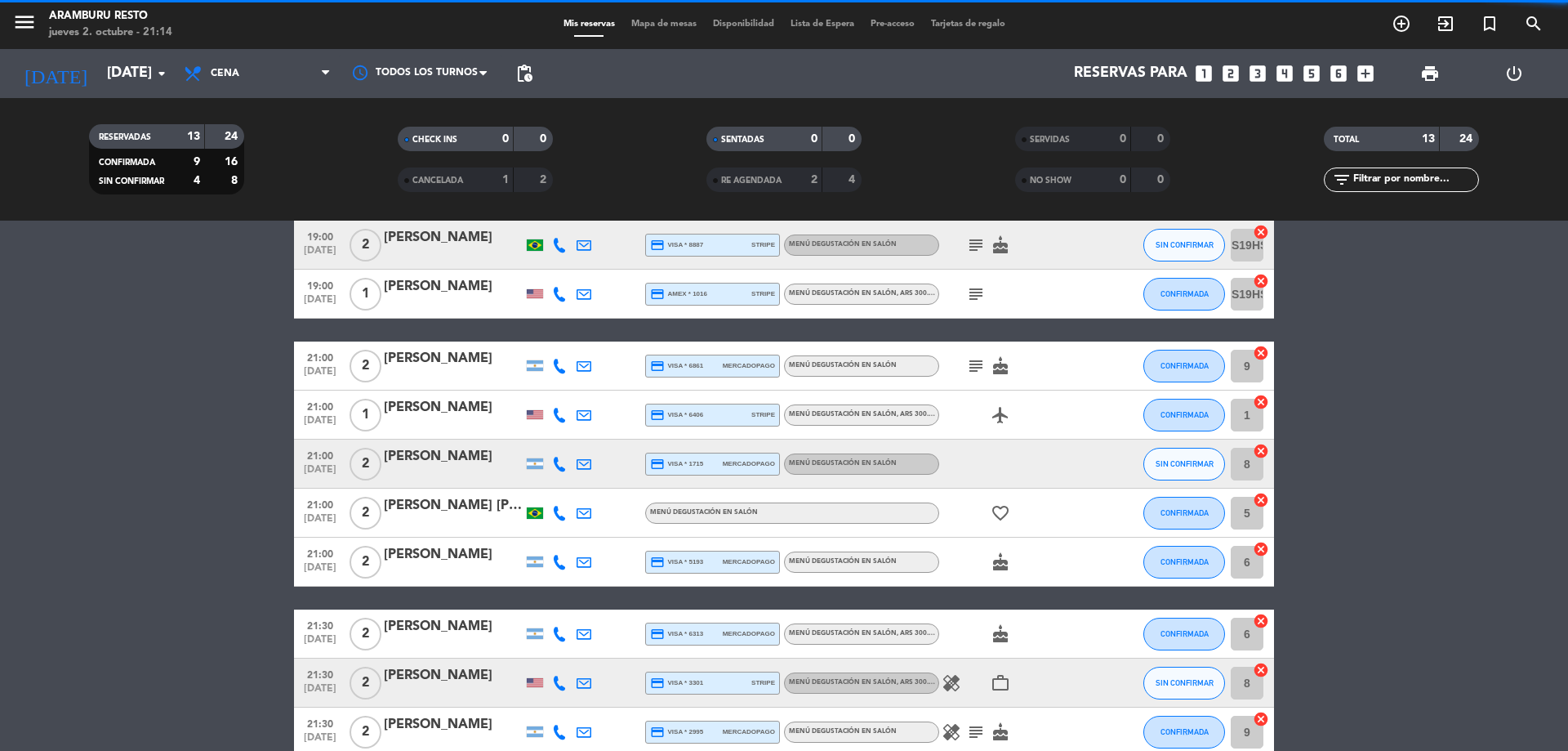
click at [233, 372] on bookings-row "18:30 [DATE] 2 [PERSON_NAME] credit_card master * 6231 stripe Menú degustación …" at bounding box center [784, 404] width 1568 height 705
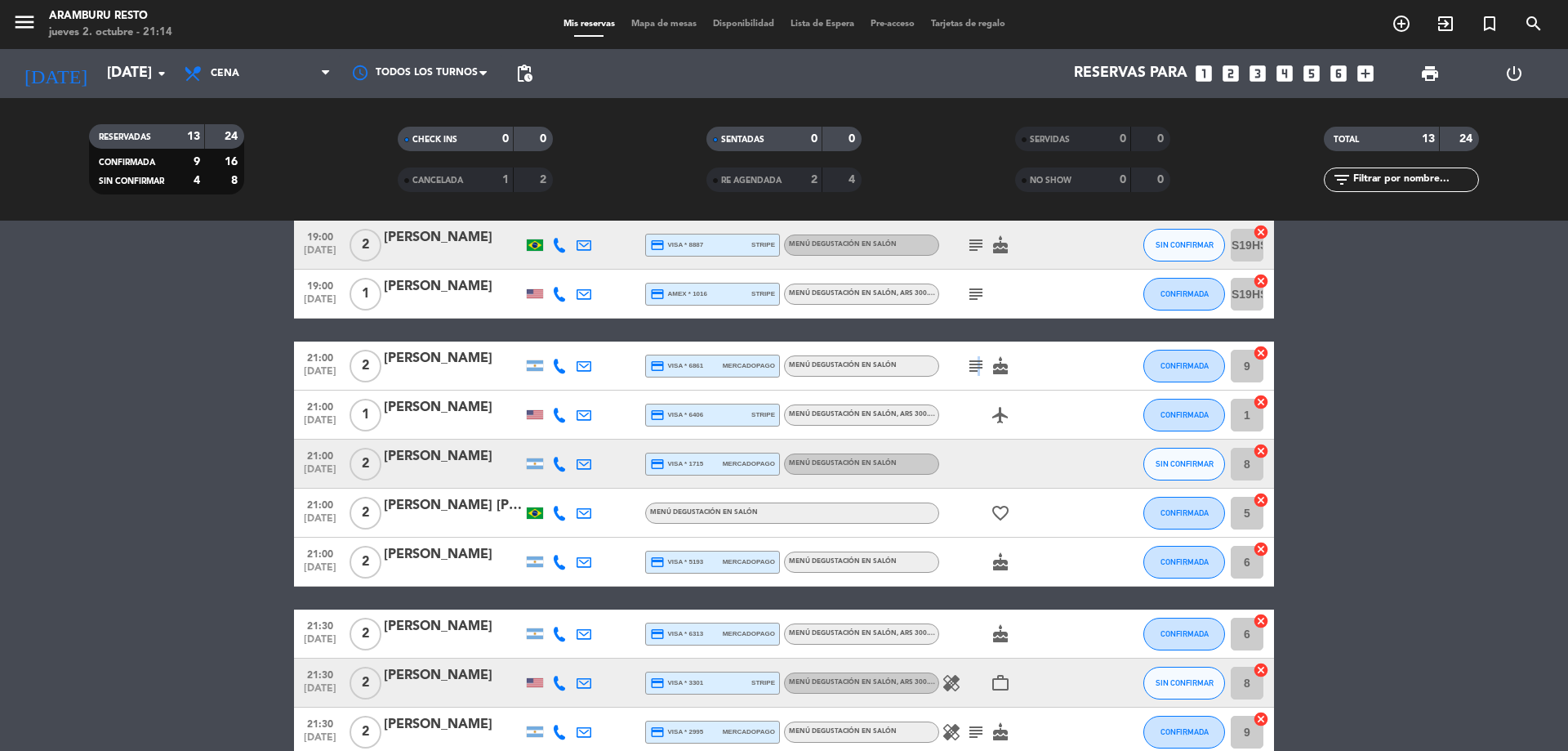
drag, startPoint x: 976, startPoint y: 363, endPoint x: 994, endPoint y: 371, distance: 19.7
click at [977, 364] on icon "subject" at bounding box center [976, 366] width 20 height 20
drag, startPoint x: 0, startPoint y: 427, endPoint x: 66, endPoint y: 457, distance: 72.5
click at [4, 427] on bookings-row "18:30 [DATE] 2 [PERSON_NAME] credit_card master * 6231 stripe Menú degustación …" at bounding box center [784, 404] width 1568 height 705
click at [97, 520] on bookings-row "18:30 [DATE] 2 [PERSON_NAME] credit_card master * 6231 stripe Menú degustación …" at bounding box center [784, 404] width 1568 height 705
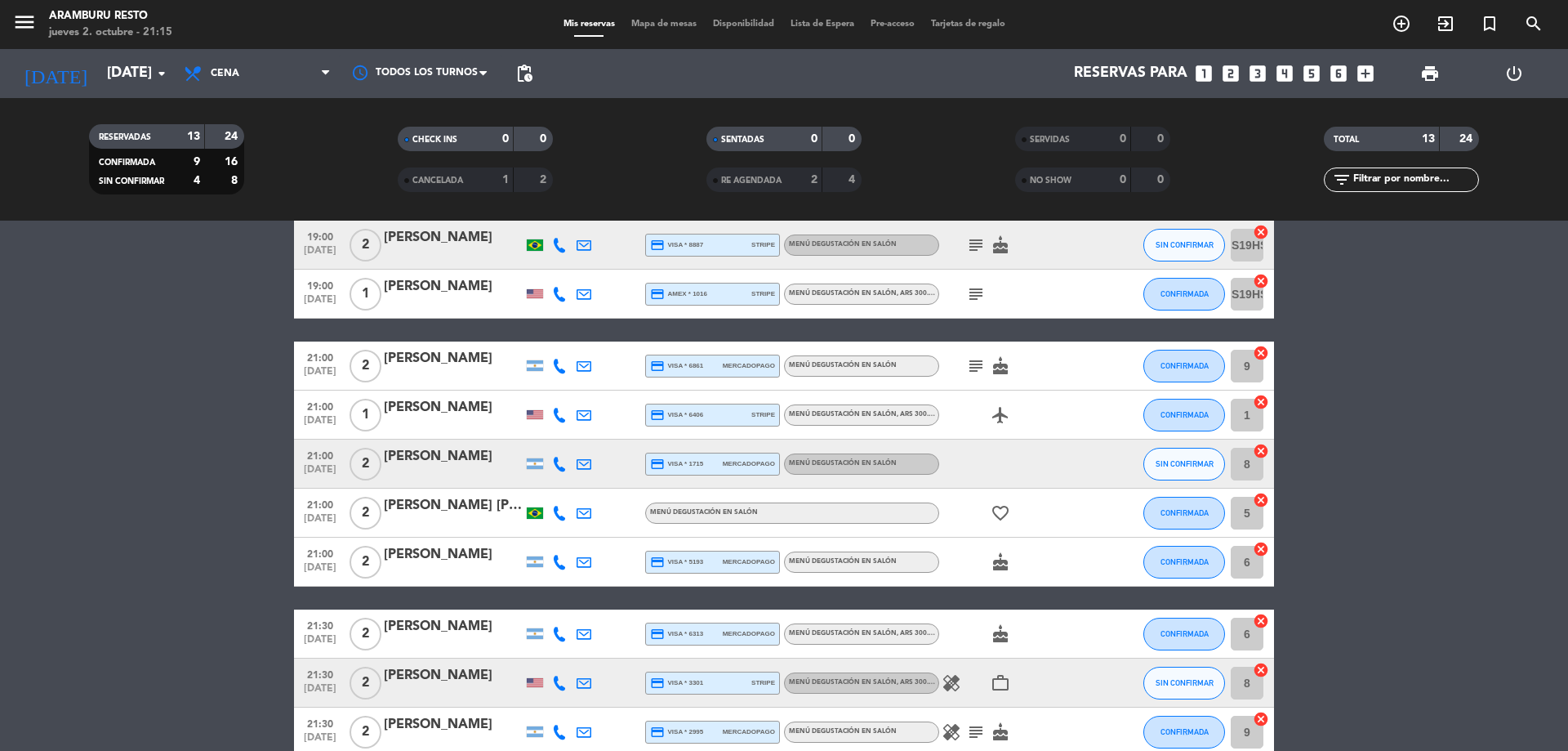
click at [981, 375] on icon "subject" at bounding box center [976, 366] width 20 height 20
click at [150, 464] on bookings-row "18:30 [DATE] 2 [PERSON_NAME] credit_card master * 6231 stripe Menú degustación …" at bounding box center [784, 404] width 1568 height 705
click at [1171, 468] on span "SIN CONFIRMAR" at bounding box center [1184, 464] width 58 height 9
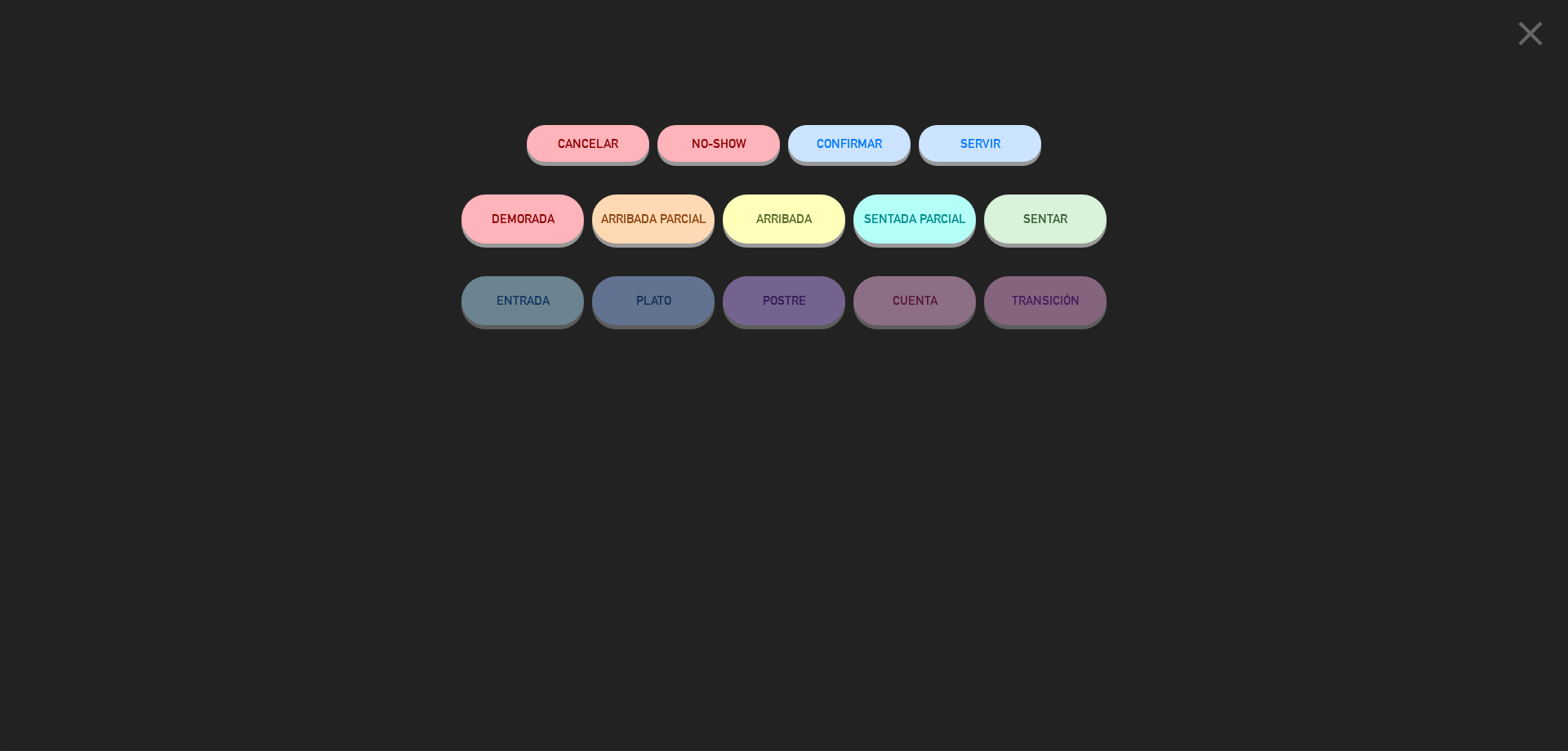
click at [867, 134] on button "CONFIRMAR" at bounding box center [849, 143] width 122 height 36
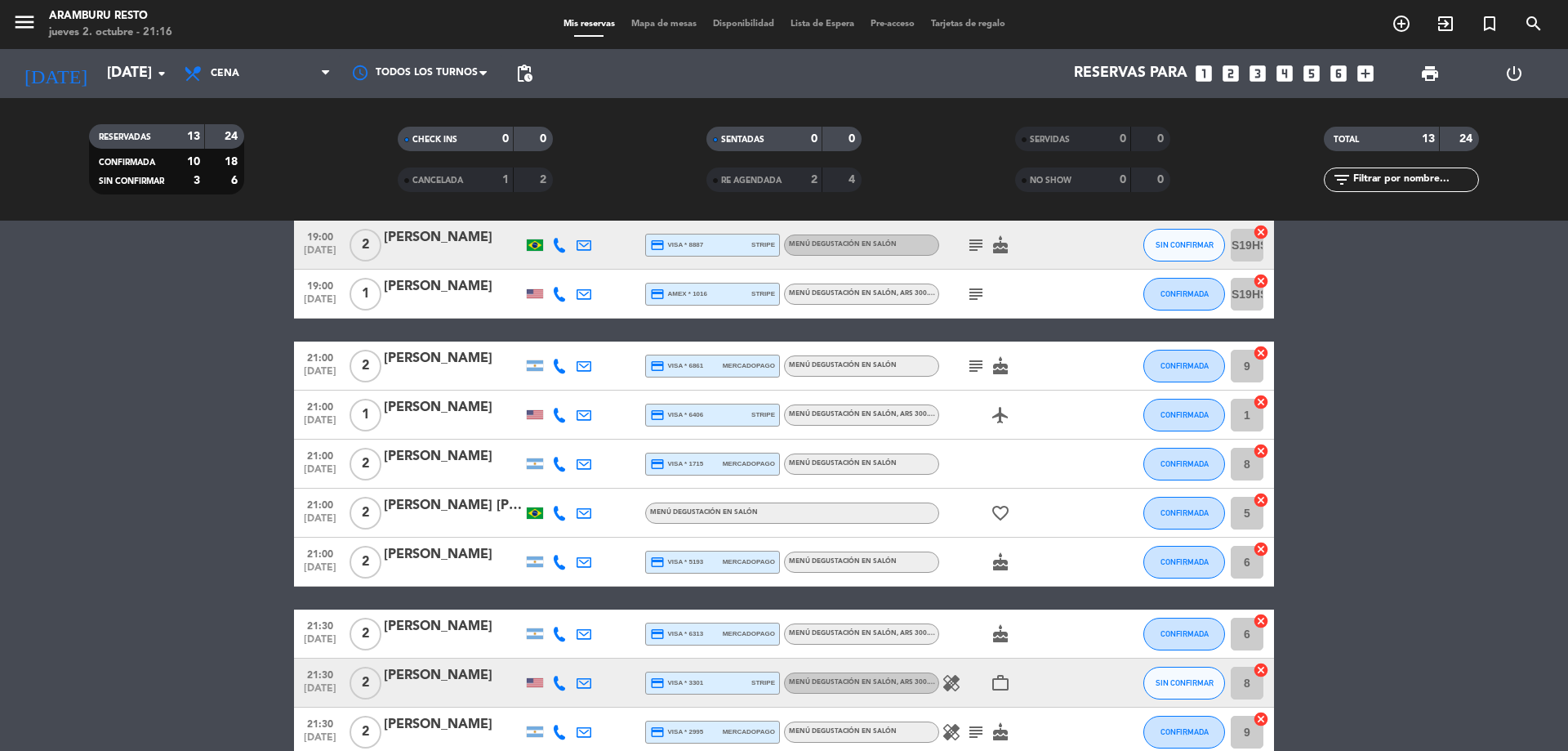
drag, startPoint x: 83, startPoint y: 351, endPoint x: 109, endPoint y: 334, distance: 31.1
click at [83, 350] on bookings-row "18:30 [DATE] 2 [PERSON_NAME] credit_card master * 6231 stripe Menú degustación …" at bounding box center [784, 404] width 1568 height 705
click at [97, 472] on bookings-row "18:30 [DATE] 2 [PERSON_NAME] credit_card master * 6231 stripe Menú degustación …" at bounding box center [784, 404] width 1568 height 705
click at [49, 465] on bookings-row "18:30 [DATE] 2 [PERSON_NAME] credit_card master * 6231 stripe Menú degustación …" at bounding box center [784, 404] width 1568 height 705
click at [436, 507] on div "[PERSON_NAME] [PERSON_NAME]" at bounding box center [453, 505] width 138 height 21
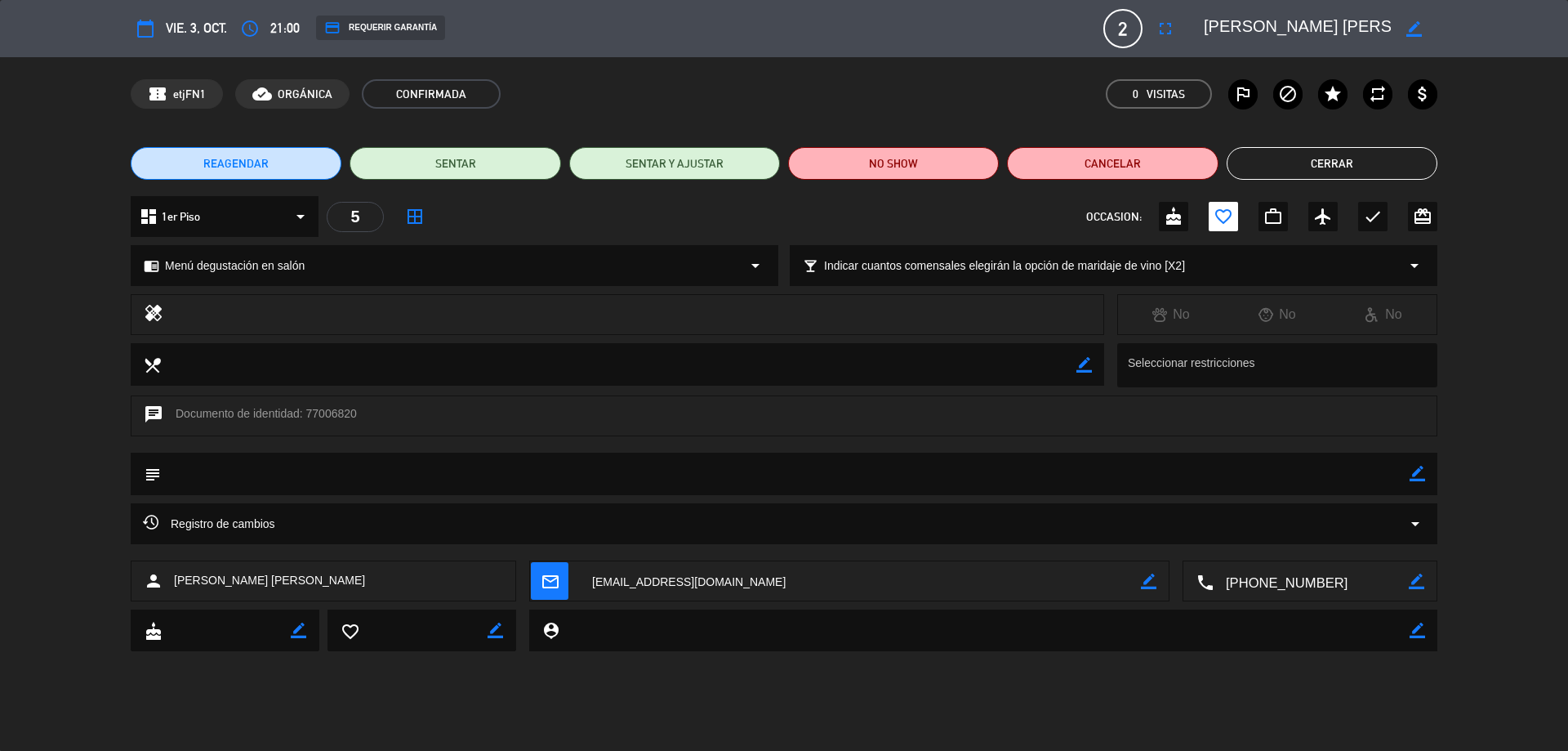
click at [1427, 468] on div "subject border_color" at bounding box center [784, 474] width 1307 height 43
drag, startPoint x: 1419, startPoint y: 465, endPoint x: 1414, endPoint y: 477, distance: 13.0
click at [1419, 469] on div "border_color" at bounding box center [1417, 474] width 15 height 43
click at [1407, 478] on textarea at bounding box center [785, 474] width 1249 height 42
click at [1411, 478] on icon "border_color" at bounding box center [1417, 473] width 15 height 15
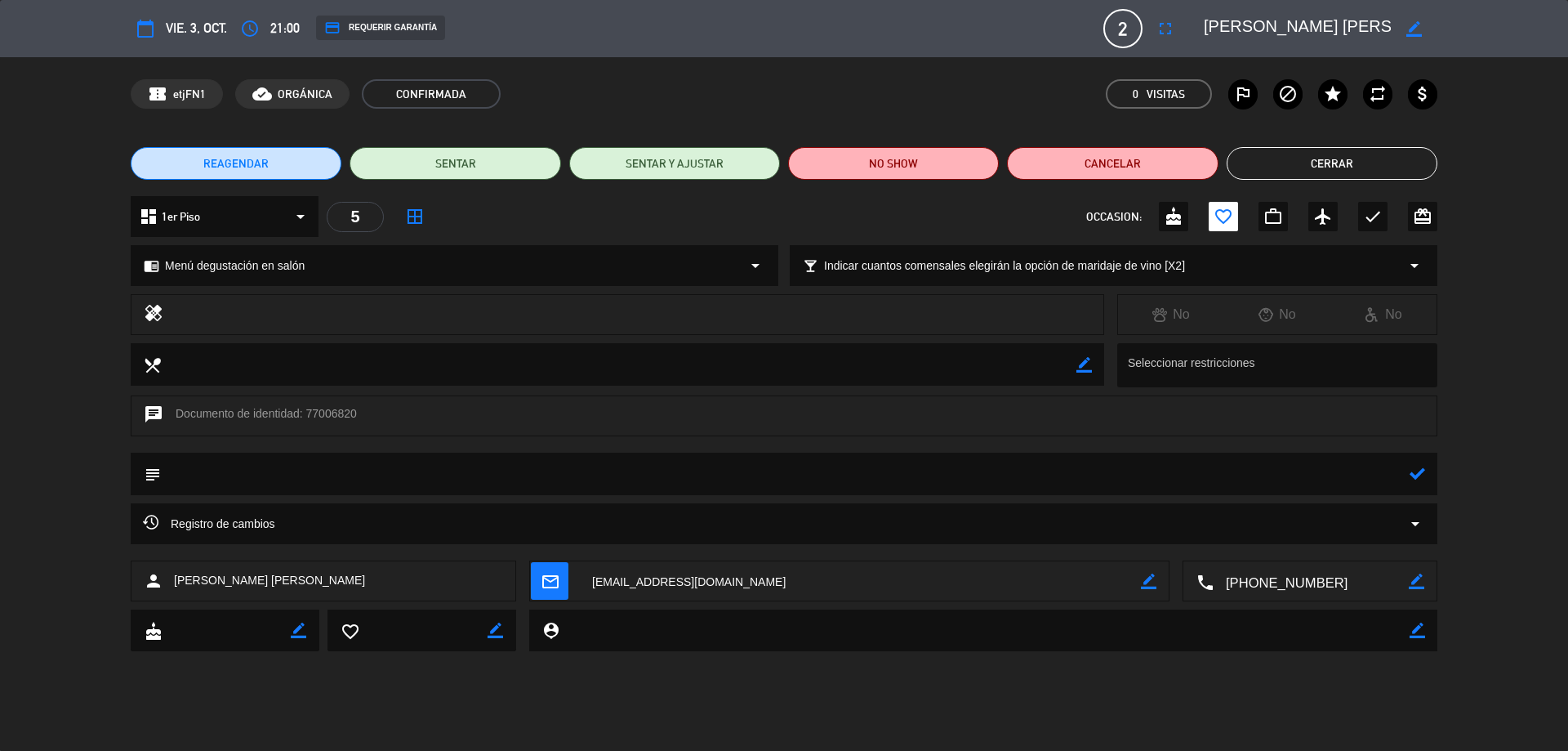
click at [1381, 471] on textarea at bounding box center [785, 474] width 1249 height 42
type textarea "NO CAMARON"
click at [1416, 476] on icon at bounding box center [1417, 473] width 15 height 15
click at [1350, 163] on button "Cerrar" at bounding box center [1331, 163] width 210 height 33
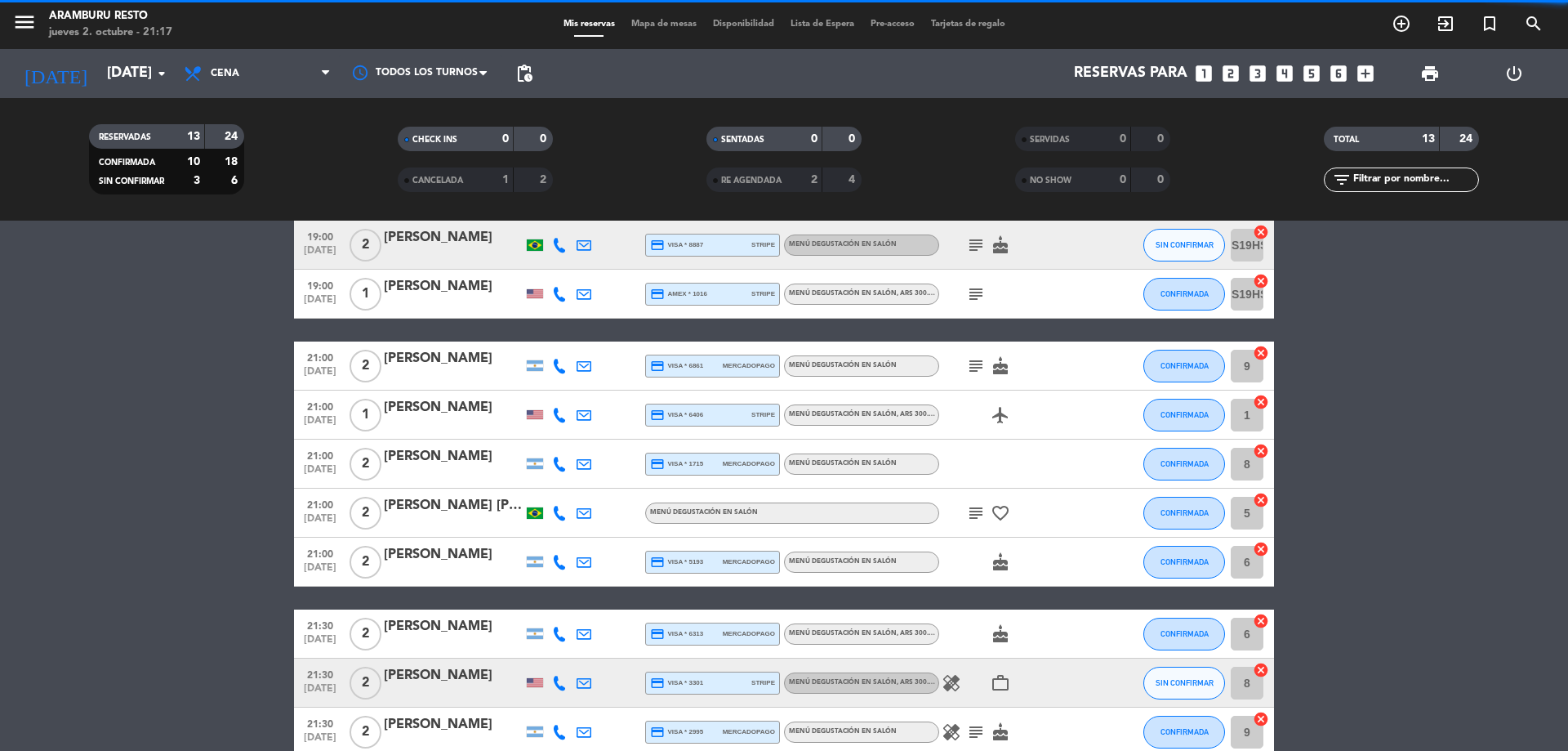
drag, startPoint x: 44, startPoint y: 486, endPoint x: 200, endPoint y: 487, distance: 156.0
click at [56, 481] on bookings-row "18:30 [DATE] 2 [PERSON_NAME] credit_card master * 6231 stripe Menú degustación …" at bounding box center [784, 404] width 1568 height 705
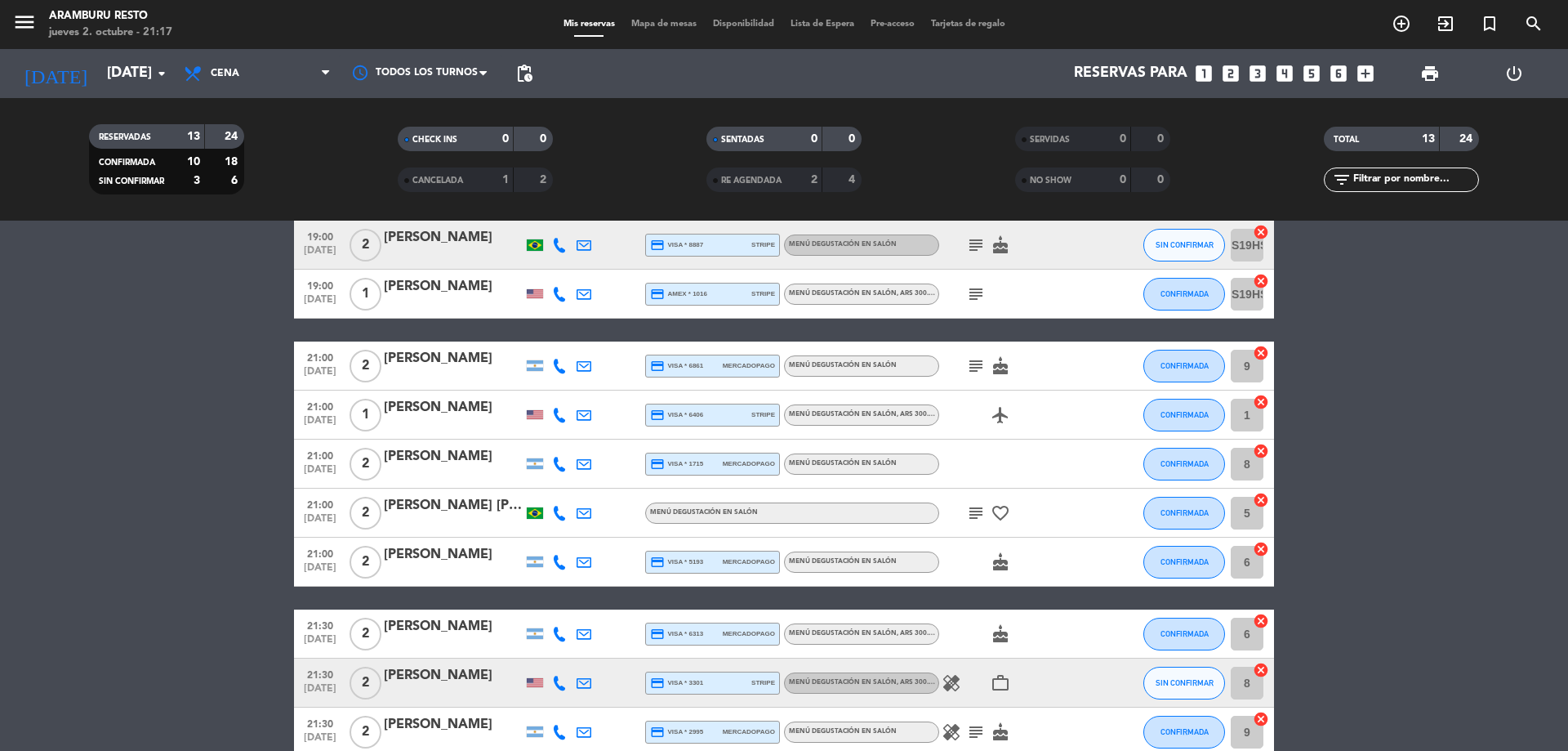
click at [146, 508] on bookings-row "18:30 [DATE] 2 [PERSON_NAME] credit_card master * 6231 stripe Menú degustación …" at bounding box center [784, 404] width 1568 height 705
click at [458, 178] on span "CANCELADA" at bounding box center [438, 180] width 51 height 8
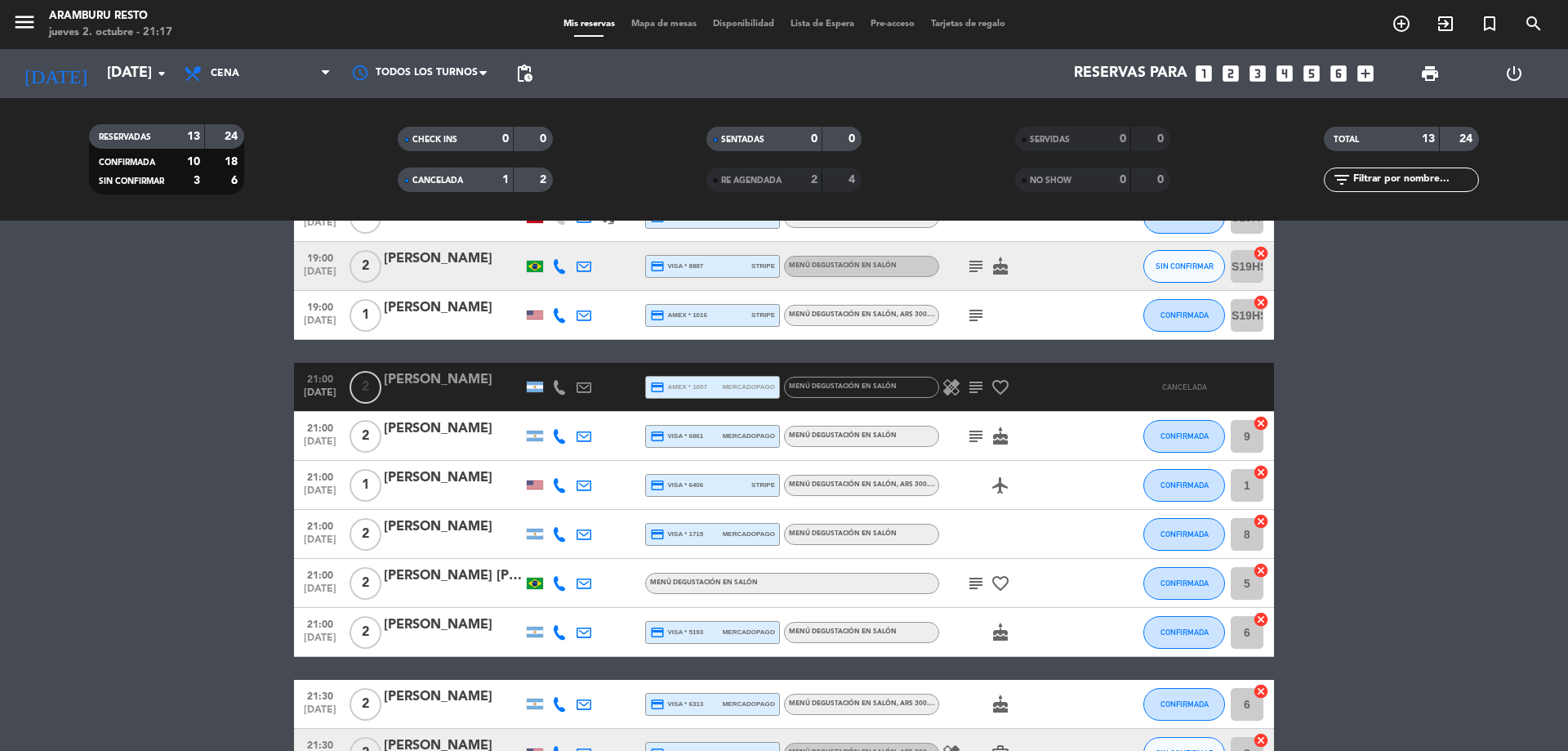
scroll to position [300, 0]
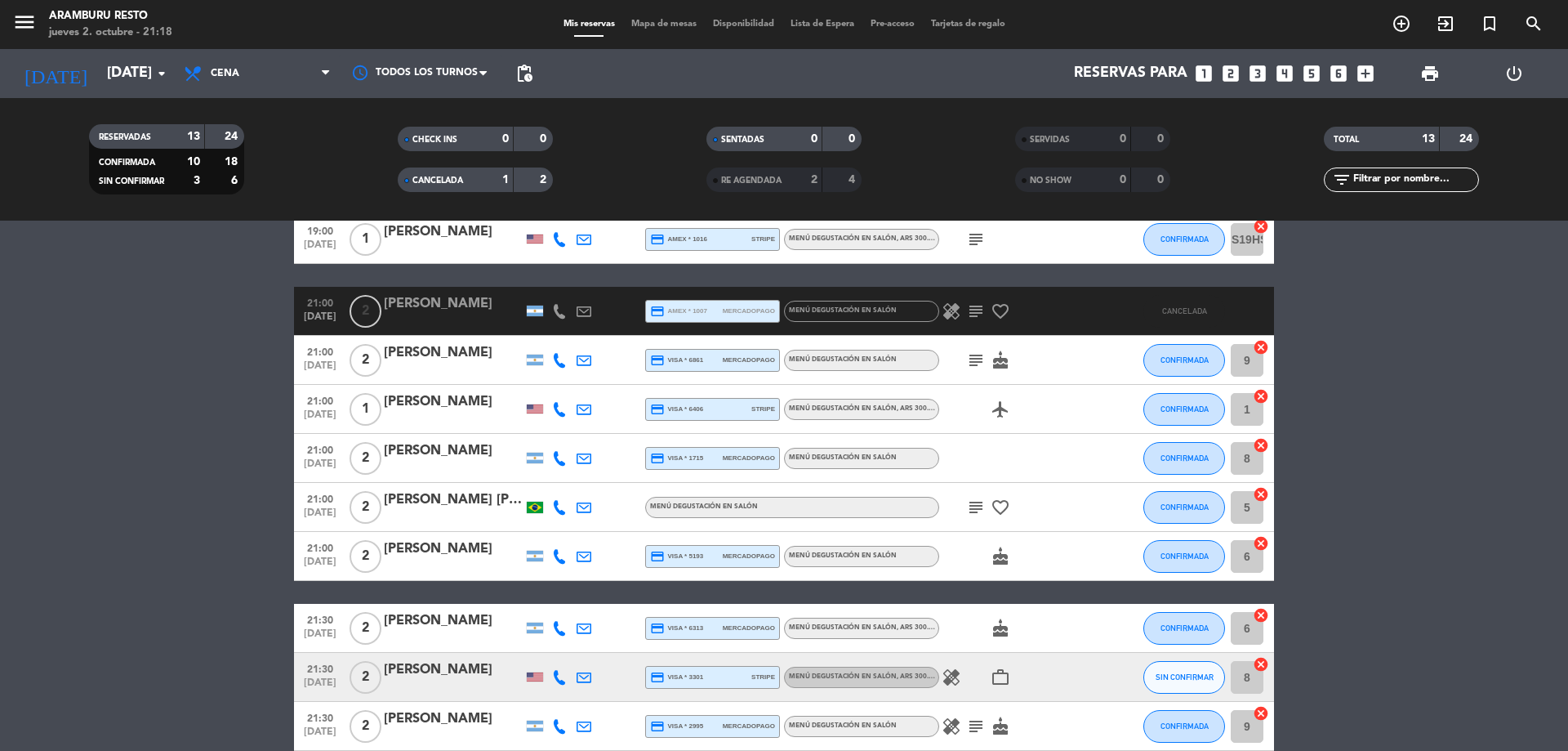
drag, startPoint x: 108, startPoint y: 602, endPoint x: 217, endPoint y: 605, distance: 109.0
click at [112, 602] on bookings-row "18:30 [DATE] 2 [PERSON_NAME] credit_card master * 6231 stripe Menú degustación …" at bounding box center [784, 374] width 1568 height 755
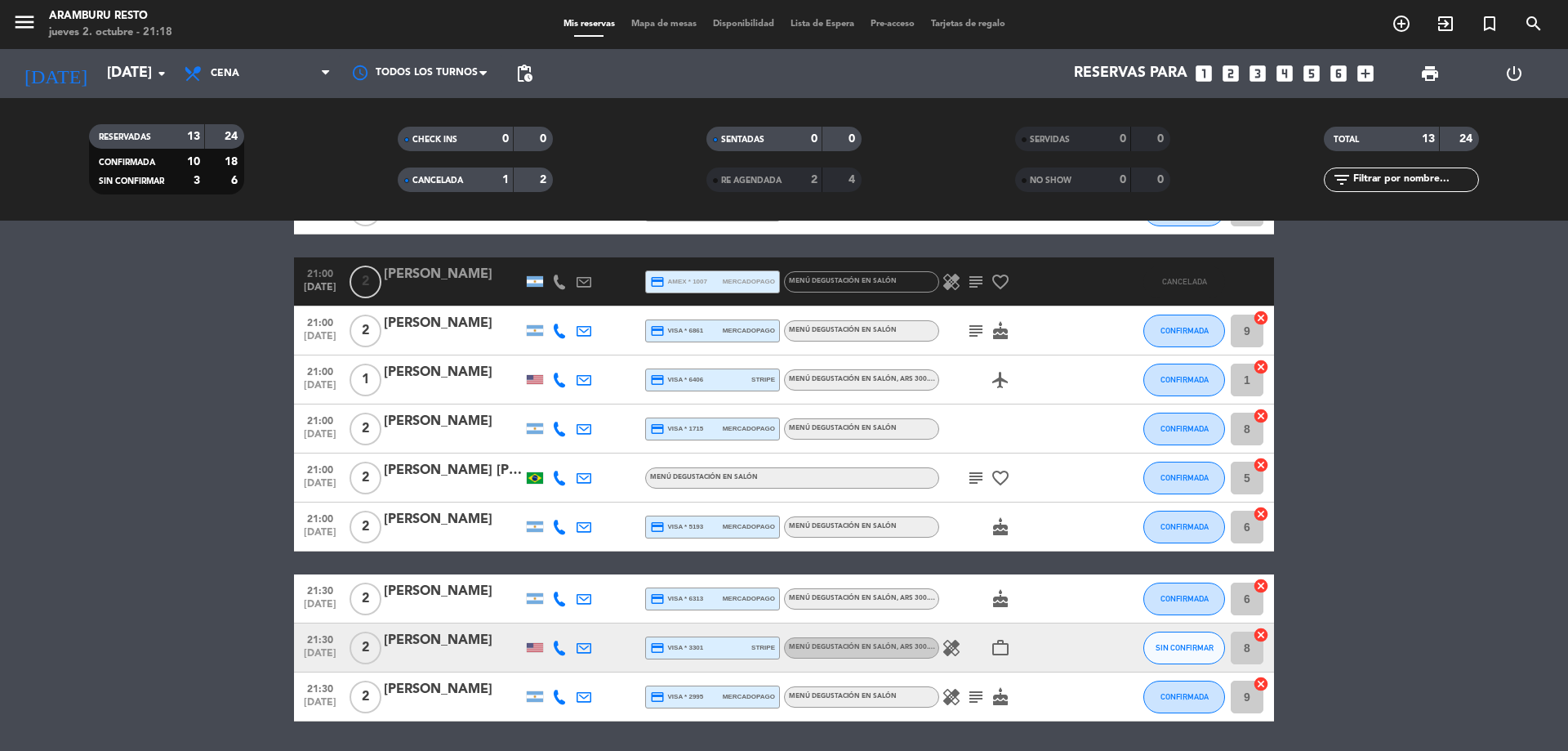
scroll to position [382, 0]
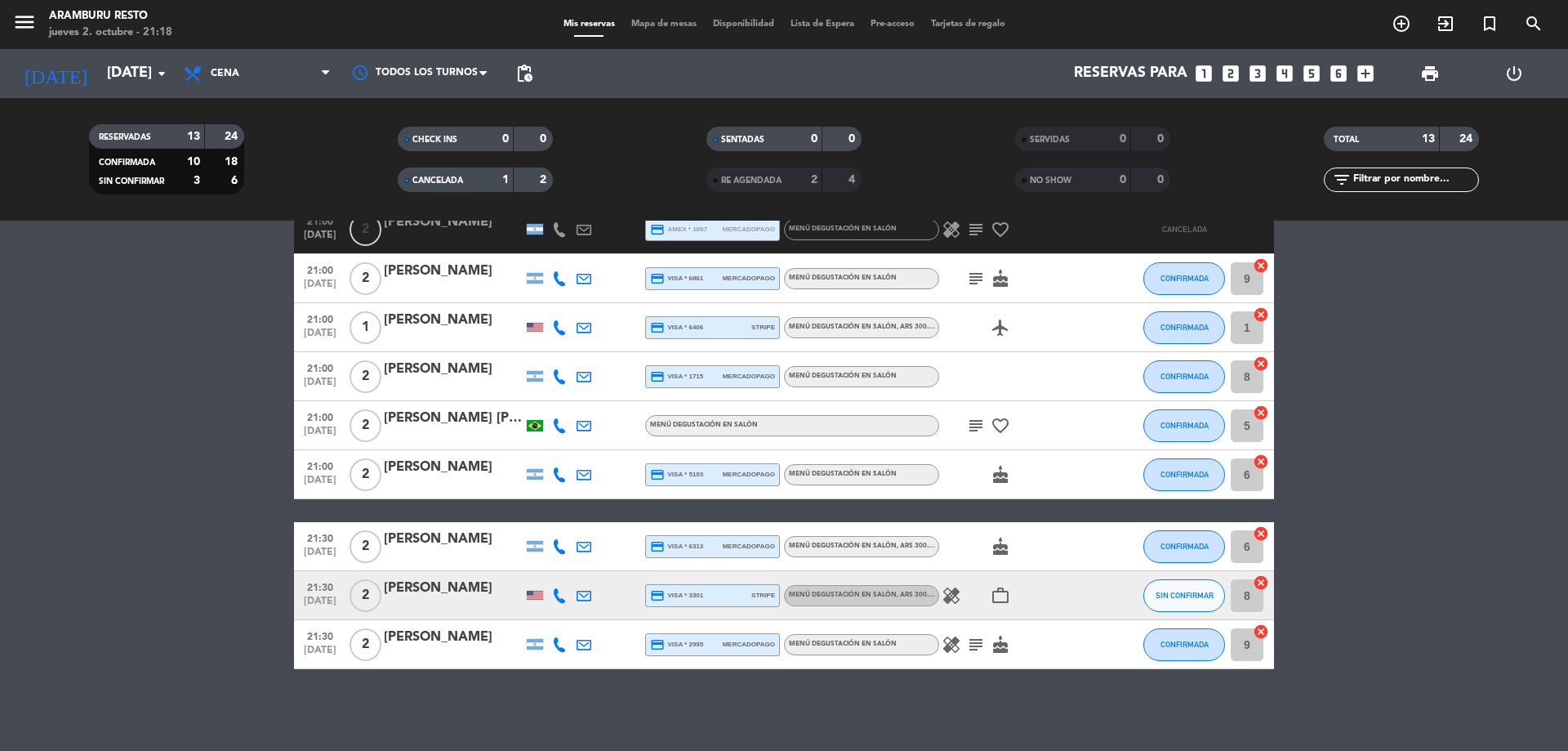
click at [949, 600] on icon "healing" at bounding box center [951, 596] width 20 height 20
drag, startPoint x: 124, startPoint y: 550, endPoint x: 398, endPoint y: 503, distance: 278.0
click at [124, 549] on bookings-row "18:30 [DATE] 2 [PERSON_NAME] credit_card master * 6231 stripe Menú degustación …" at bounding box center [784, 292] width 1568 height 755
click at [948, 643] on icon "healing" at bounding box center [951, 644] width 20 height 20
click at [977, 650] on icon "subject" at bounding box center [976, 644] width 20 height 20
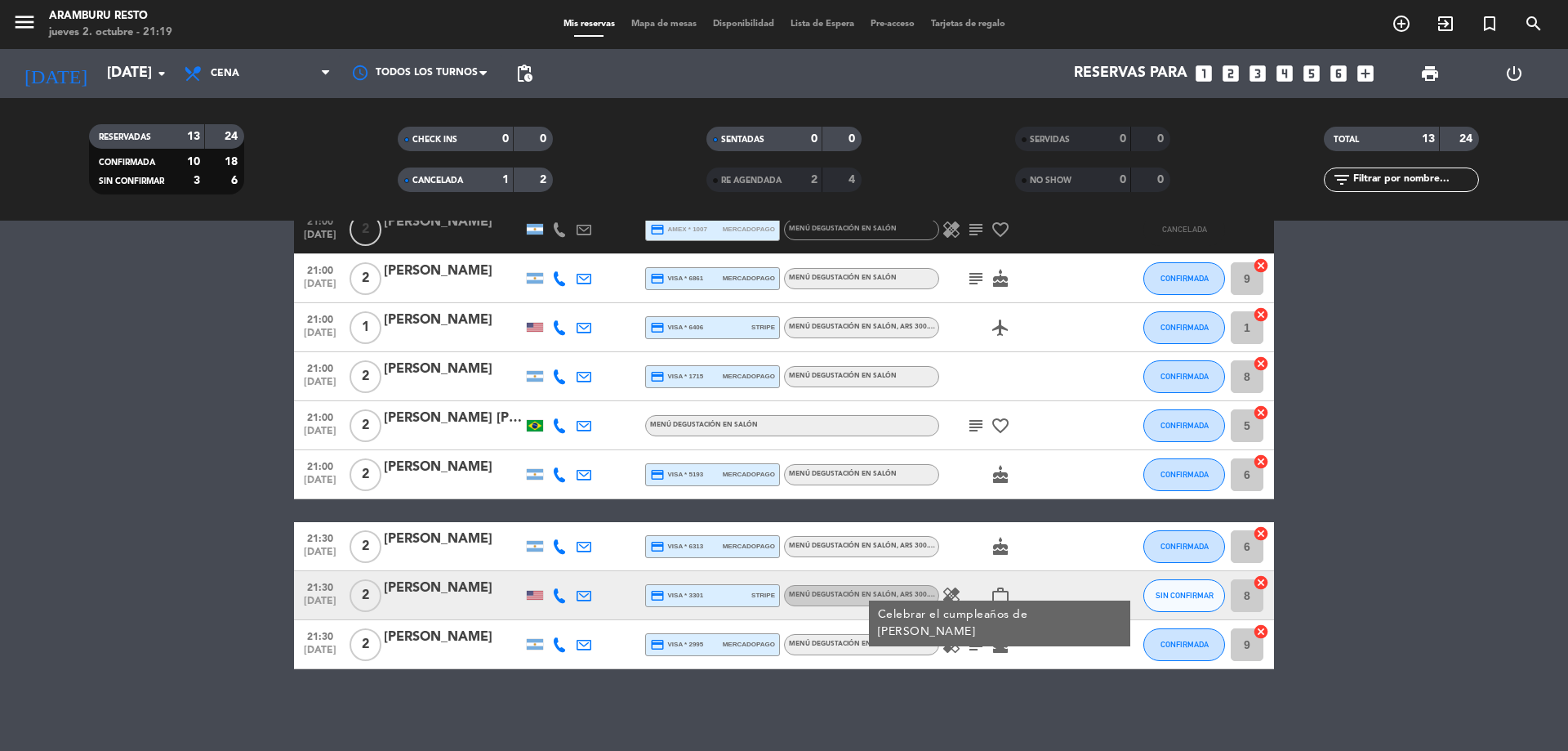
click at [944, 638] on icon "healing" at bounding box center [951, 644] width 20 height 20
click at [980, 649] on icon "subject" at bounding box center [976, 644] width 20 height 20
click at [73, 540] on bookings-row "18:30 [DATE] 2 [PERSON_NAME] credit_card master * 6231 stripe Menú degustación …" at bounding box center [784, 292] width 1568 height 755
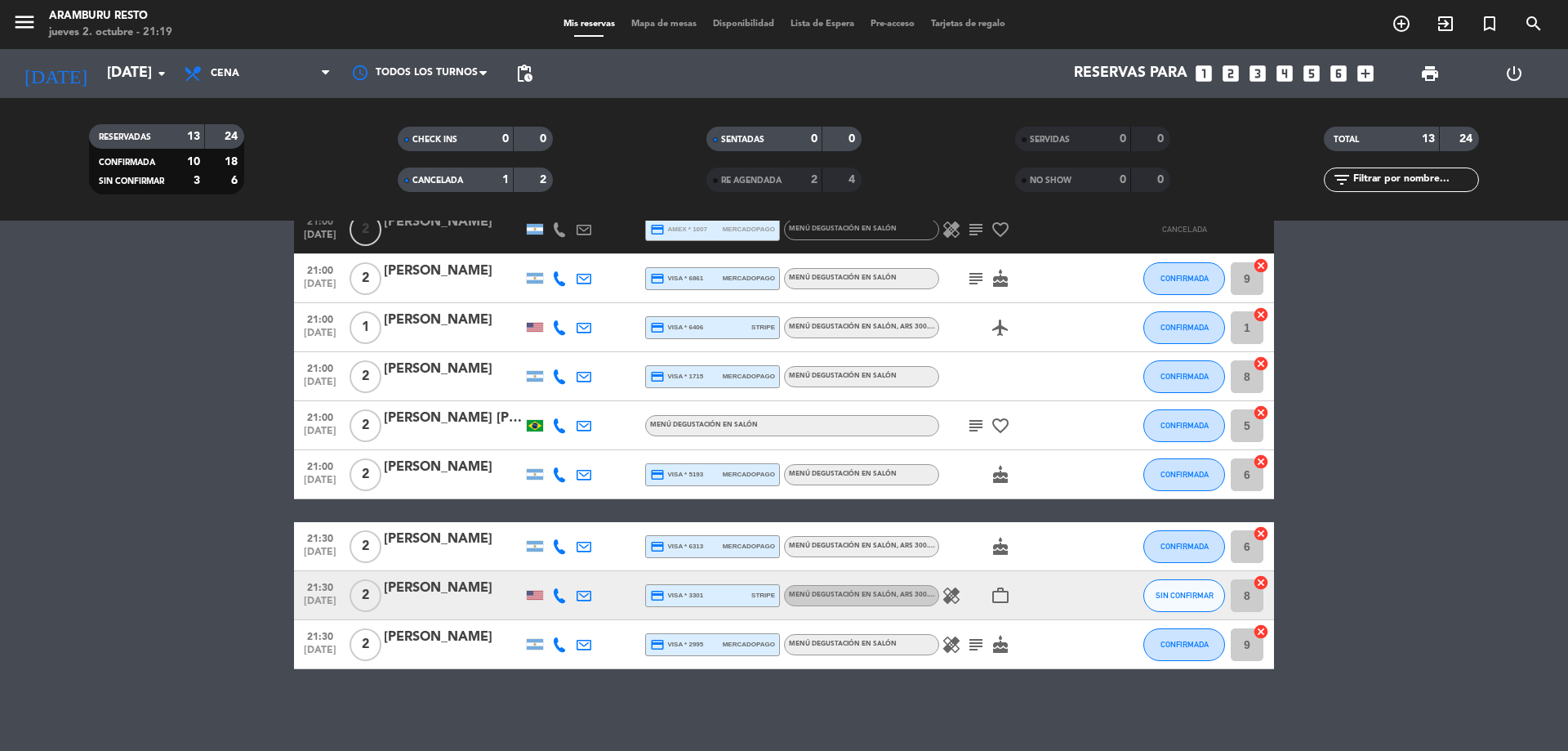
click at [949, 596] on icon "healing" at bounding box center [951, 596] width 20 height 20
click at [988, 648] on span "subject" at bounding box center [976, 644] width 25 height 20
click at [981, 648] on icon "subject" at bounding box center [976, 644] width 20 height 20
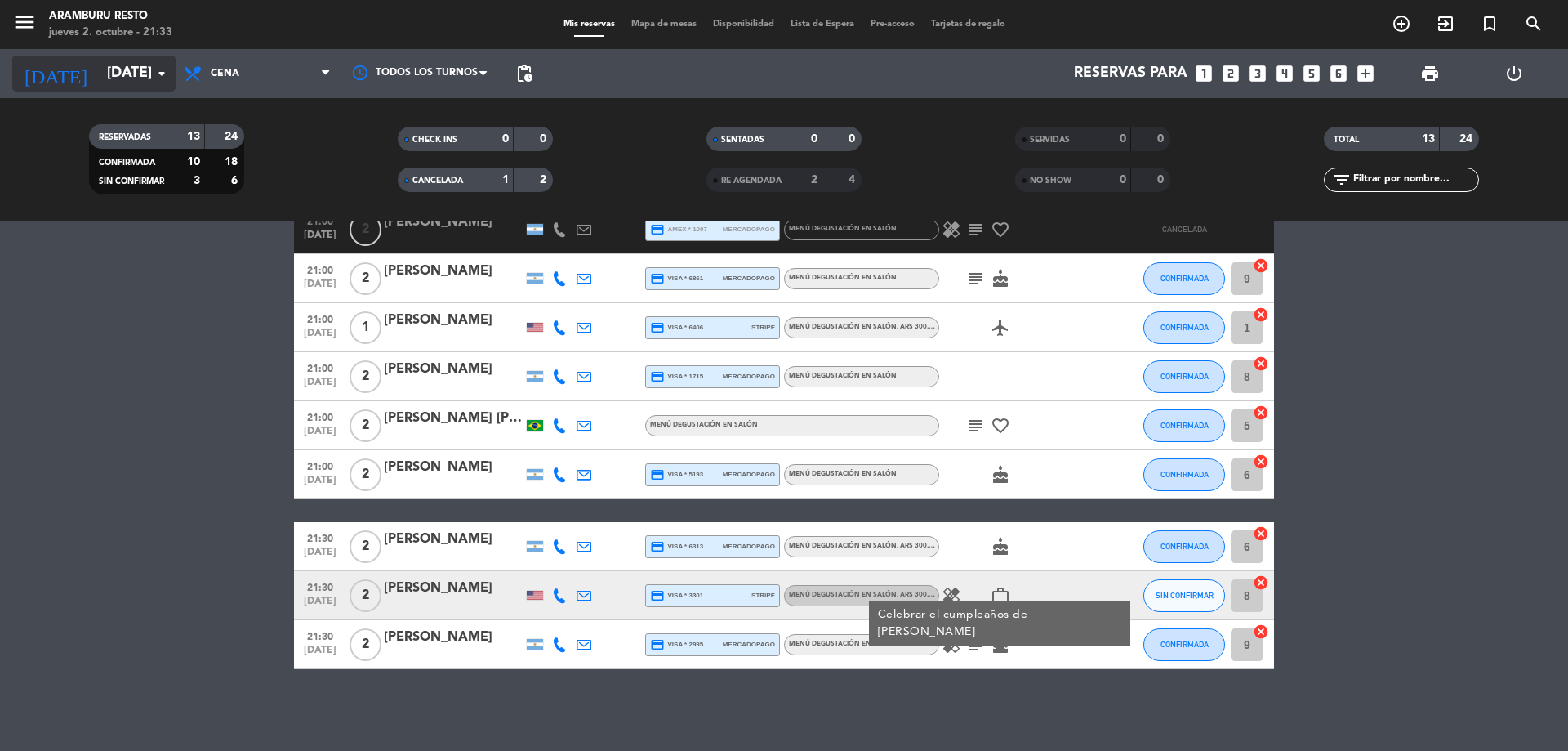
click at [110, 75] on input "[DATE]" at bounding box center [193, 74] width 190 height 33
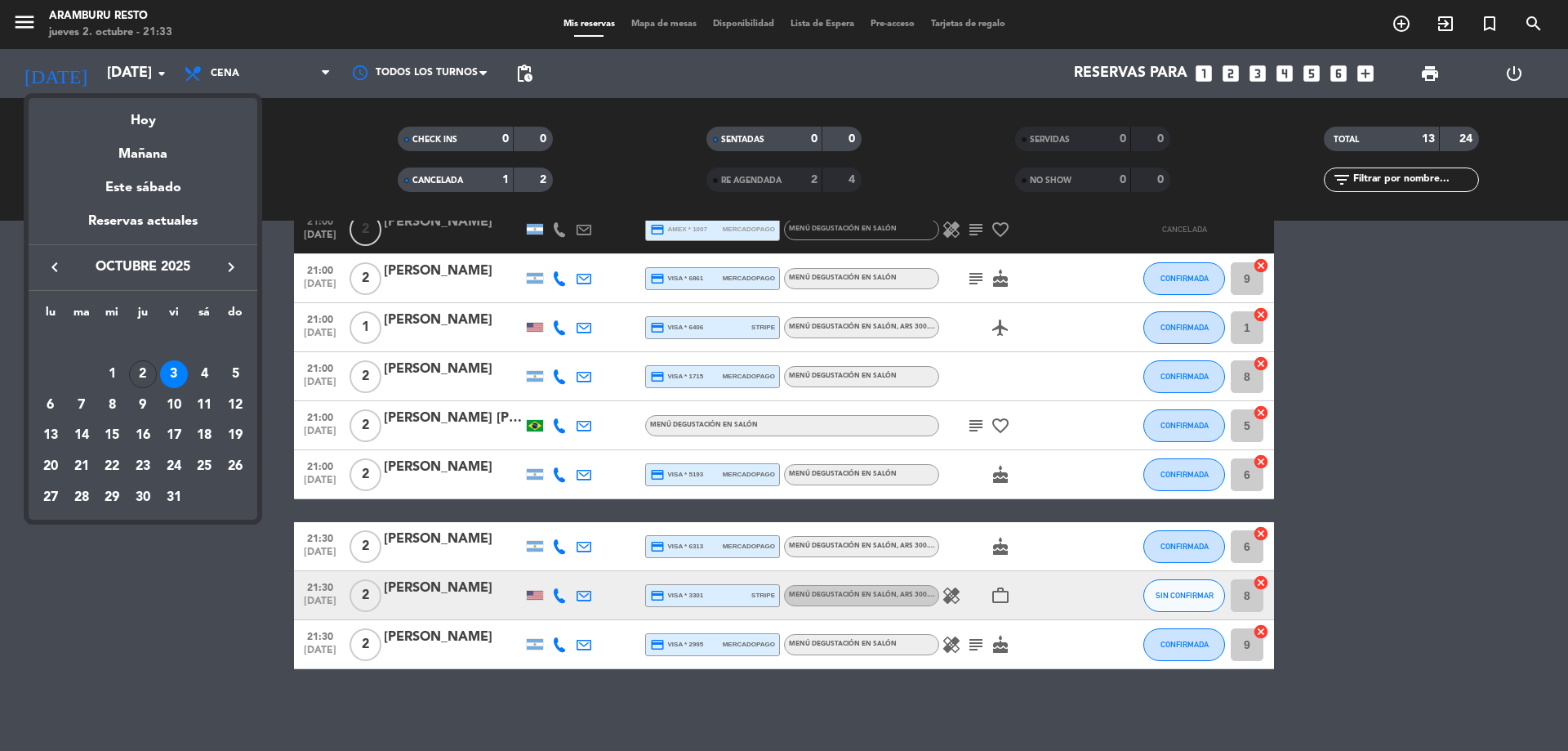
click at [205, 375] on div "4" at bounding box center [204, 374] width 27 height 27
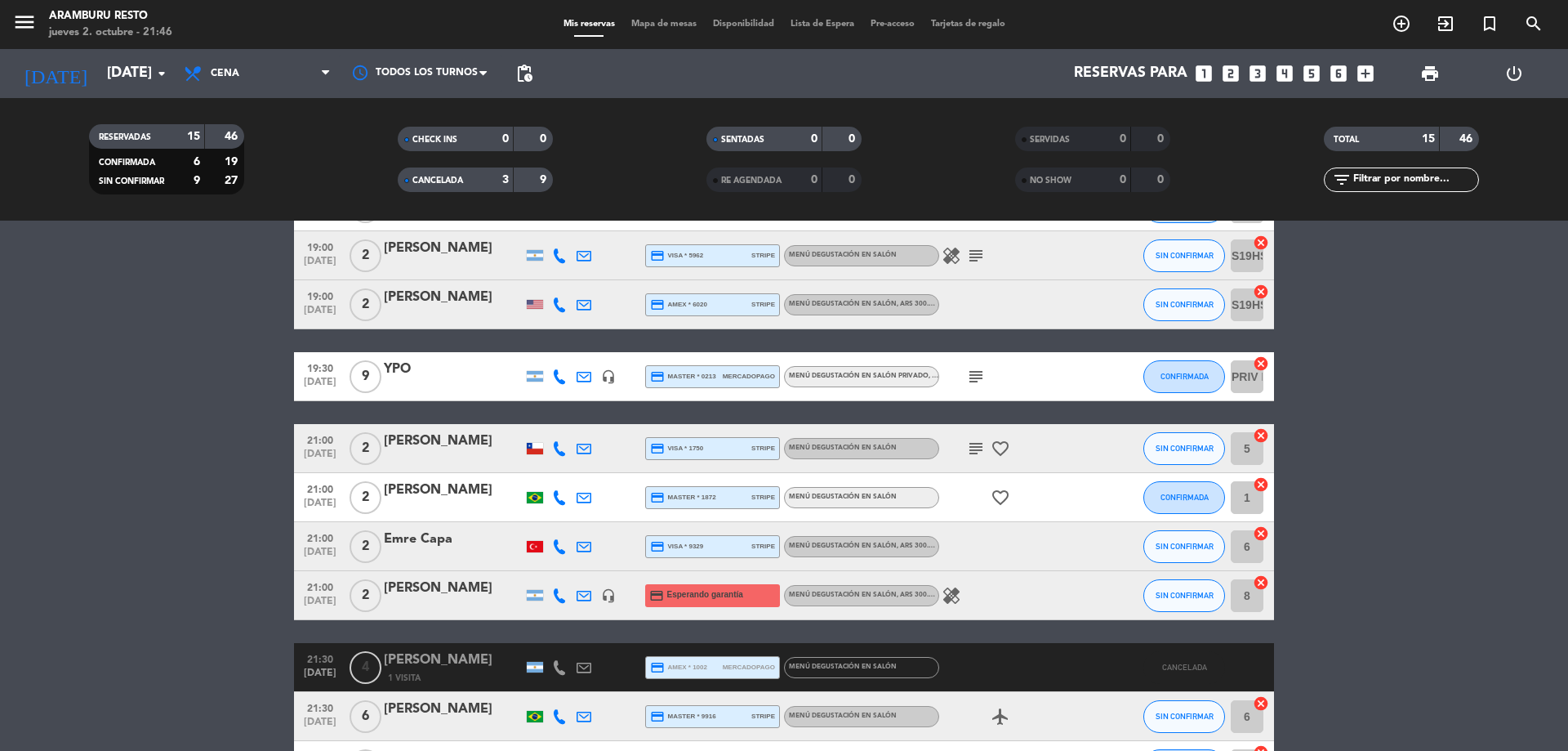
drag, startPoint x: 174, startPoint y: 372, endPoint x: 154, endPoint y: 302, distance: 72.8
click at [169, 365] on bookings-row "18:30 [DATE] 2 [PERSON_NAME] credit_card visa * 8591 stripe Menú degustación en…" at bounding box center [784, 401] width 1568 height 973
click at [150, 75] on input "[DATE]" at bounding box center [193, 74] width 190 height 33
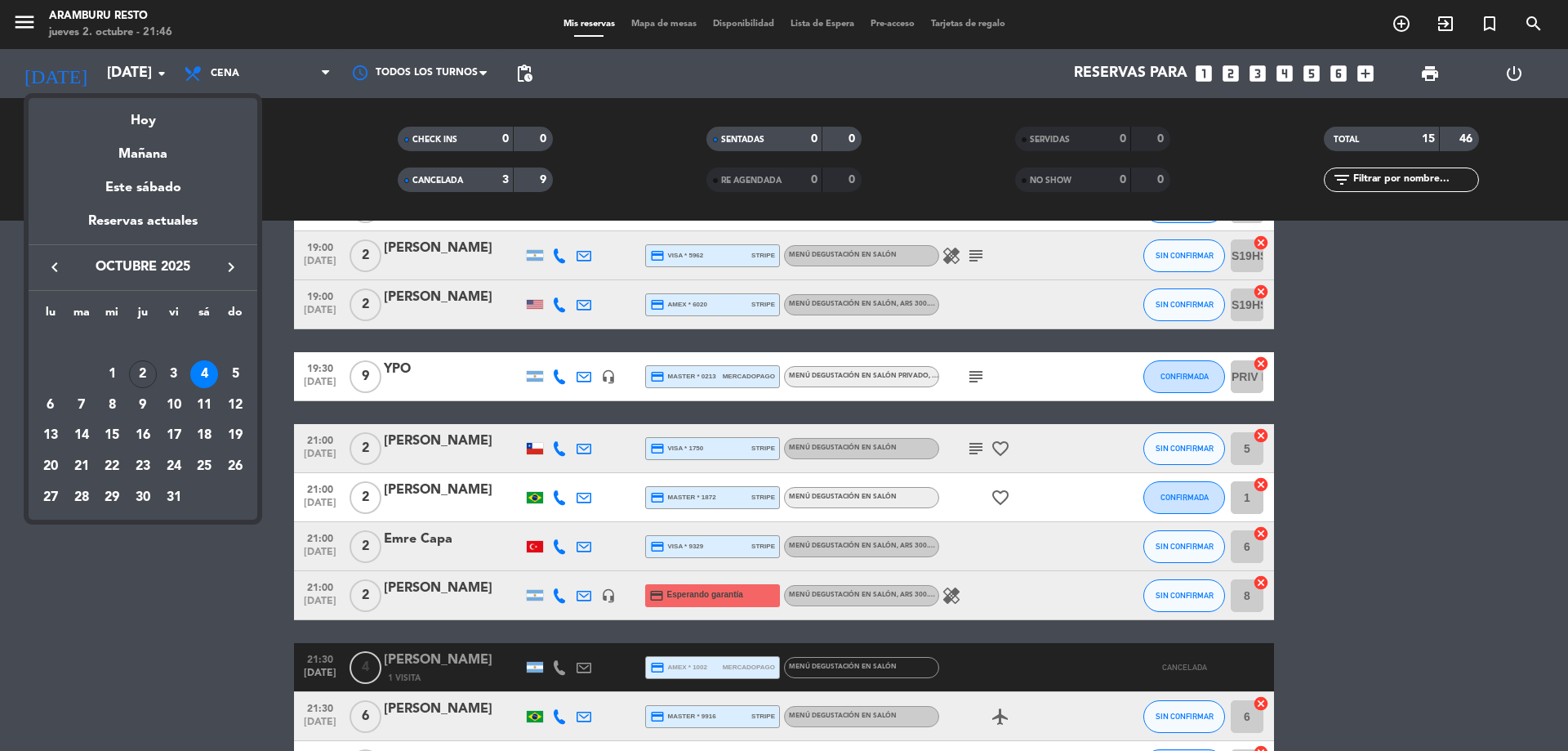
drag, startPoint x: 90, startPoint y: 400, endPoint x: 108, endPoint y: 413, distance: 22.2
click at [90, 401] on div "7" at bounding box center [81, 405] width 27 height 27
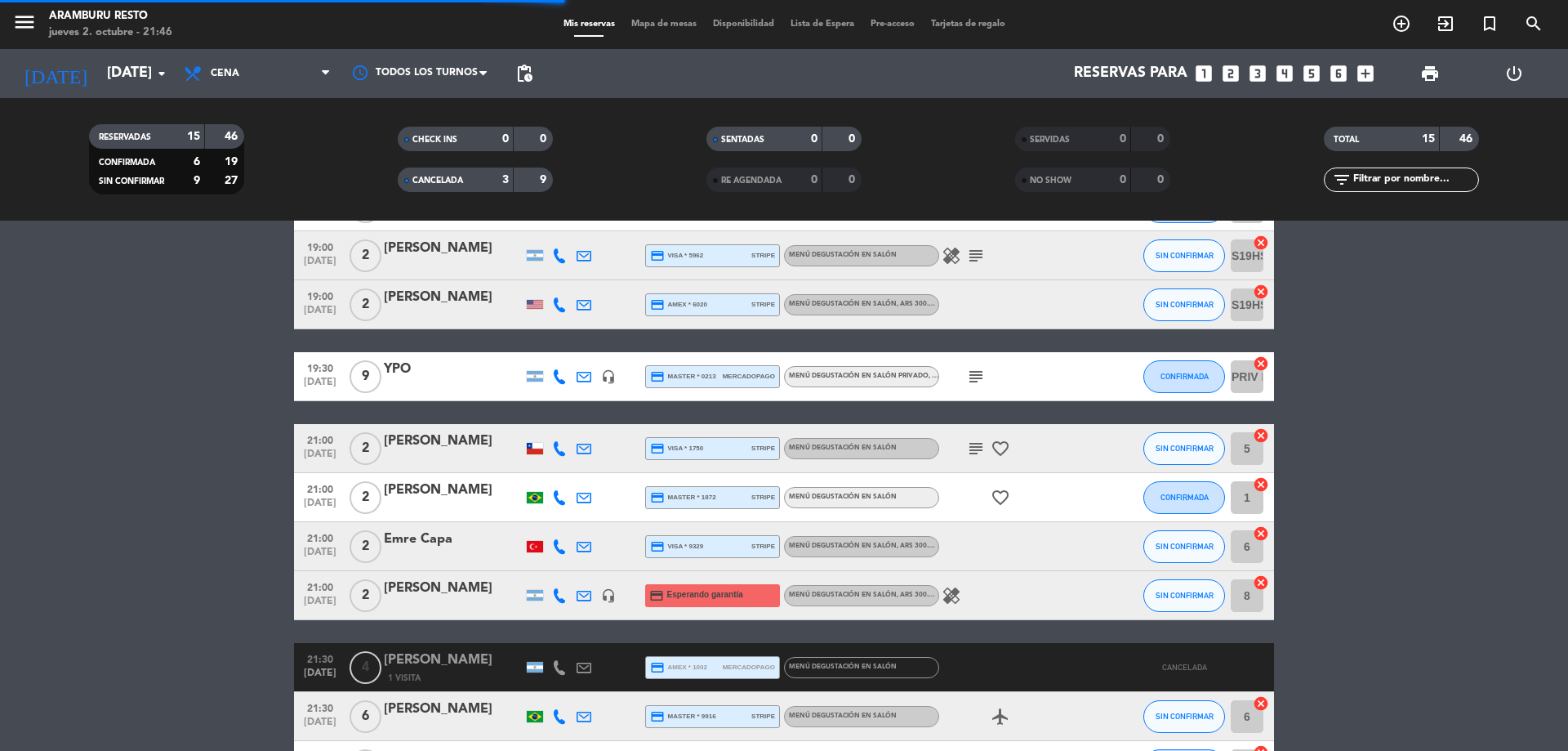
scroll to position [65, 0]
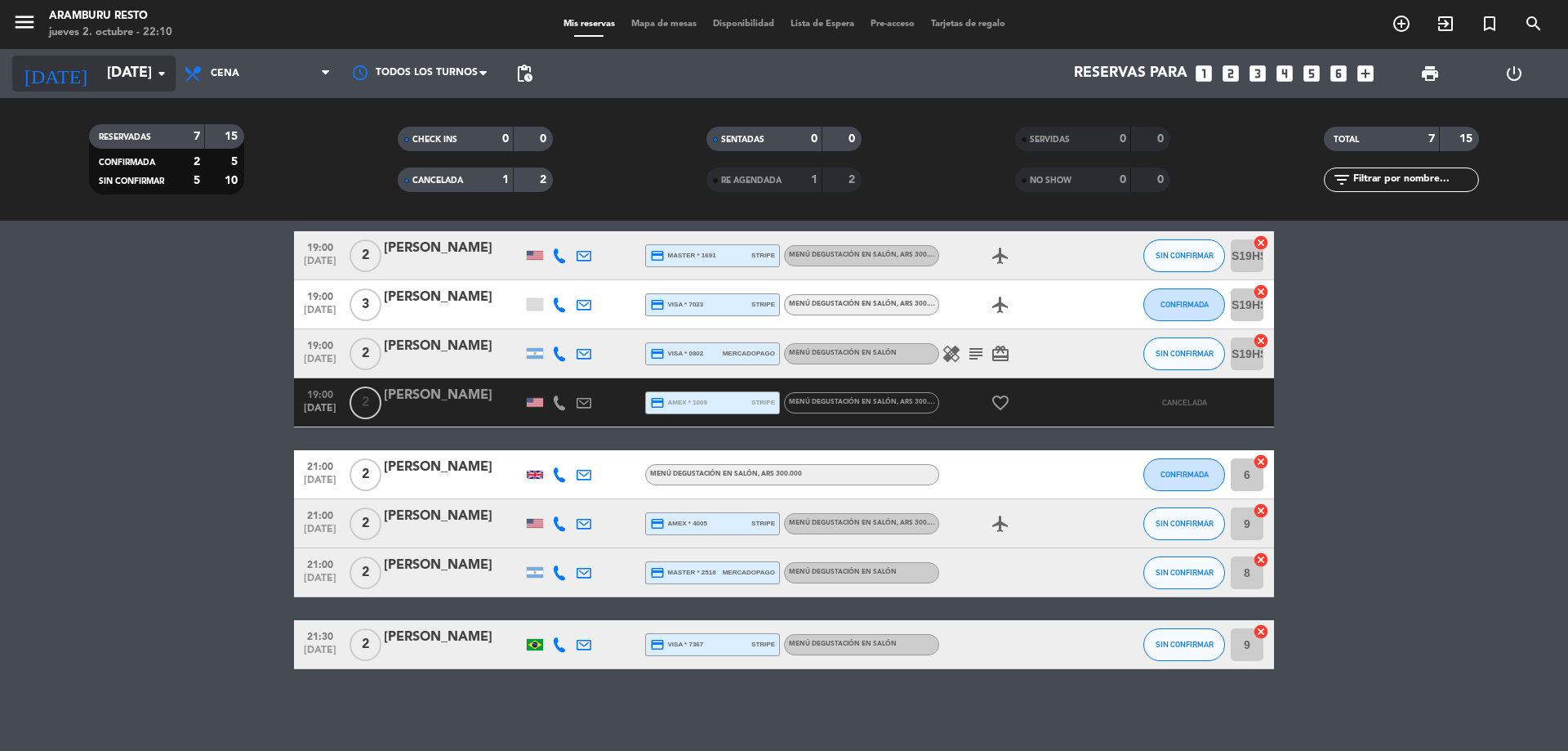
click at [128, 85] on input "[DATE]" at bounding box center [193, 74] width 190 height 33
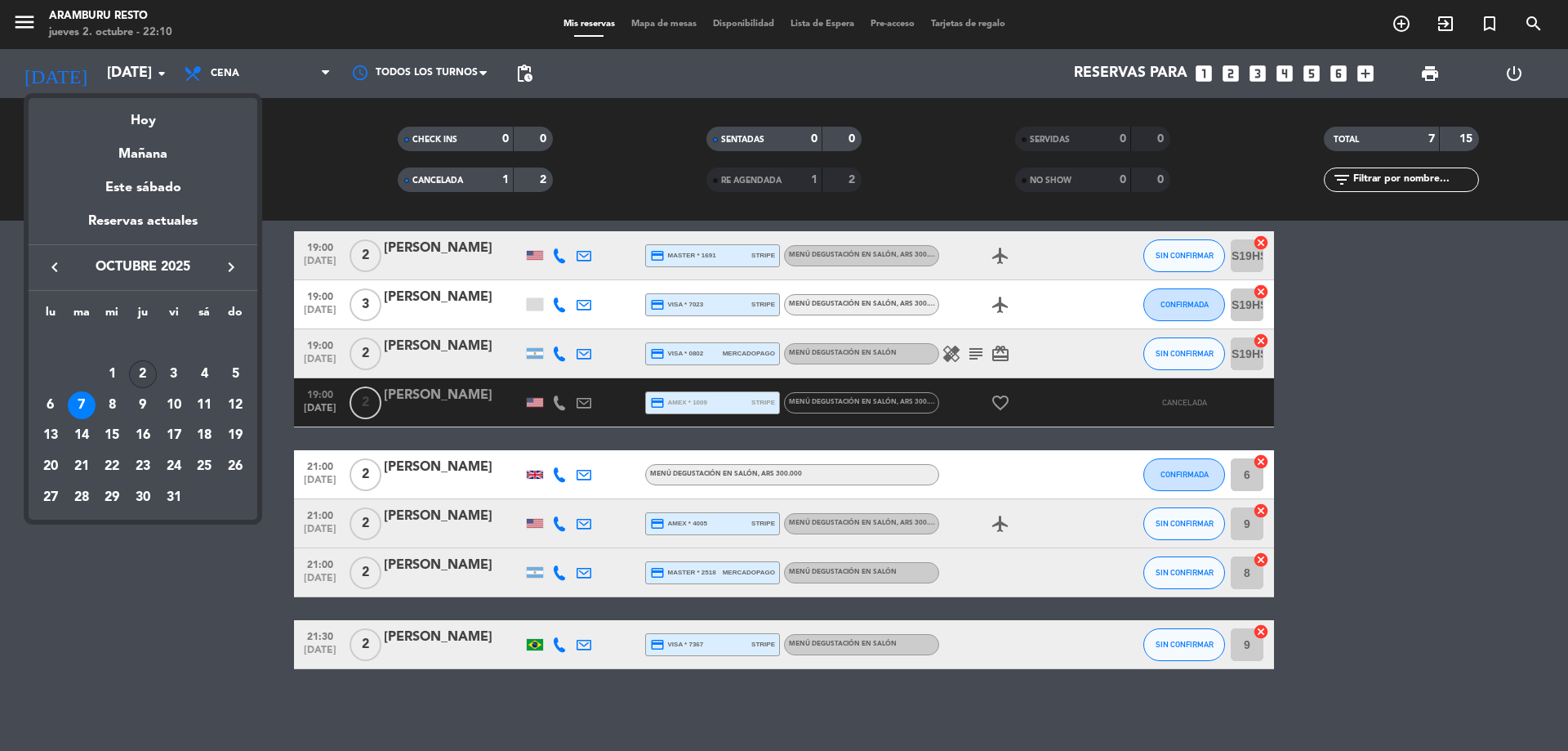
click at [143, 376] on div "2" at bounding box center [143, 374] width 27 height 27
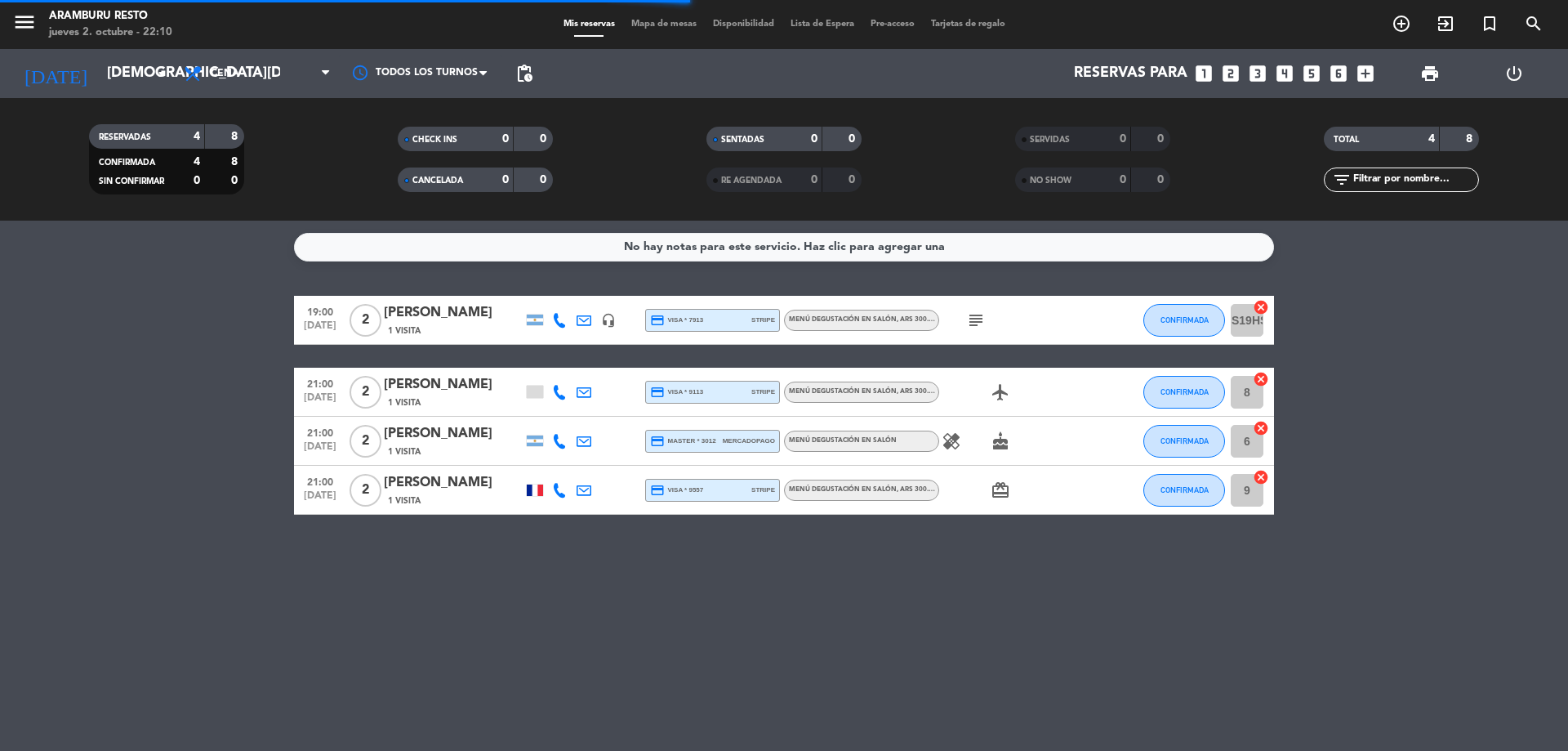
scroll to position [0, 0]
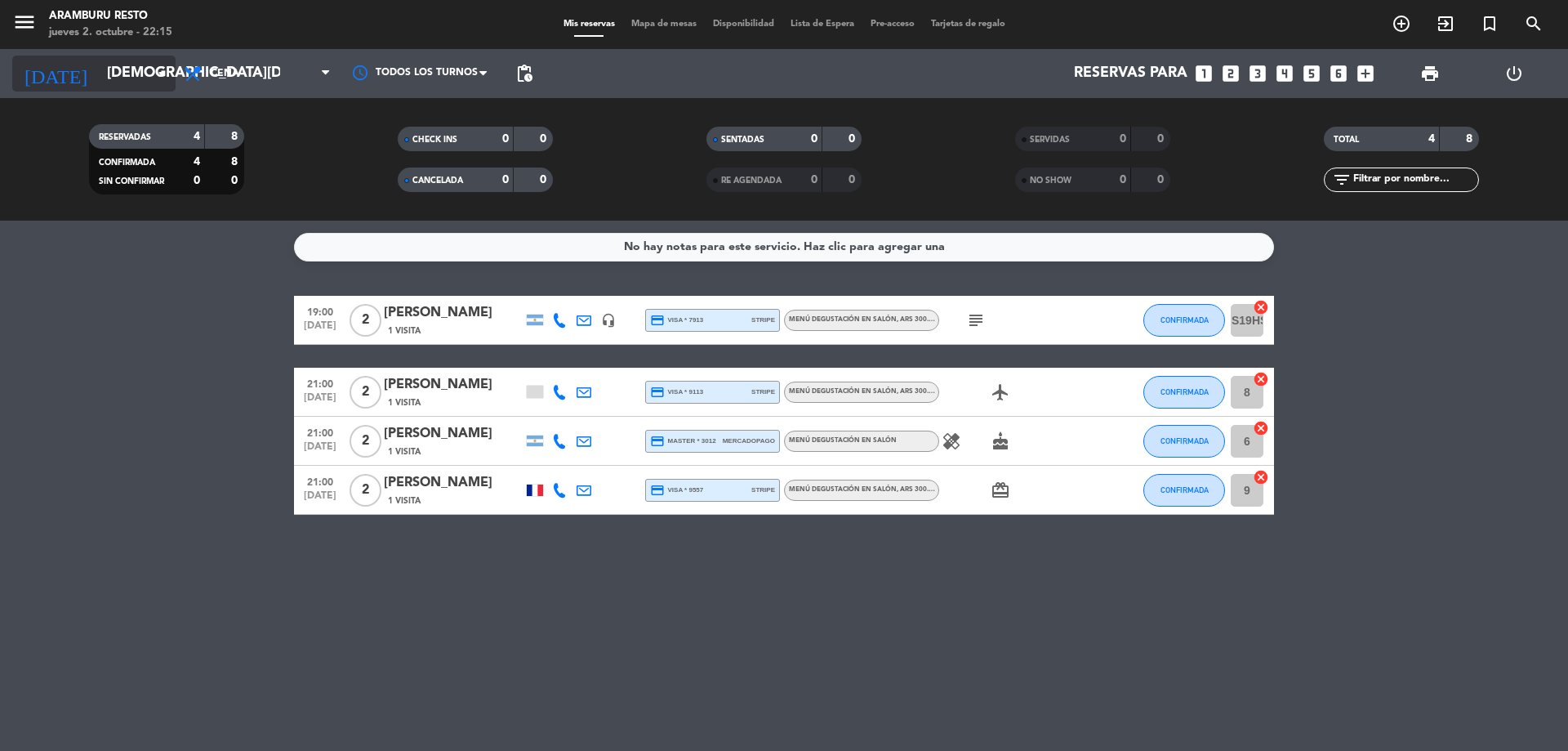
click at [107, 87] on input "[DEMOGRAPHIC_DATA][DATE]" at bounding box center [193, 74] width 190 height 33
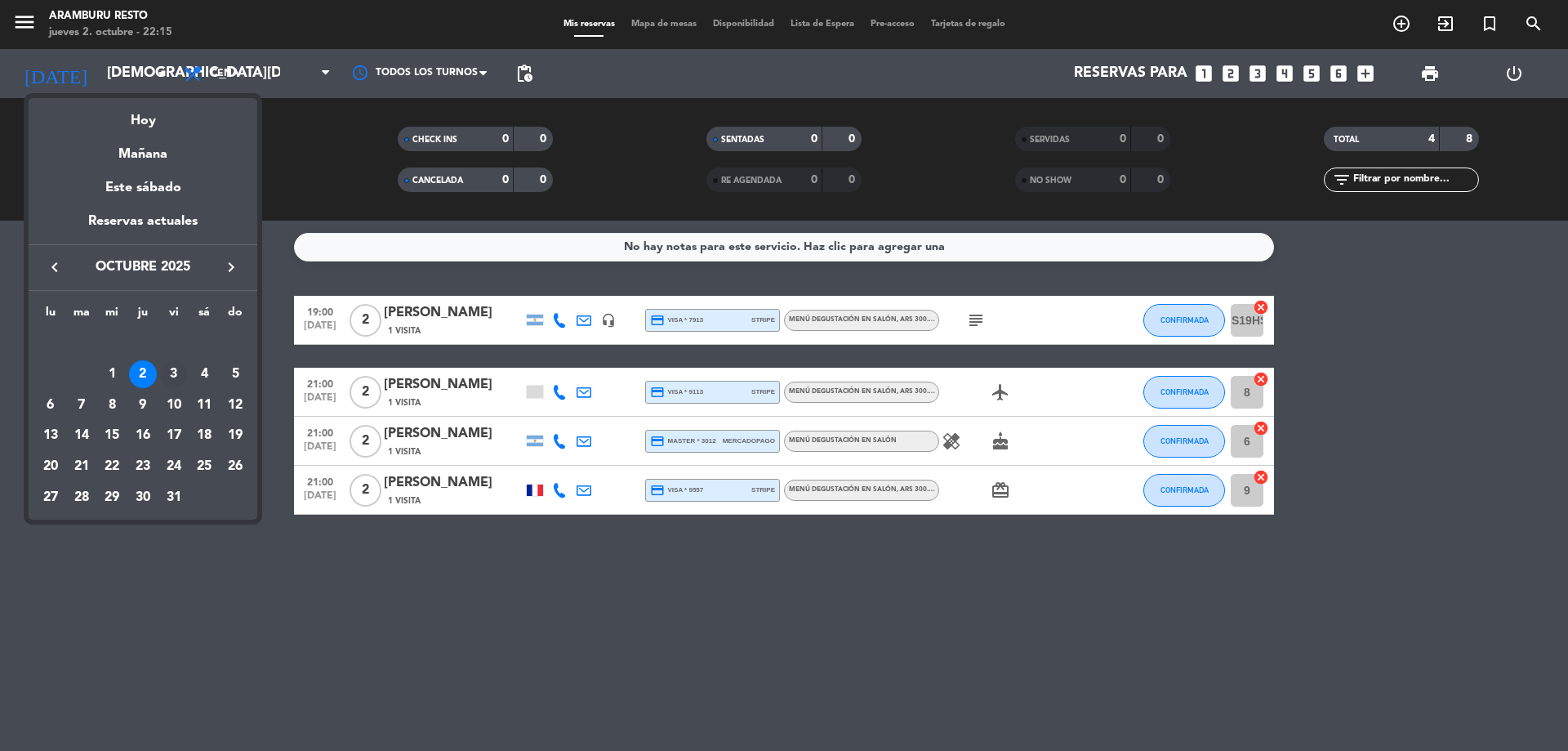
click at [179, 378] on div "3" at bounding box center [174, 374] width 27 height 27
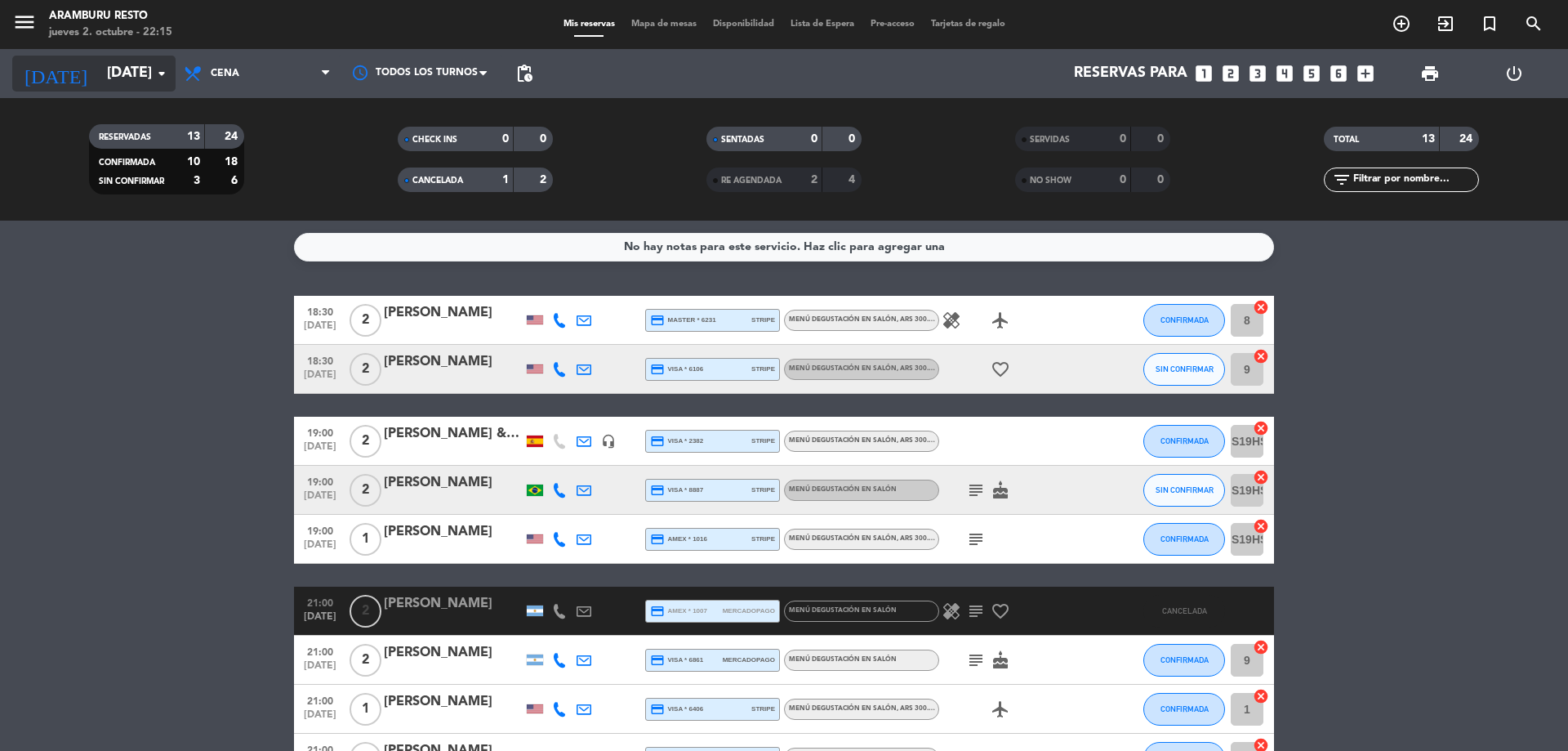
click at [149, 67] on input "[DATE]" at bounding box center [193, 74] width 190 height 33
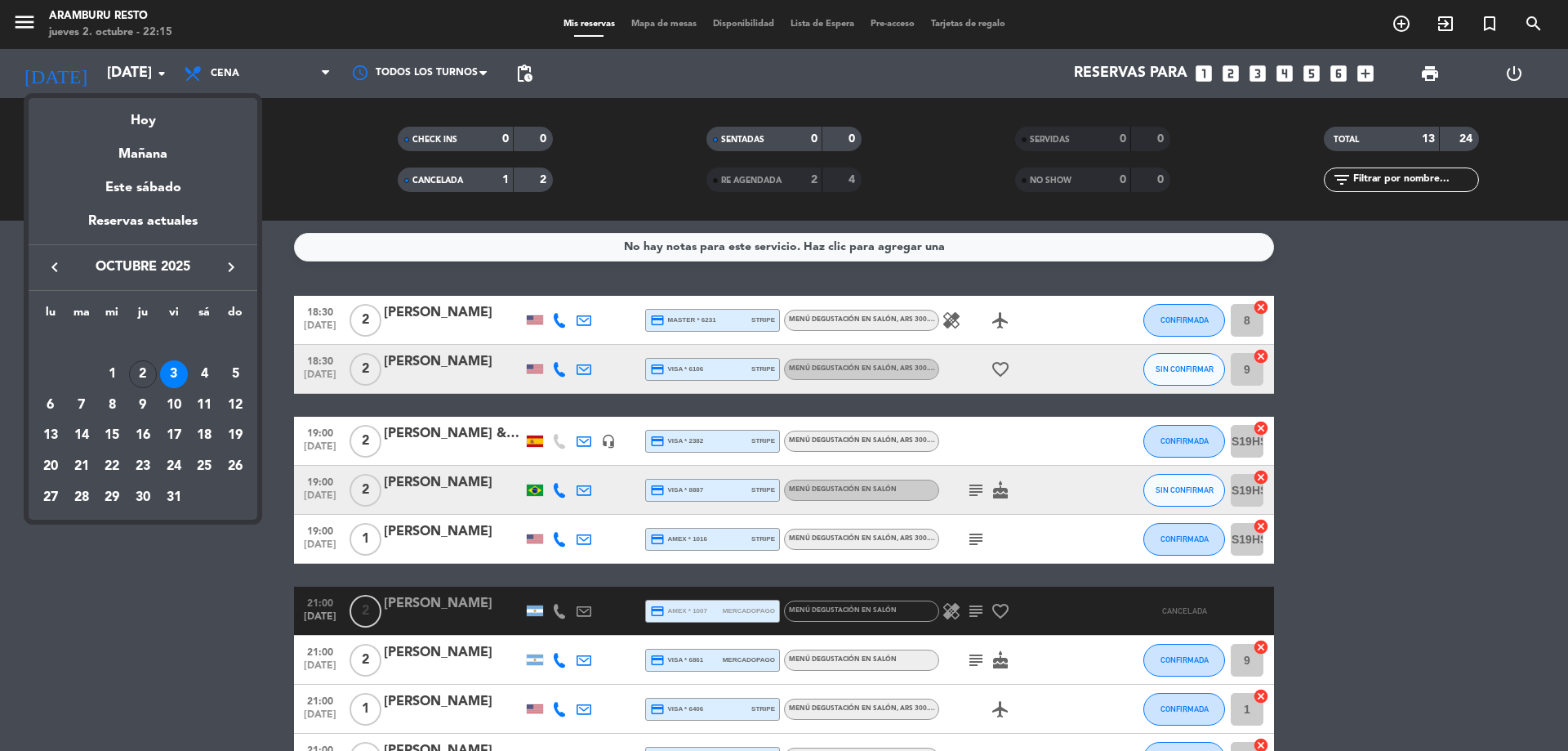
click at [212, 366] on div "4" at bounding box center [204, 374] width 27 height 27
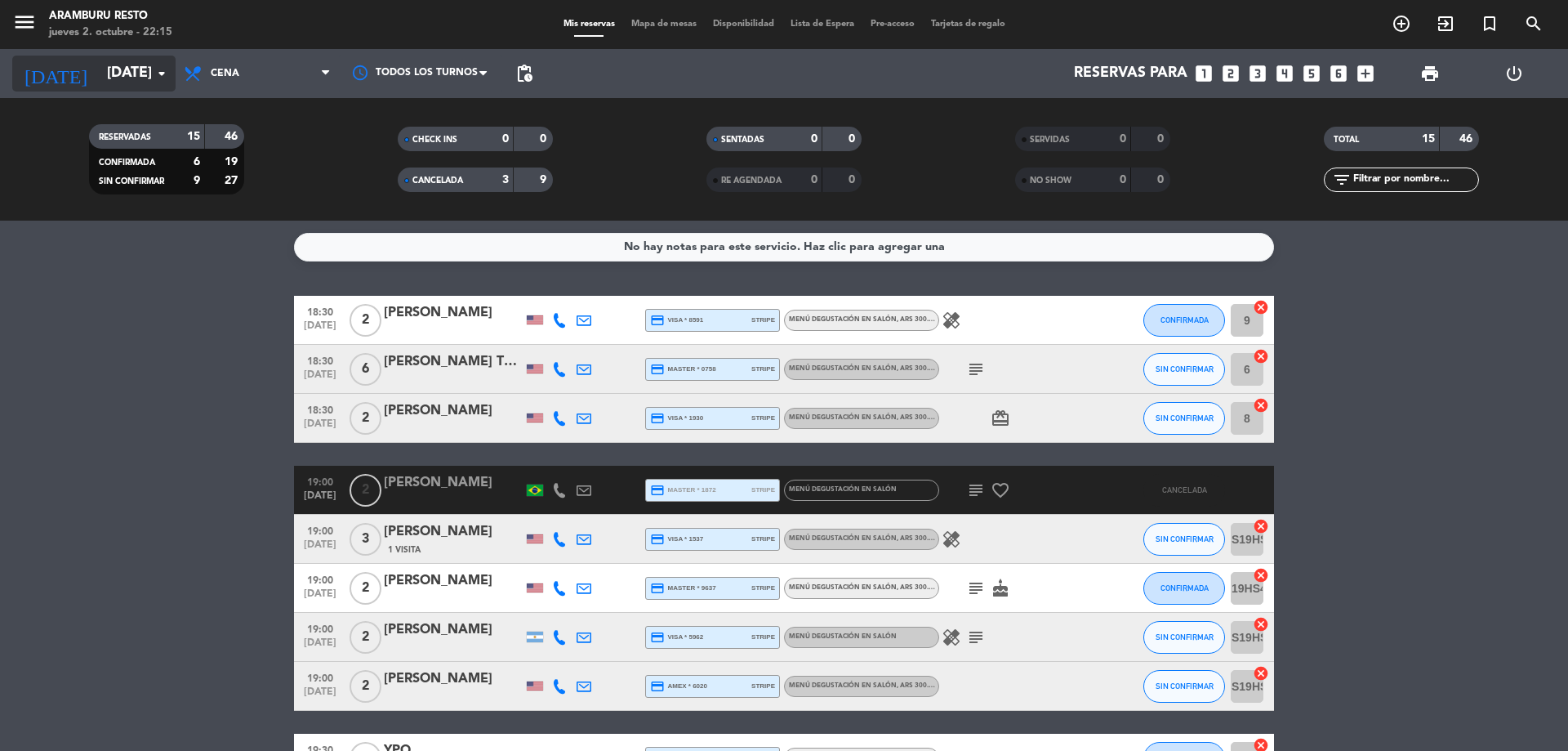
click at [107, 75] on input "[DATE]" at bounding box center [193, 74] width 190 height 33
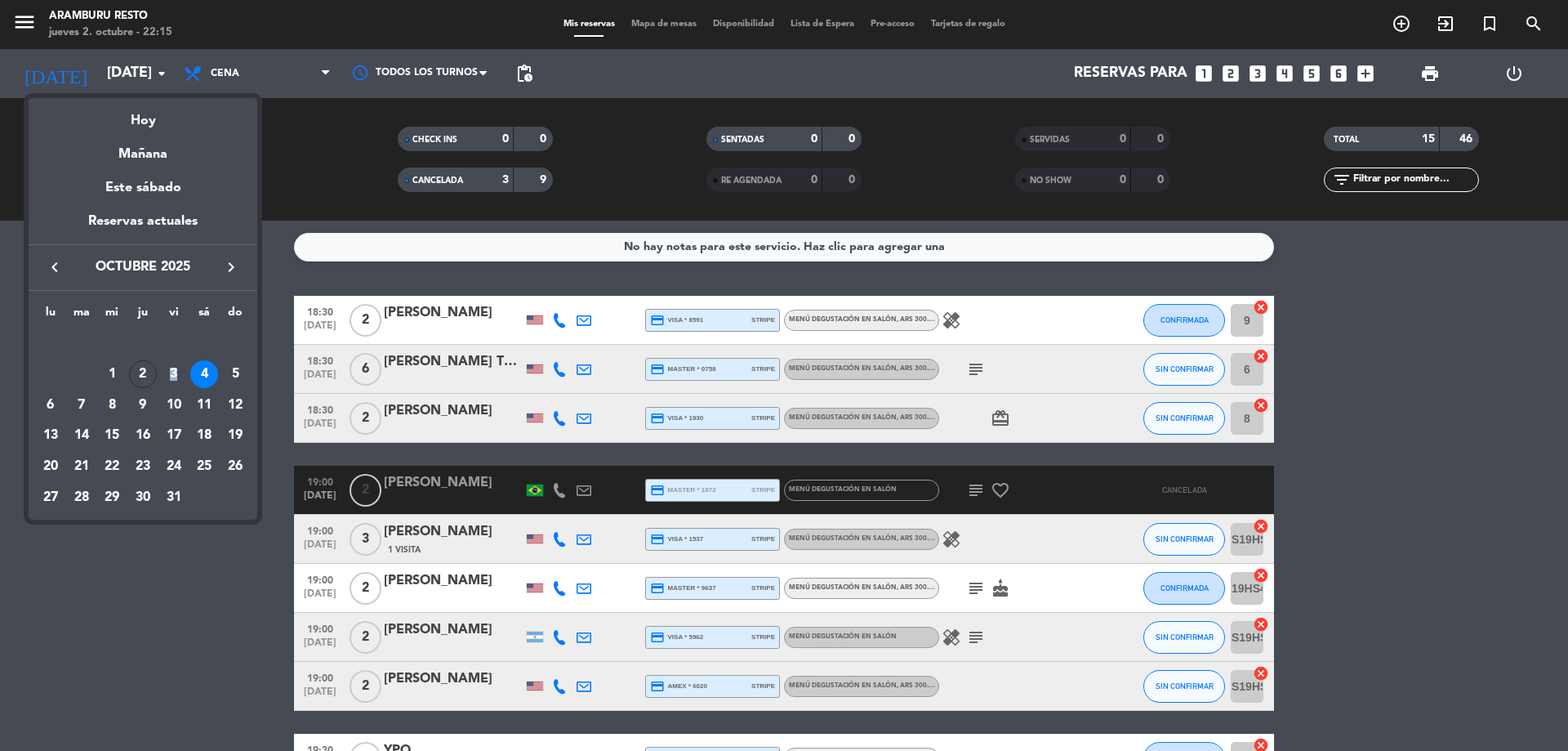
click at [174, 375] on div "3" at bounding box center [174, 374] width 27 height 27
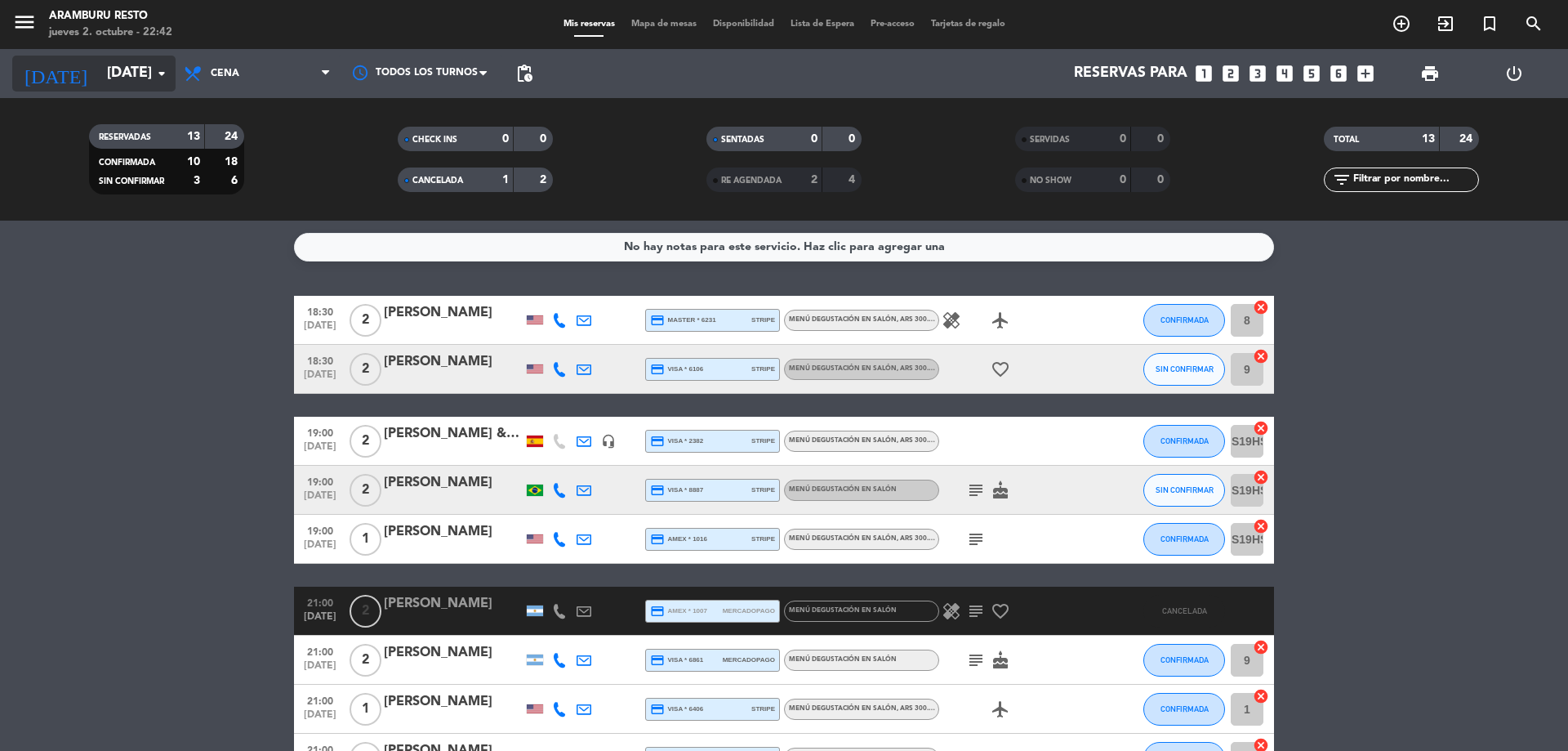
click at [127, 67] on input "[DATE]" at bounding box center [193, 74] width 190 height 33
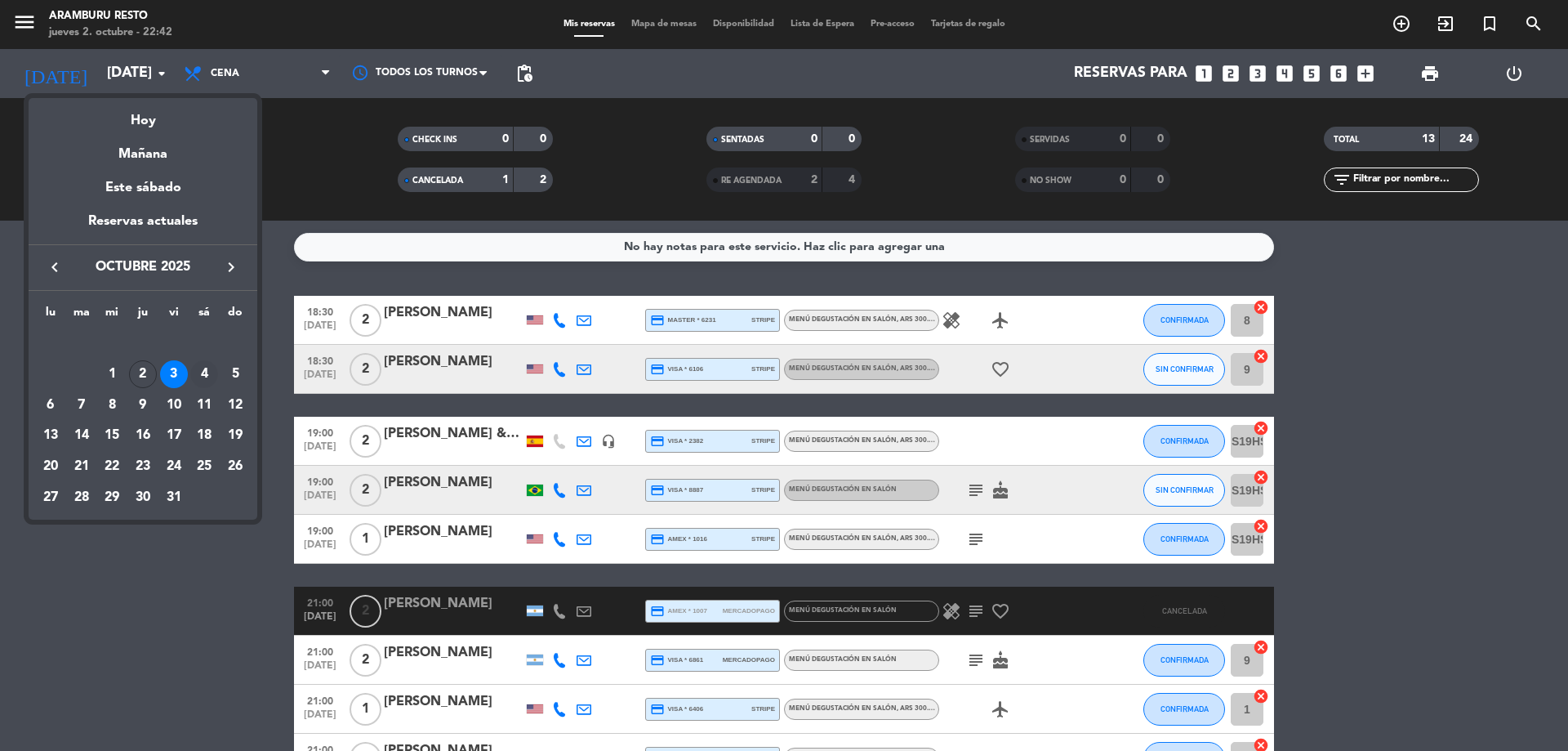
click at [199, 362] on div "4" at bounding box center [204, 374] width 27 height 27
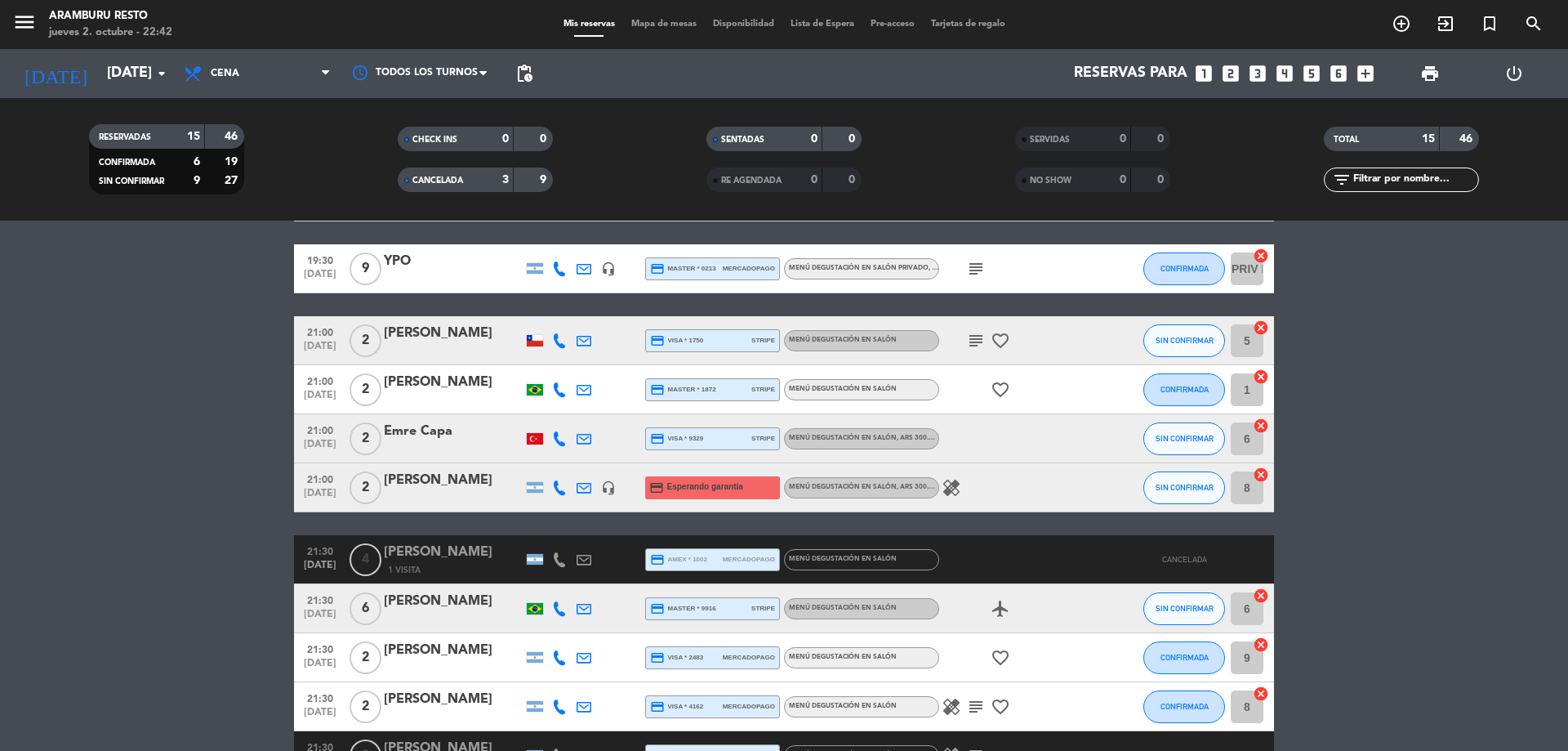
scroll to position [490, 0]
click at [955, 488] on icon "healing" at bounding box center [951, 487] width 20 height 20
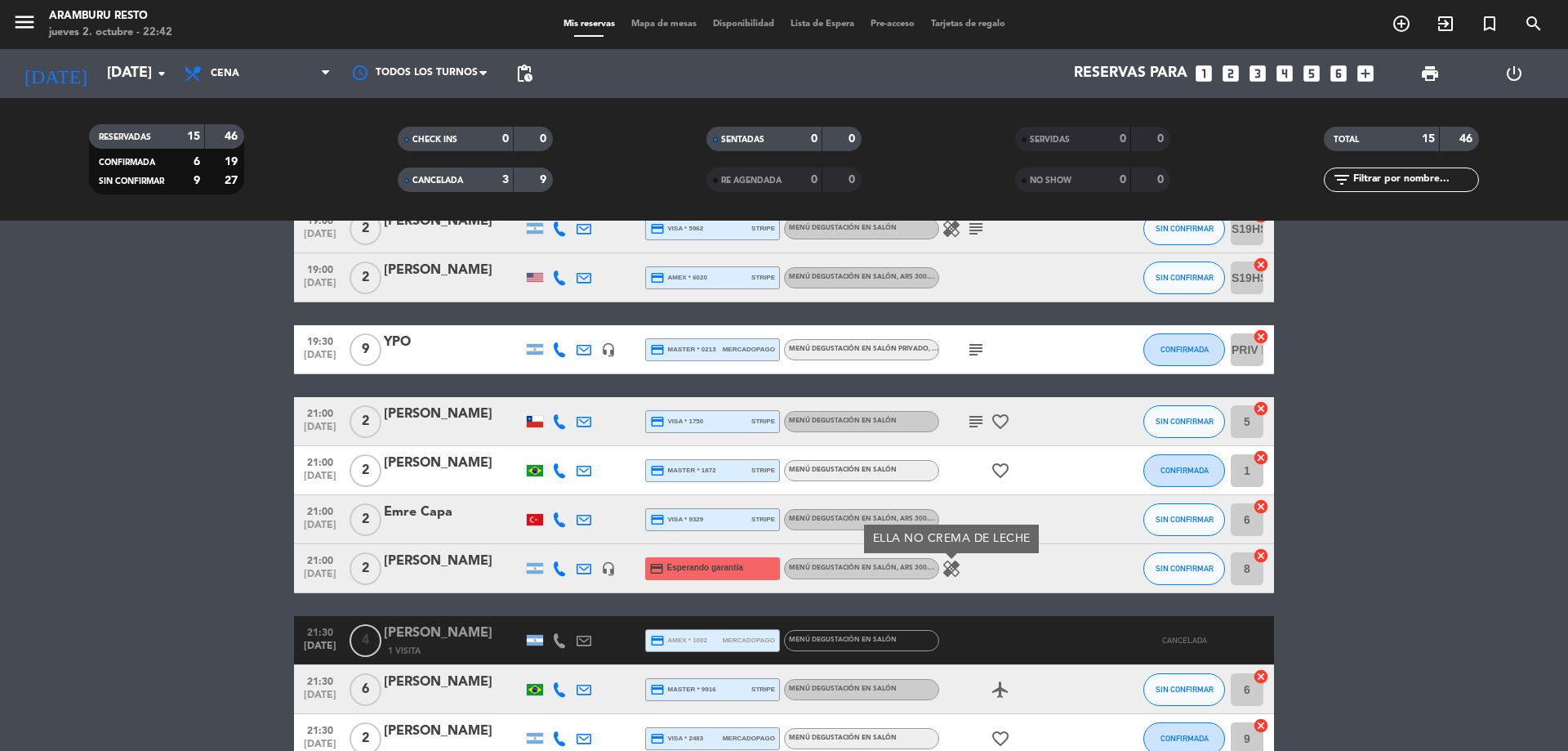
click at [977, 356] on icon "subject" at bounding box center [976, 350] width 20 height 20
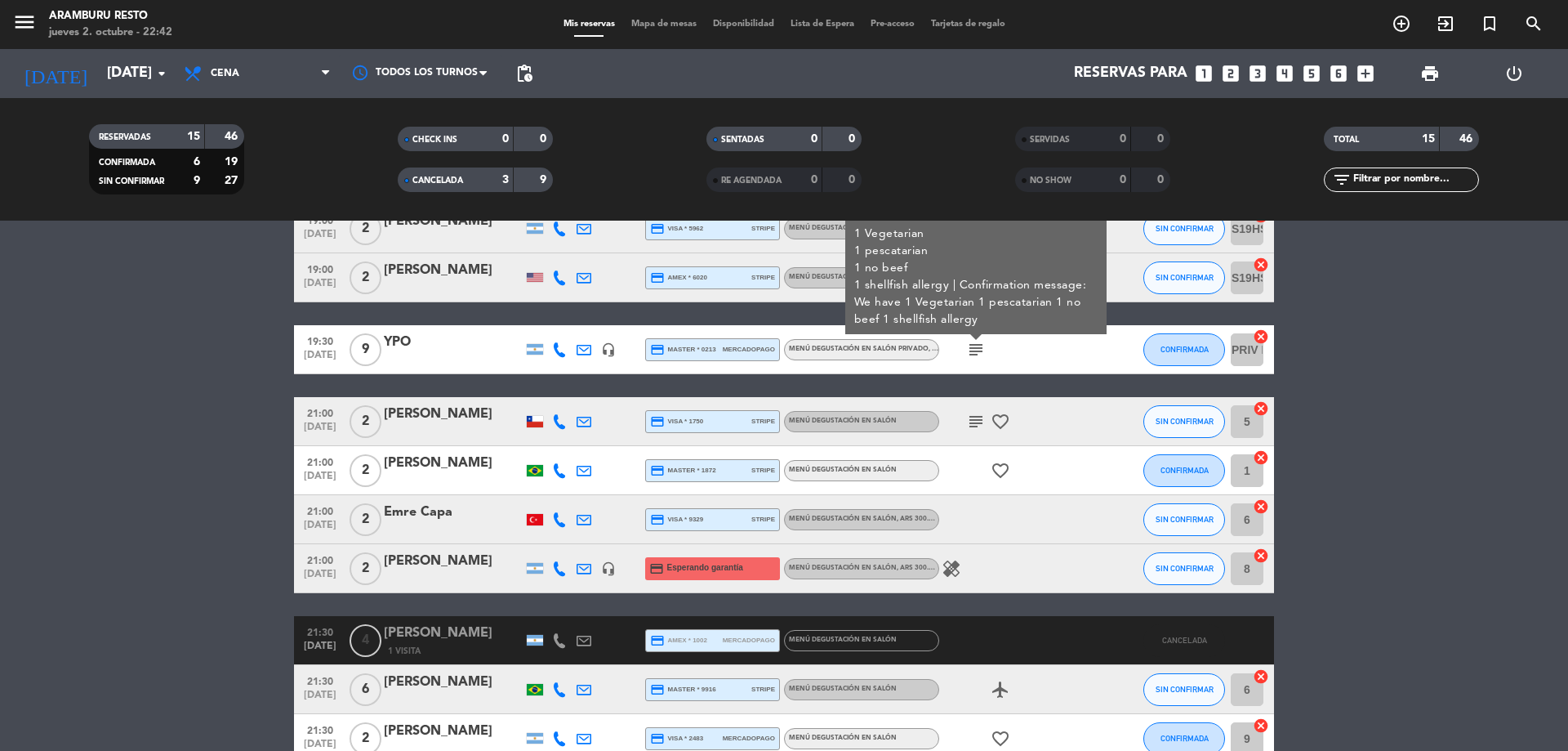
click at [335, 580] on span "[DATE]" at bounding box center [320, 578] width 41 height 19
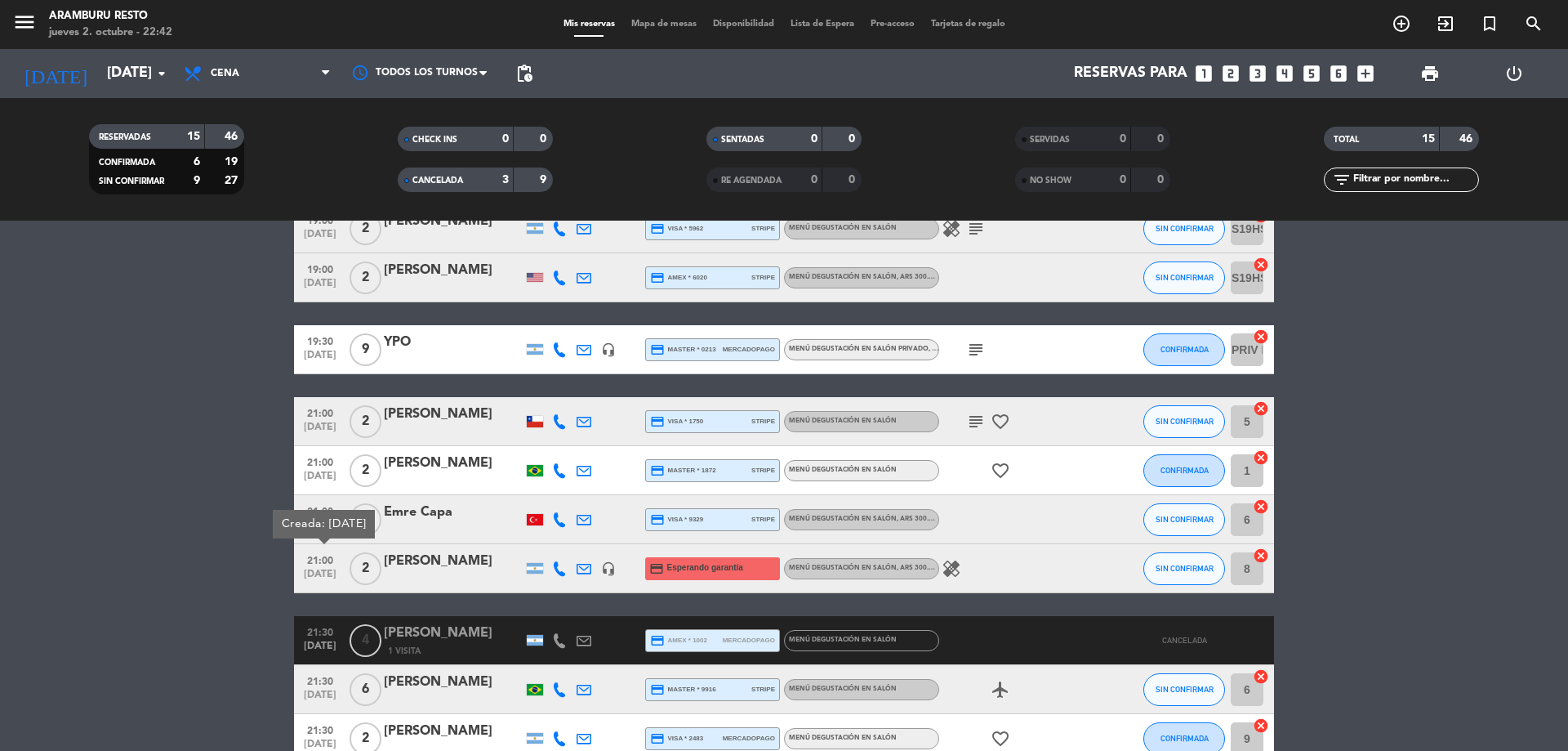
click at [618, 590] on div "headset_mic" at bounding box center [608, 568] width 25 height 48
click at [477, 563] on div "[PERSON_NAME]" at bounding box center [453, 561] width 138 height 21
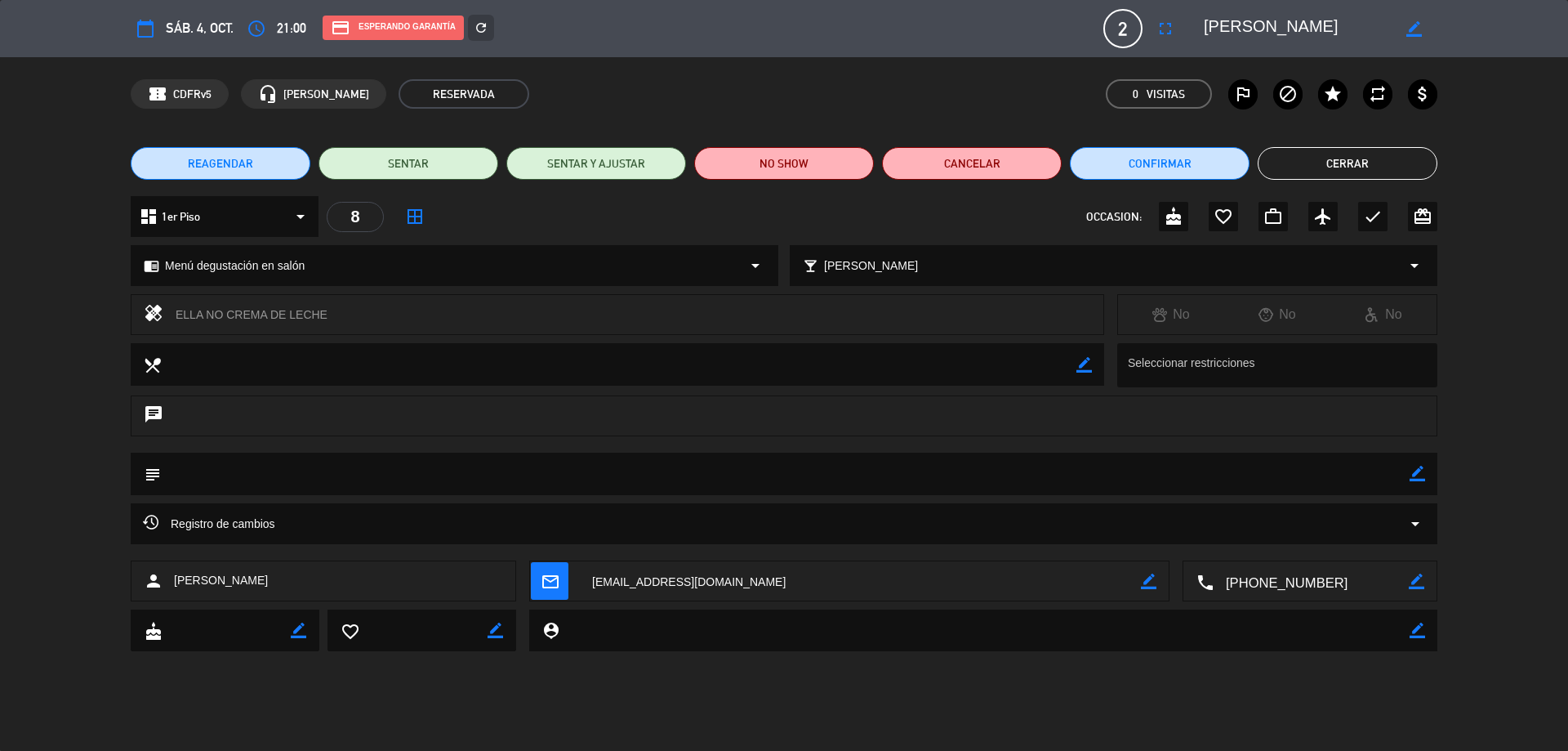
click at [291, 528] on div "Registro de cambios arrow_drop_down" at bounding box center [784, 524] width 1282 height 20
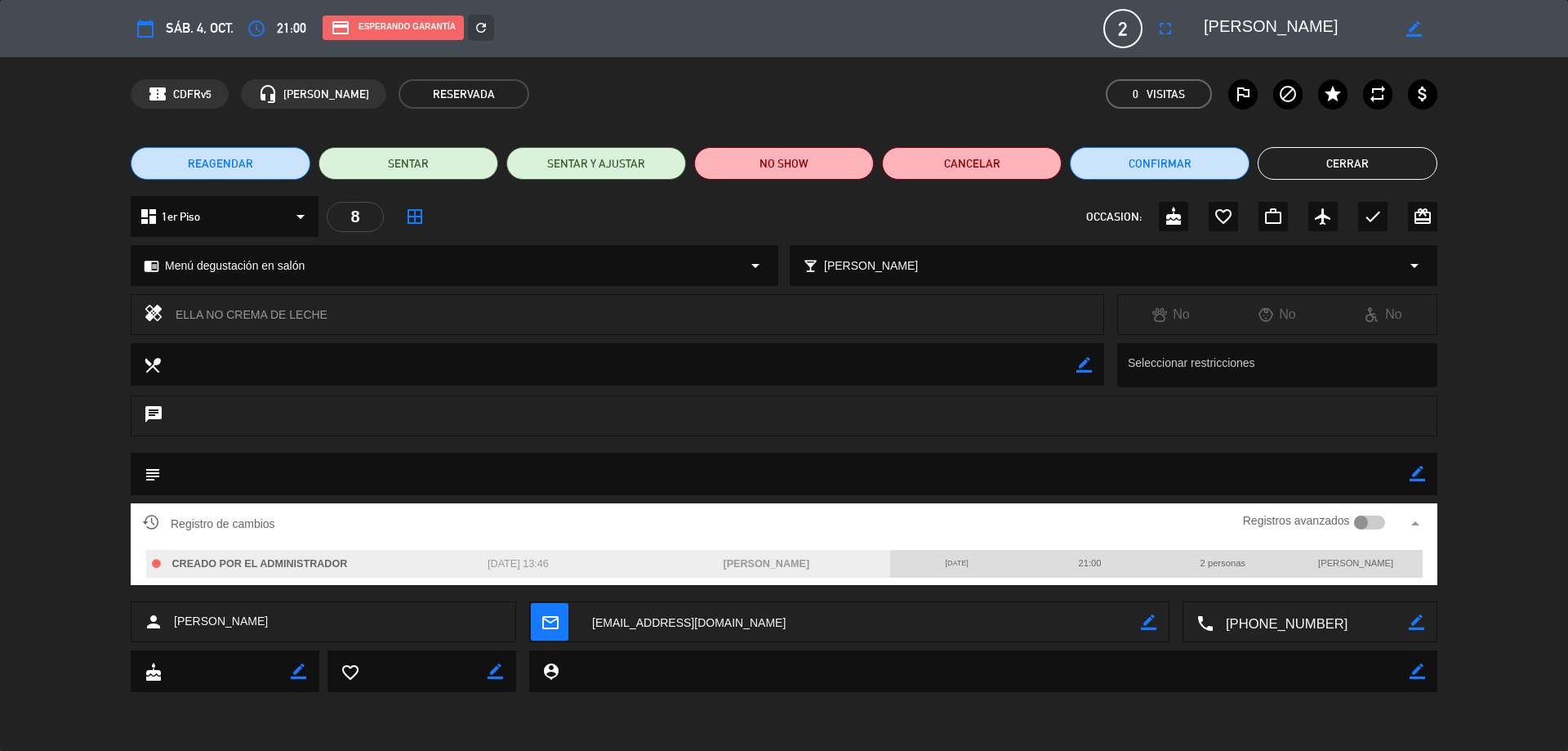
click at [1347, 168] on button "Cerrar" at bounding box center [1347, 163] width 179 height 33
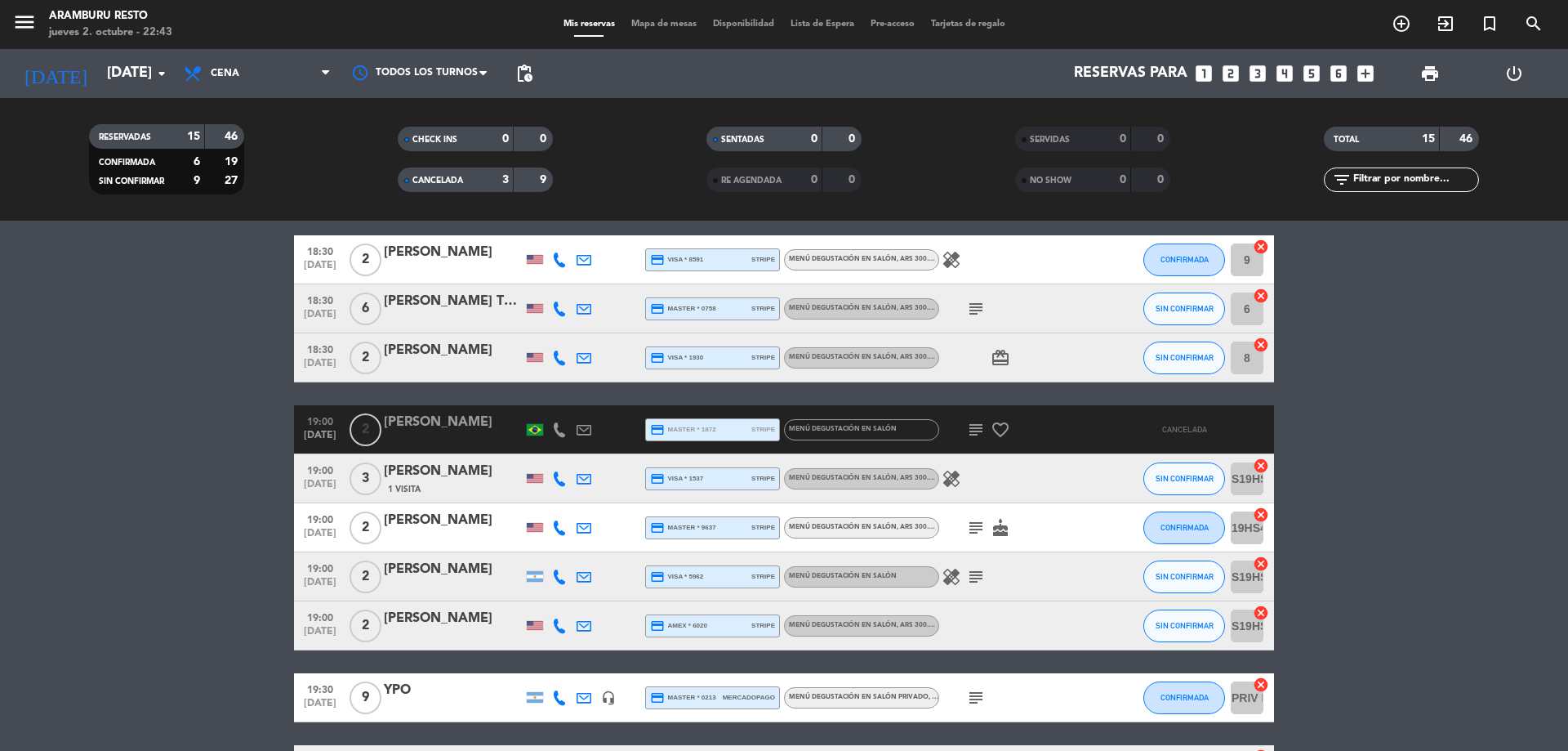
scroll to position [0, 0]
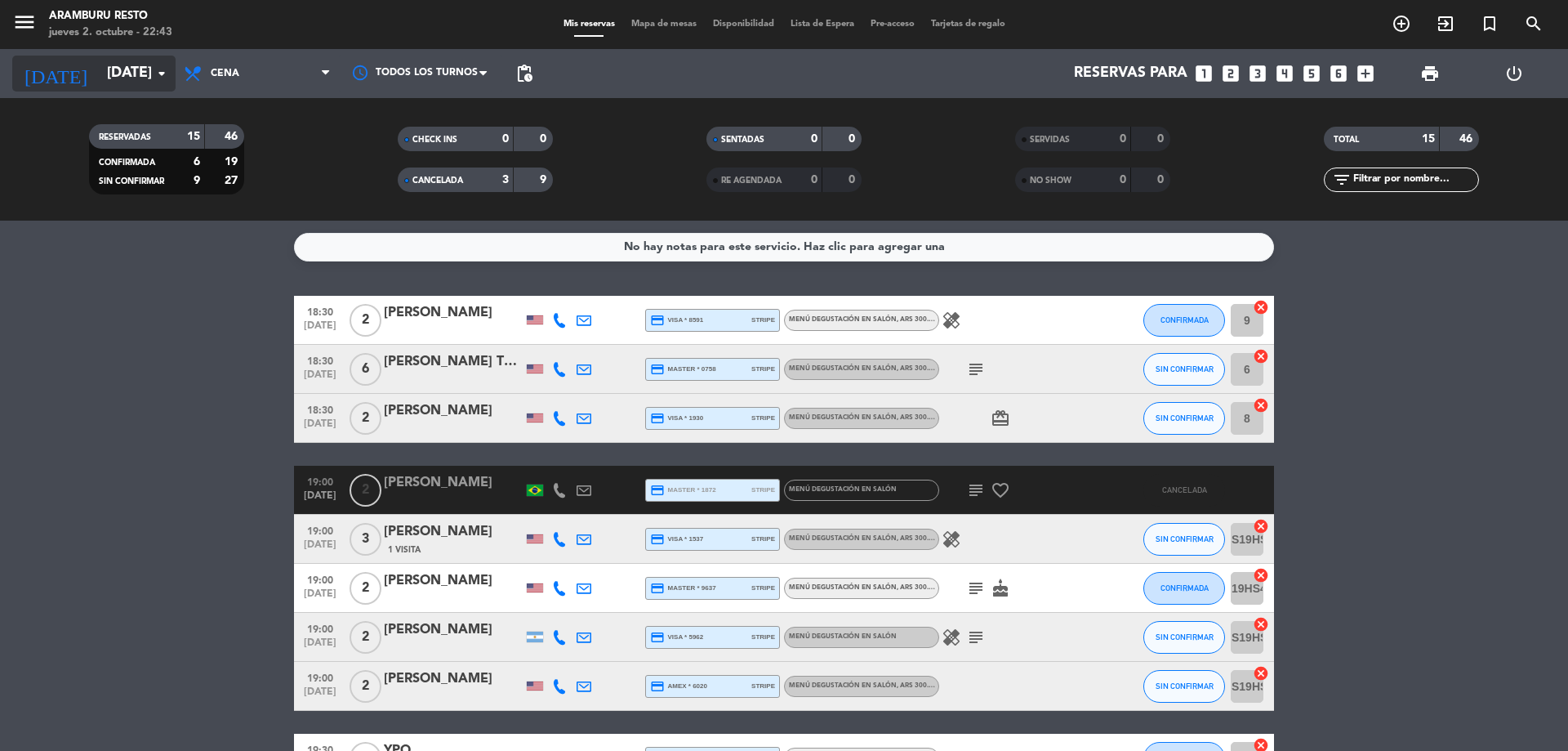
click at [135, 87] on input "[DATE]" at bounding box center [193, 74] width 190 height 33
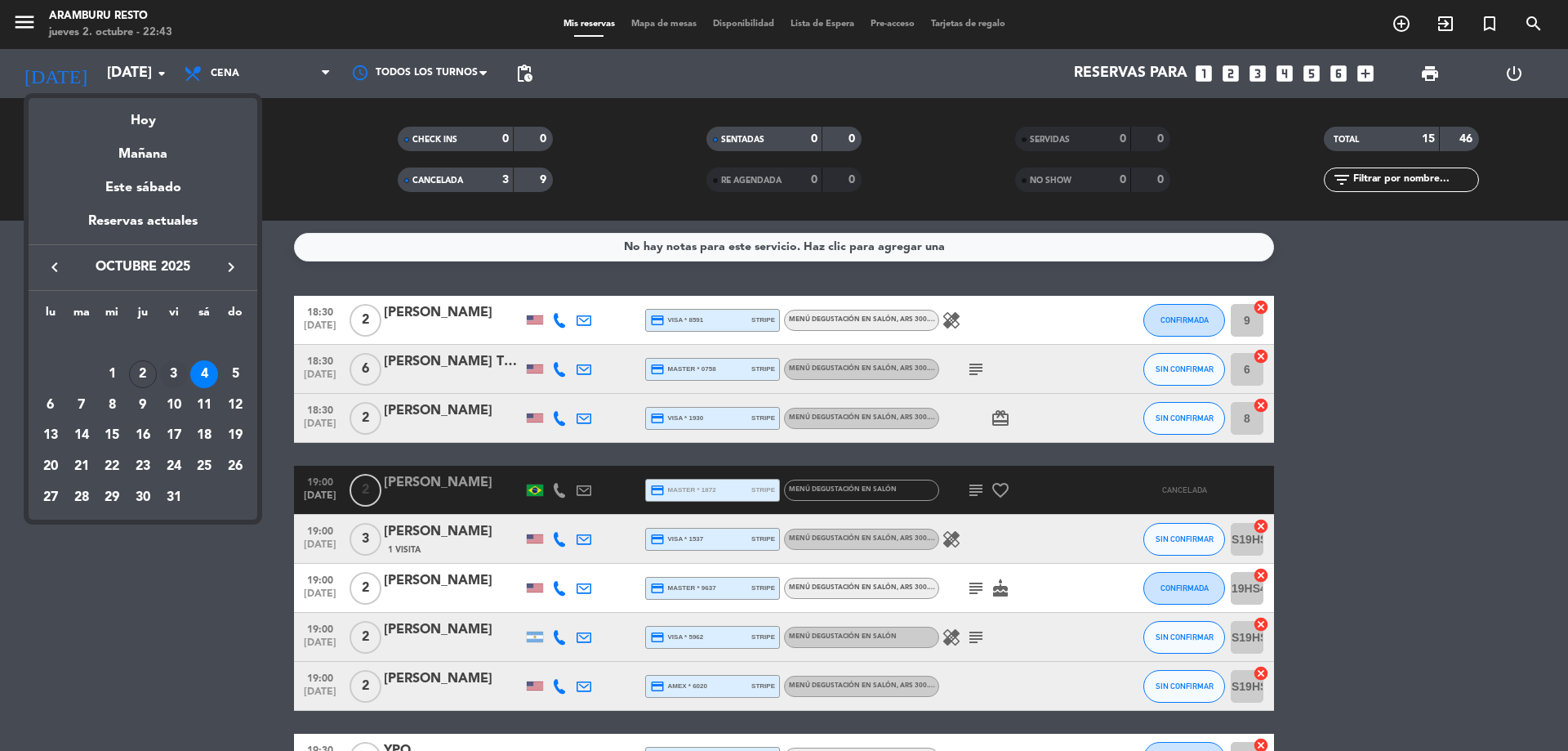
click at [169, 372] on div "3" at bounding box center [174, 374] width 27 height 27
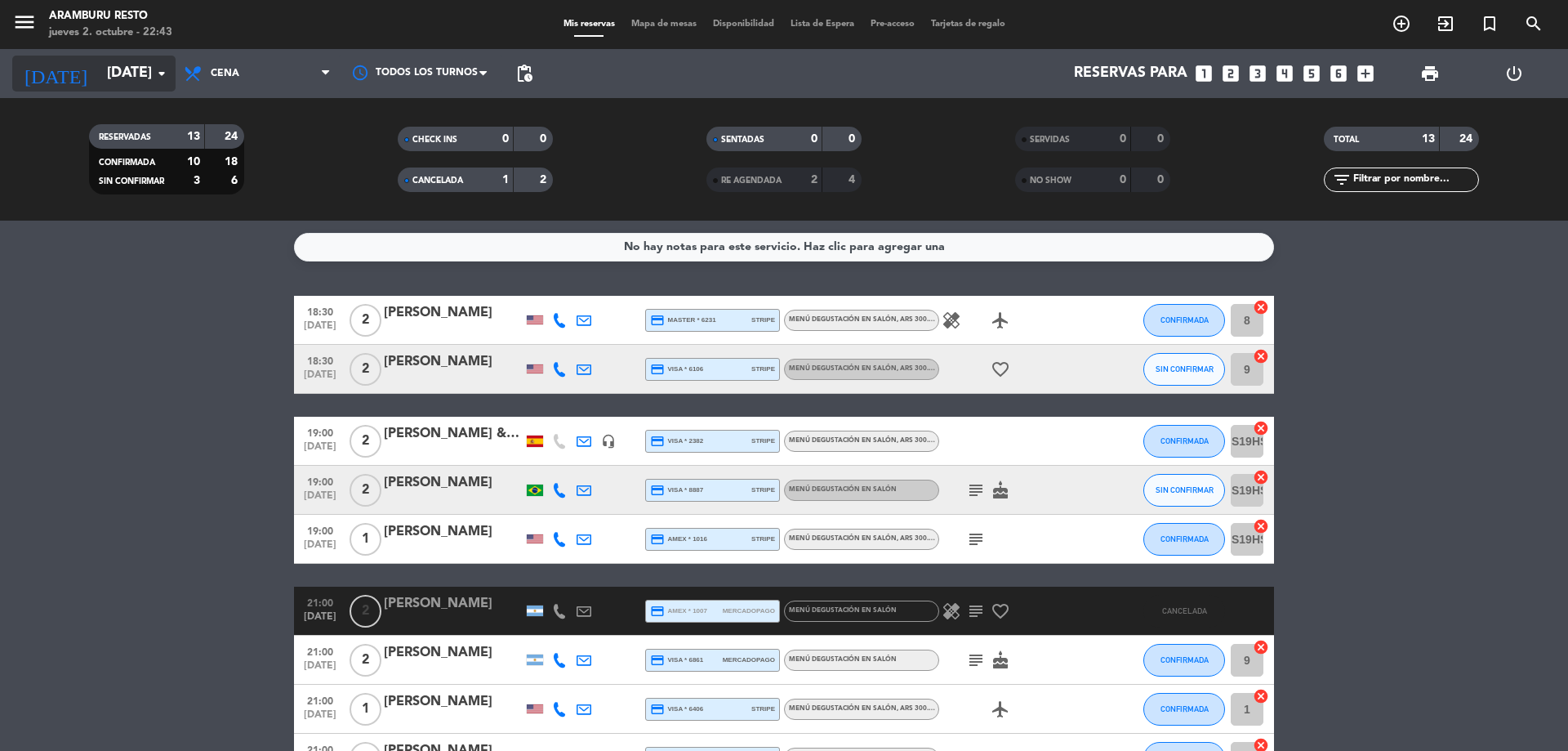
click at [108, 75] on input "[DATE]" at bounding box center [193, 74] width 190 height 33
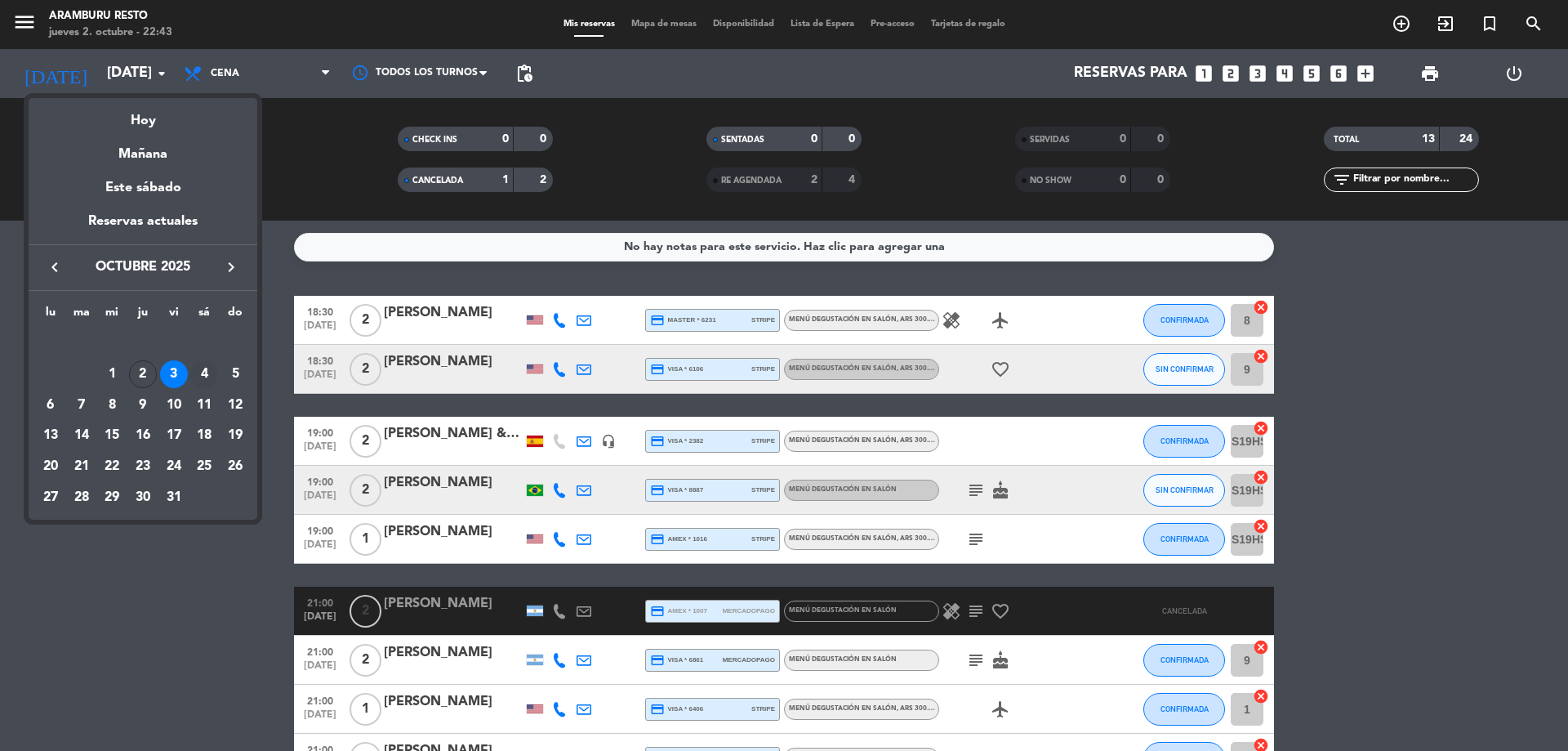
click at [205, 376] on div "4" at bounding box center [204, 374] width 27 height 27
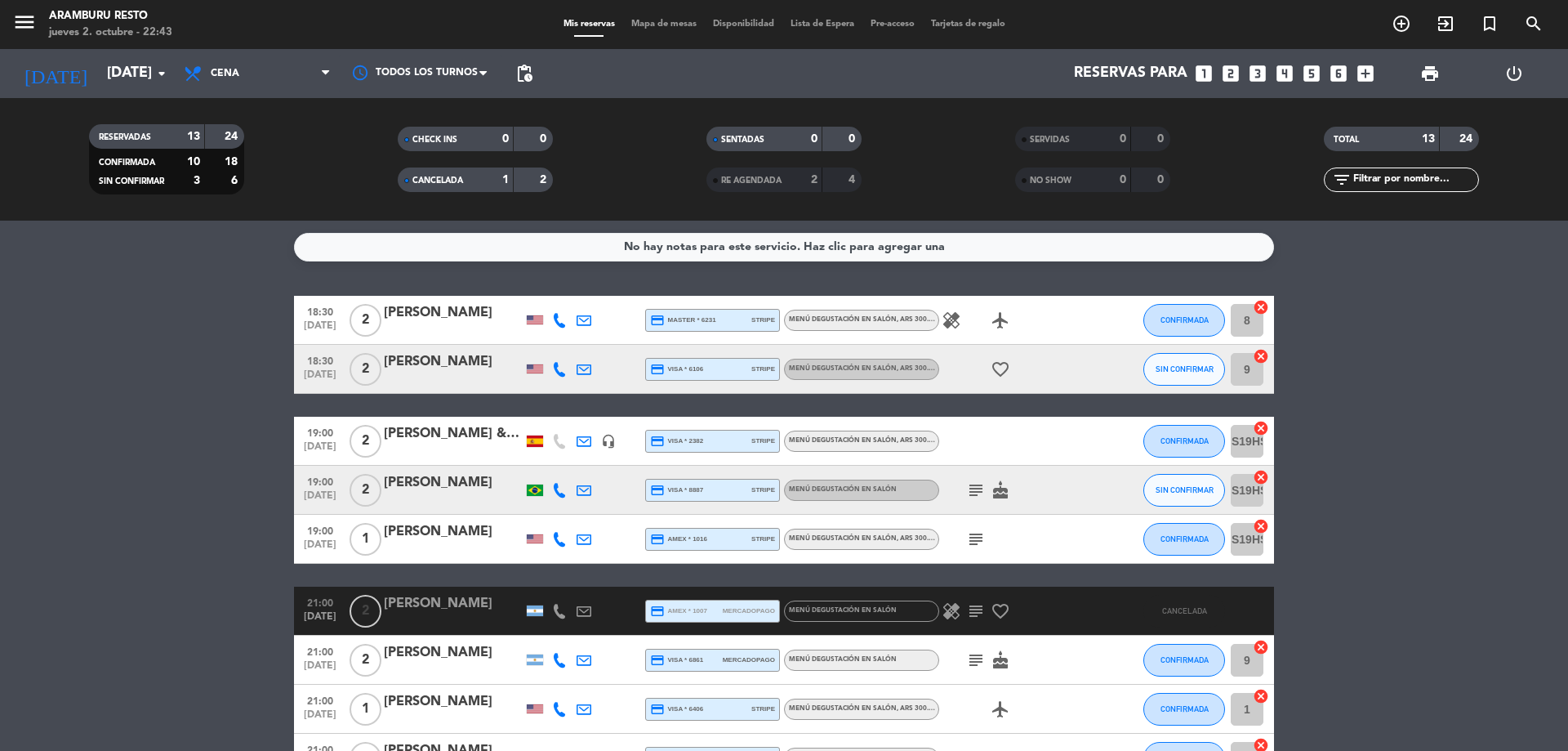
type input "[DATE]"
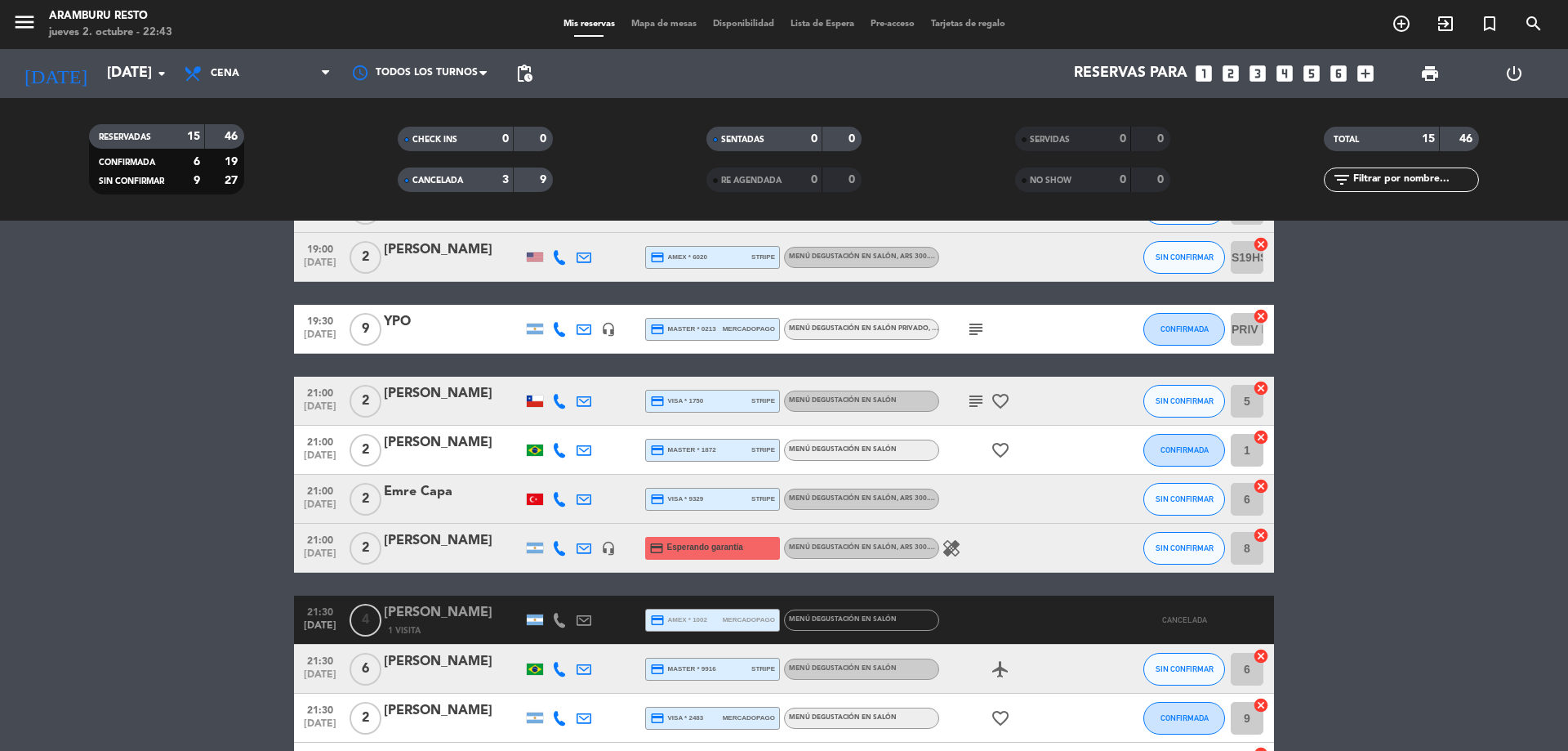
scroll to position [408, 0]
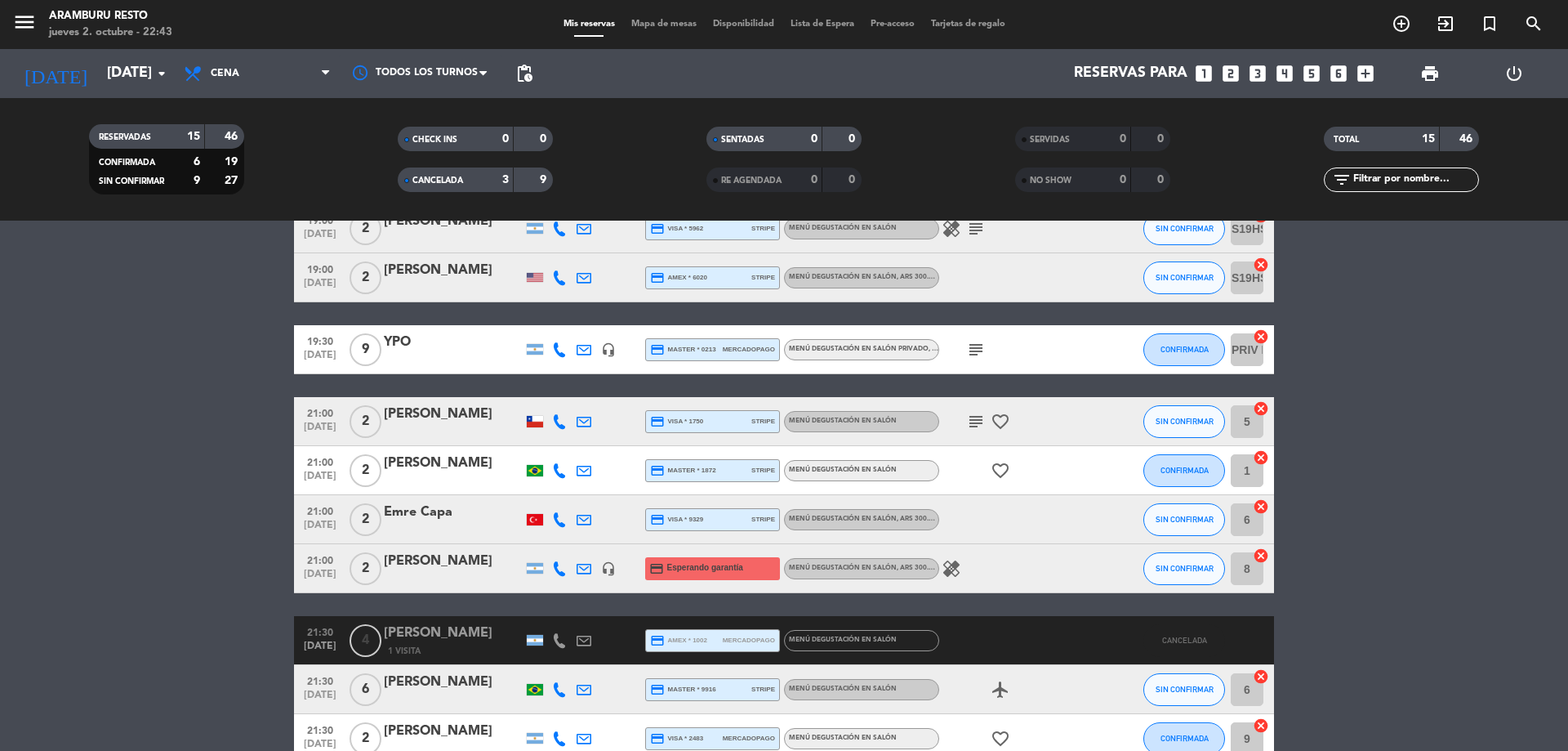
click at [742, 24] on span "Disponibilidad" at bounding box center [743, 25] width 77 height 9
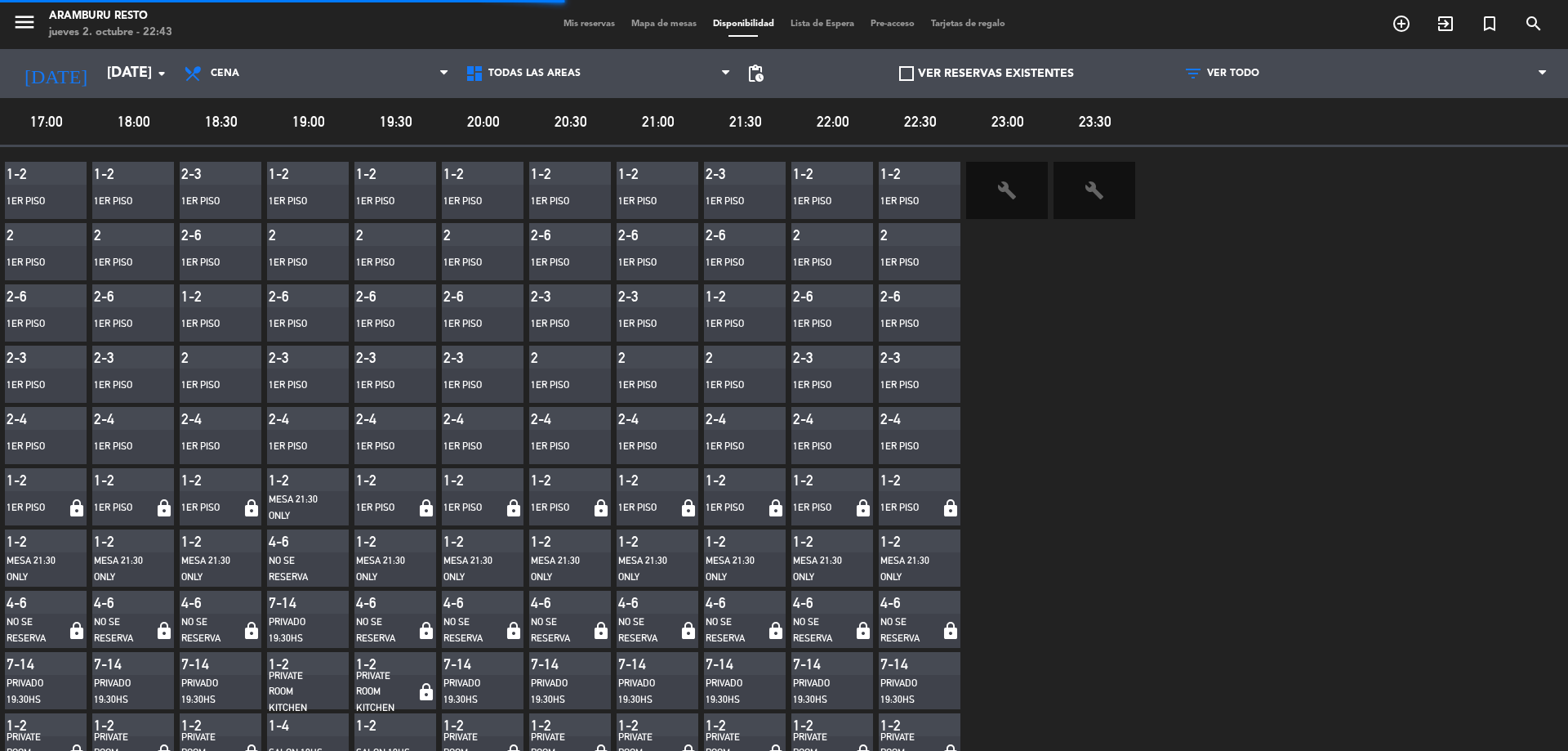
click at [642, 25] on span "Mapa de mesas" at bounding box center [664, 25] width 82 height 9
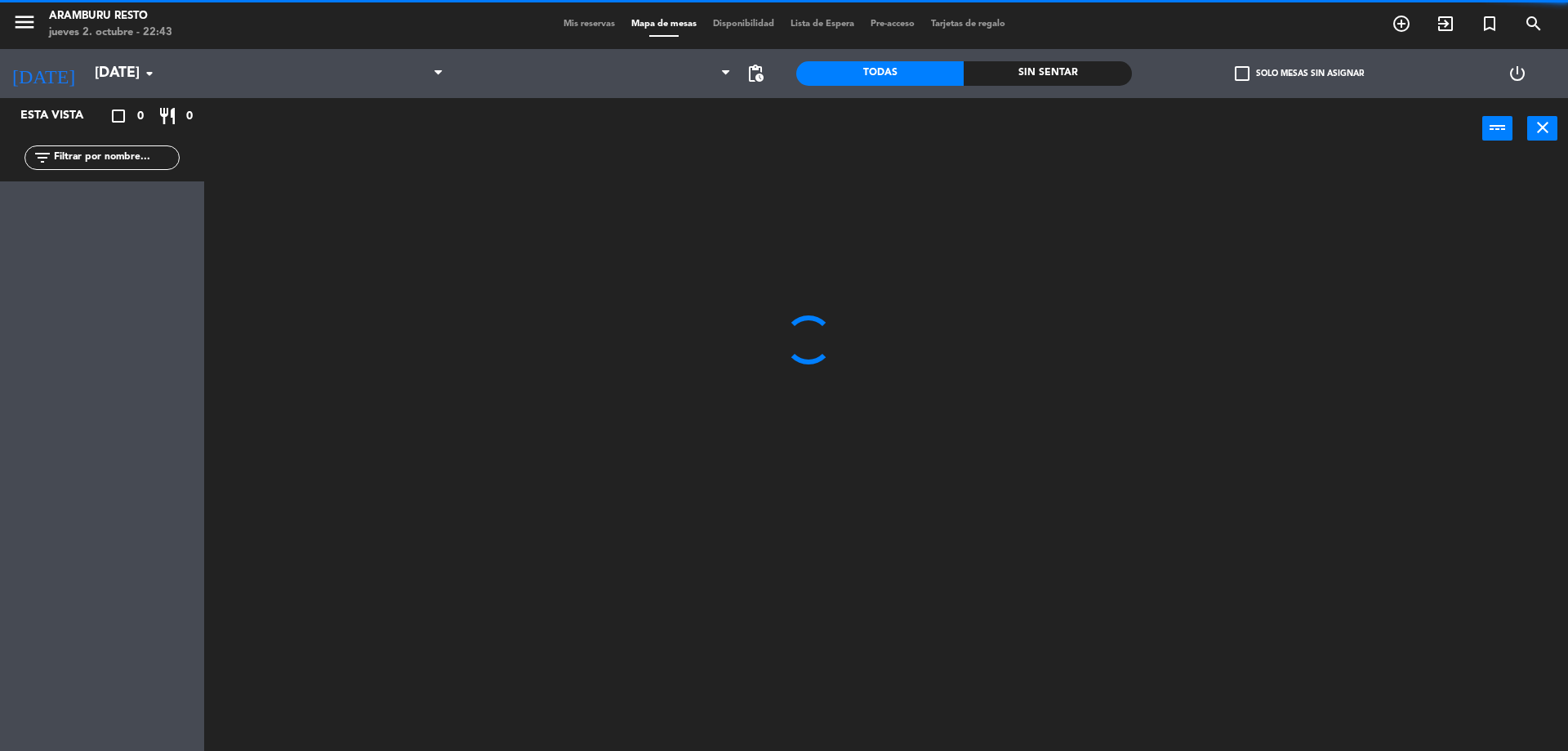
click at [573, 24] on span "Mis reservas" at bounding box center [589, 25] width 67 height 9
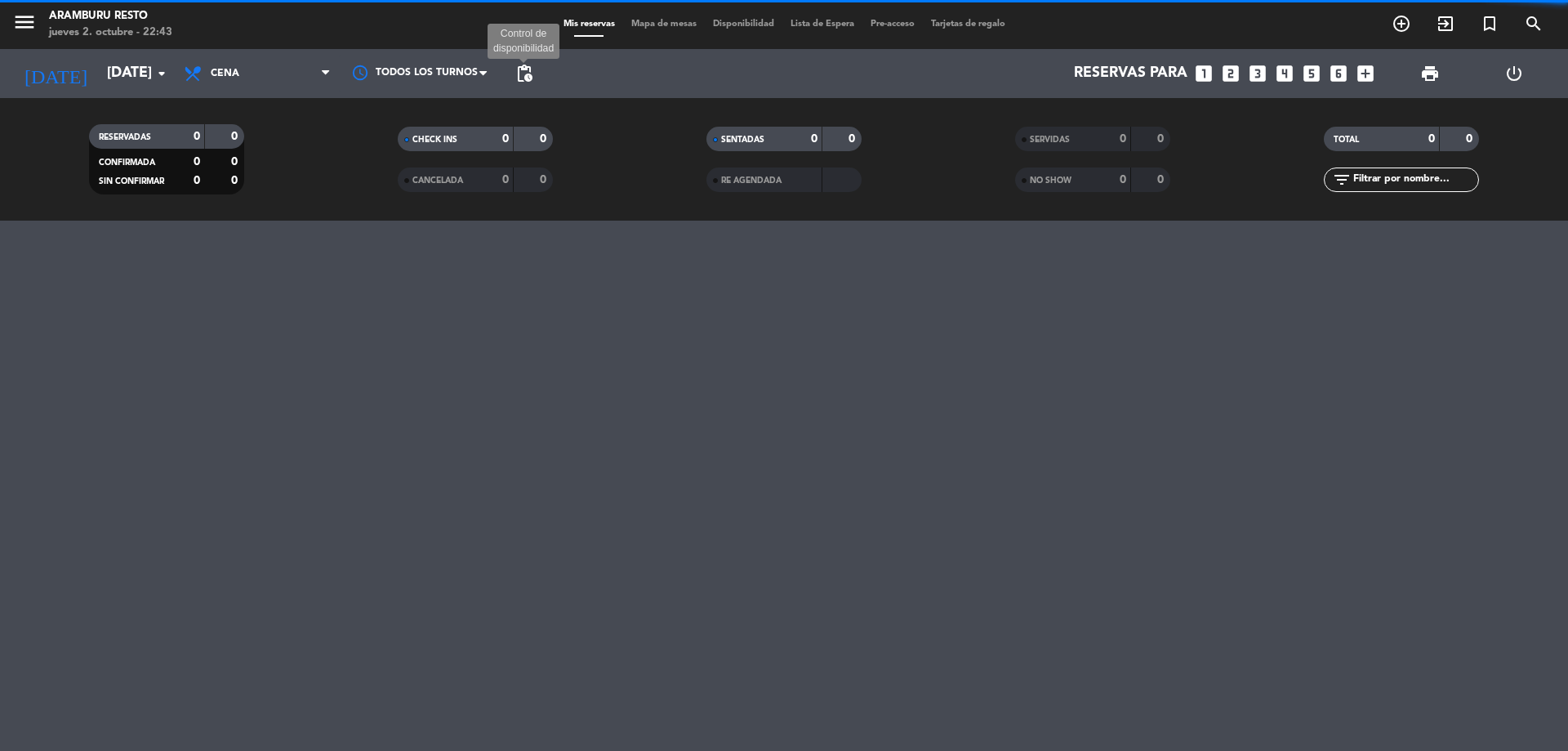
click at [522, 68] on span "pending_actions" at bounding box center [525, 74] width 20 height 20
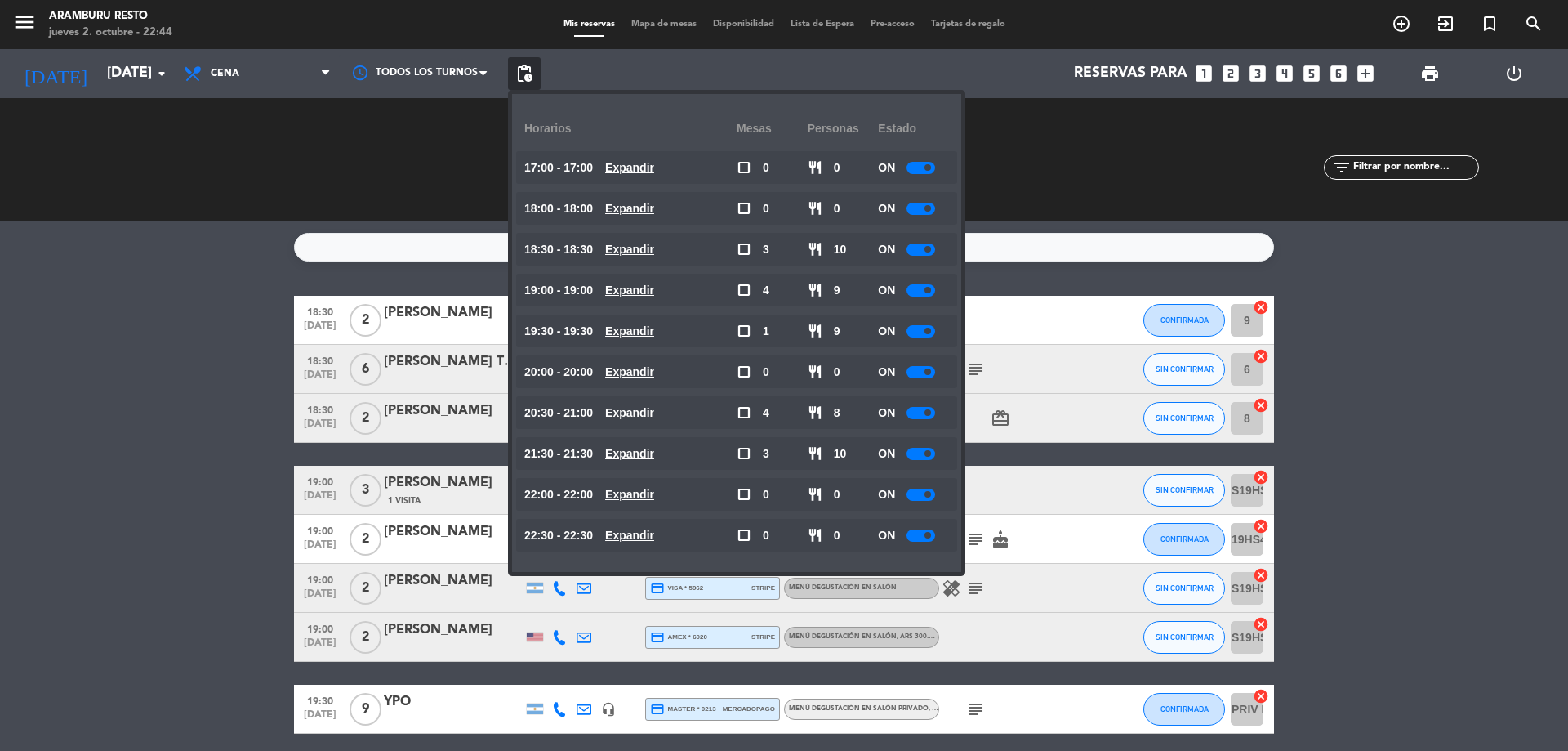
click at [90, 394] on bookings-row "18:30 [DATE] 2 [PERSON_NAME] credit_card visa * 8591 stripe Menú degustación en…" at bounding box center [784, 708] width 1568 height 827
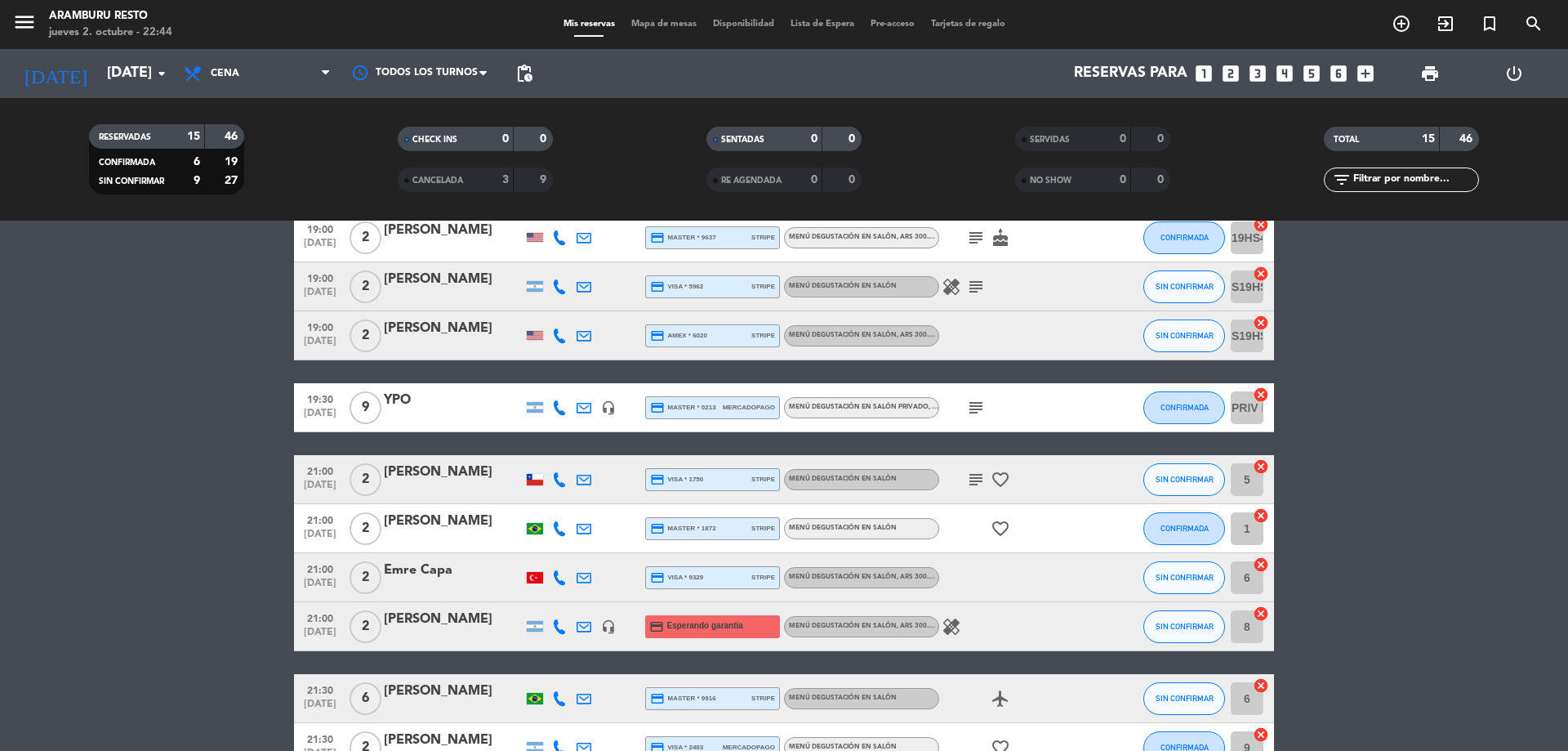
scroll to position [453, 0]
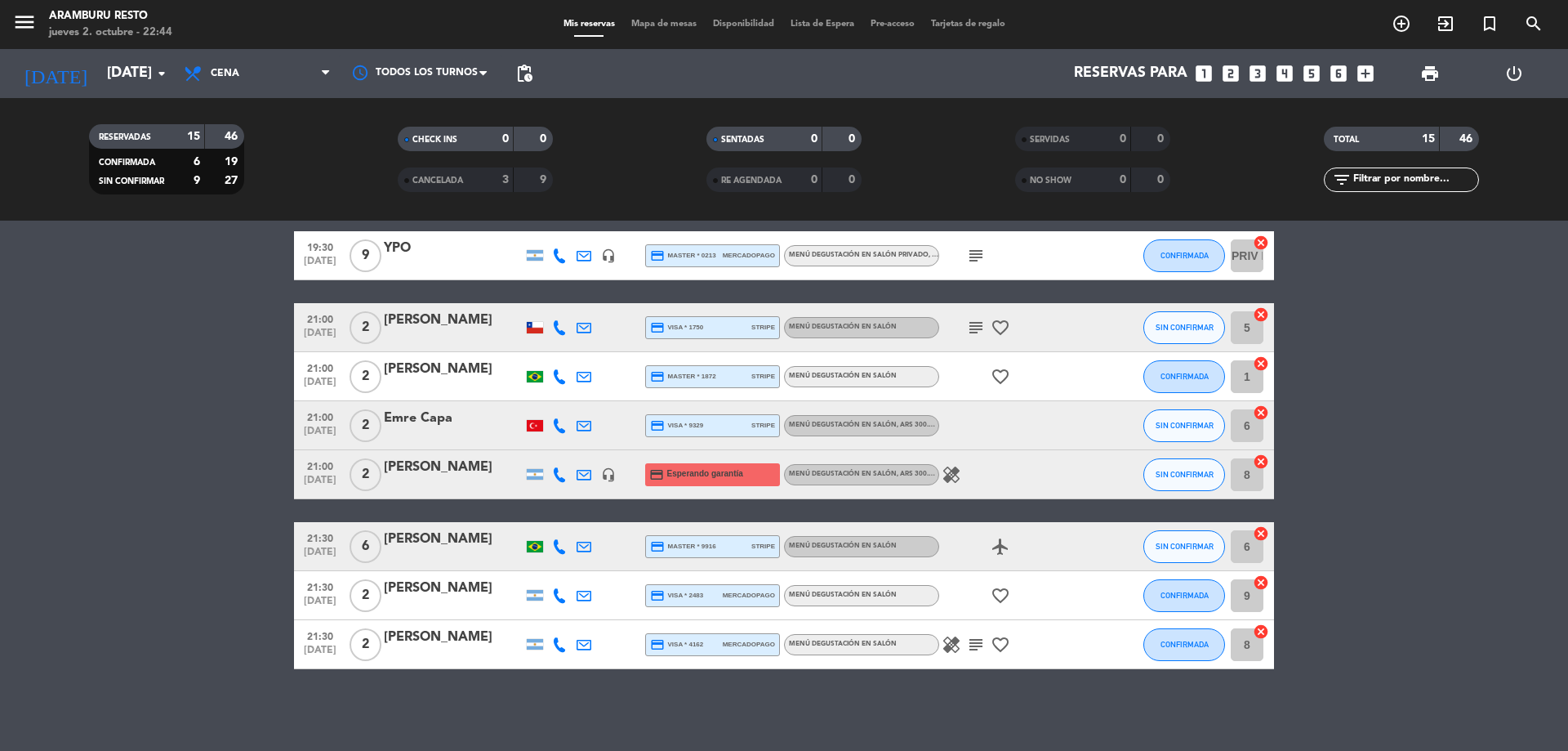
click at [976, 326] on icon "subject" at bounding box center [976, 328] width 20 height 20
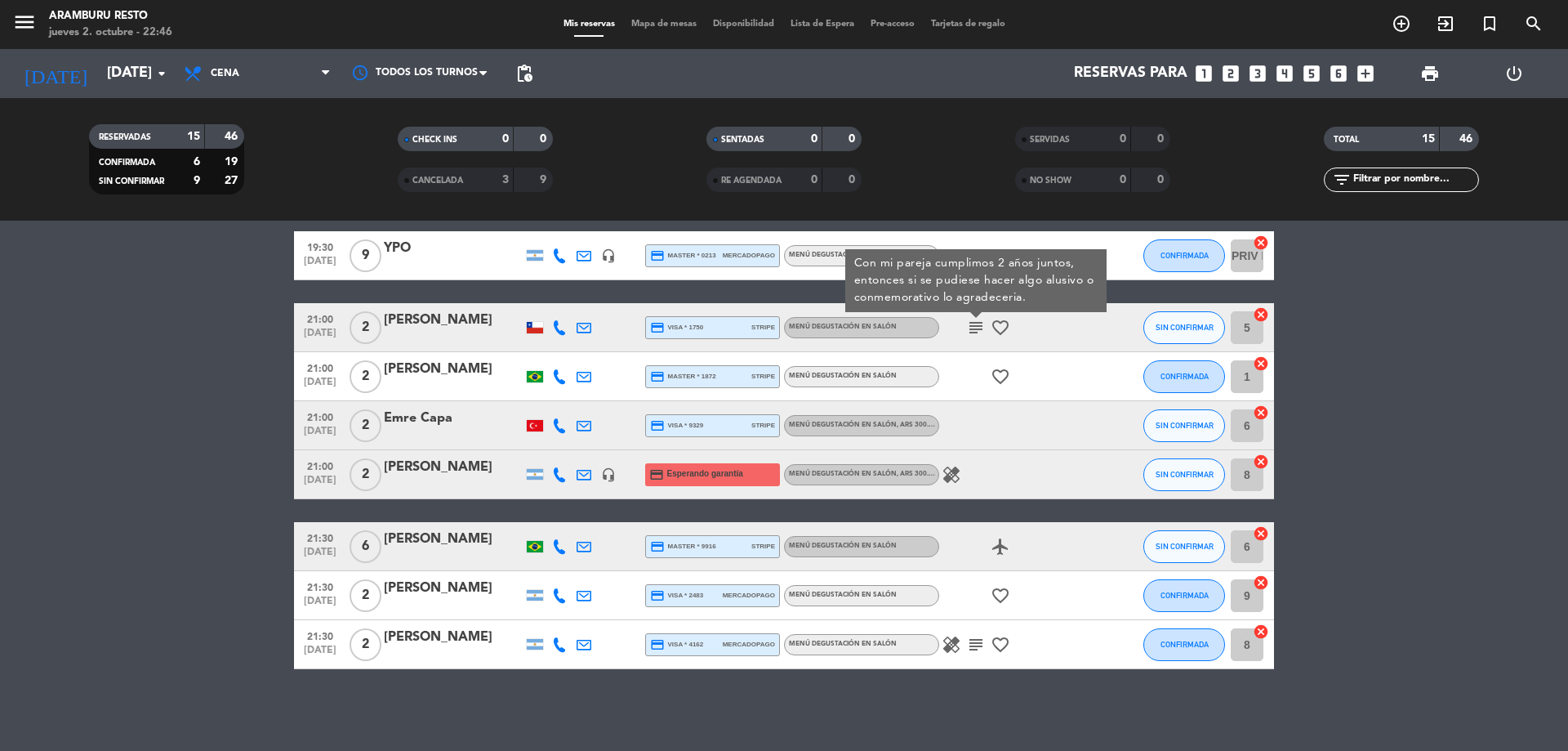
click at [103, 598] on bookings-row "18:30 [DATE] 2 [PERSON_NAME] credit_card visa * 8591 stripe Menú degustación en…" at bounding box center [784, 255] width 1568 height 827
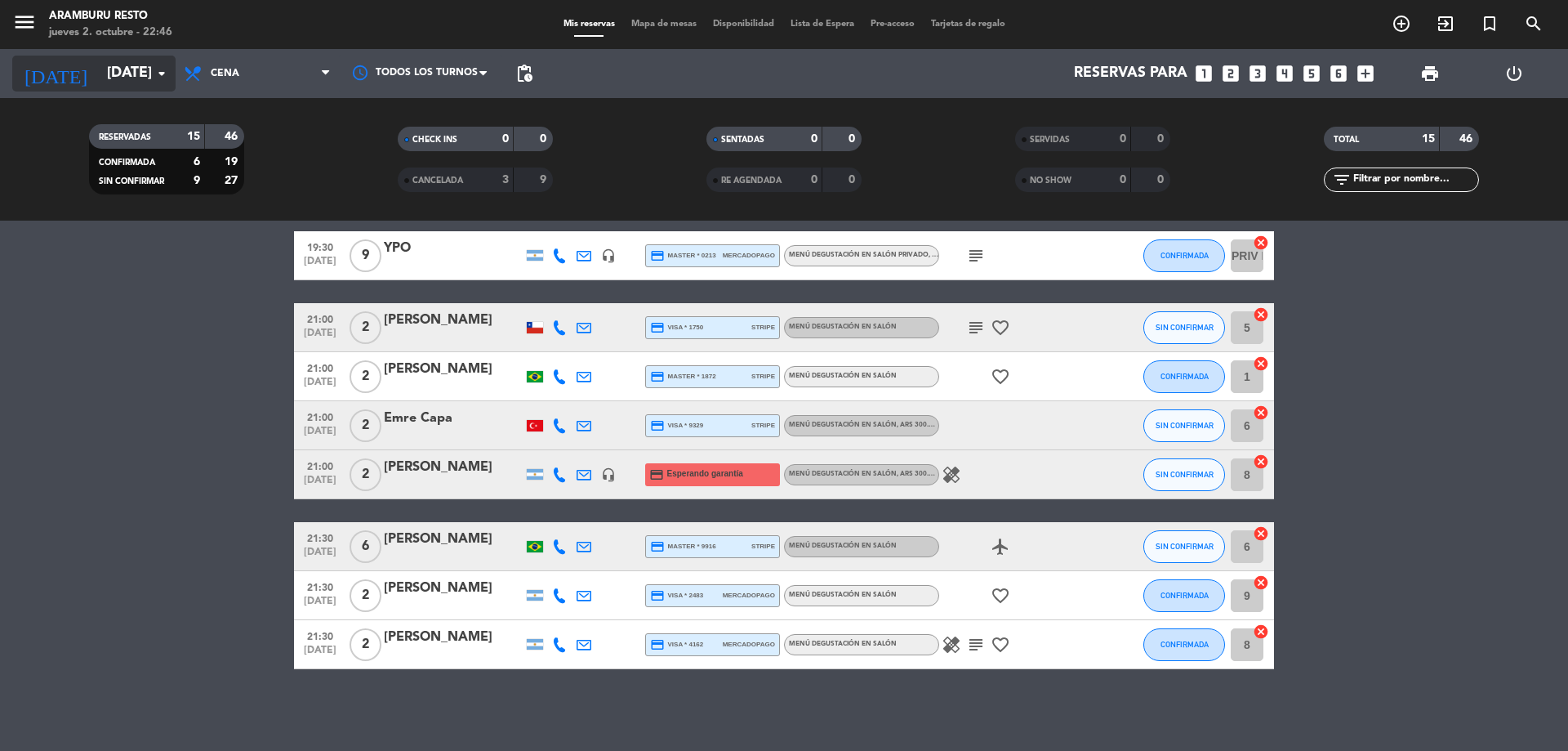
click at [110, 72] on input "[DATE]" at bounding box center [193, 74] width 190 height 33
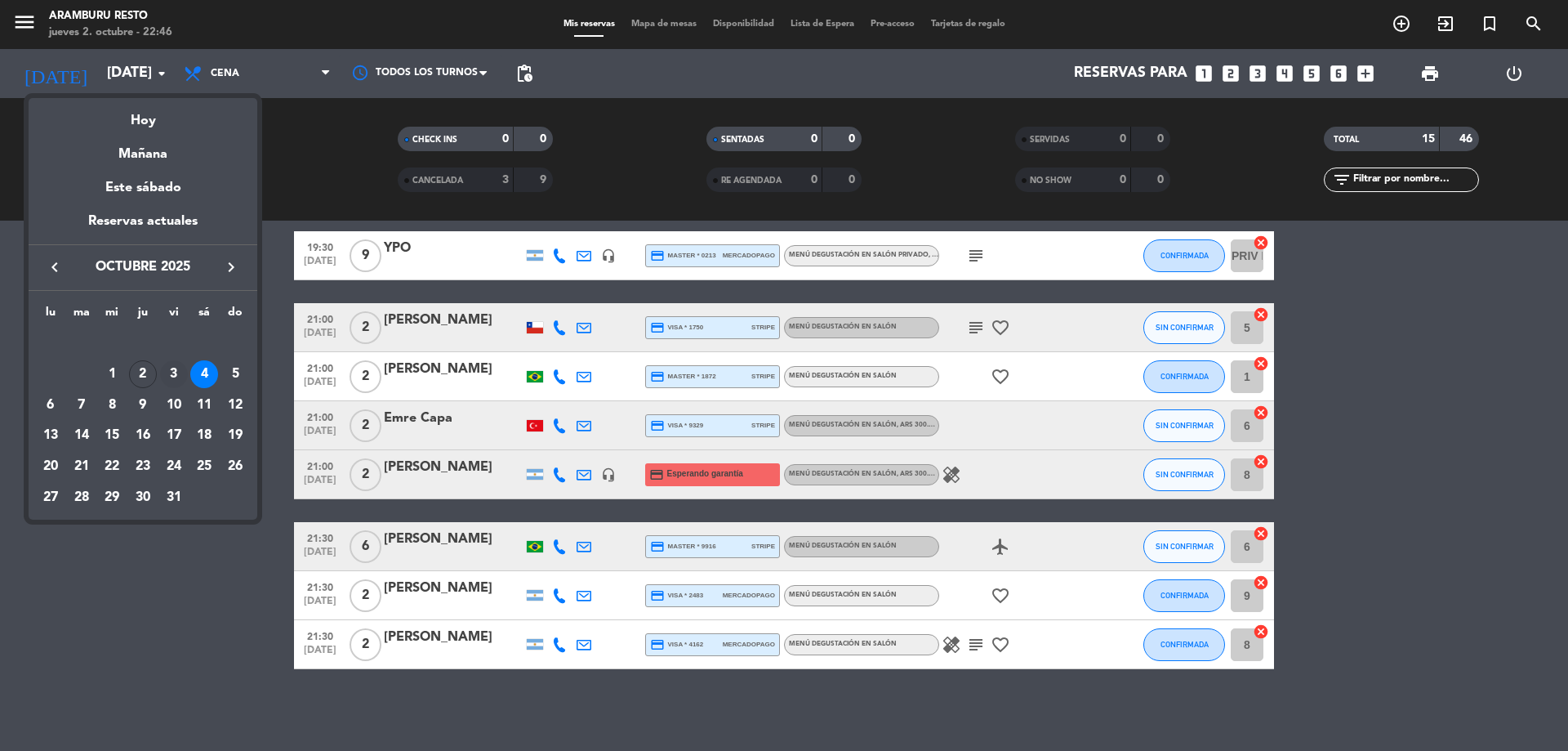
click at [178, 363] on div "3" at bounding box center [174, 374] width 27 height 27
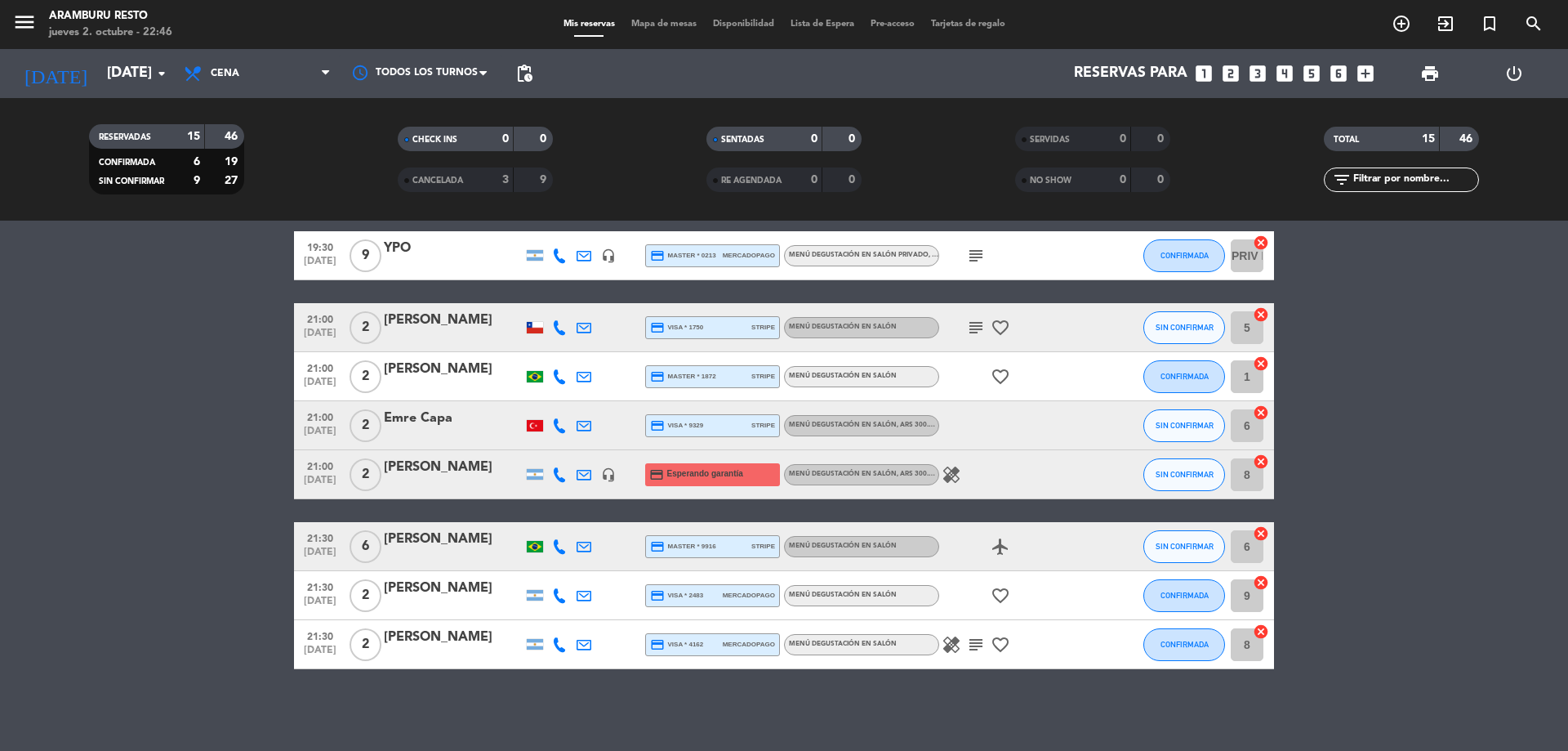
type input "[DATE]"
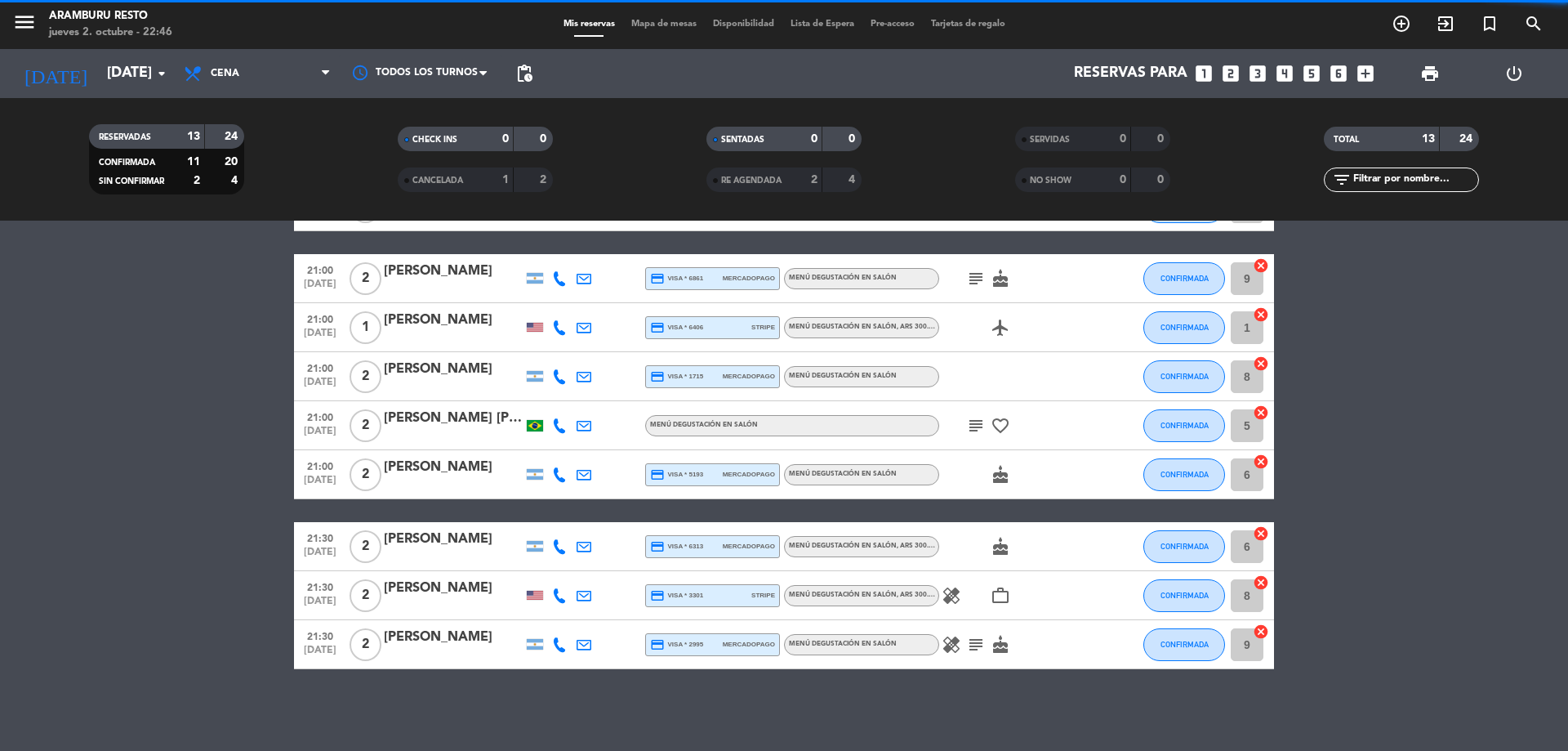
scroll to position [333, 0]
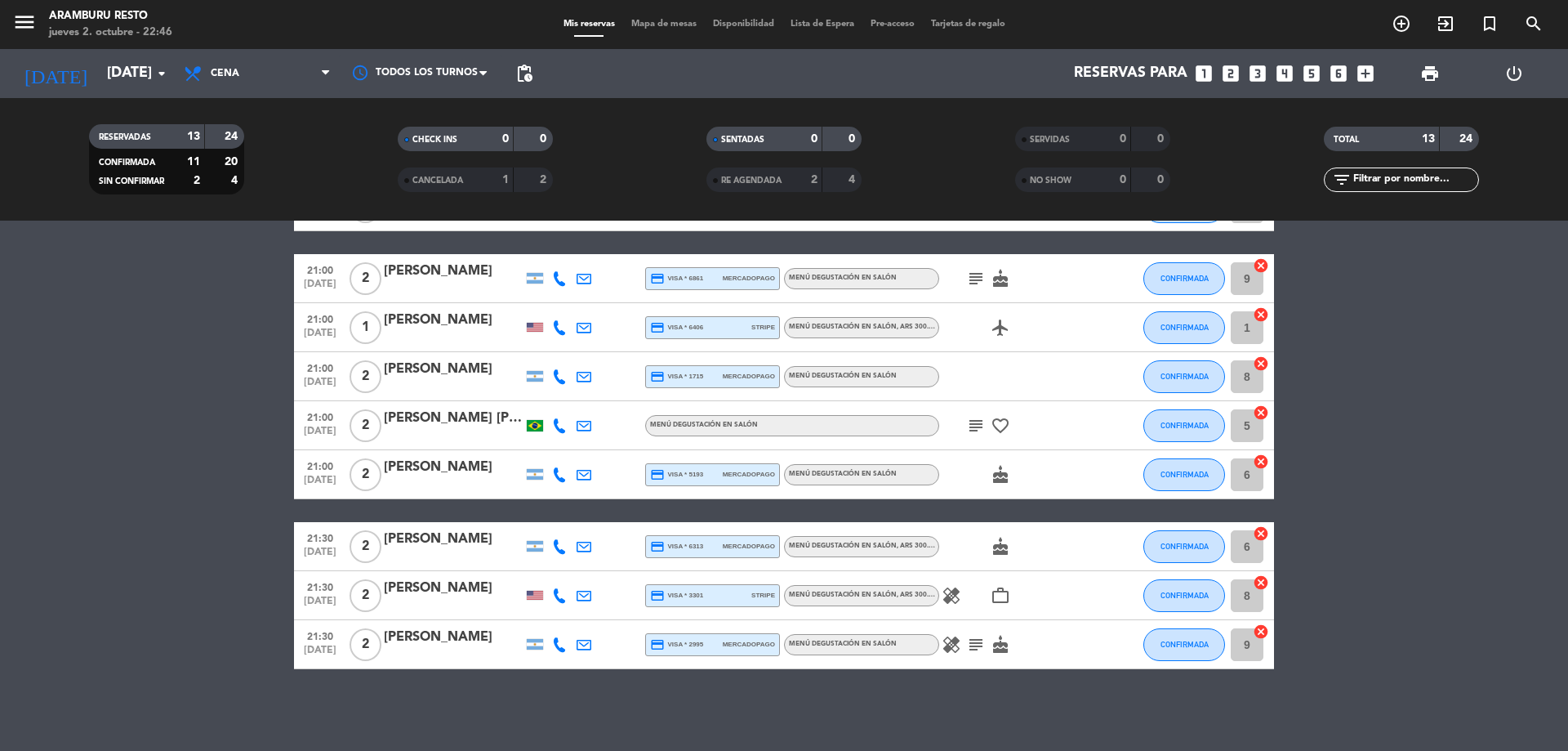
click at [548, 467] on div at bounding box center [559, 474] width 25 height 48
click at [557, 472] on icon at bounding box center [559, 475] width 15 height 15
click at [544, 448] on span "Copiar" at bounding box center [548, 447] width 35 height 17
click at [595, 451] on span at bounding box center [600, 448] width 13 height 13
click at [547, 448] on span "Copiar" at bounding box center [548, 447] width 35 height 17
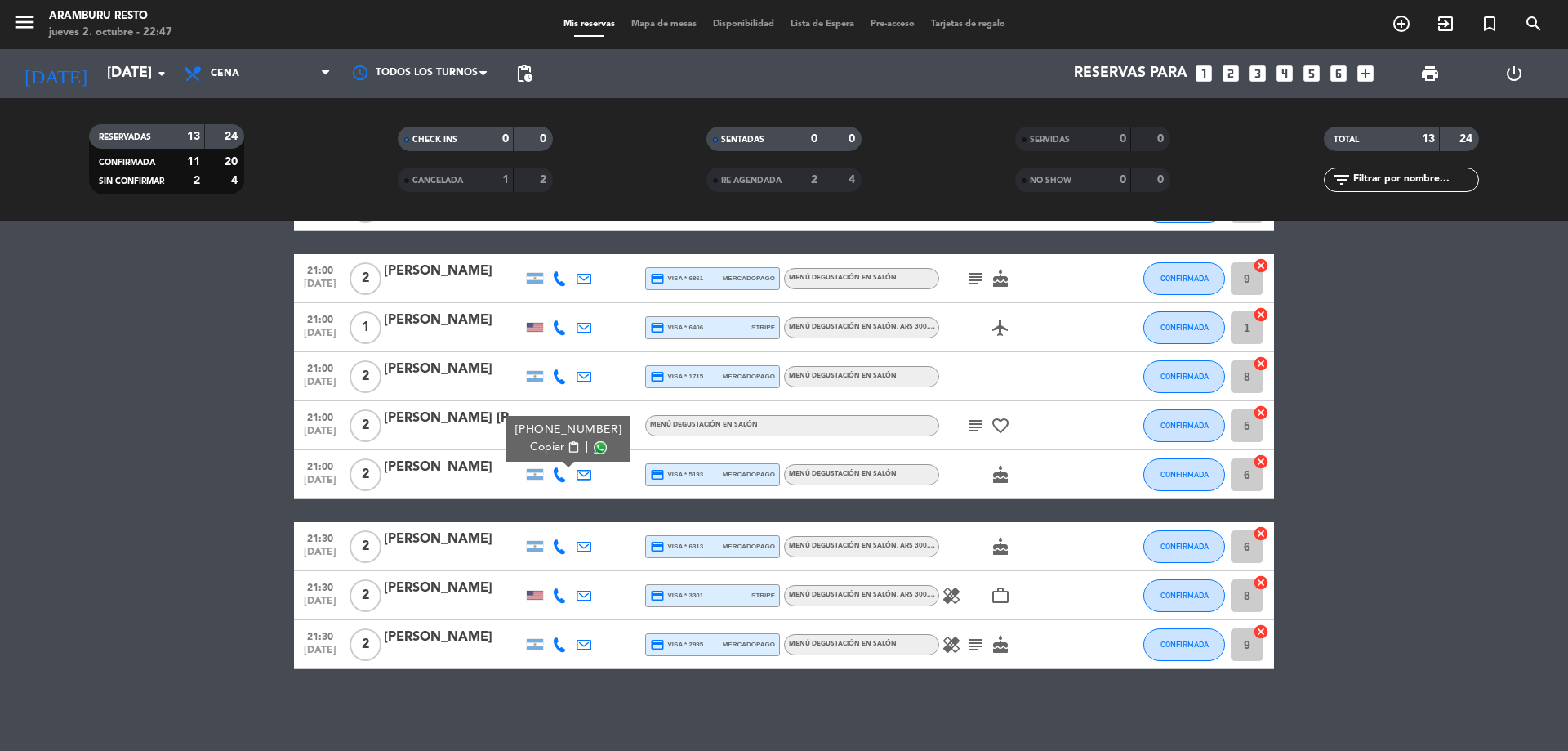
click at [590, 476] on div at bounding box center [583, 474] width 25 height 48
click at [589, 472] on icon at bounding box center [584, 475] width 15 height 15
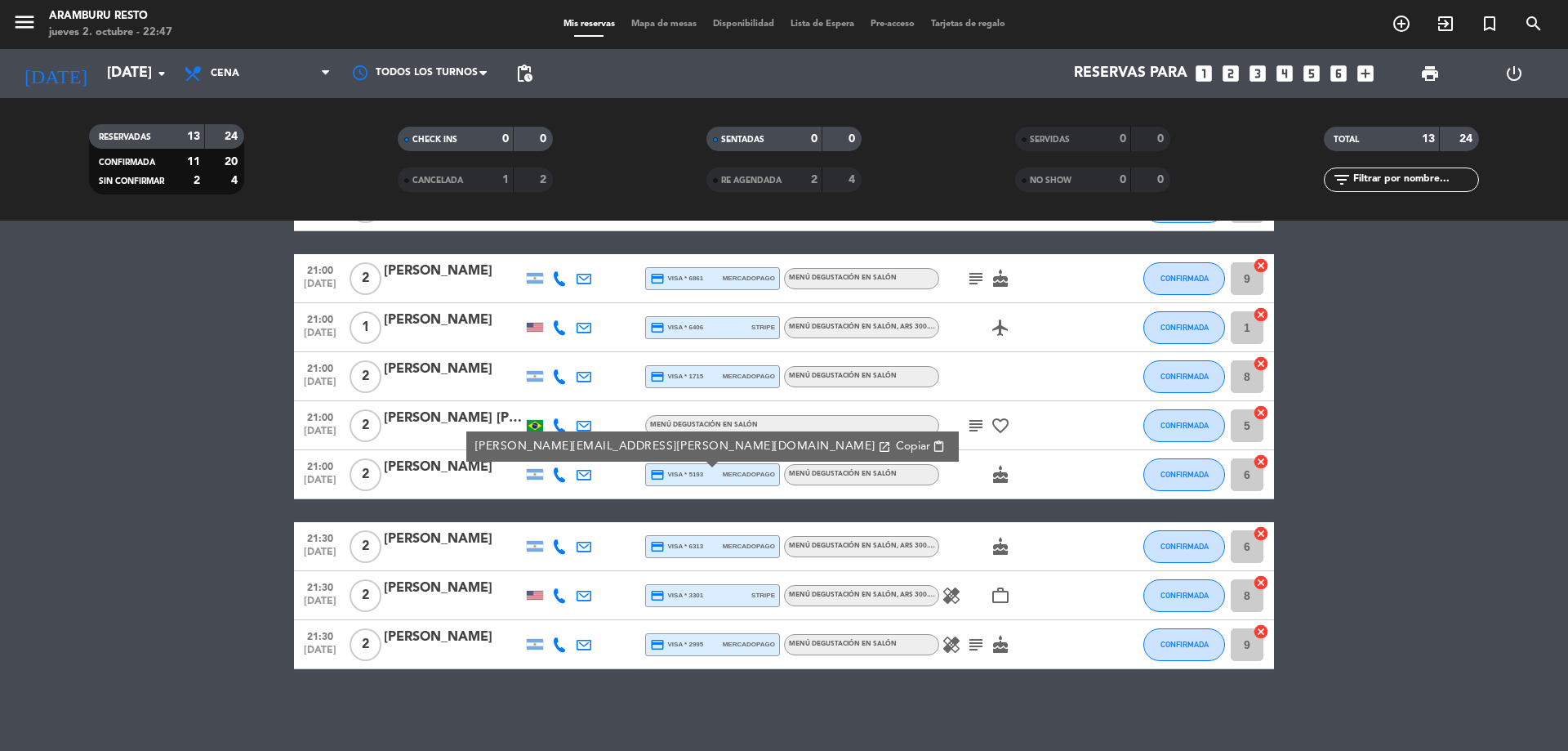
drag, startPoint x: 662, startPoint y: 447, endPoint x: 678, endPoint y: 481, distance: 37.6
click at [896, 447] on span "Copiar" at bounding box center [913, 446] width 35 height 17
click at [81, 529] on bookings-row "18:30 [DATE] 2 [PERSON_NAME] credit_card master * 6231 stripe Menú degustación …" at bounding box center [784, 316] width 1568 height 705
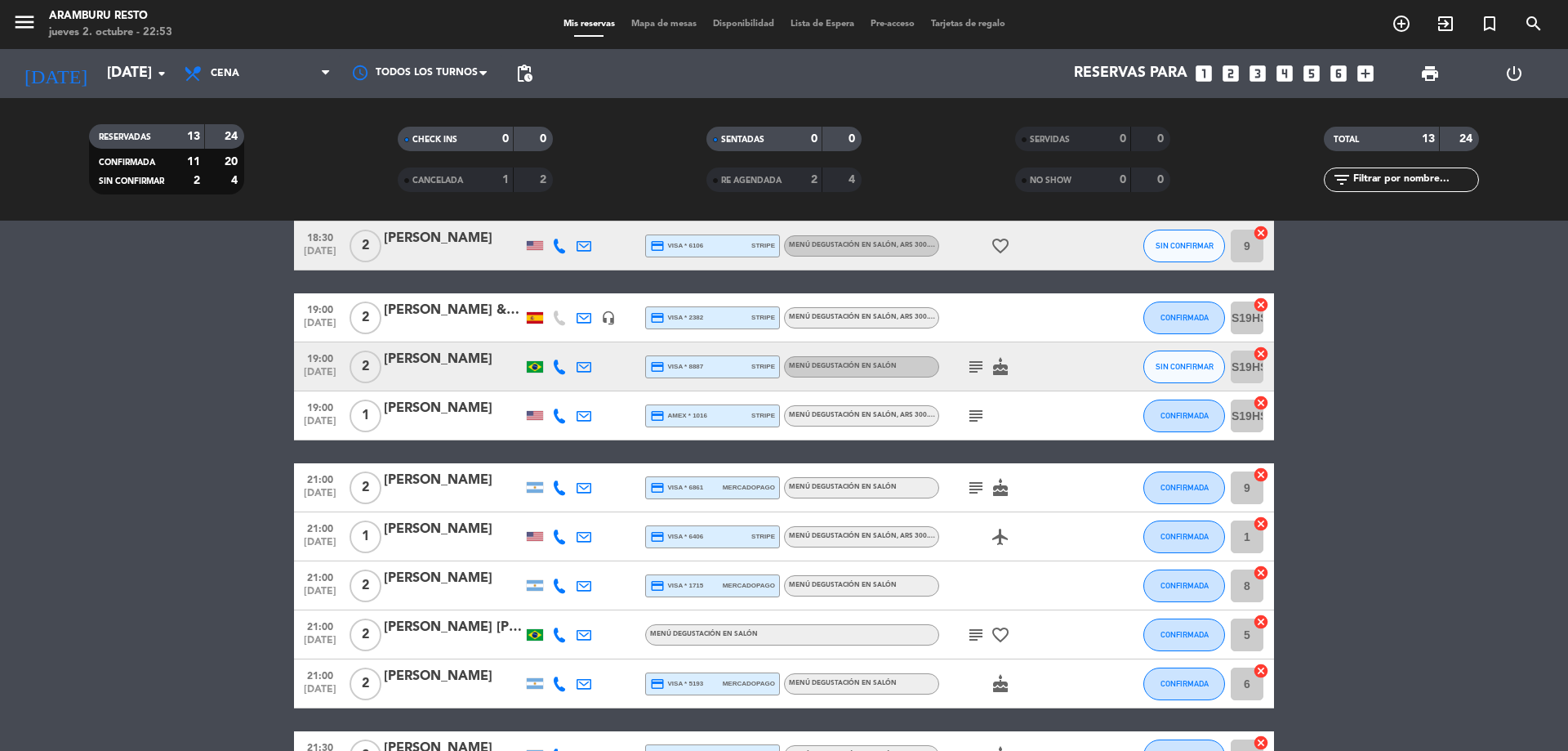
scroll to position [0, 0]
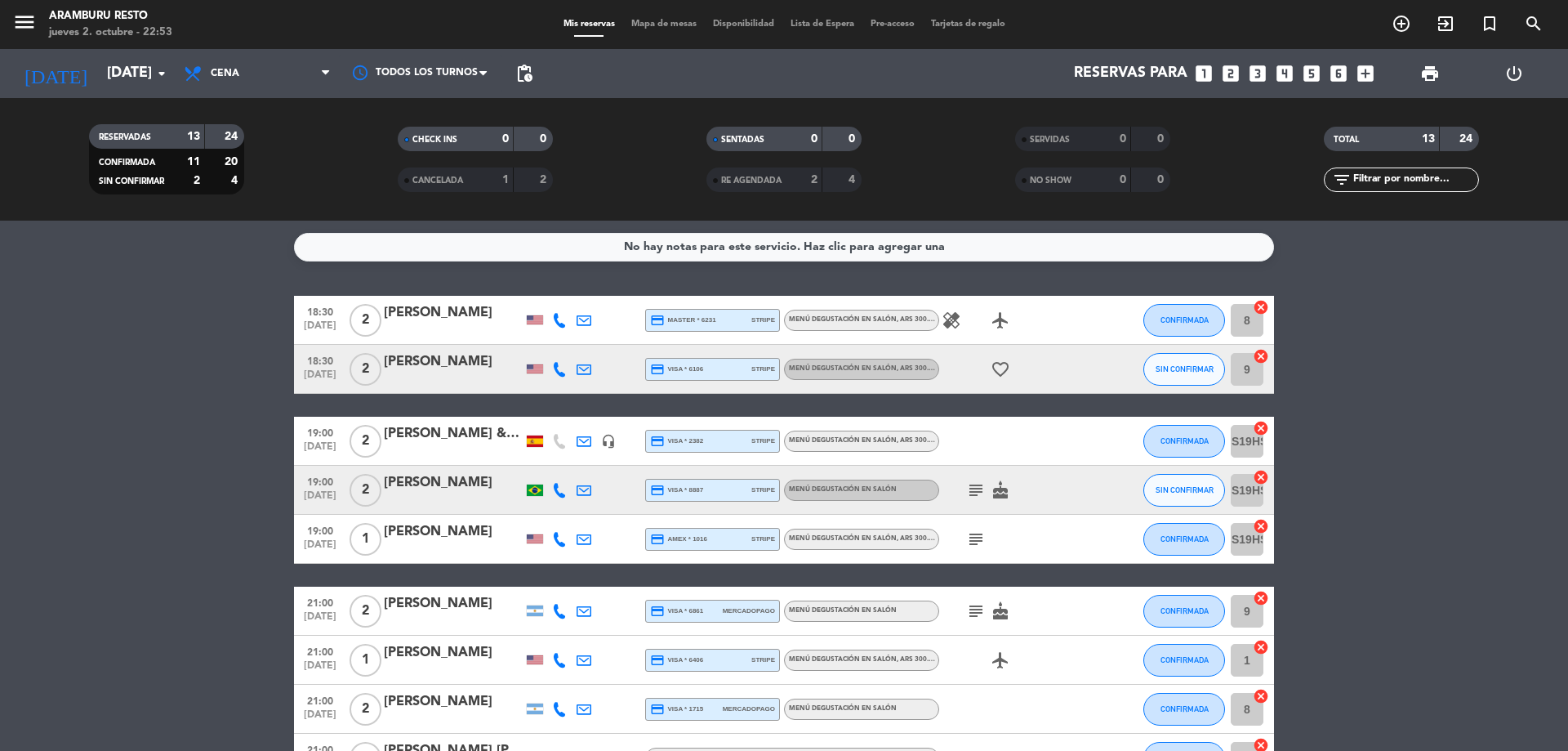
click at [949, 327] on icon "healing" at bounding box center [951, 321] width 20 height 20
click at [1002, 489] on icon "cake" at bounding box center [1000, 490] width 20 height 20
click at [1383, 320] on bookings-row "18:30 [DATE] 2 [PERSON_NAME] credit_card master * 6231 stripe Menú degustación …" at bounding box center [784, 648] width 1568 height 705
click at [952, 321] on icon "healing" at bounding box center [951, 321] width 20 height 20
drag, startPoint x: 46, startPoint y: 414, endPoint x: 83, endPoint y: 433, distance: 41.6
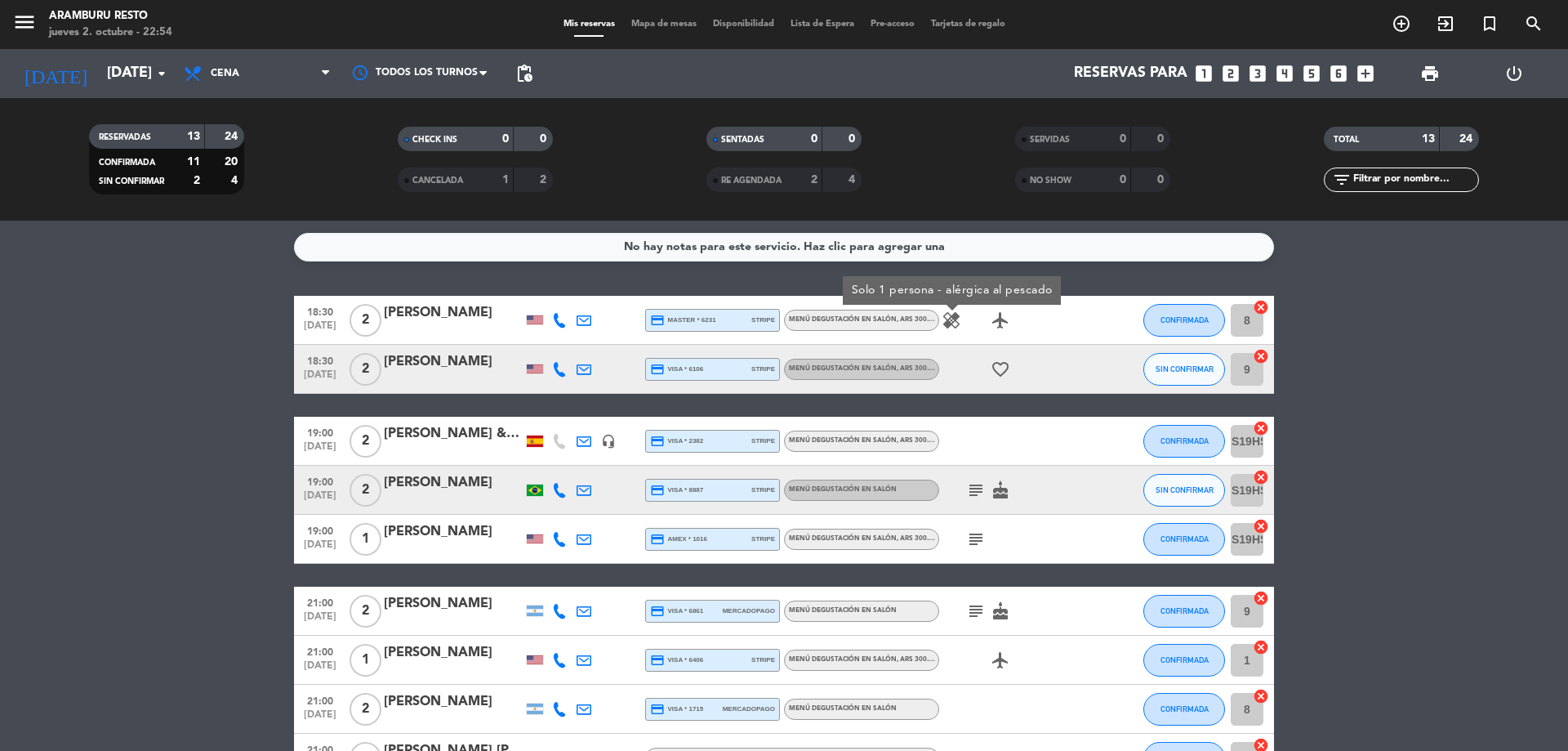
click at [46, 414] on bookings-row "18:30 [DATE] 2 [PERSON_NAME] credit_card master * 6231 stripe Menú degustación …" at bounding box center [784, 648] width 1568 height 705
click at [972, 491] on icon "subject" at bounding box center [976, 490] width 20 height 20
click at [976, 540] on icon "subject" at bounding box center [976, 540] width 20 height 20
click at [982, 609] on icon "subject" at bounding box center [976, 612] width 20 height 20
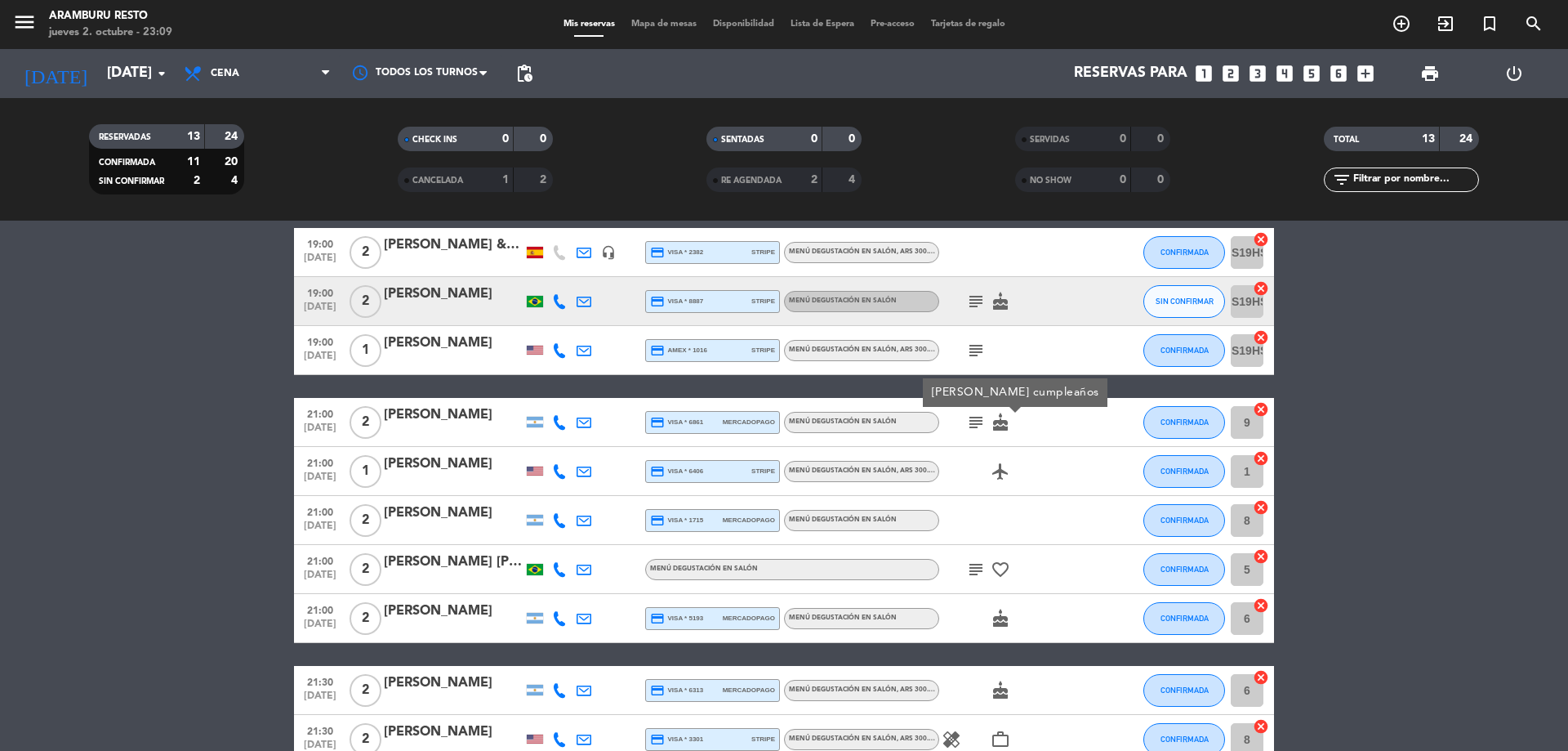
scroll to position [163, 0]
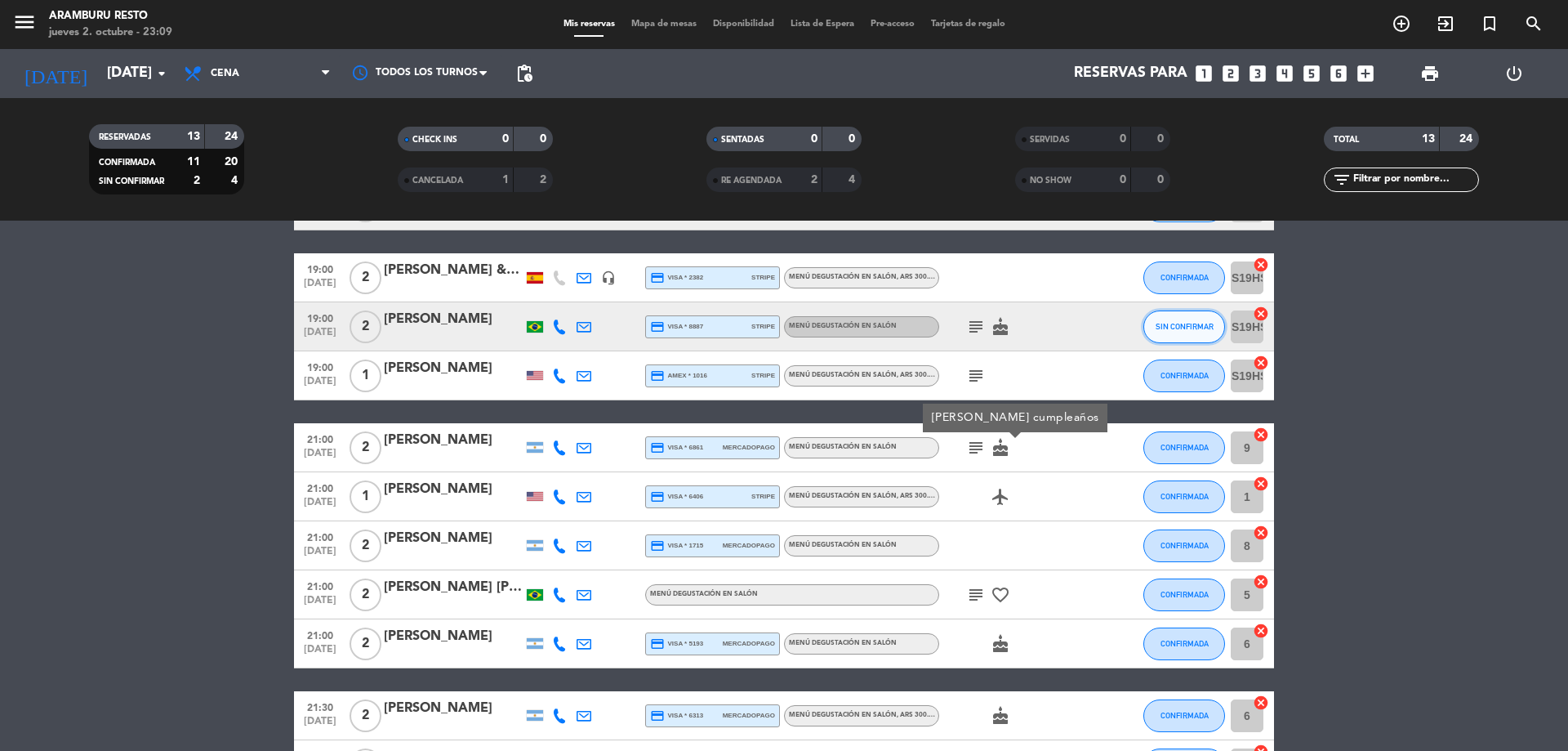
click at [1165, 325] on span "SIN CONFIRMAR" at bounding box center [1184, 326] width 58 height 9
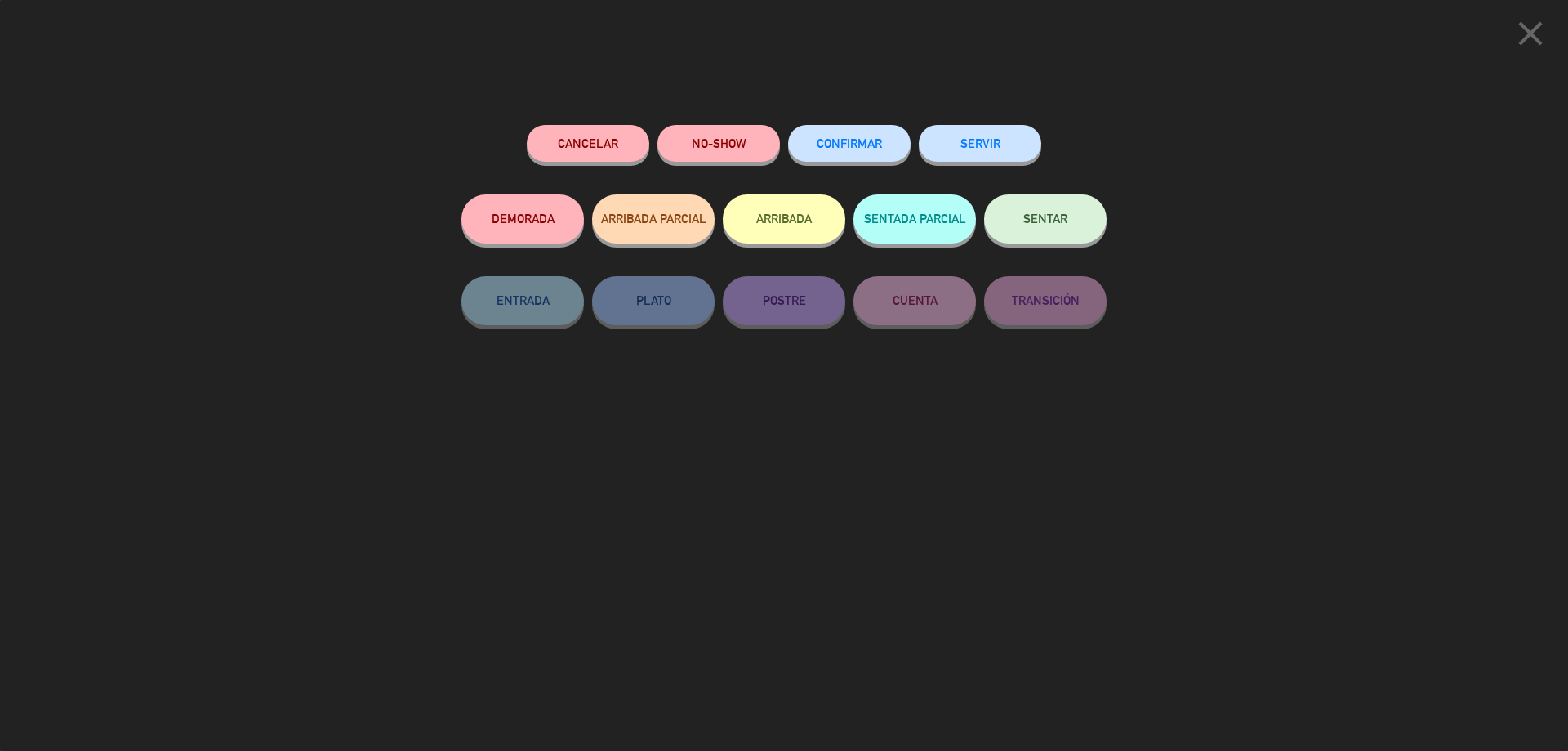
click at [858, 140] on span "CONFIRMAR" at bounding box center [849, 143] width 66 height 14
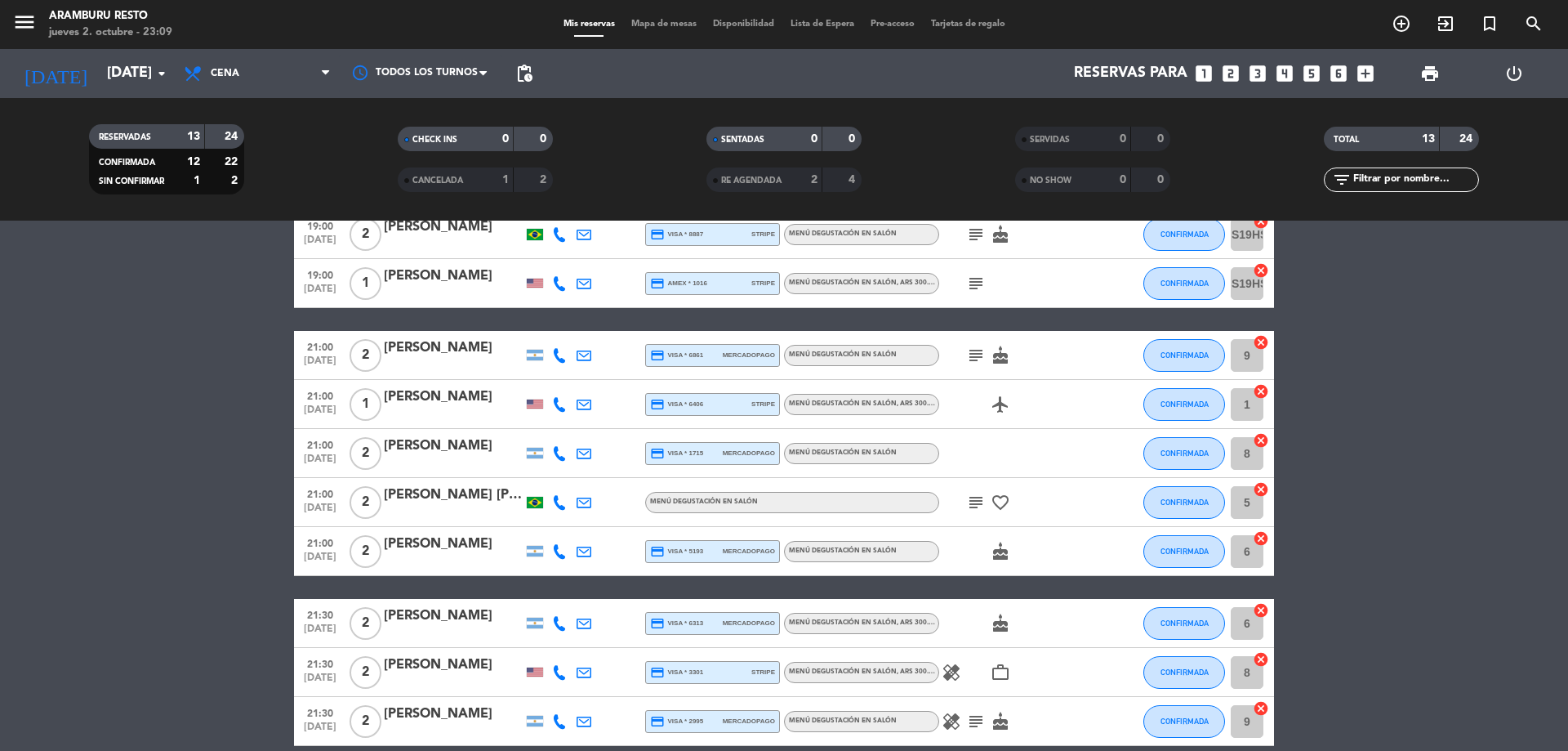
scroll to position [333, 0]
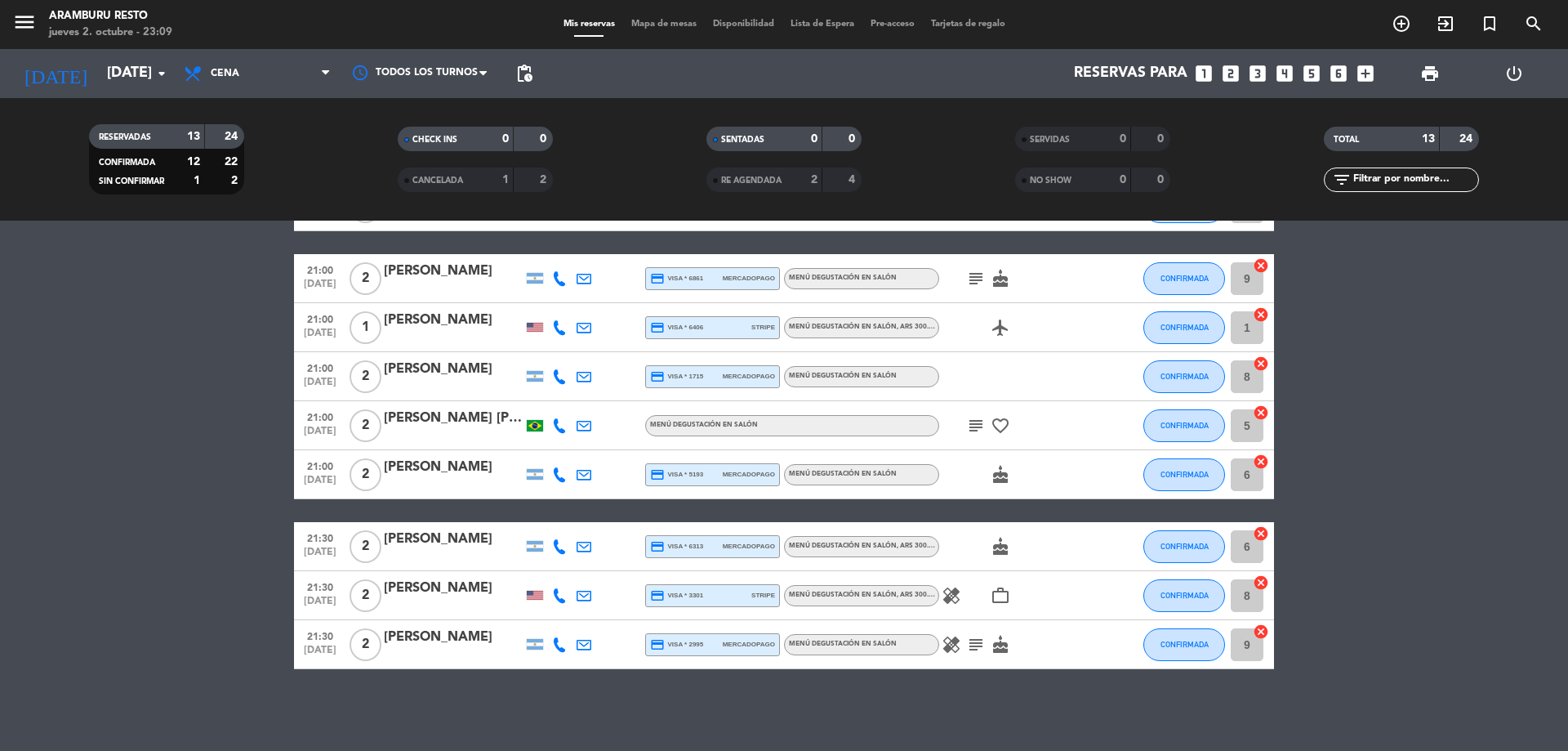
click at [953, 604] on icon "healing" at bounding box center [951, 596] width 20 height 20
click at [132, 414] on bookings-row "18:30 [DATE] 2 [PERSON_NAME] credit_card master * 6231 stripe Menú degustación …" at bounding box center [784, 316] width 1568 height 705
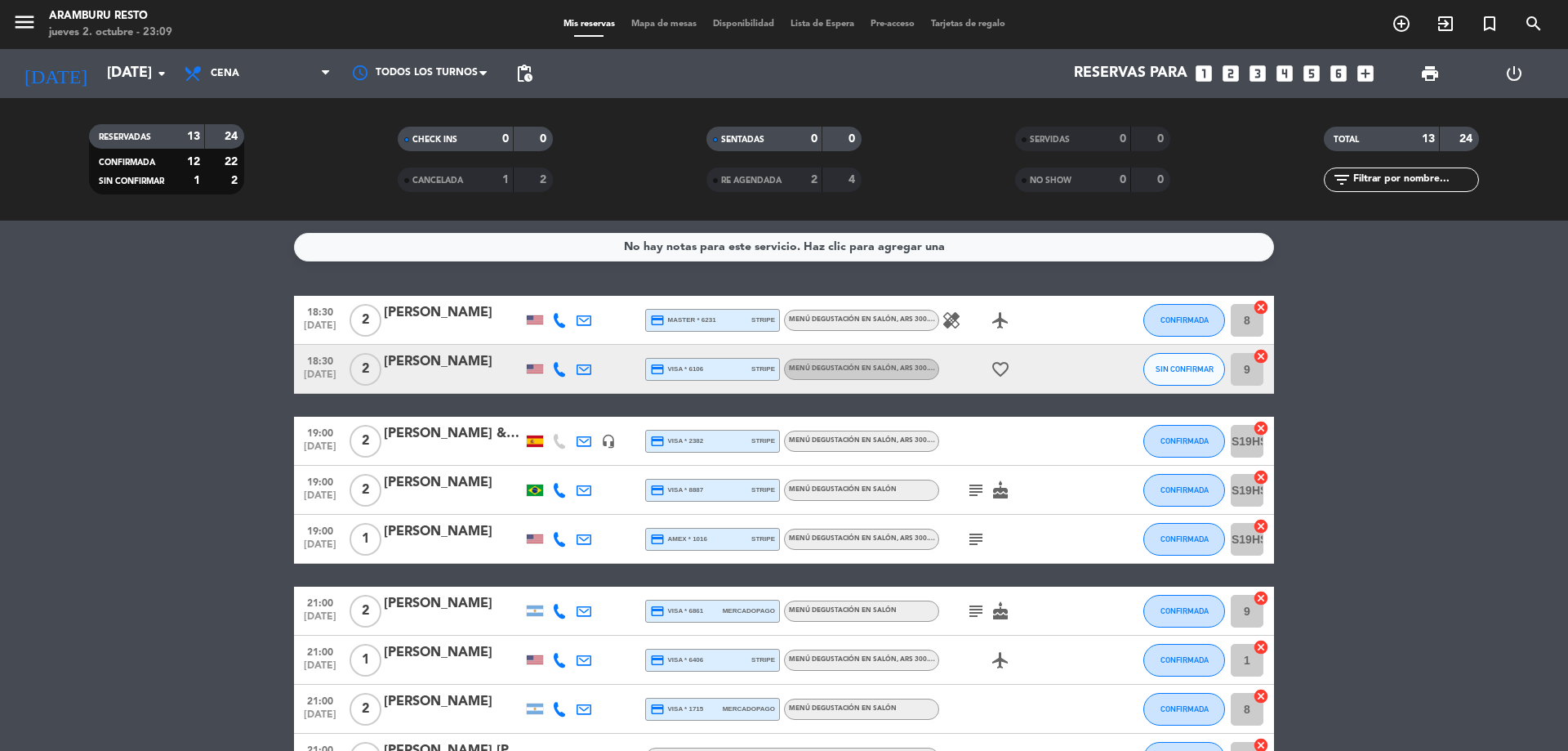
click at [557, 538] on icon at bounding box center [559, 540] width 15 height 15
click at [543, 502] on div "[PHONE_NUMBER]" at bounding box center [571, 494] width 107 height 17
drag, startPoint x: 551, startPoint y: 513, endPoint x: 542, endPoint y: 566, distance: 53.8
click at [550, 514] on span "Copiar" at bounding box center [550, 511] width 35 height 17
click at [588, 540] on icon at bounding box center [584, 540] width 15 height 15
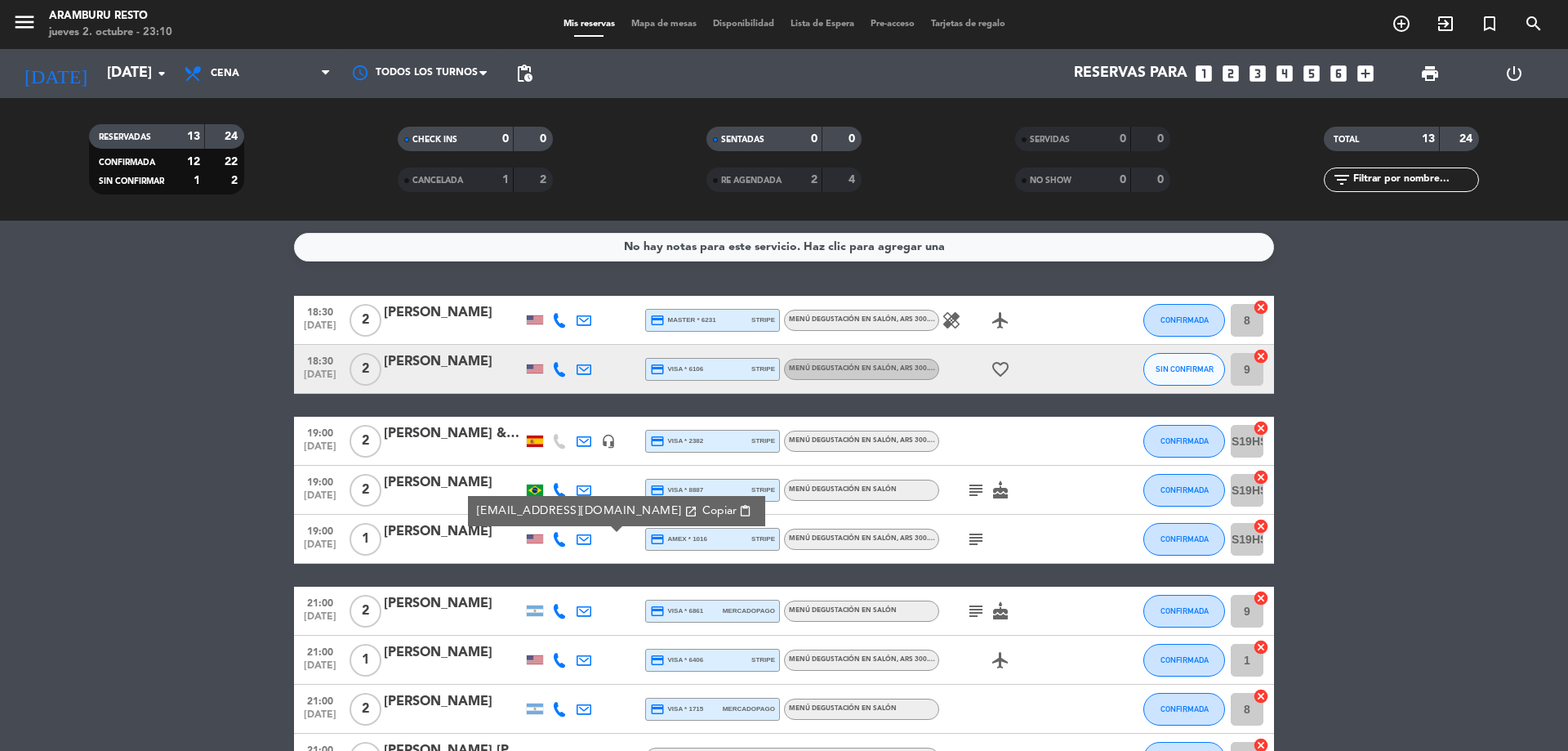
click at [702, 509] on span "Copiar" at bounding box center [720, 510] width 35 height 17
drag, startPoint x: 65, startPoint y: 375, endPoint x: 280, endPoint y: 427, distance: 221.2
click at [70, 374] on bookings-row "18:30 [DATE] 2 [PERSON_NAME] credit_card master * 6231 stripe Menú degustación …" at bounding box center [784, 648] width 1568 height 705
click at [983, 543] on icon "subject" at bounding box center [976, 540] width 20 height 20
